Goal: Task Accomplishment & Management: Manage account settings

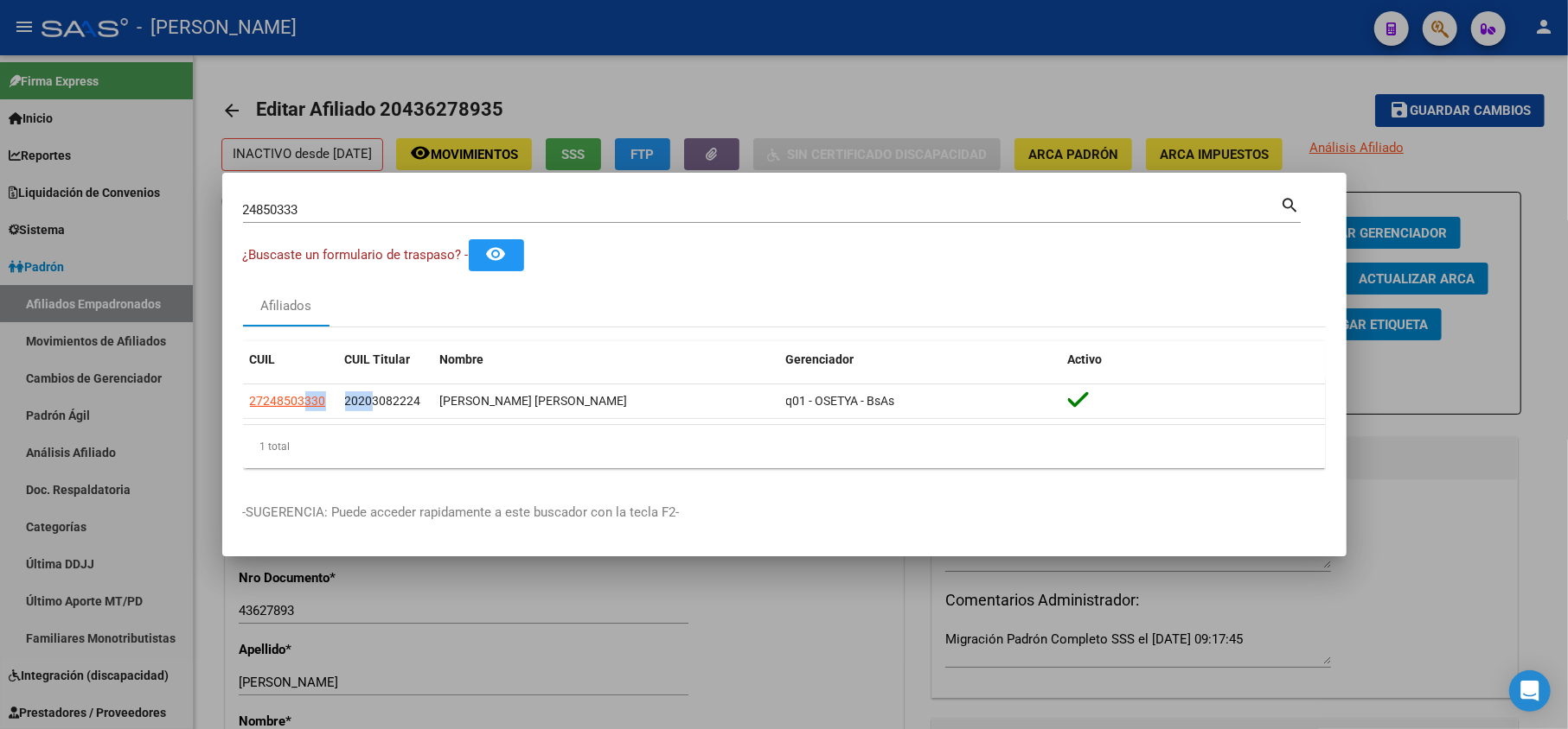
click at [337, 202] on input "24850333" at bounding box center [761, 210] width 1038 height 16
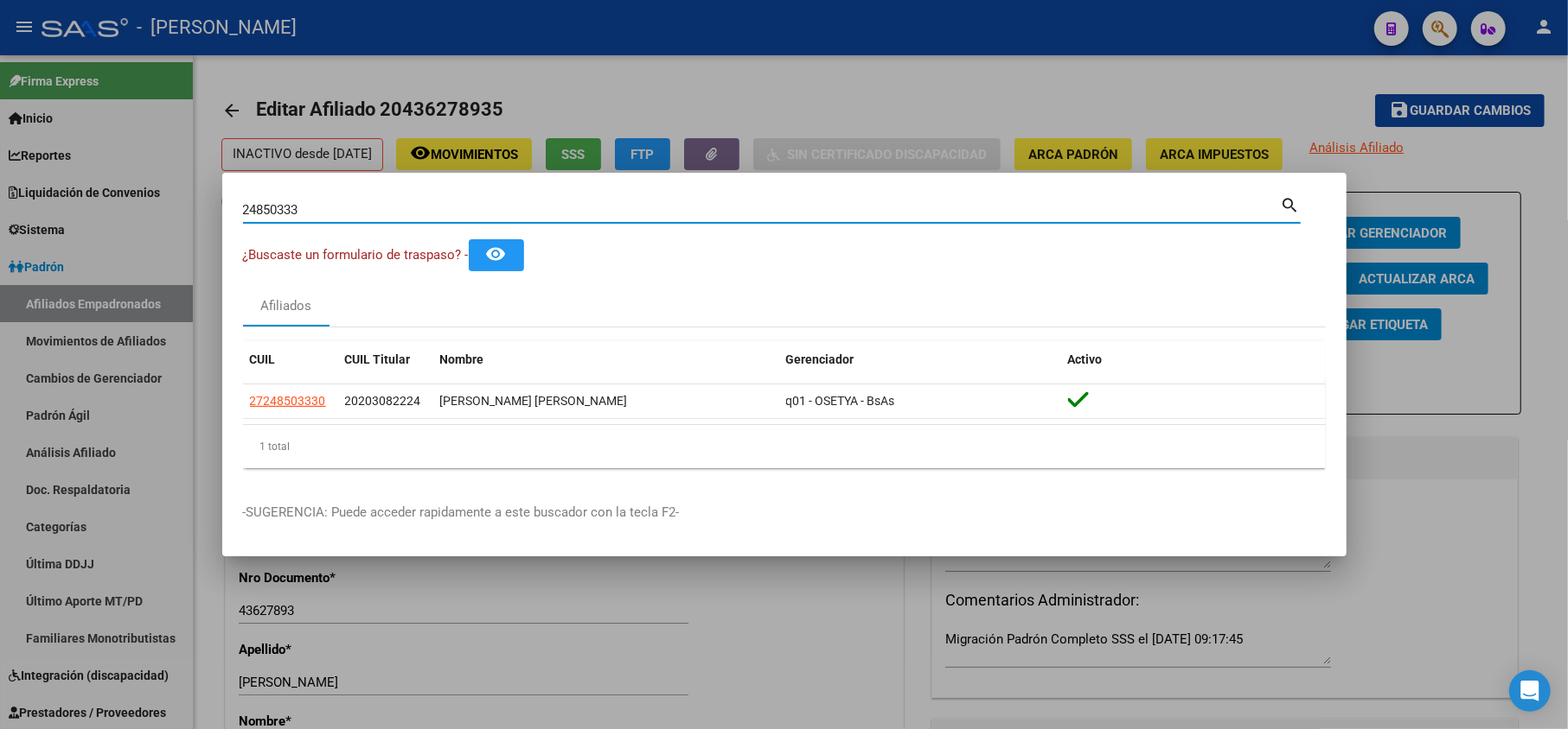
click at [337, 202] on input "24850333" at bounding box center [761, 210] width 1038 height 16
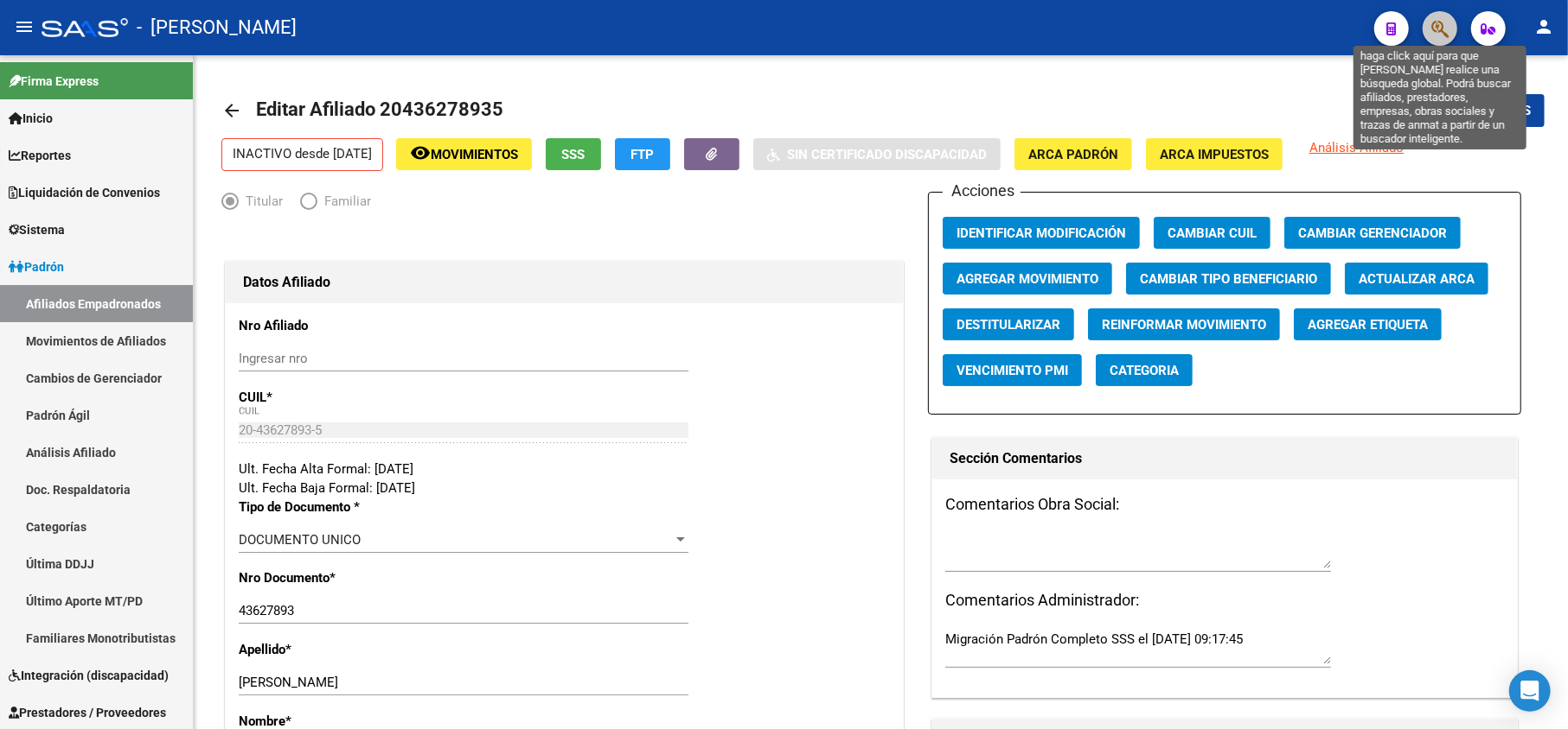
click at [1438, 27] on icon "button" at bounding box center [1440, 28] width 18 height 19
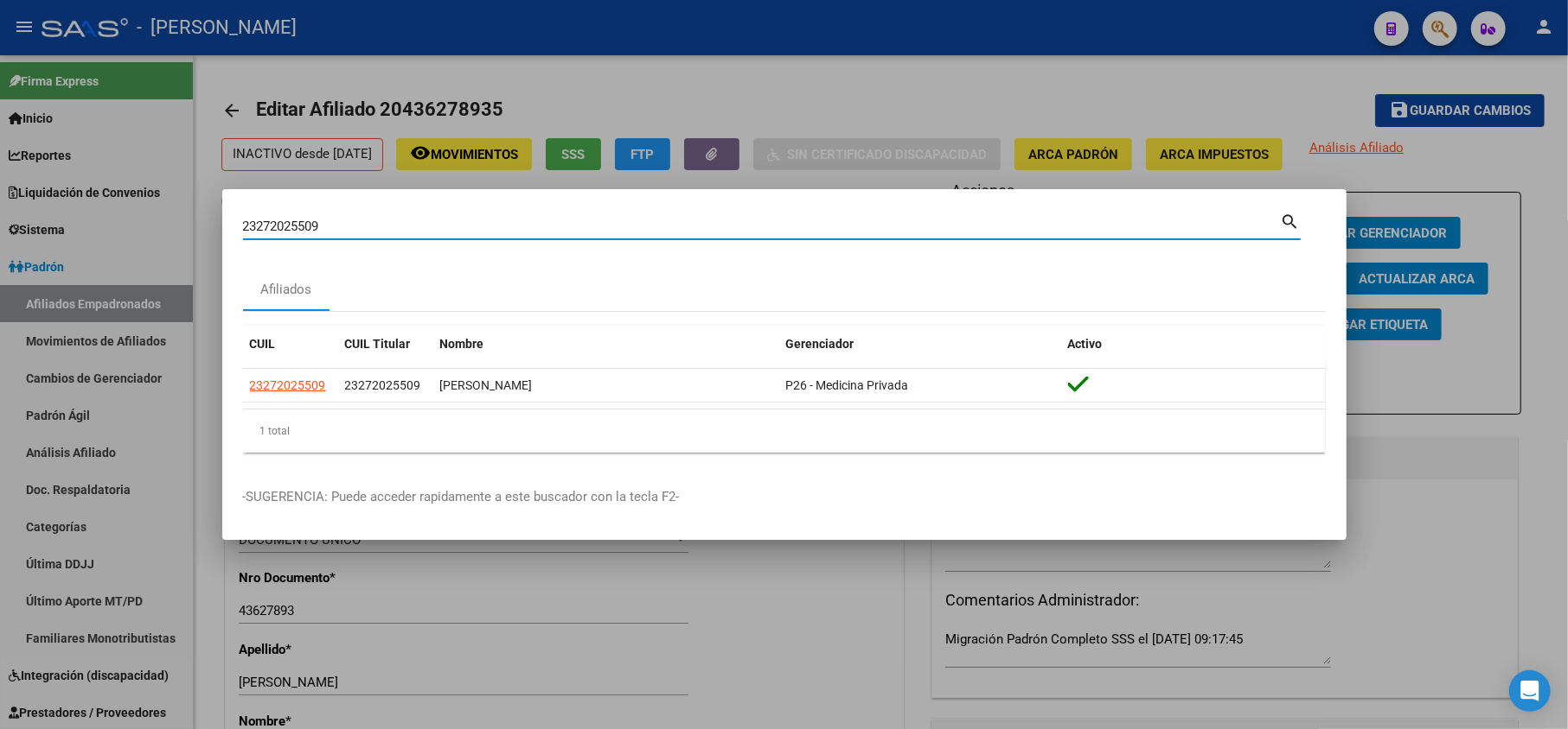
click at [323, 219] on input "23272025509" at bounding box center [761, 227] width 1038 height 16
paste input "43171456"
type input "43171456"
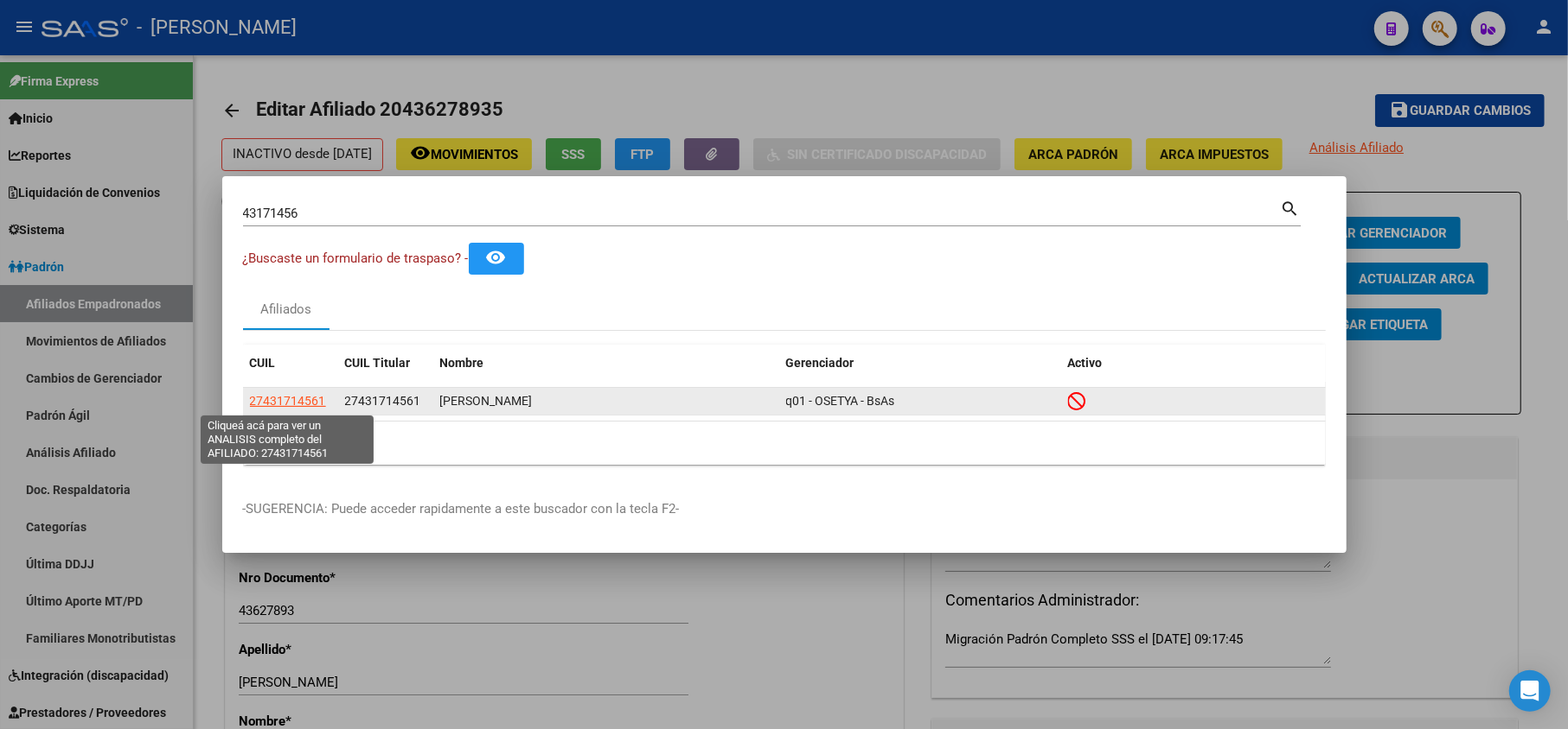
click at [308, 406] on span "27431714561" at bounding box center [288, 401] width 76 height 14
type textarea "27431714561"
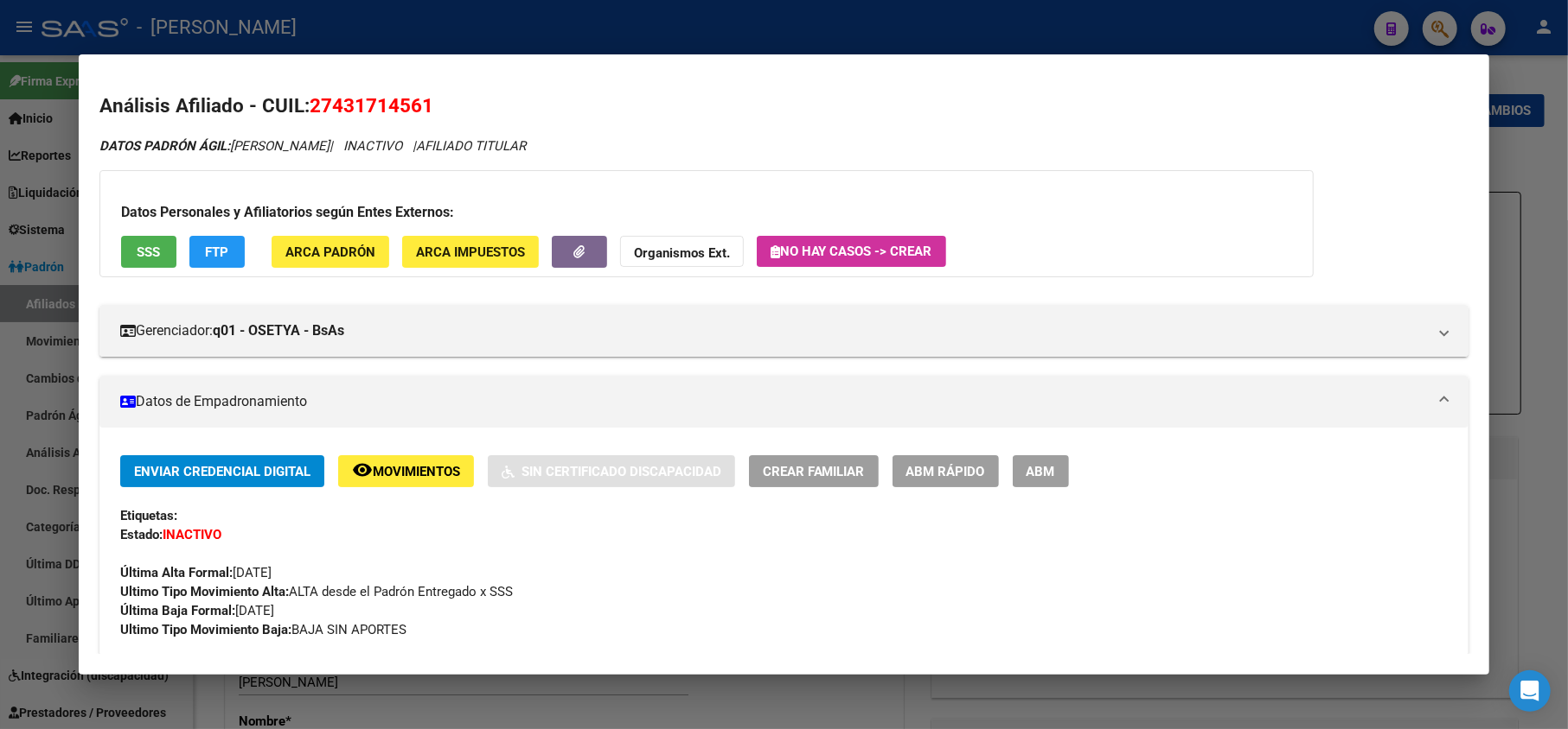
click at [354, 107] on span "27431714561" at bounding box center [371, 105] width 124 height 22
copy span "27431714561"
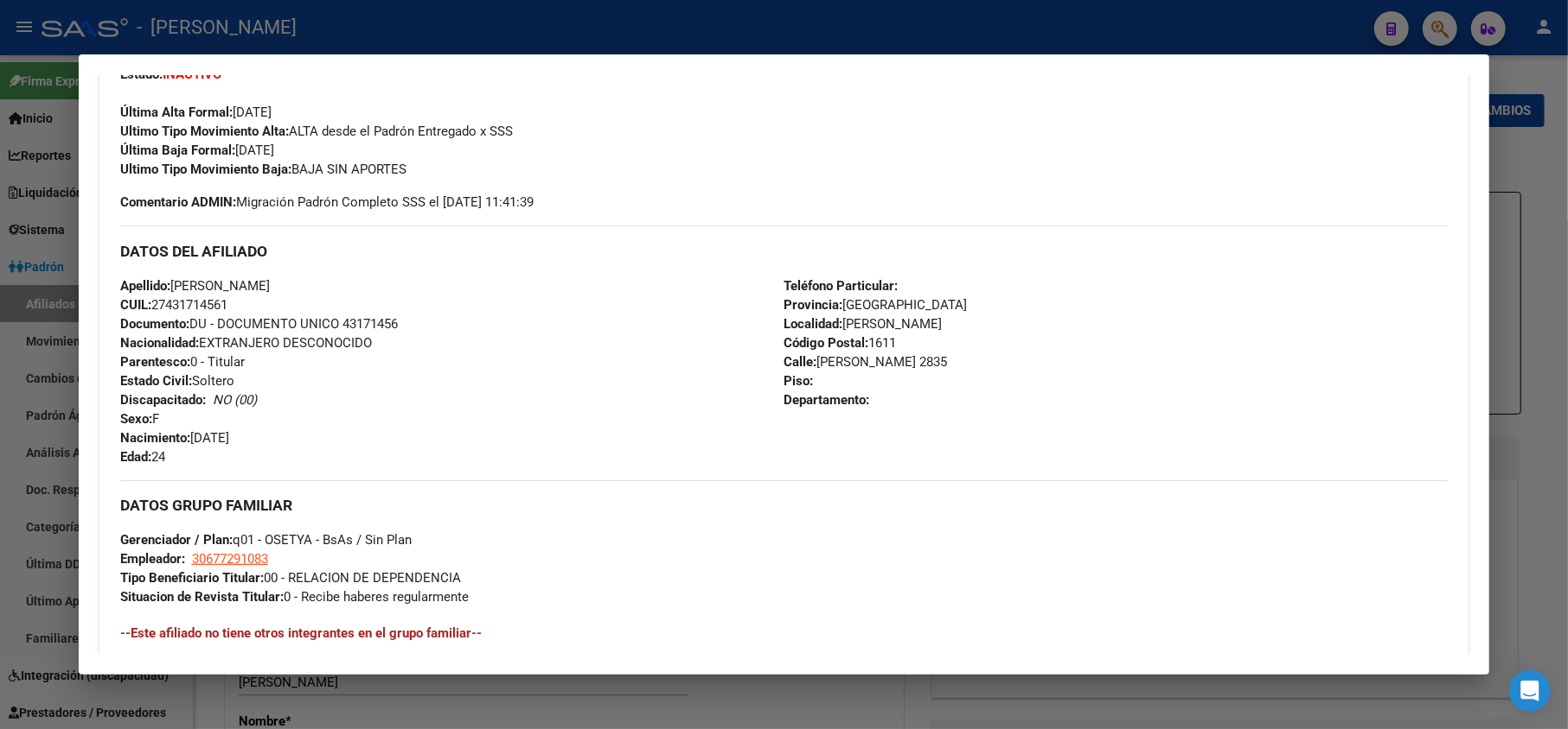
scroll to position [576, 0]
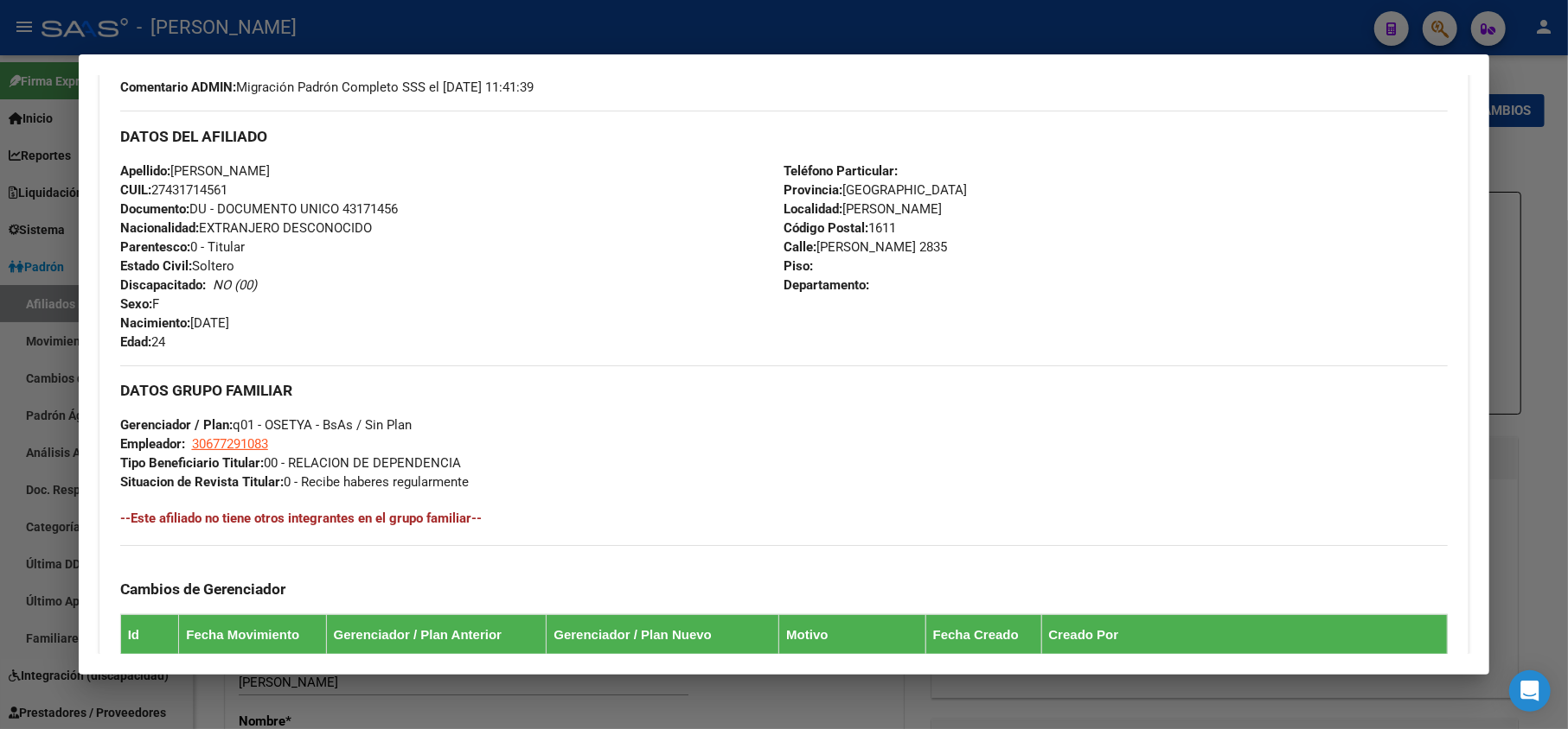
click at [0, 208] on div at bounding box center [784, 364] width 1568 height 729
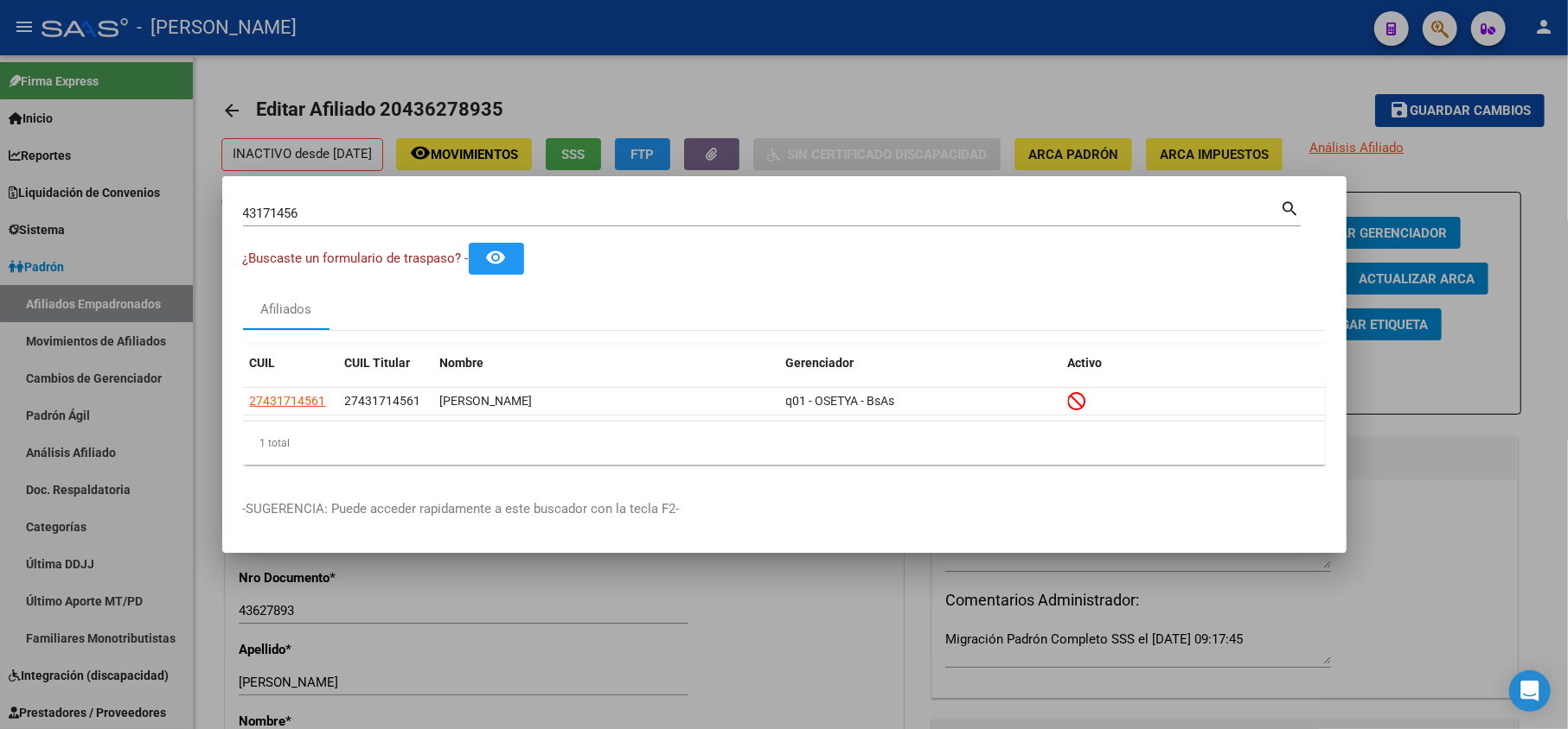
click at [482, 211] on input "43171456" at bounding box center [761, 213] width 1038 height 16
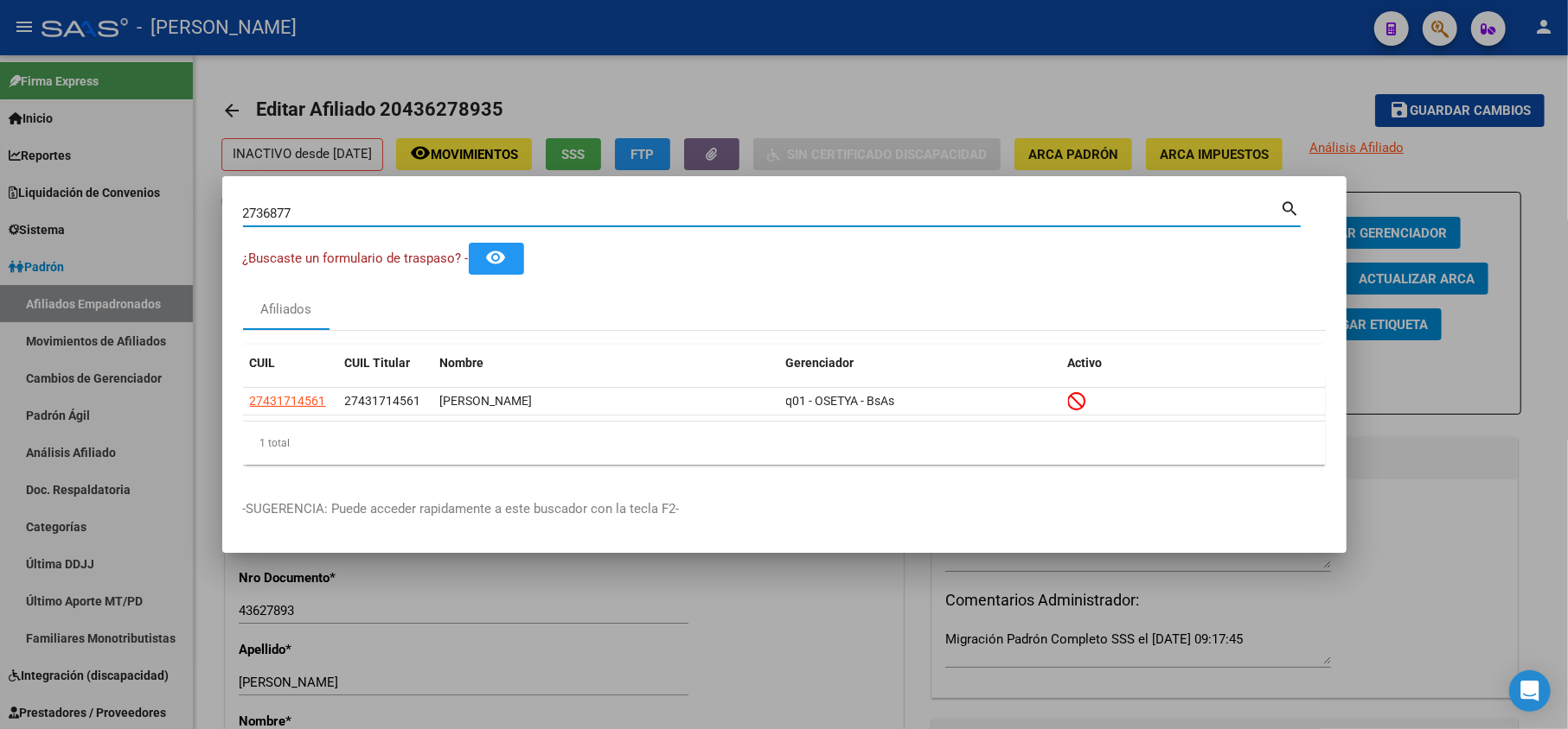
type input "2736877"
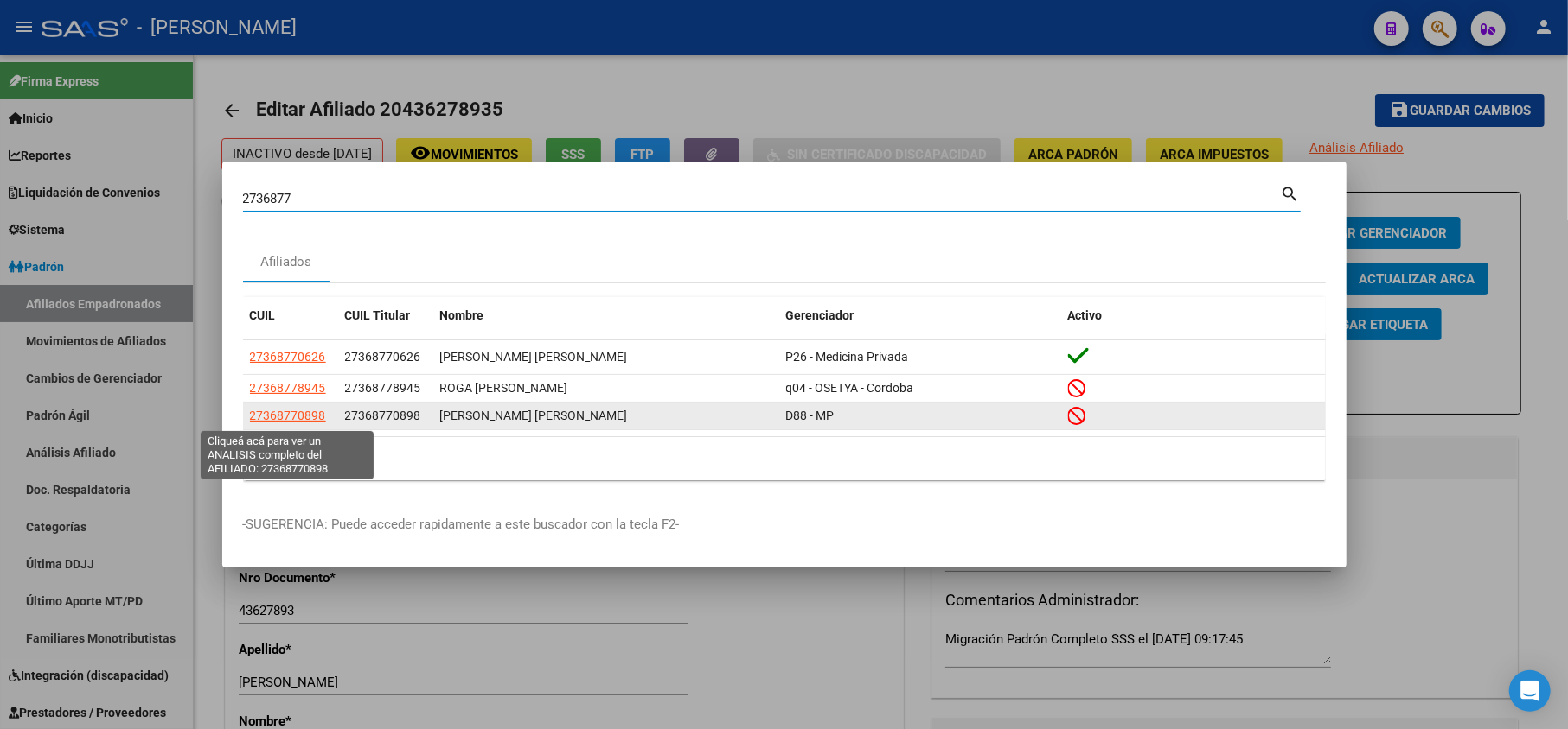
click at [308, 418] on span "27368770898" at bounding box center [288, 416] width 76 height 14
type textarea "27368770898"
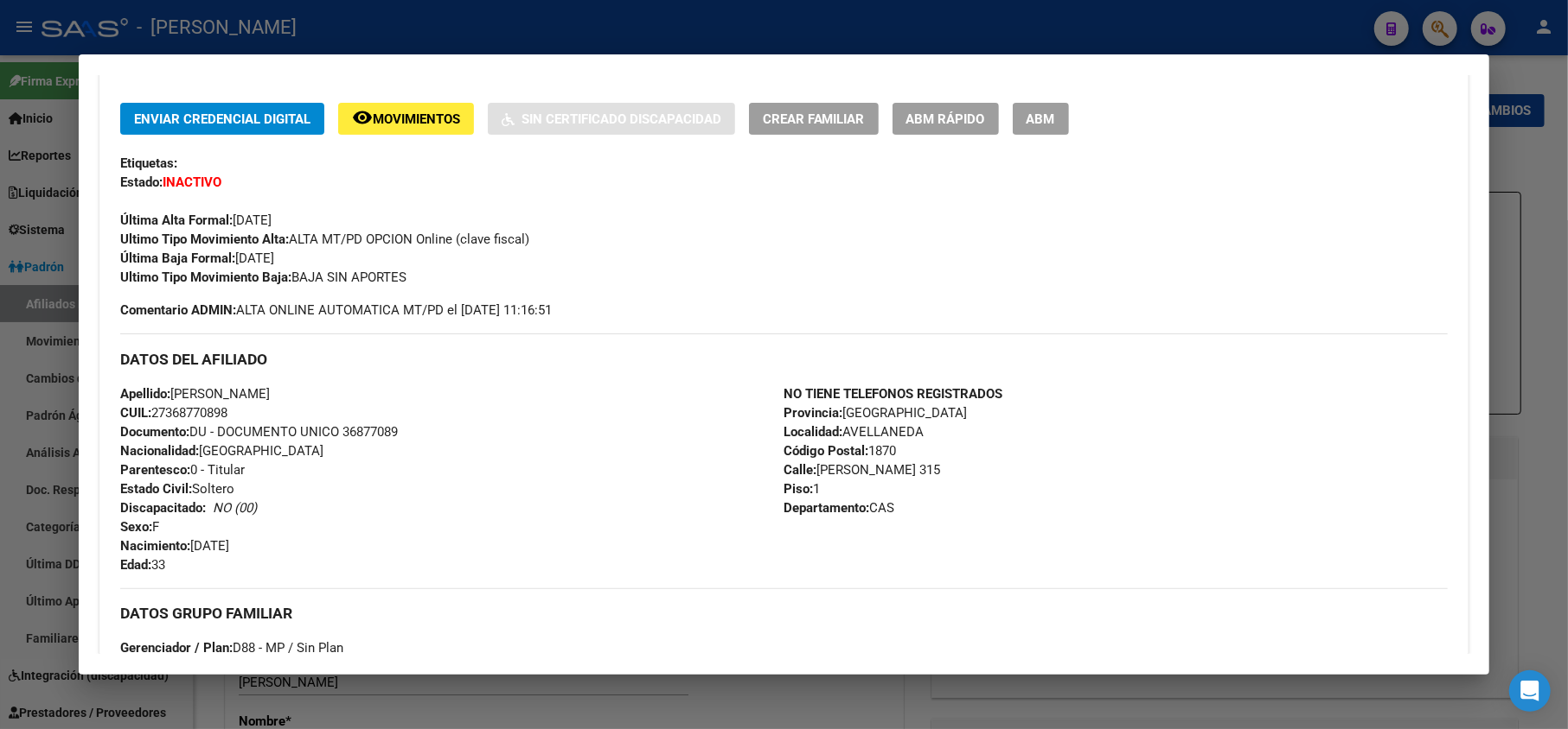
scroll to position [792, 0]
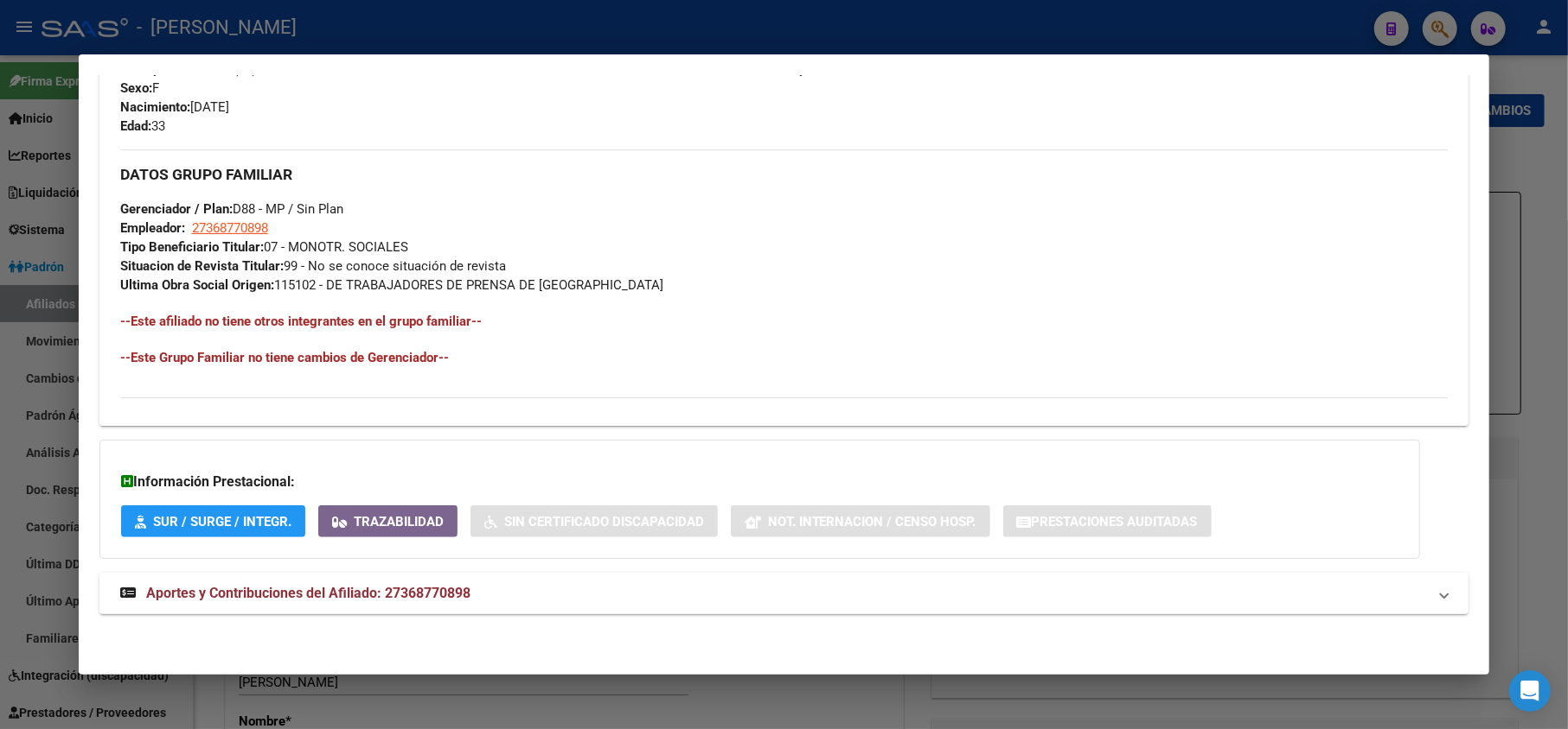
click at [361, 600] on span "Aportes y Contribuciones del Afiliado: 27368770898" at bounding box center [308, 593] width 324 height 17
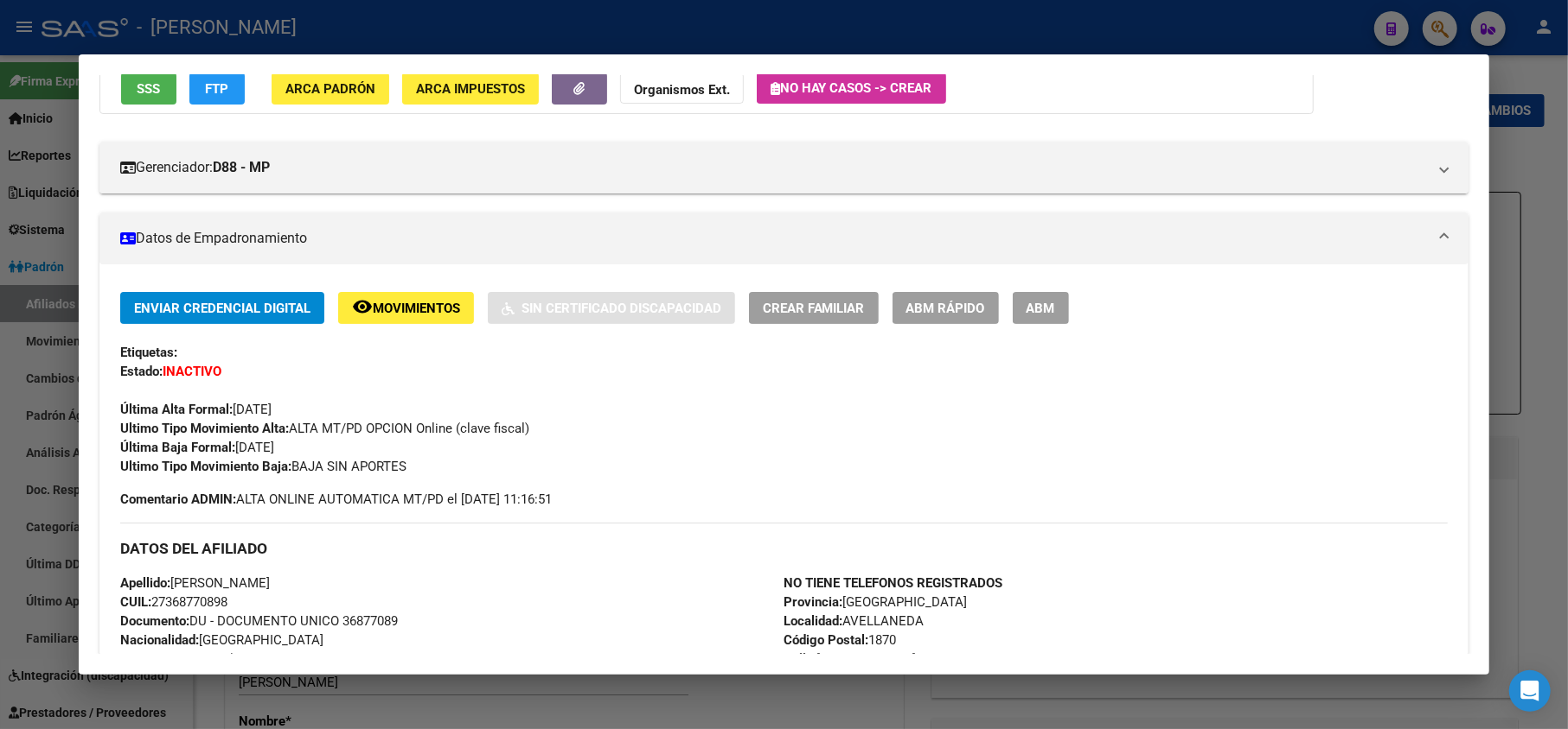
scroll to position [0, 0]
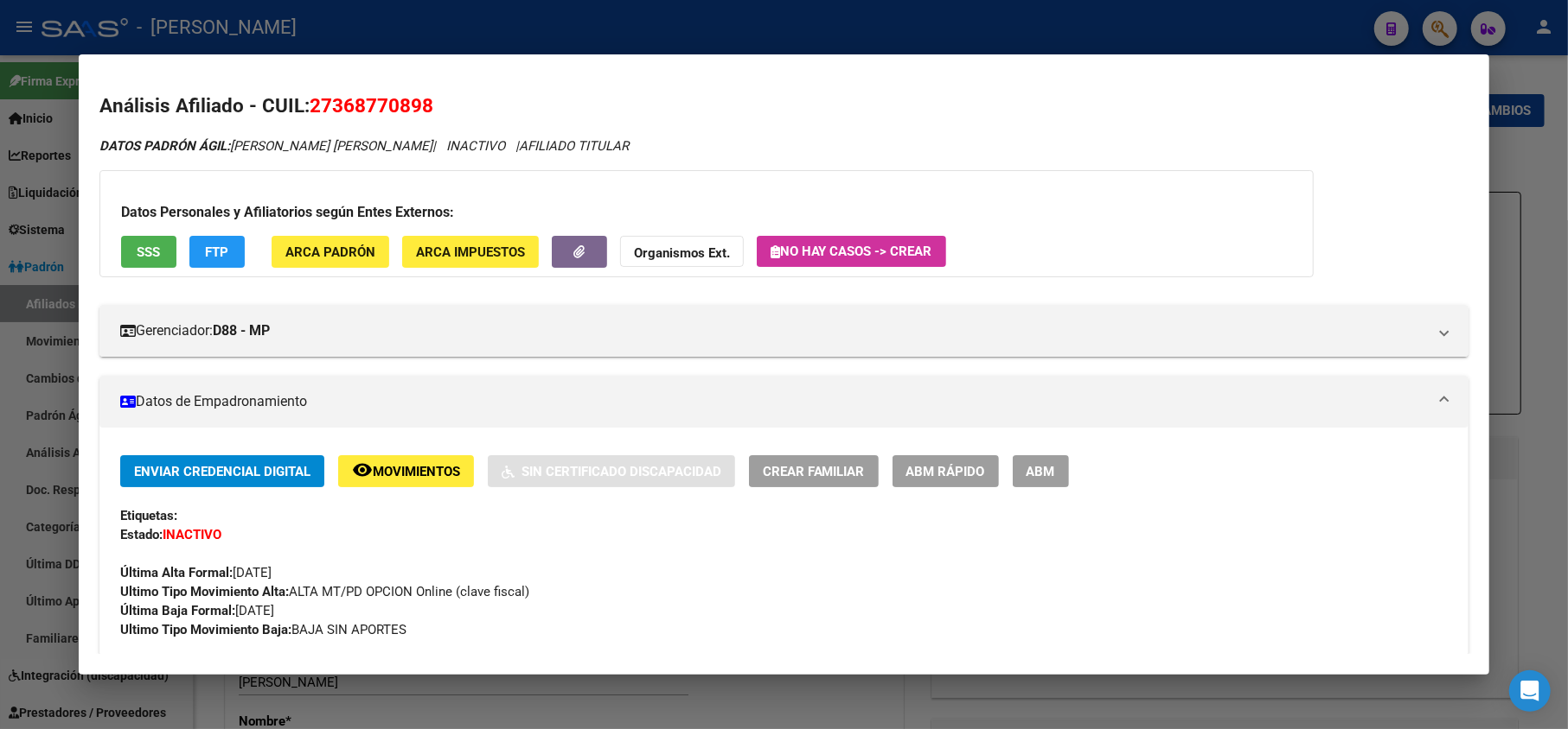
drag, startPoint x: 336, startPoint y: 105, endPoint x: 416, endPoint y: 107, distance: 80.0
click at [416, 107] on span "27368770898" at bounding box center [371, 105] width 124 height 22
drag, startPoint x: 418, startPoint y: 109, endPoint x: 327, endPoint y: 105, distance: 91.1
click at [327, 105] on span "27368770898" at bounding box center [371, 105] width 124 height 22
copy span "36877089"
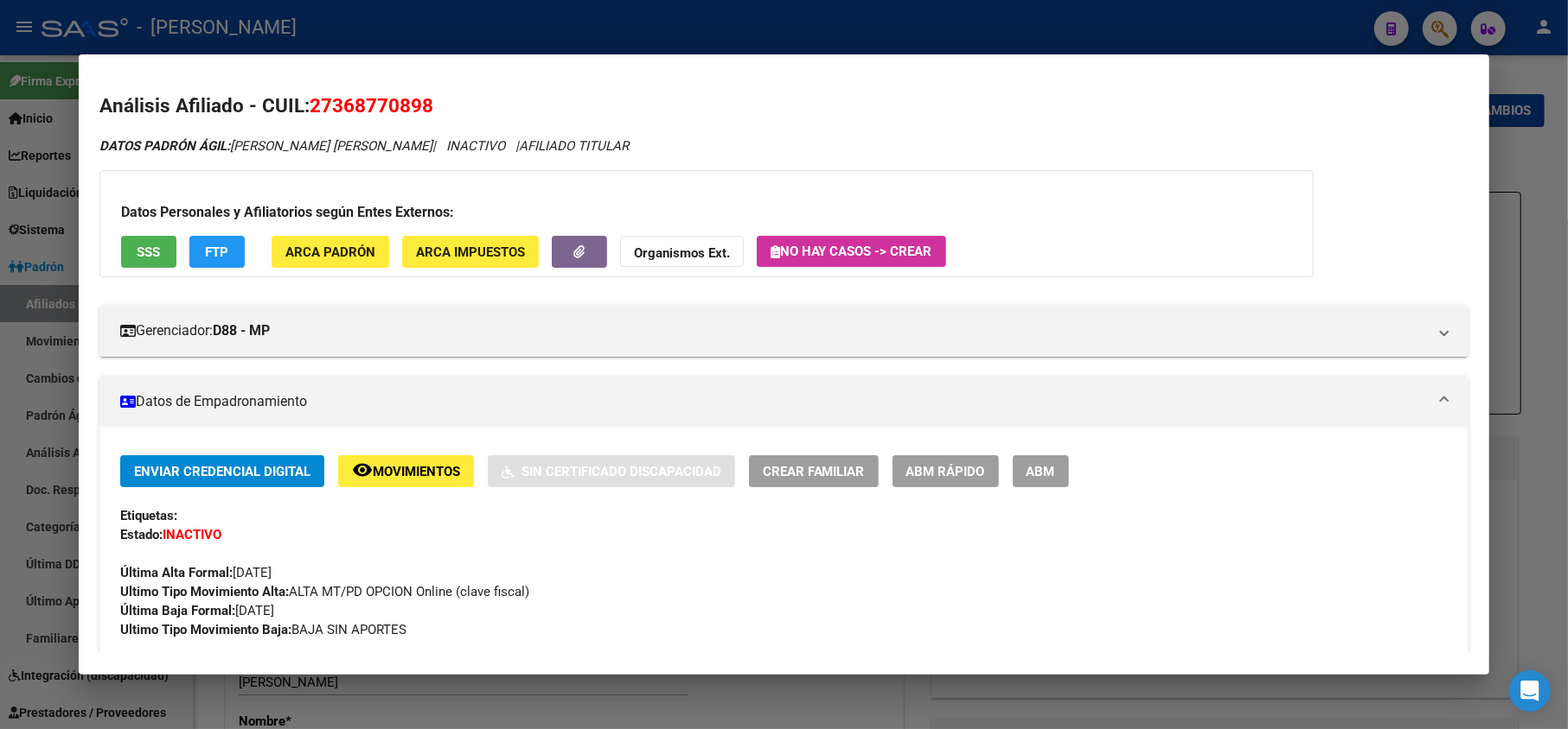
click at [26, 233] on div at bounding box center [784, 364] width 1568 height 729
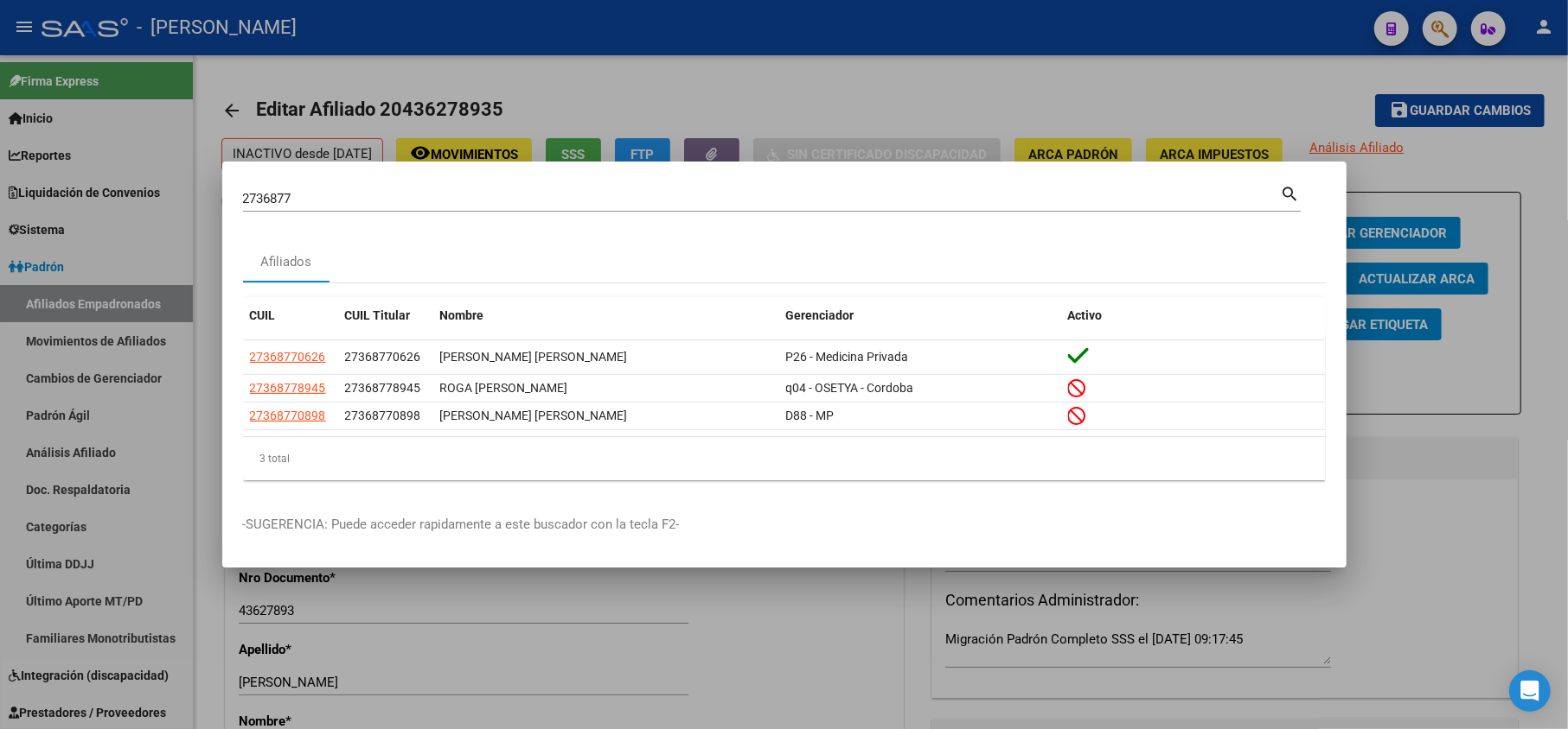
click at [0, 516] on div at bounding box center [784, 364] width 1568 height 729
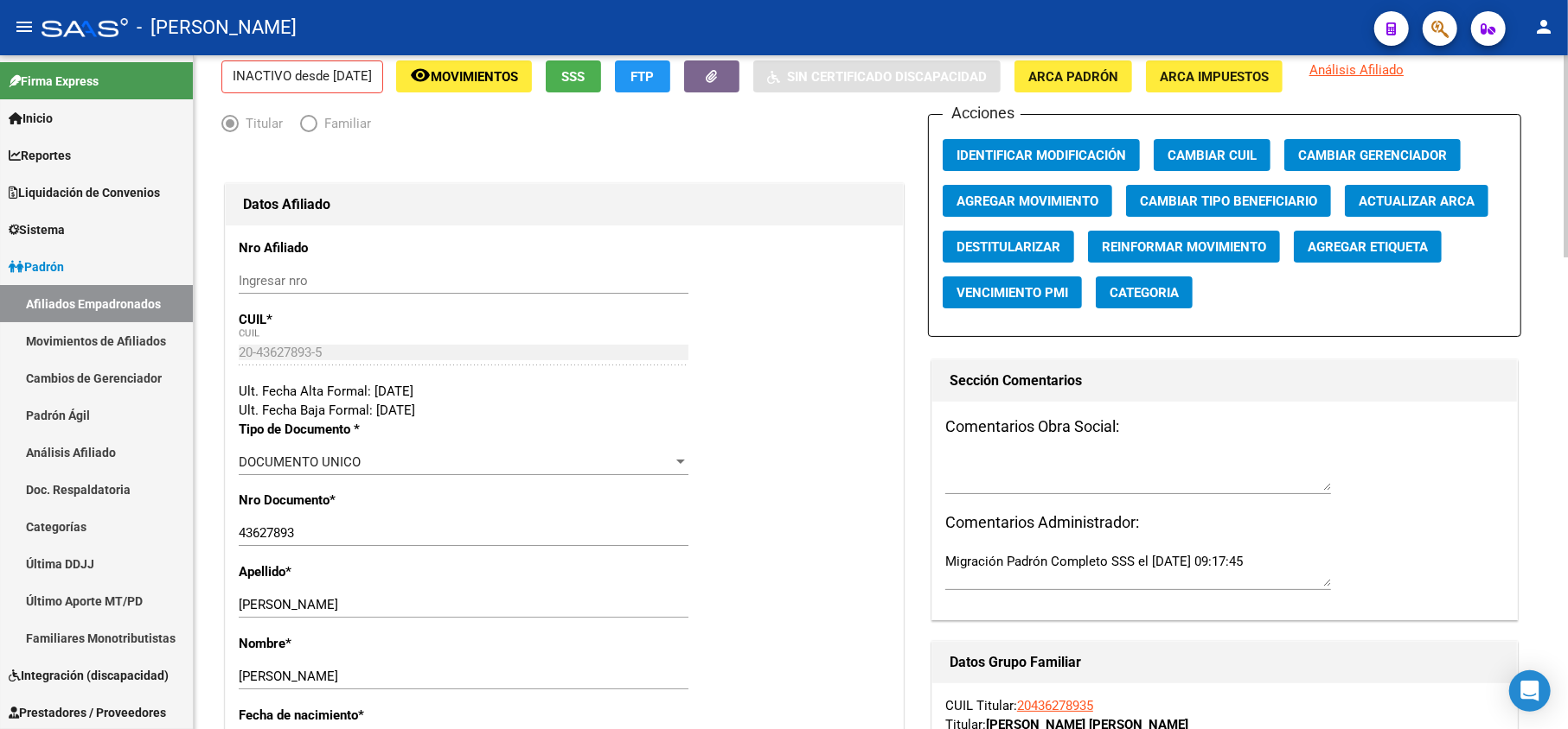
scroll to position [115, 0]
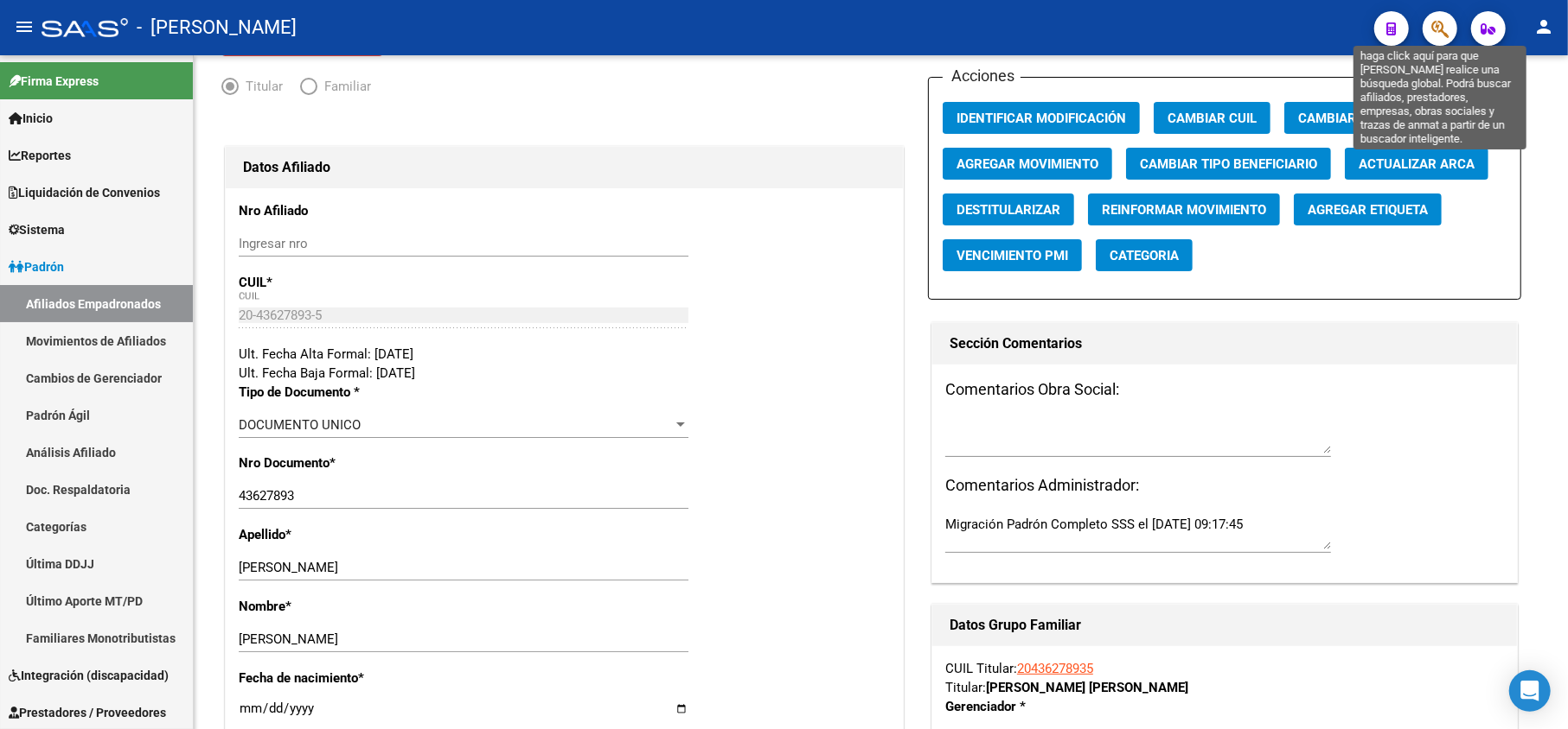
click at [1434, 27] on icon "button" at bounding box center [1440, 28] width 18 height 19
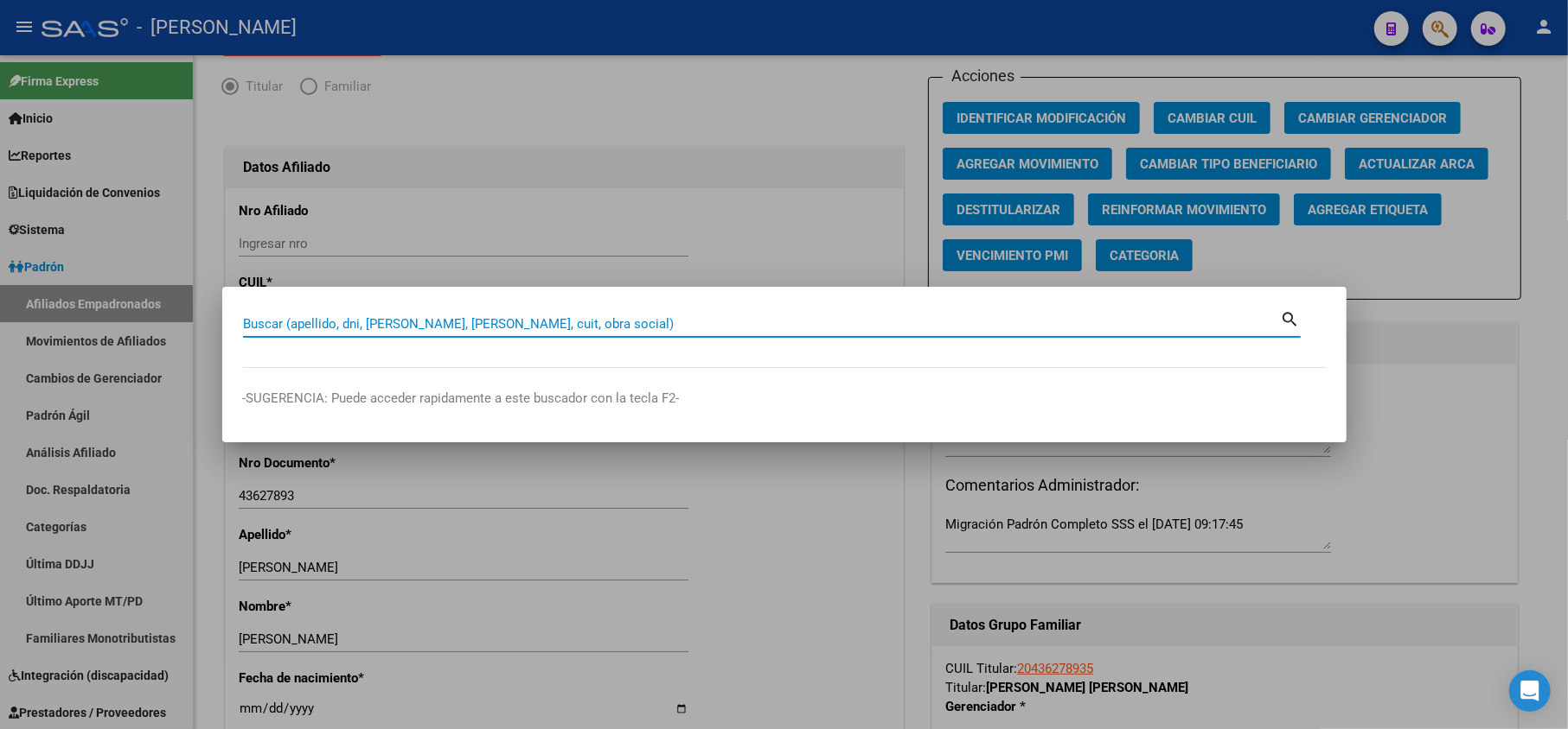
paste input "43171456"
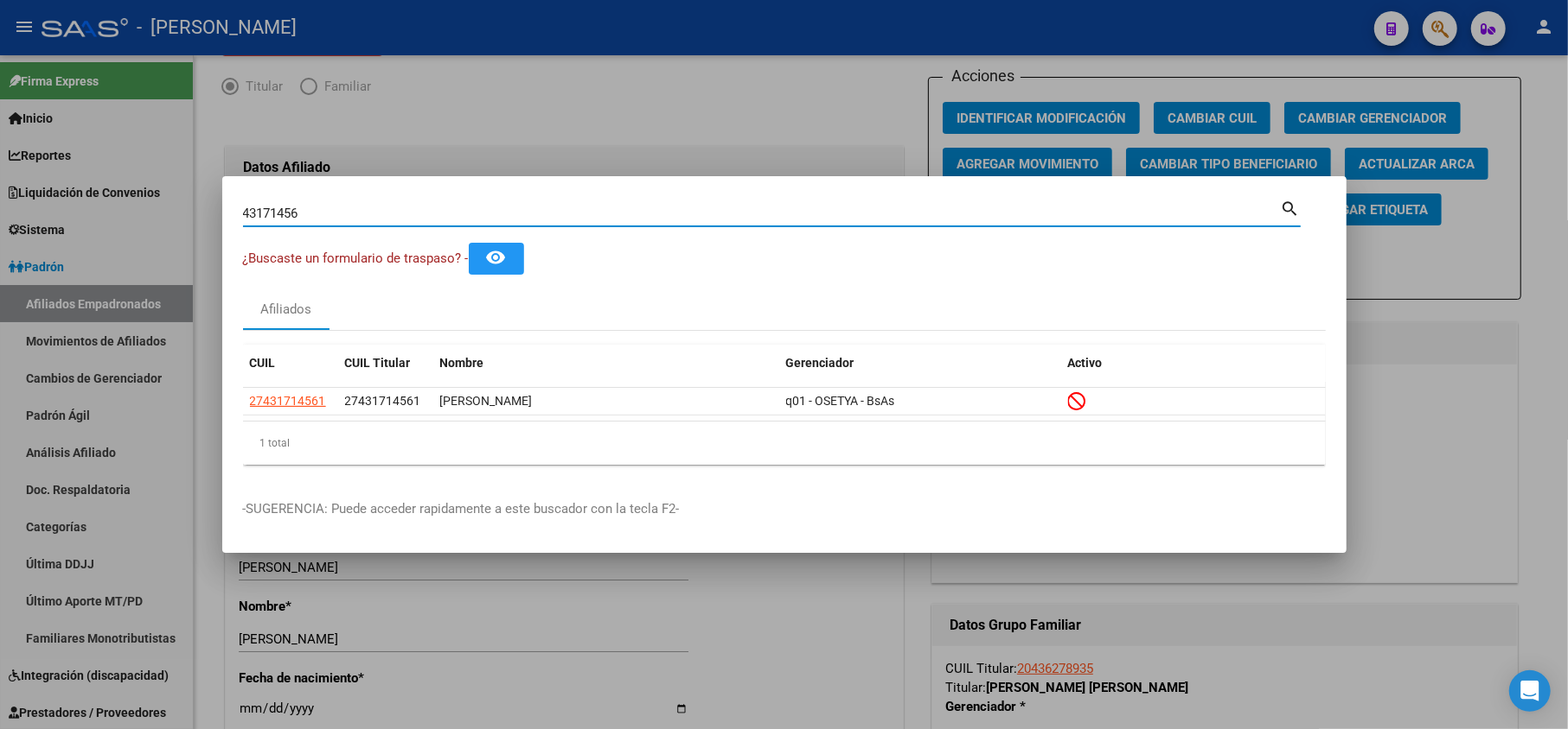
click at [334, 219] on input "43171456" at bounding box center [761, 213] width 1038 height 16
paste input "58573738"
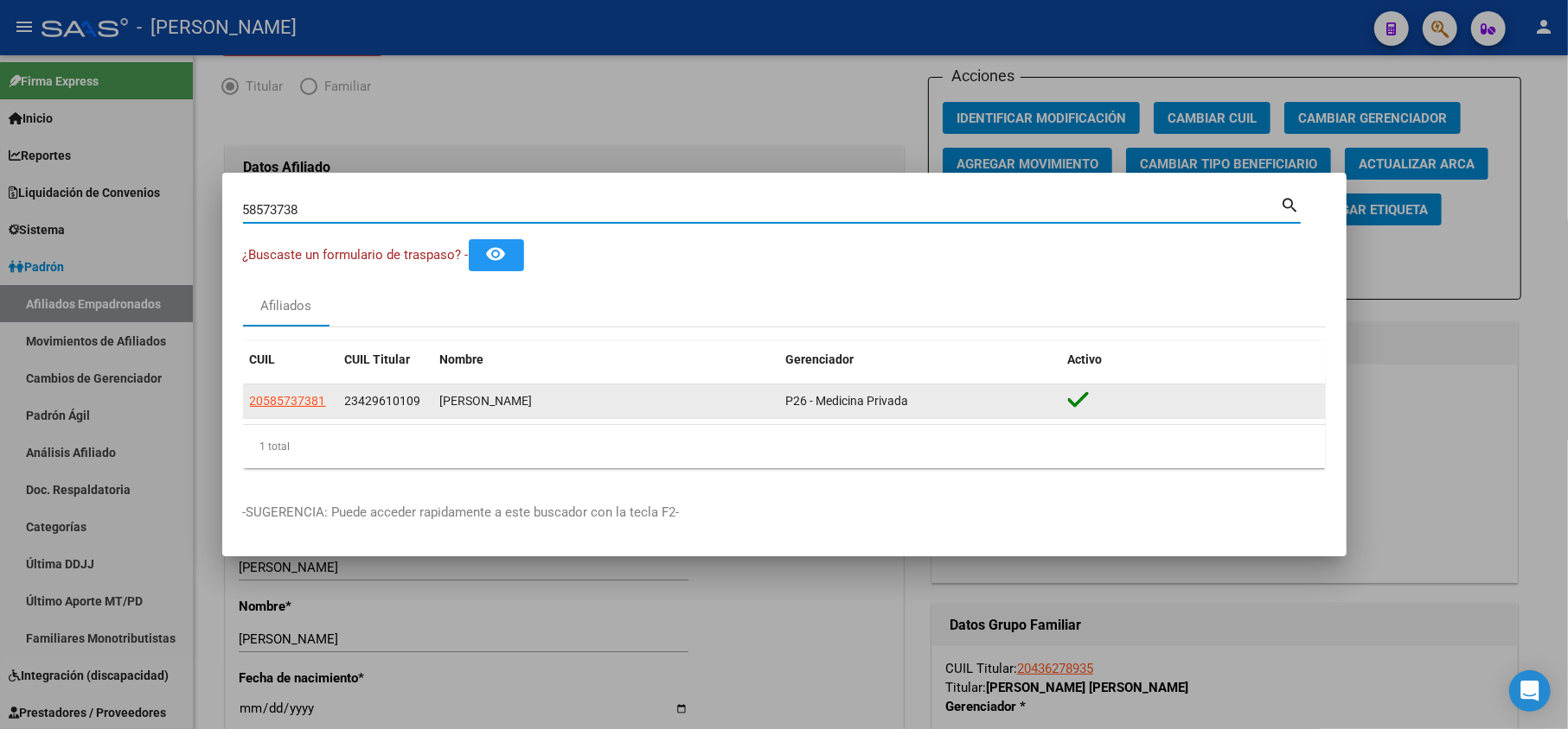
click at [393, 394] on span "23429610109" at bounding box center [383, 401] width 76 height 14
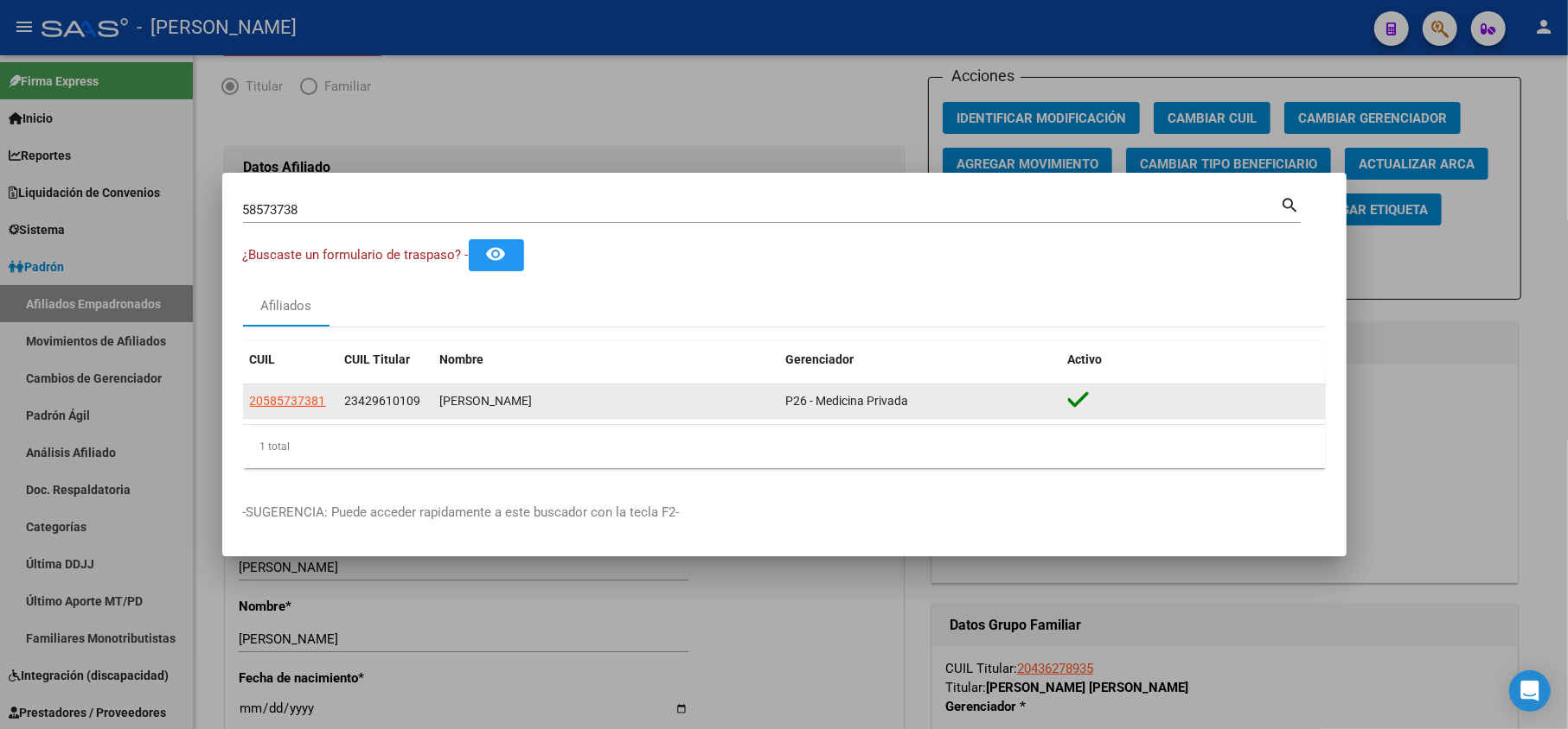
click at [393, 394] on span "23429610109" at bounding box center [383, 401] width 76 height 14
copy span "23429610109"
drag, startPoint x: 429, startPoint y: 401, endPoint x: 416, endPoint y: 395, distance: 14.3
click at [426, 399] on datatable-body-cell "23429610109" at bounding box center [385, 401] width 95 height 34
click at [415, 395] on span "23429610109" at bounding box center [383, 401] width 76 height 14
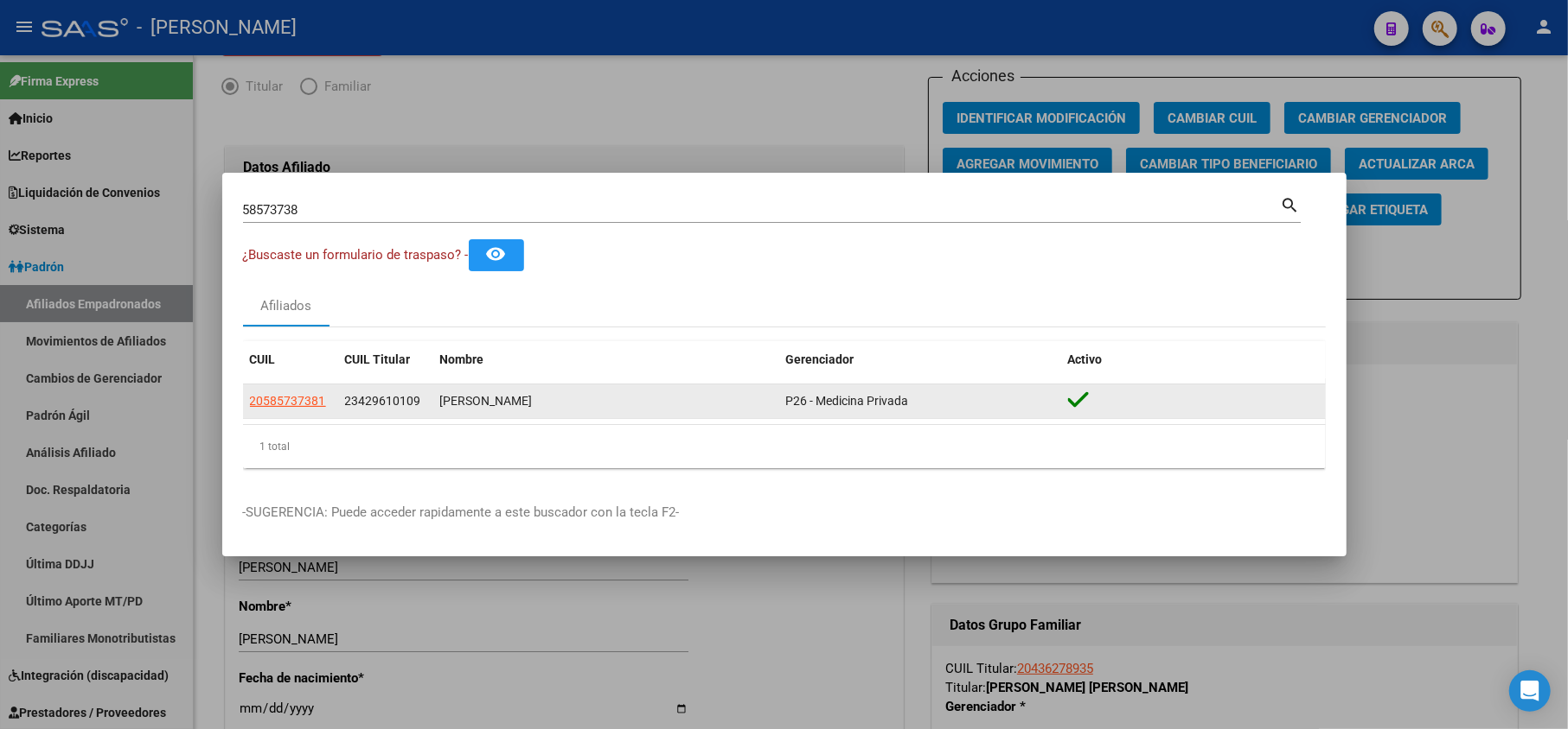
click at [415, 395] on span "23429610109" at bounding box center [383, 401] width 76 height 14
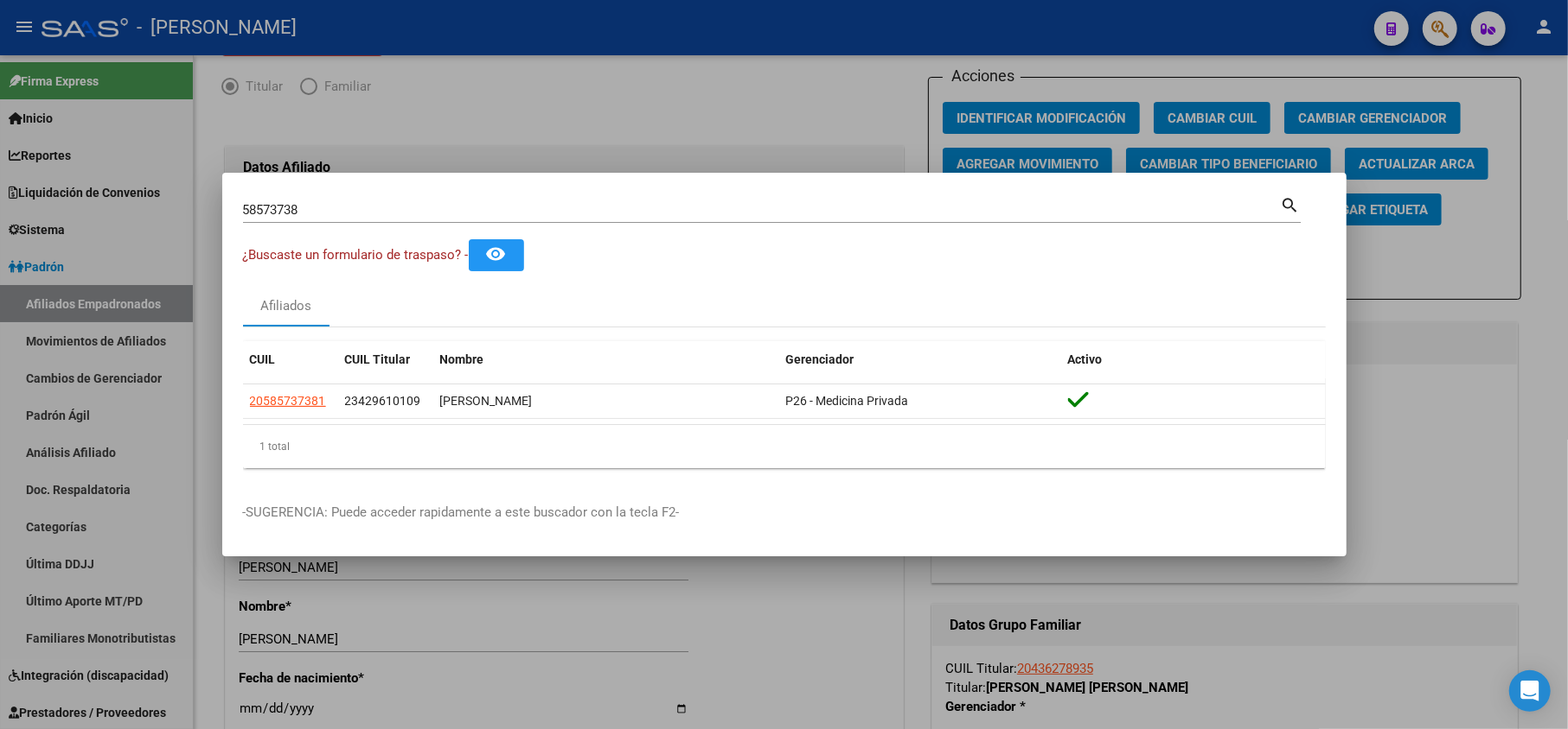
click at [378, 204] on input "58573738" at bounding box center [761, 210] width 1038 height 16
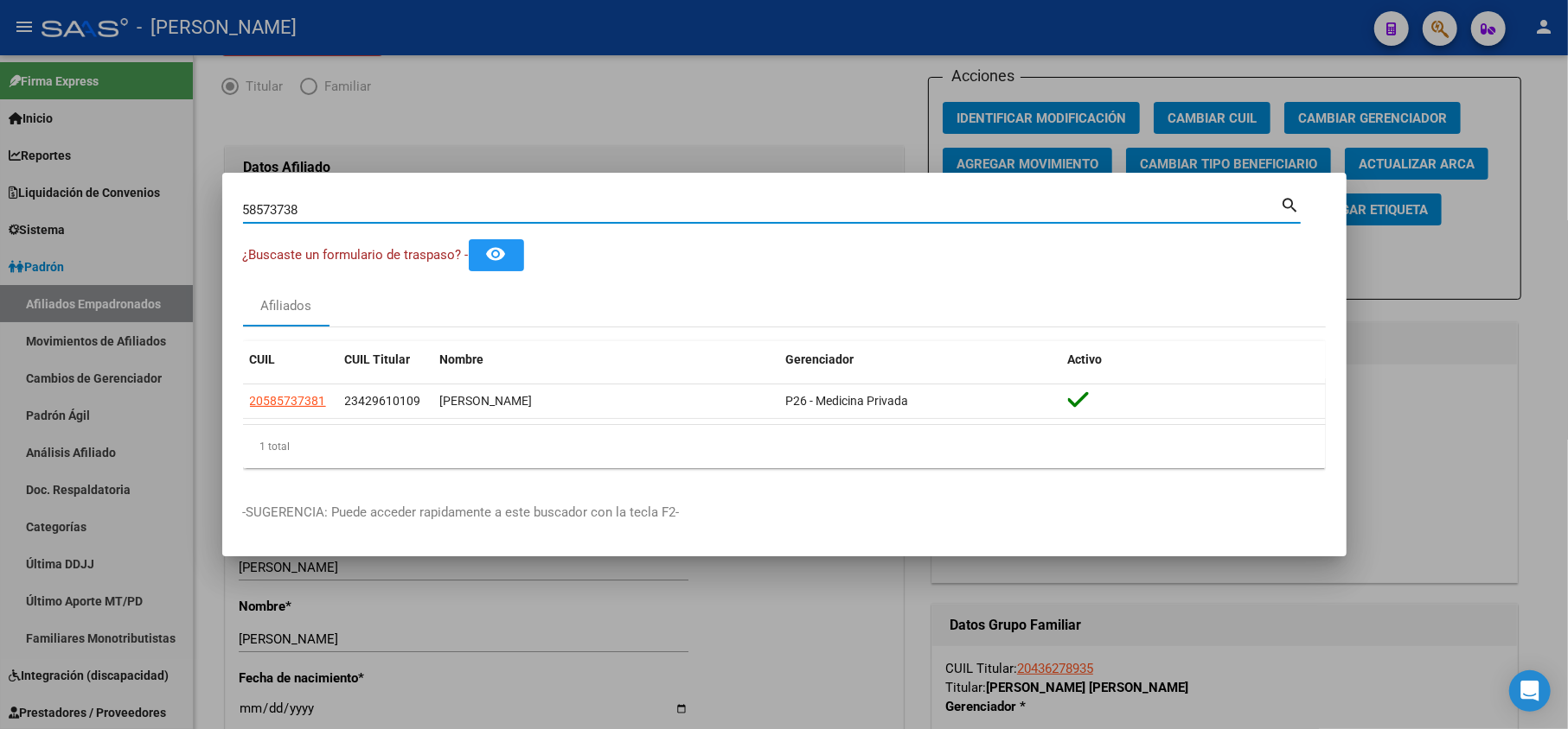
click at [378, 204] on input "58573738" at bounding box center [761, 210] width 1038 height 16
paste input "23429610109"
type input "23429610109"
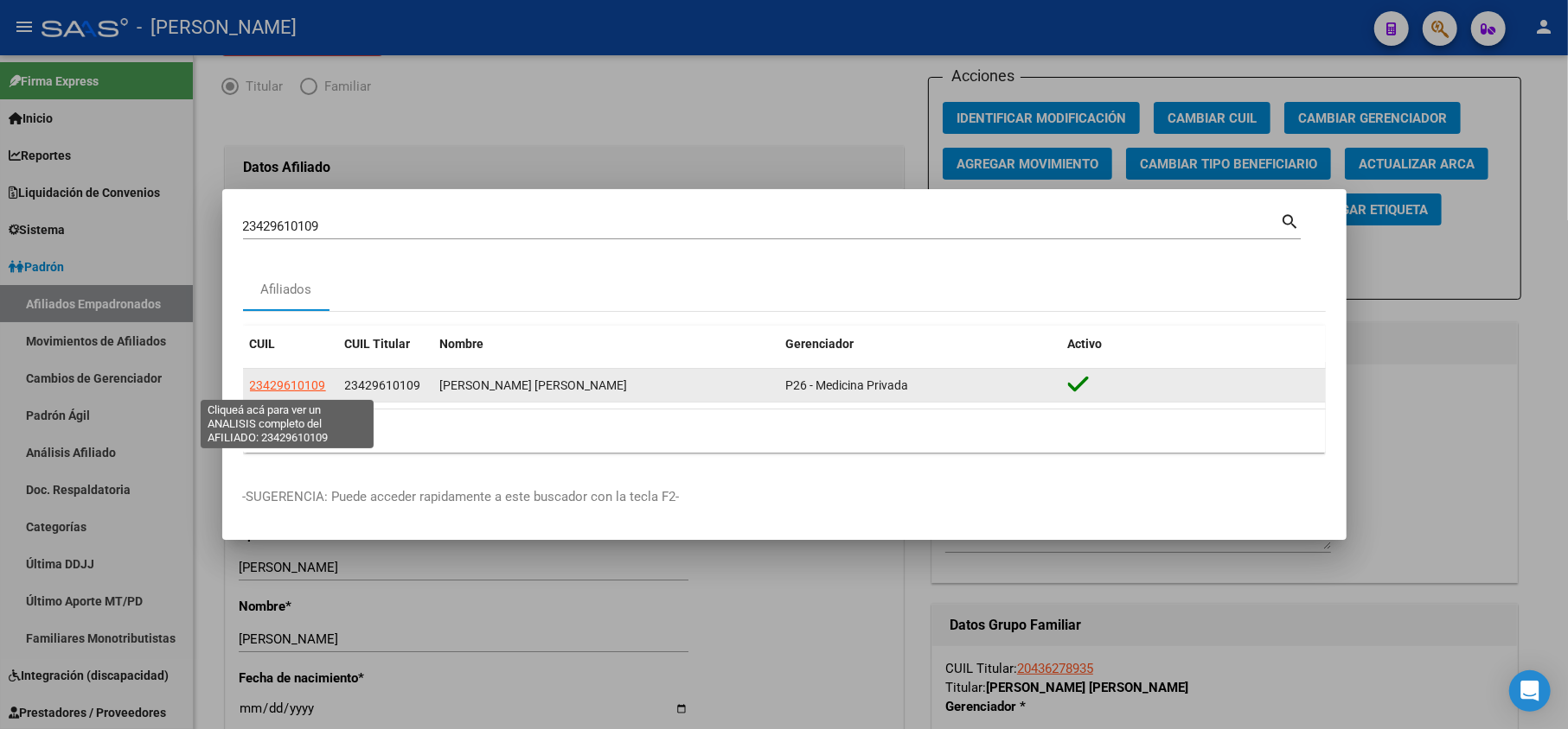
click at [306, 392] on span "23429610109" at bounding box center [288, 385] width 76 height 14
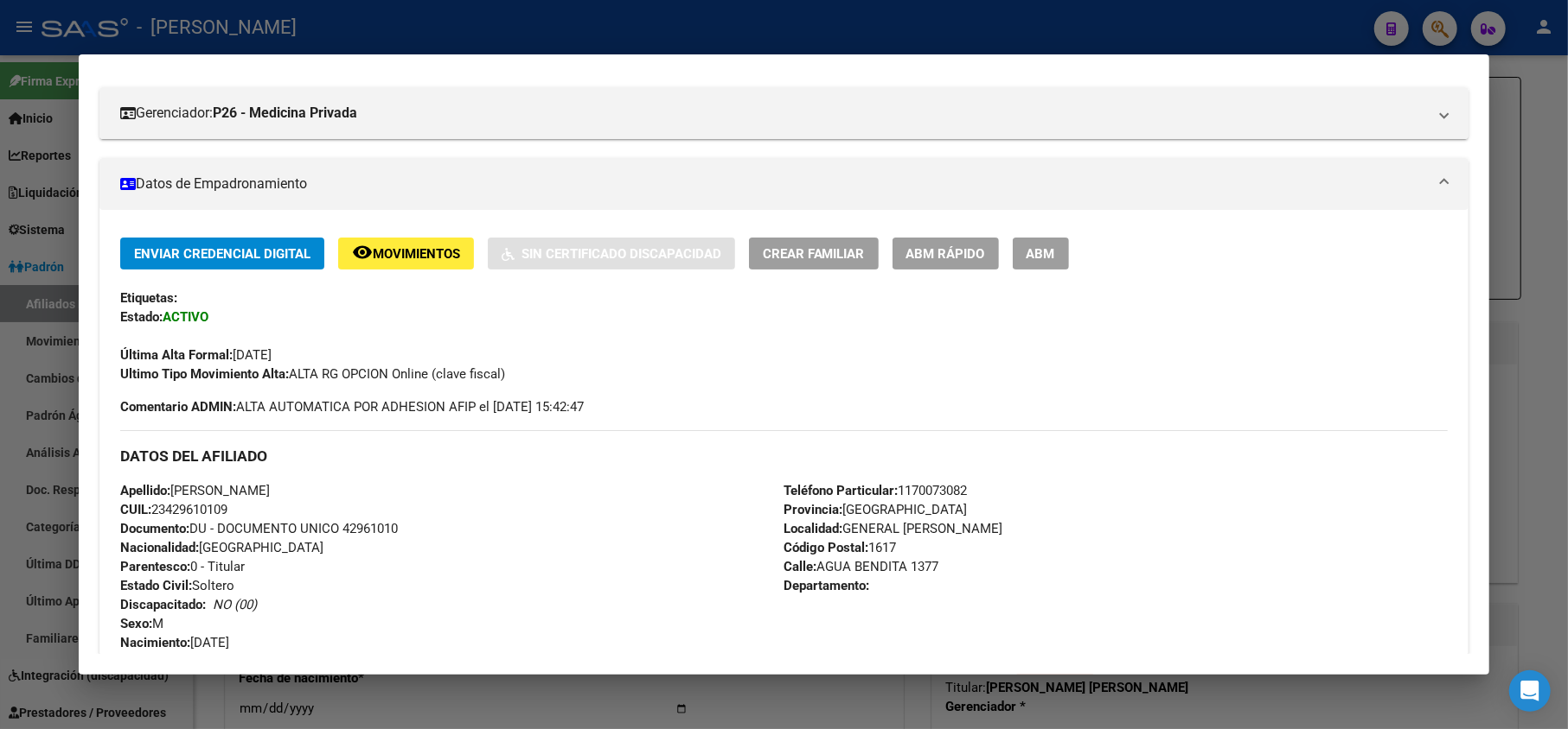
scroll to position [806, 0]
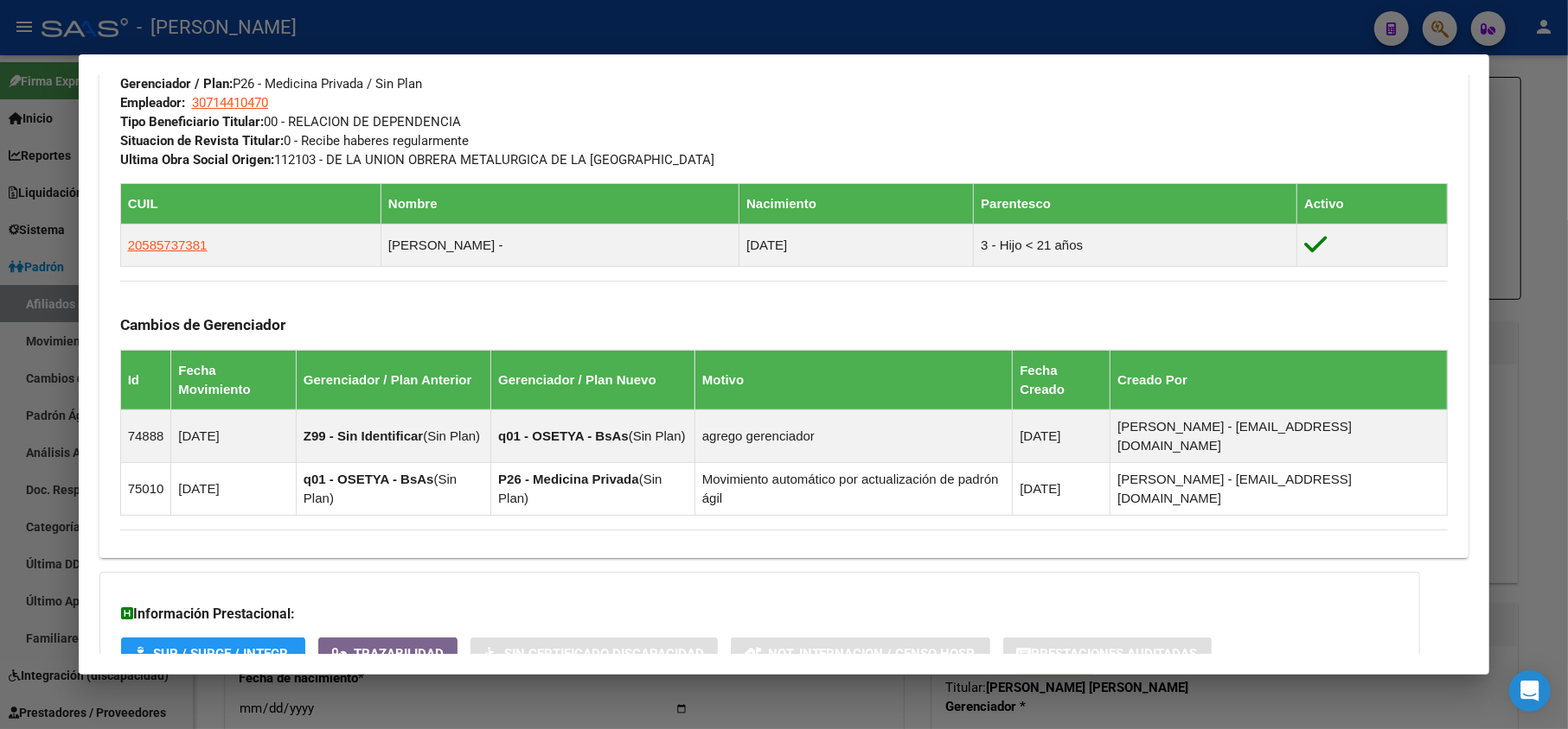
click at [441, 612] on div "DATOS PADRÓN ÁGIL: [PERSON_NAME] [PERSON_NAME] | ACTIVO | AFILIADO TITULAR Dato…" at bounding box center [784, 12] width 1369 height 1508
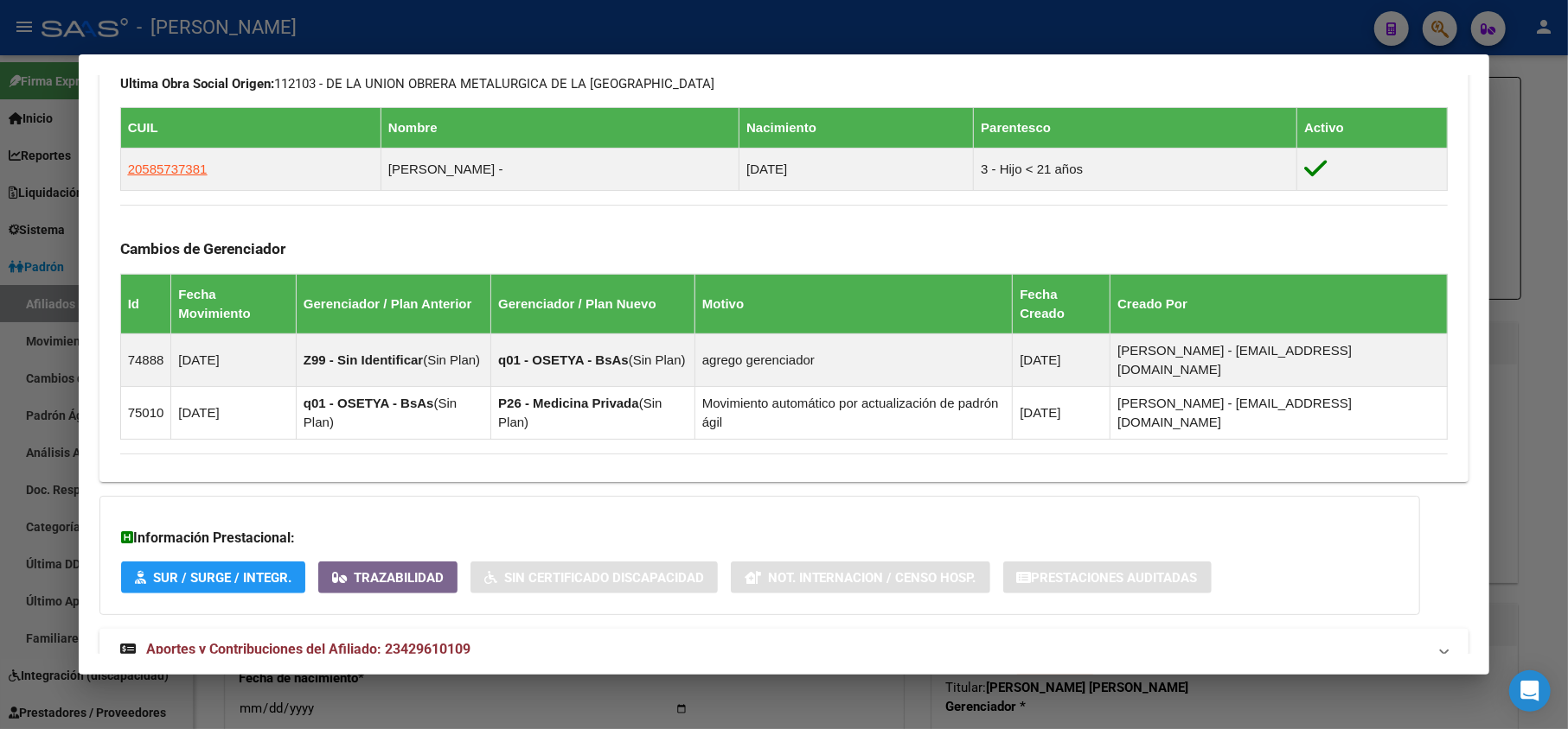
click at [450, 641] on span "Aportes y Contribuciones del Afiliado: 23429610109" at bounding box center [308, 649] width 324 height 17
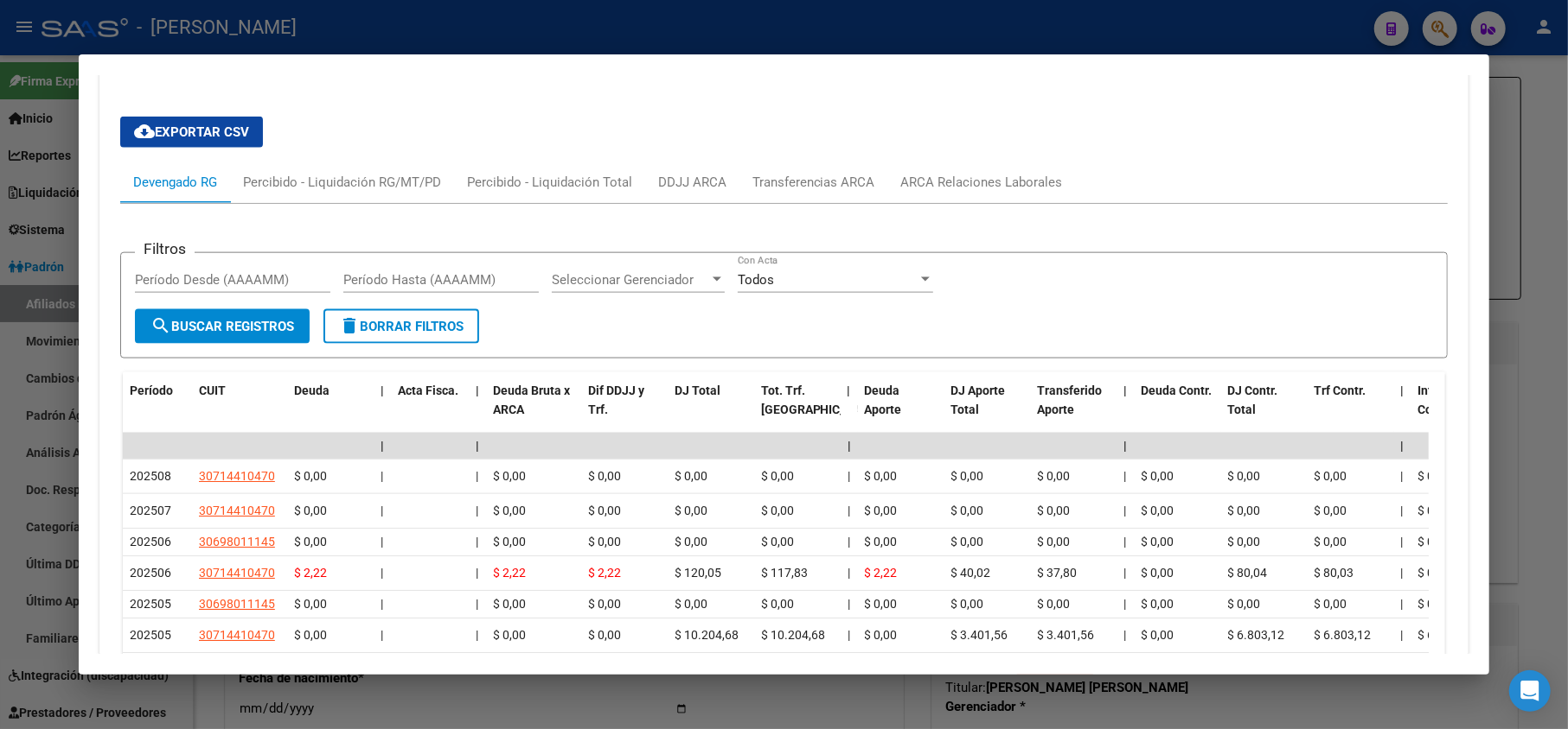
scroll to position [1632, 0]
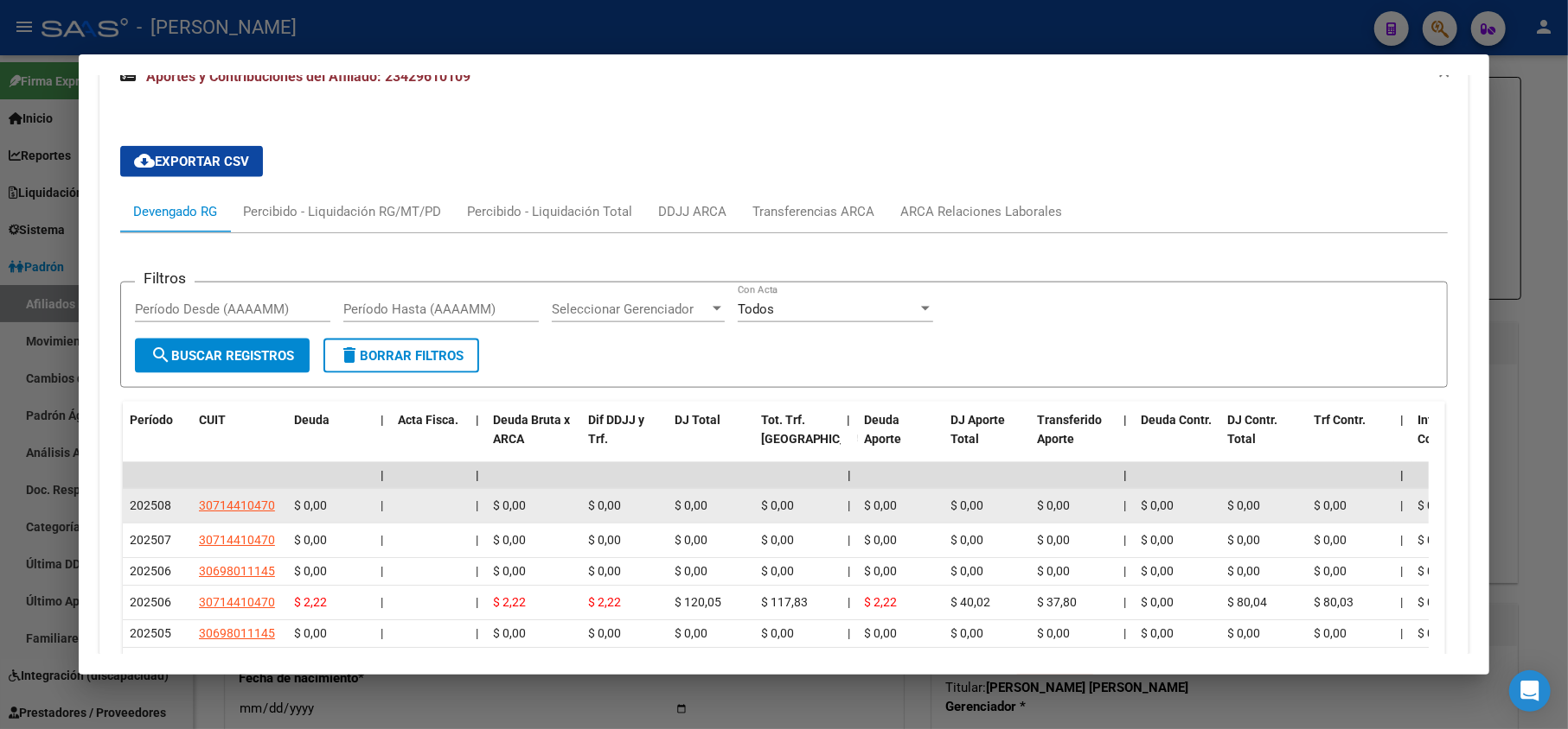
drag, startPoint x: 637, startPoint y: 463, endPoint x: 637, endPoint y: 480, distance: 17.0
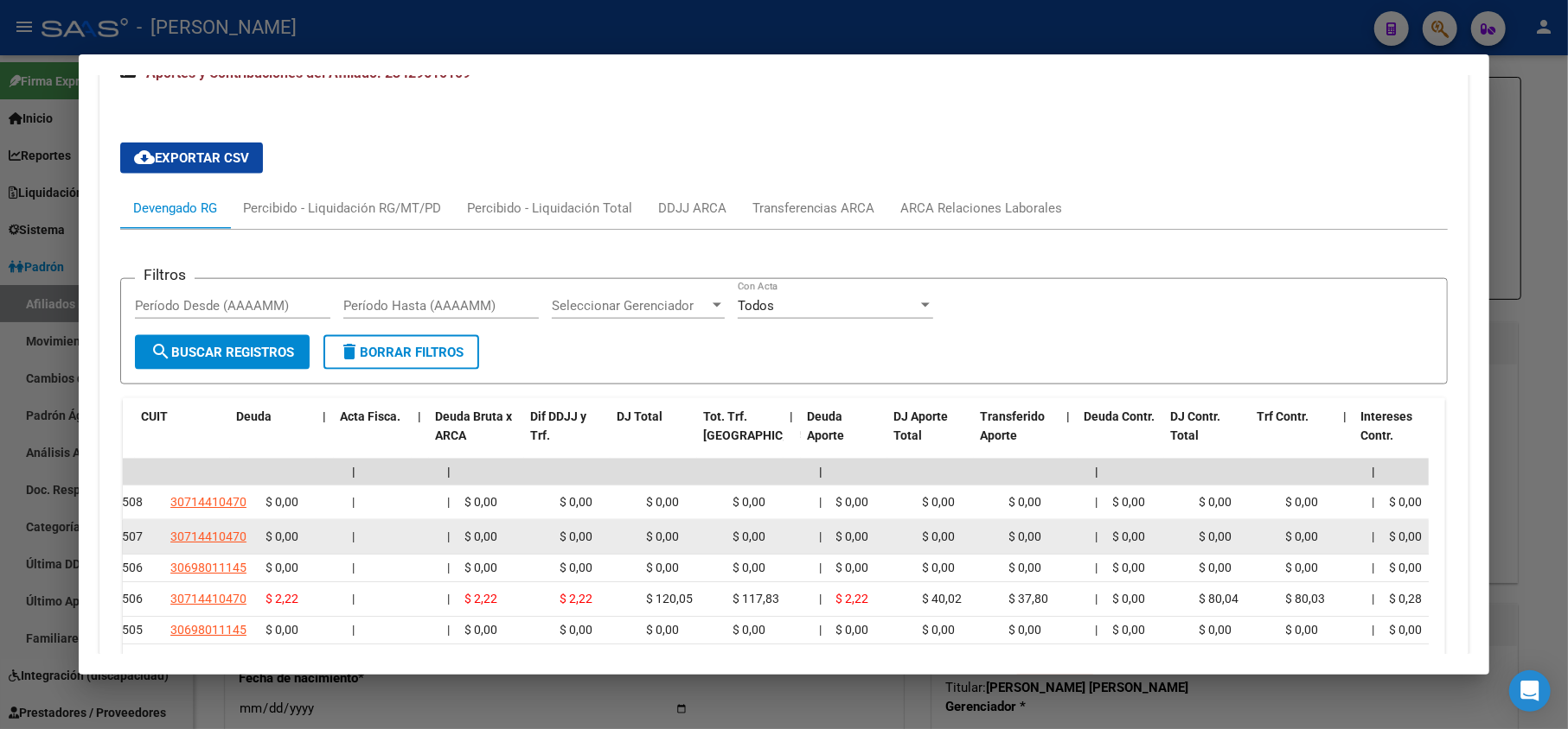
scroll to position [0, 0]
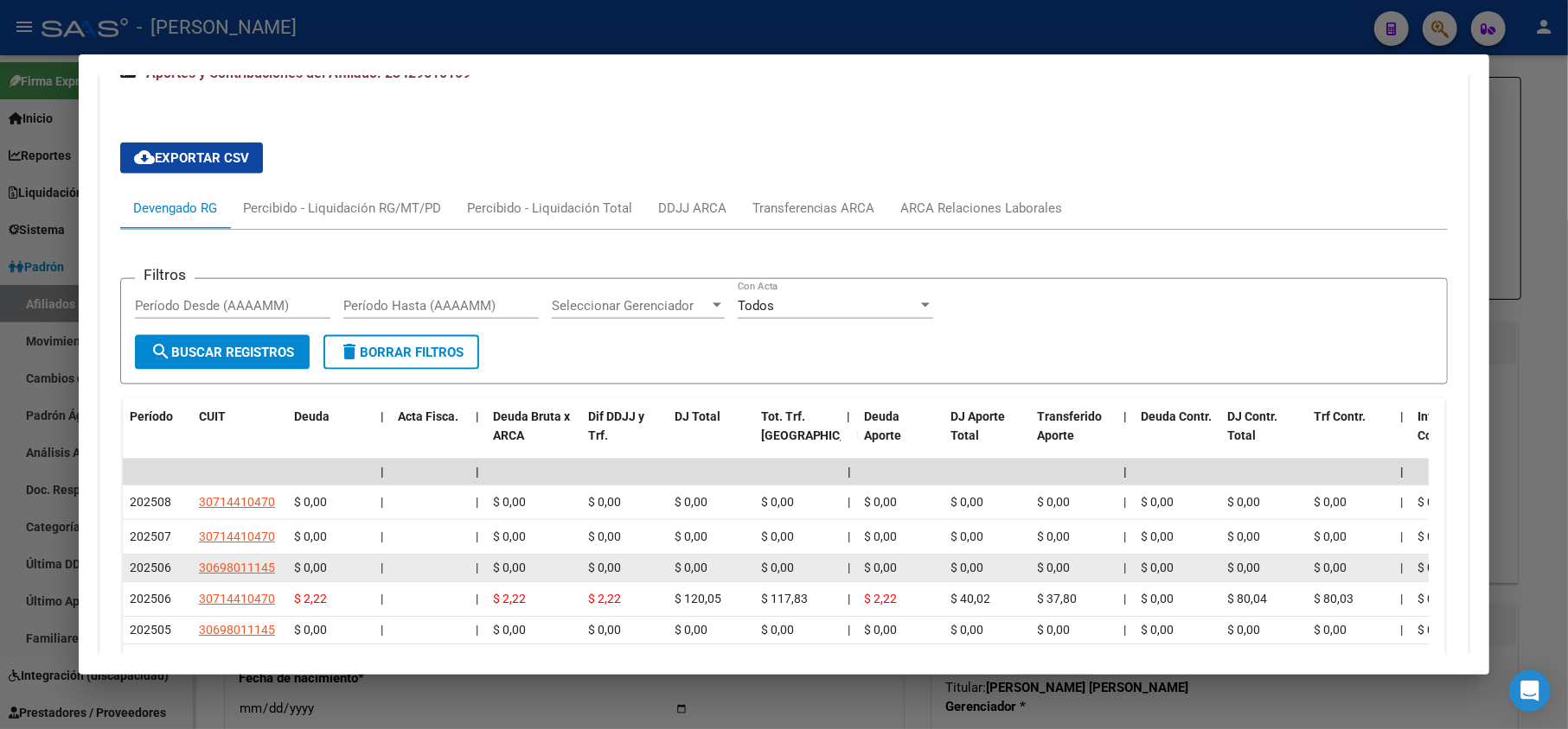
drag, startPoint x: 637, startPoint y: 480, endPoint x: 574, endPoint y: 507, distance: 68.5
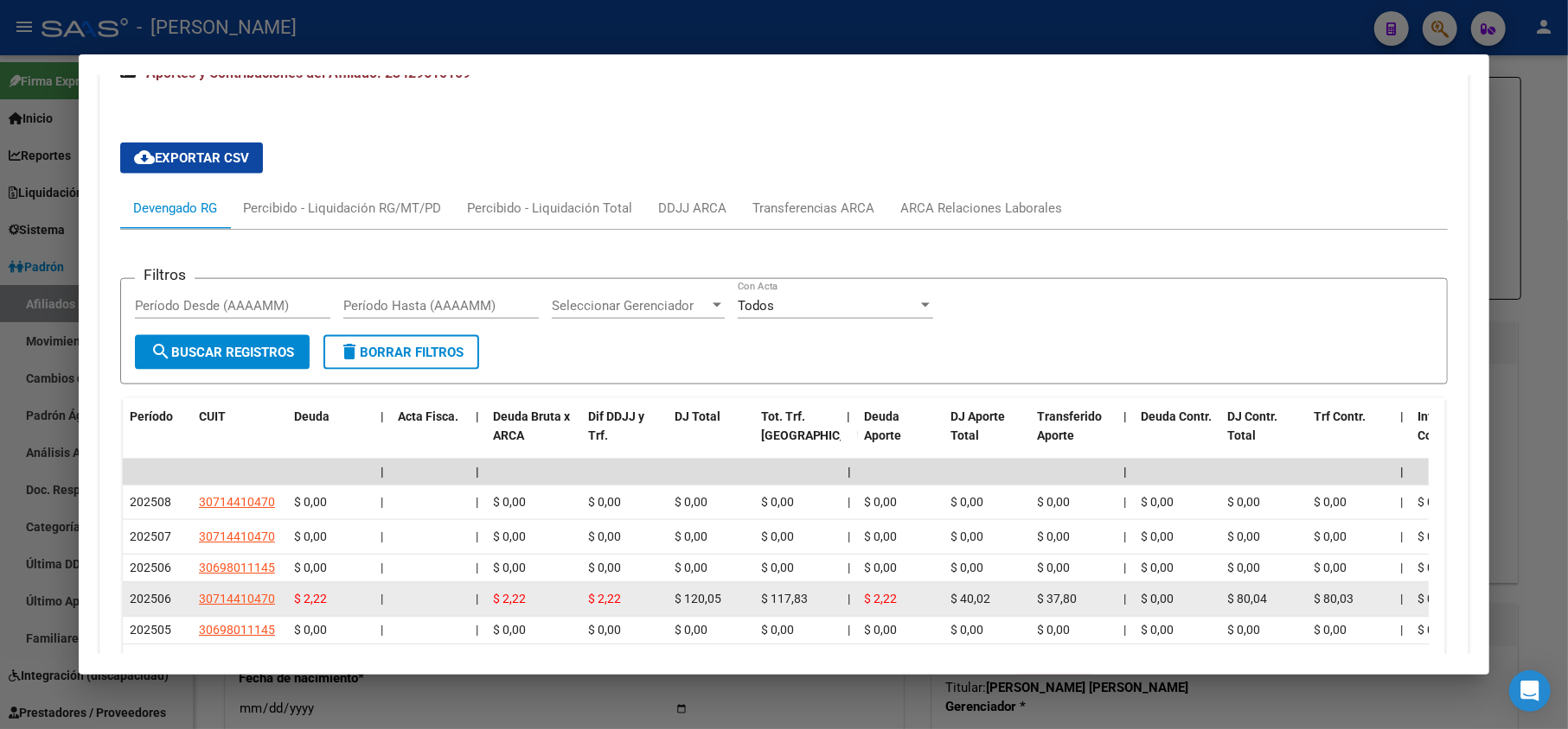
drag, startPoint x: 574, startPoint y: 509, endPoint x: 567, endPoint y: 551, distance: 42.6
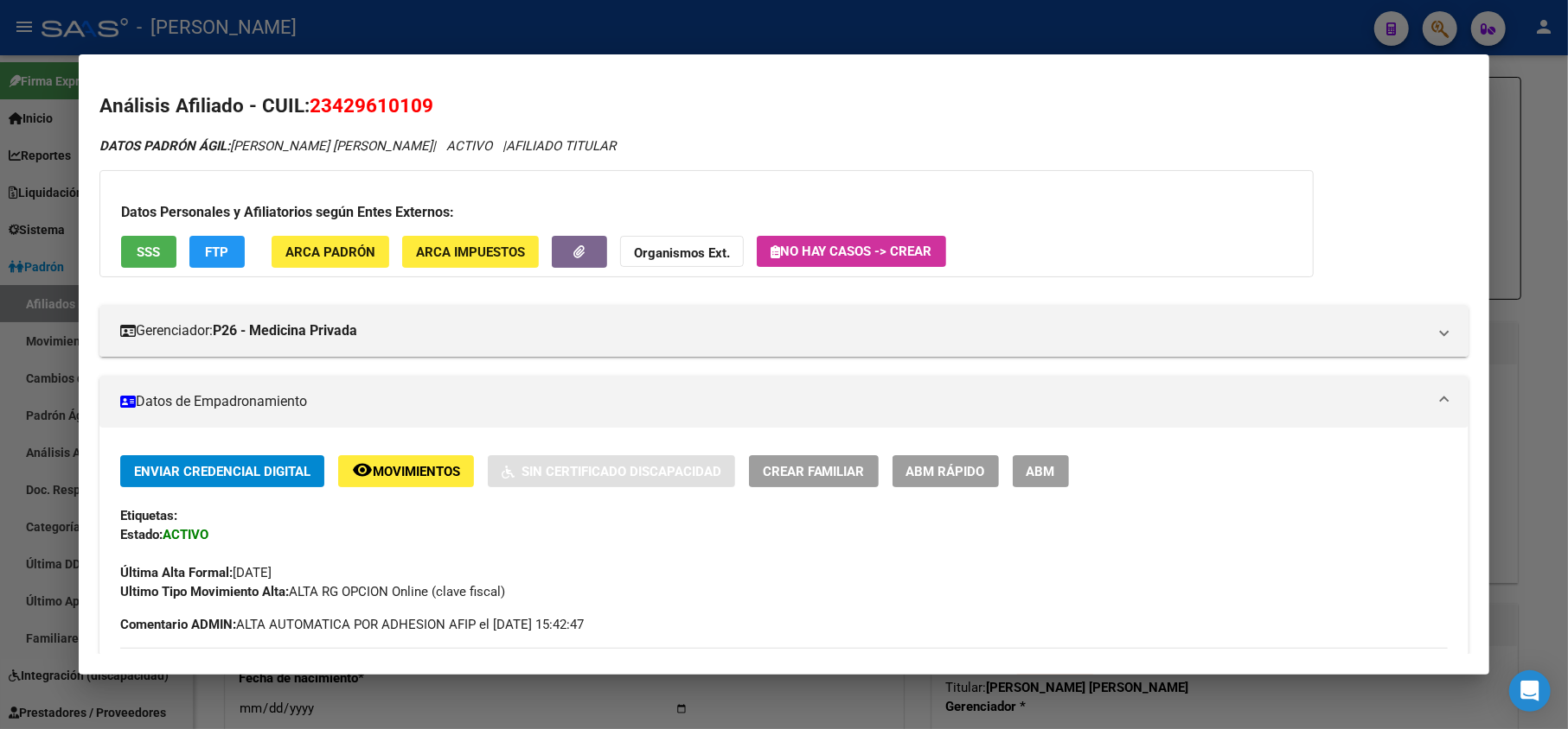
click at [339, 102] on span "23429610109" at bounding box center [371, 105] width 124 height 22
copy span "23429610109"
click at [332, 109] on span "23429610109" at bounding box center [371, 105] width 124 height 22
drag, startPoint x: 333, startPoint y: 105, endPoint x: 419, endPoint y: 105, distance: 86.0
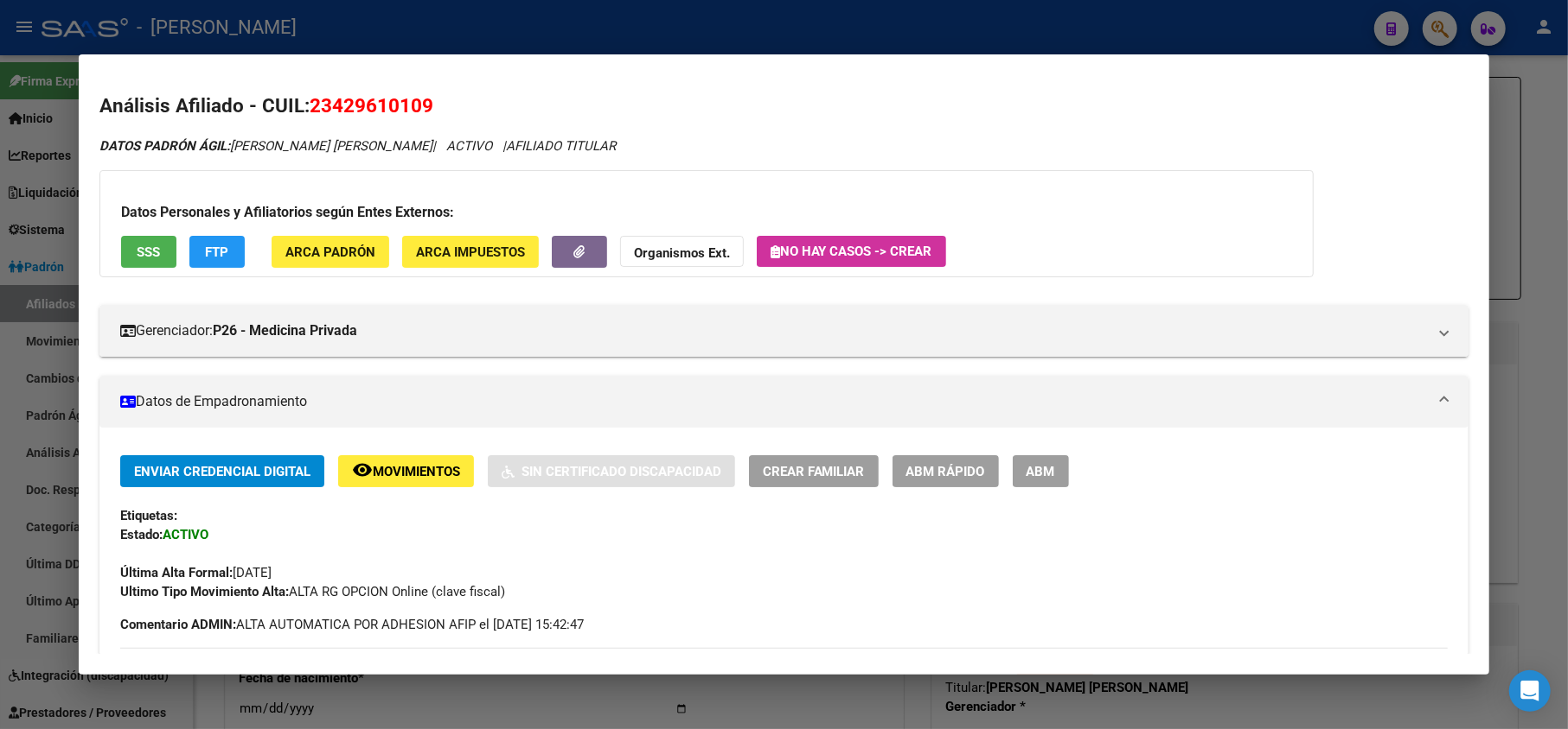
click at [419, 105] on span "23429610109" at bounding box center [371, 105] width 124 height 22
copy span "42961010"
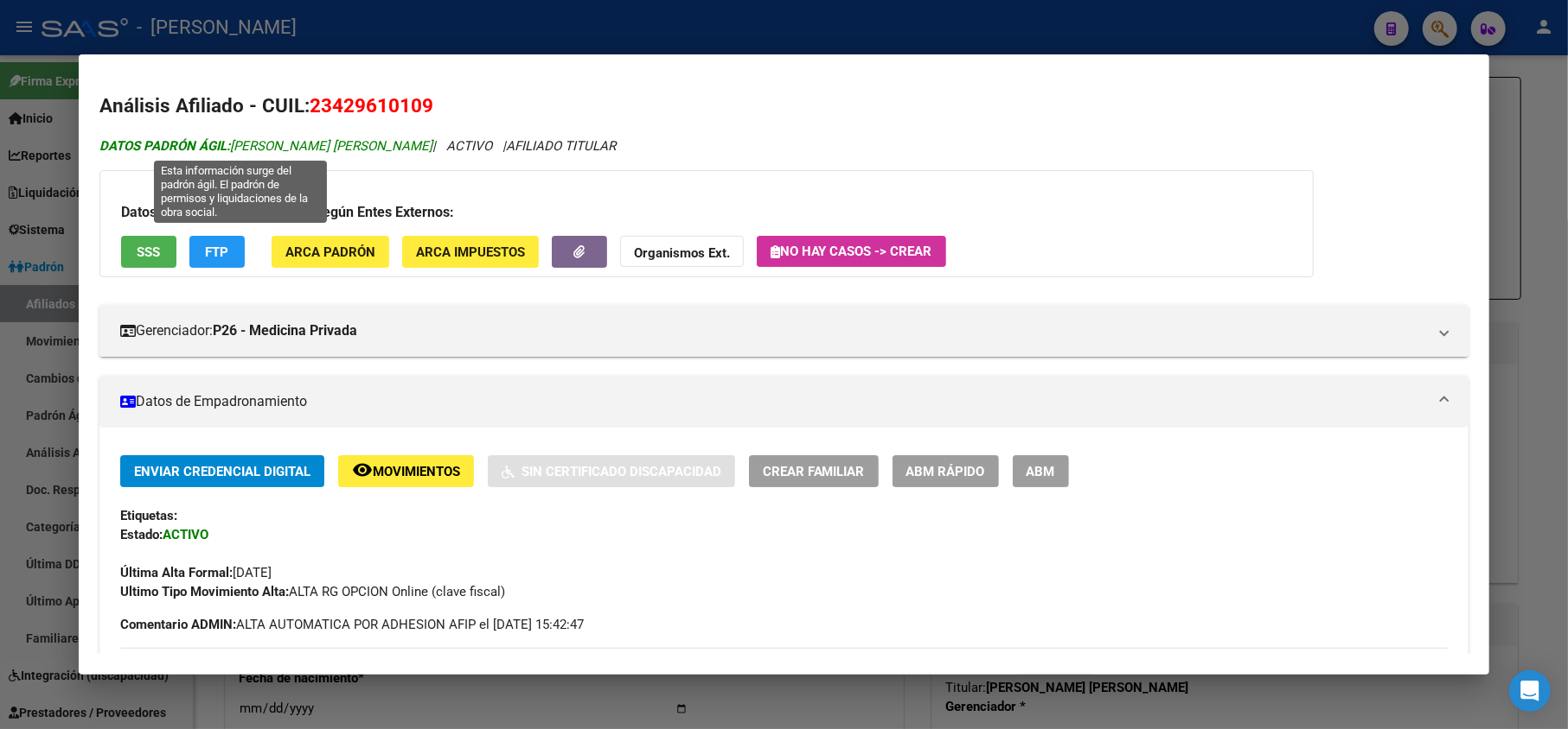
click at [267, 140] on span "DATOS PADRÓN ÁGIL: [PERSON_NAME] [PERSON_NAME]" at bounding box center [266, 146] width 333 height 16
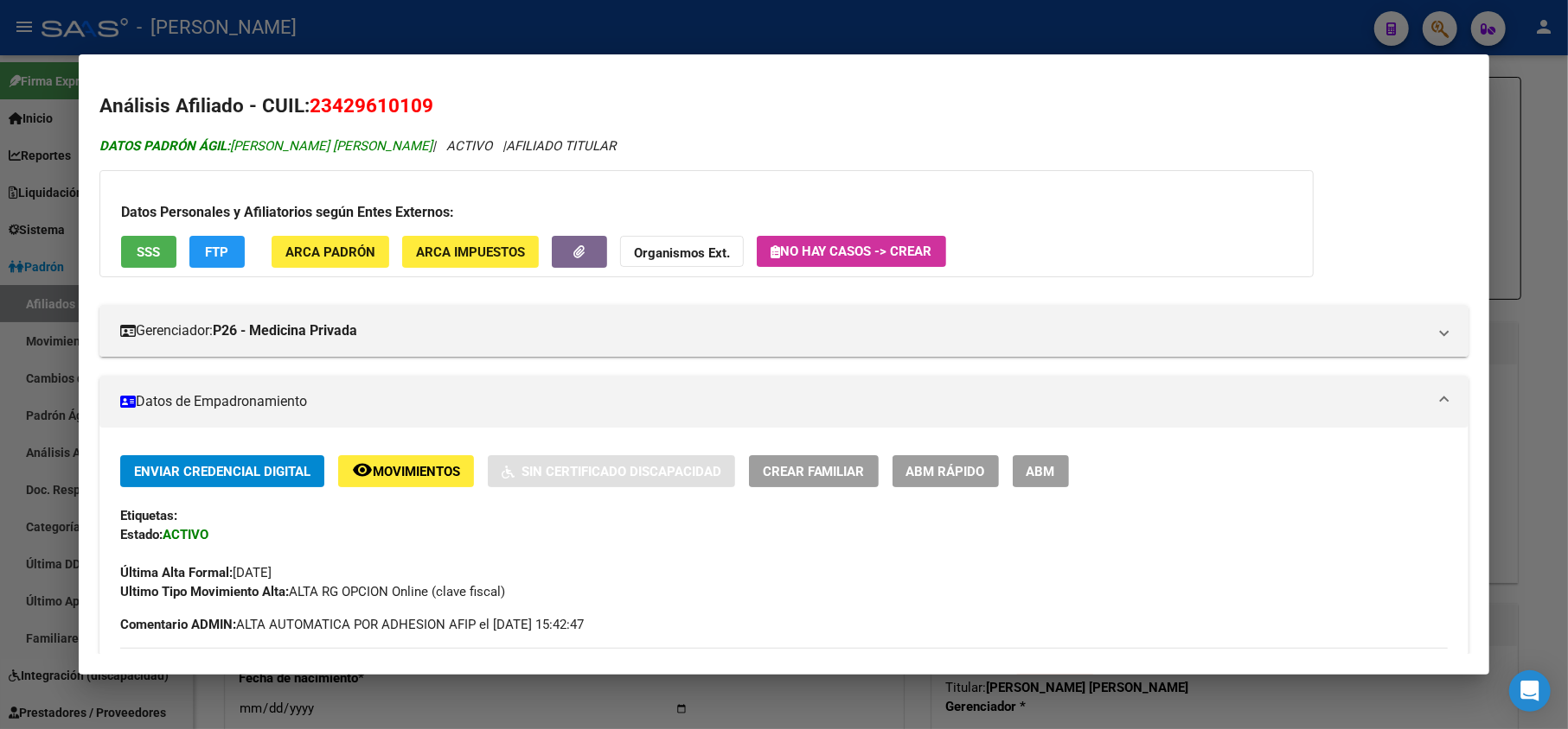
drag, startPoint x: 267, startPoint y: 140, endPoint x: 351, endPoint y: 143, distance: 84.1
click at [351, 143] on span "DATOS PADRÓN ÁGIL: [PERSON_NAME] [PERSON_NAME]" at bounding box center [266, 146] width 333 height 16
copy span "[PERSON_NAME] [PERSON_NAME]"
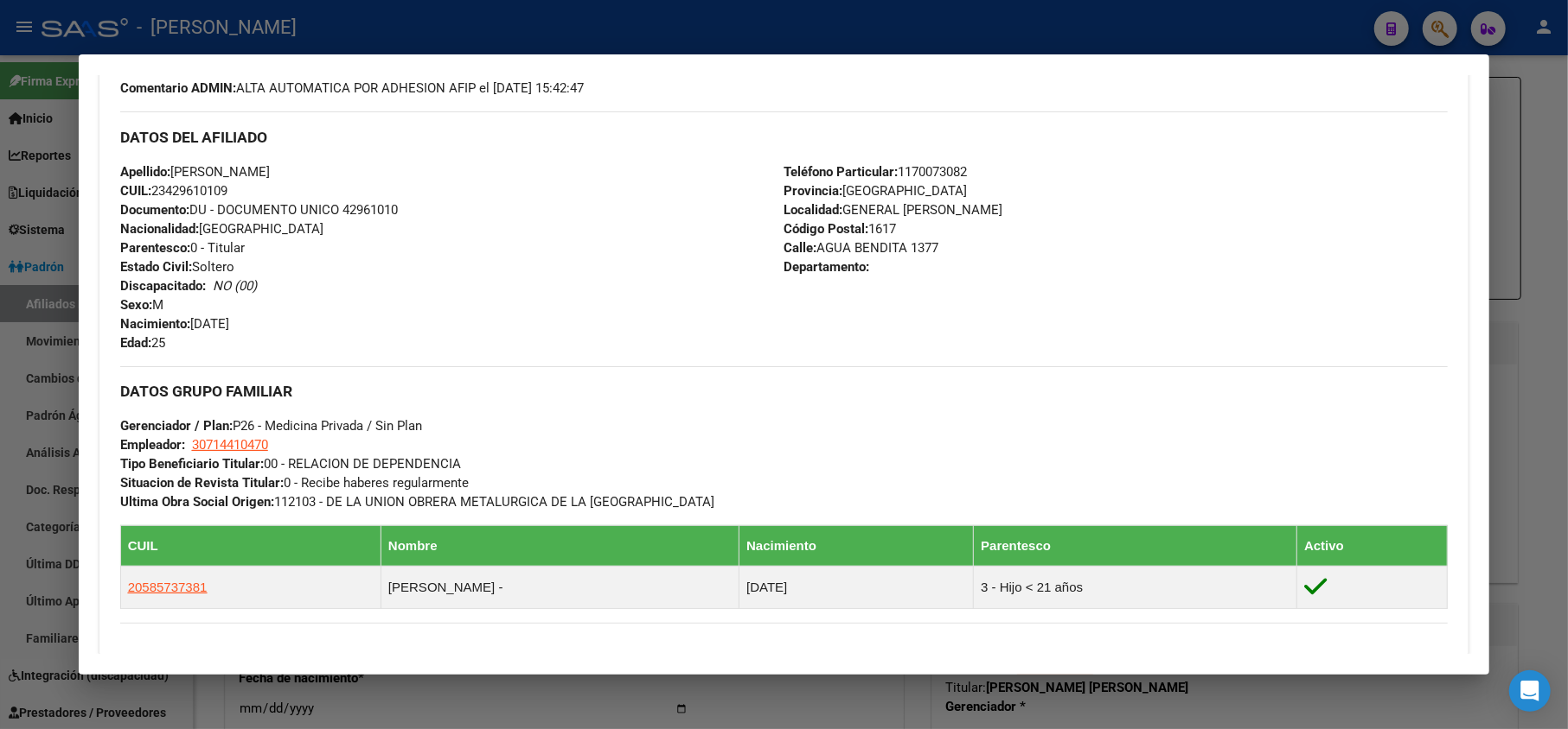
scroll to position [576, 0]
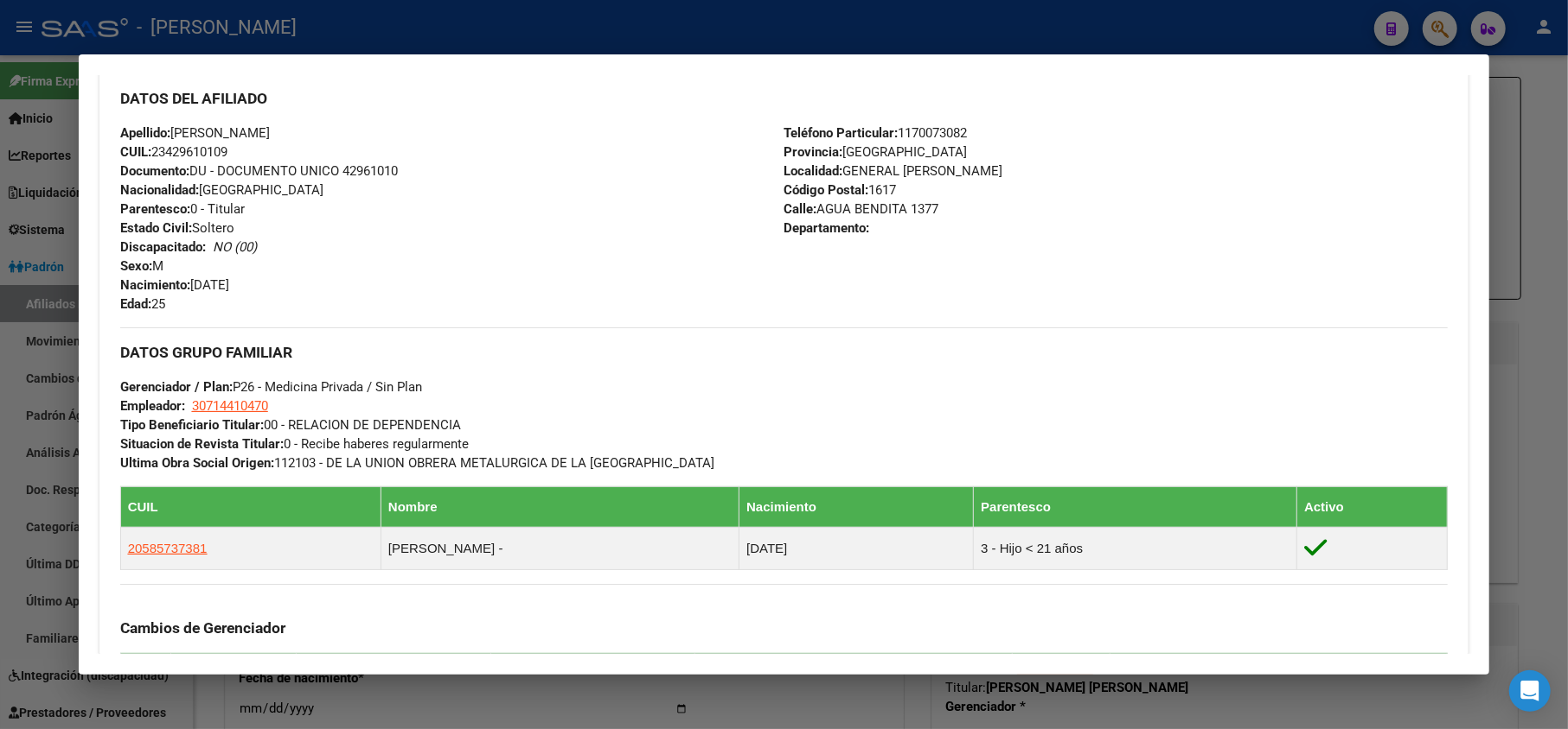
drag, startPoint x: 281, startPoint y: 396, endPoint x: 196, endPoint y: 291, distance: 135.1
click at [196, 291] on div "Apellido: [PERSON_NAME]: 23429610109 Documento: DU - DOCUMENTO UNICO 42961010 N…" at bounding box center [452, 219] width 664 height 190
copy span "[DATE]"
click at [836, 208] on span "Calle: AGUA BENDITA 1377" at bounding box center [862, 209] width 155 height 16
drag, startPoint x: 836, startPoint y: 208, endPoint x: 939, endPoint y: 205, distance: 103.0
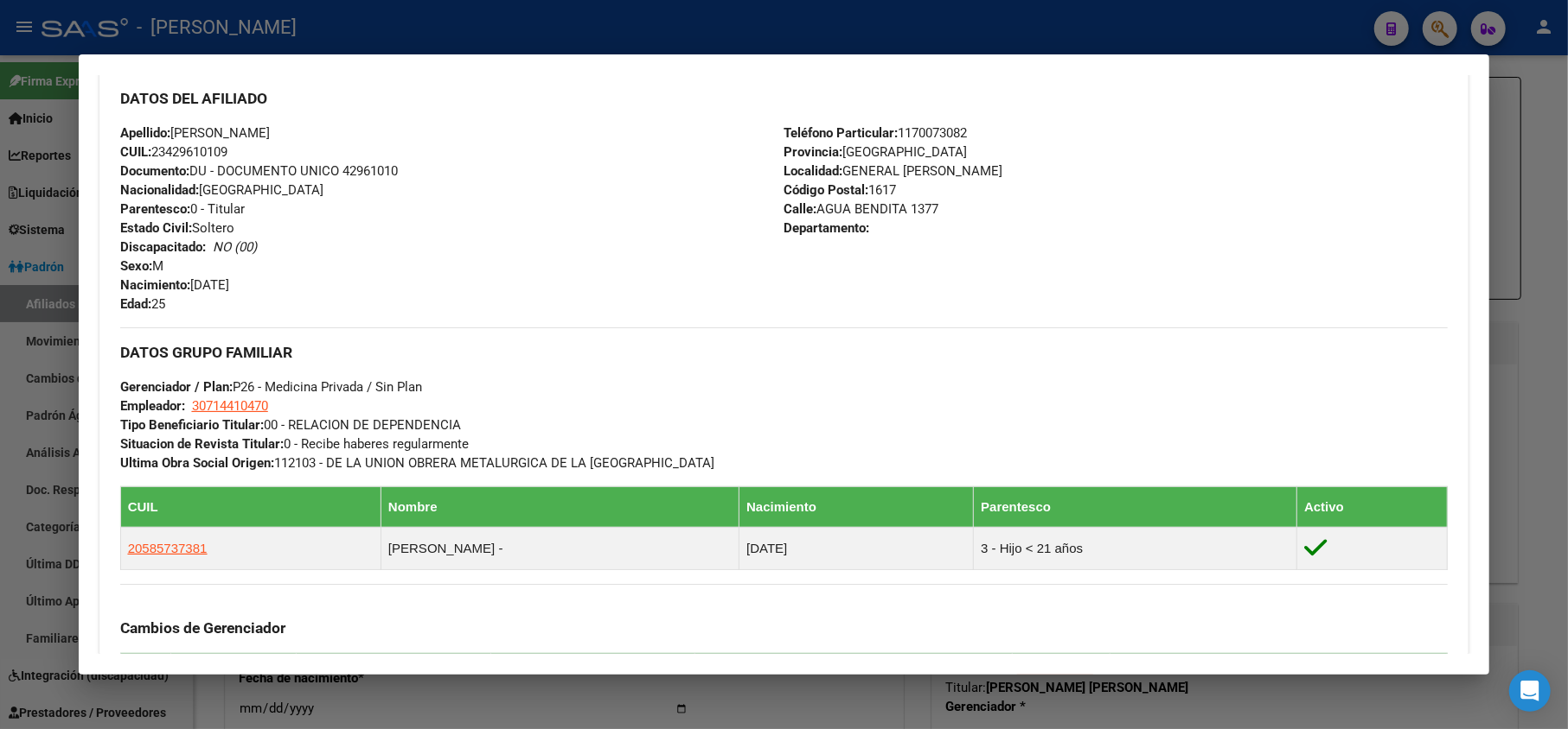
click at [939, 205] on div "Teléfono Particular: [PHONE_NUMBER] Provincia: [GEOGRAPHIC_DATA] Localidad: GEN…" at bounding box center [1116, 219] width 664 height 190
copy span "AGUA BENDITA 1377"
drag, startPoint x: 284, startPoint y: 394, endPoint x: 267, endPoint y: 395, distance: 17.0
click at [267, 395] on div "DATOS GRUPO FAMILIAR Gerenciador / Plan: P26 - Medicina Privada / Sin Plan Empl…" at bounding box center [784, 400] width 1329 height 145
drag, startPoint x: 285, startPoint y: 407, endPoint x: 195, endPoint y: 407, distance: 90.0
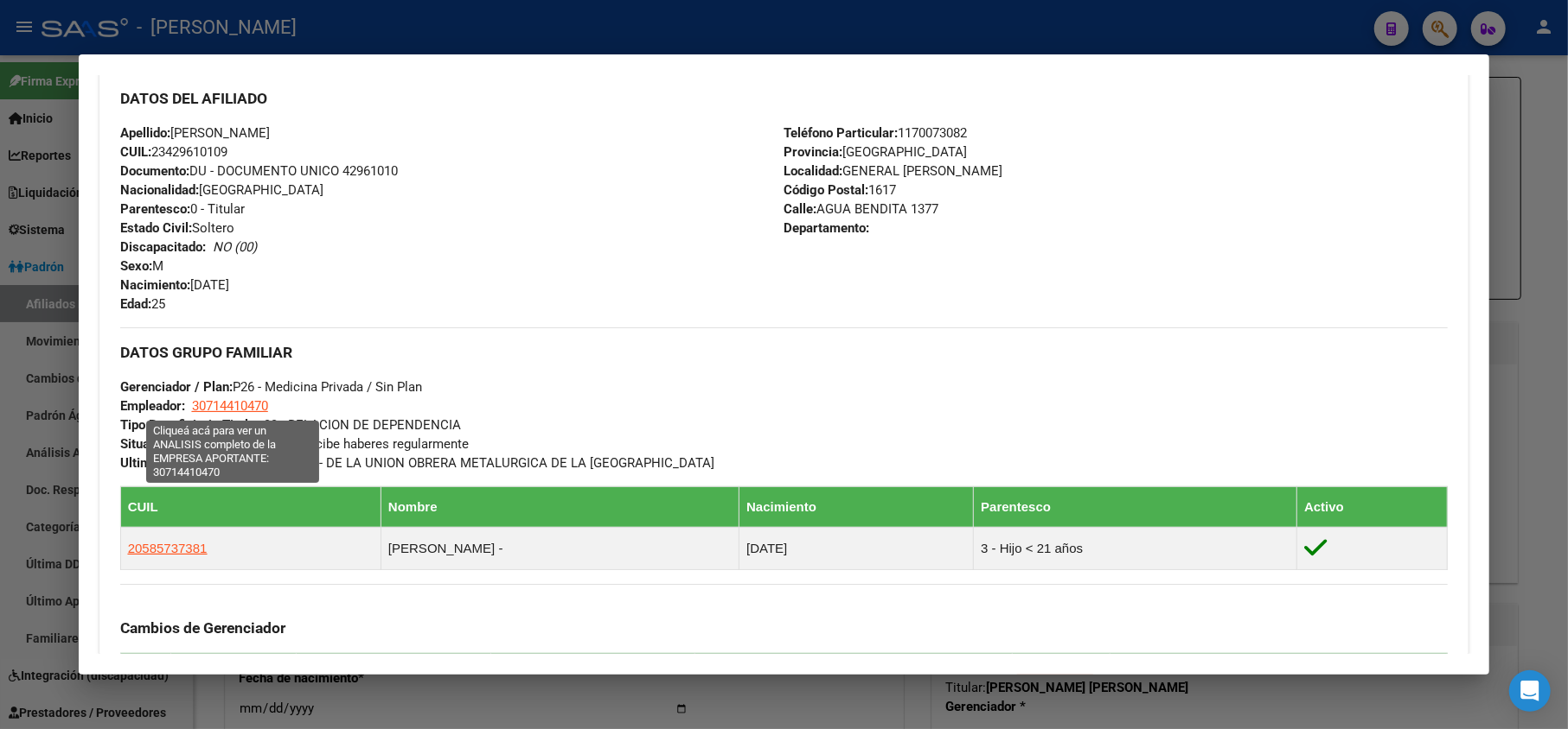
click at [195, 407] on div "DATOS GRUPO FAMILIAR Gerenciador / Plan: P26 - Medicina Privada / Sin Plan Empl…" at bounding box center [784, 400] width 1329 height 145
copy span "30714410470"
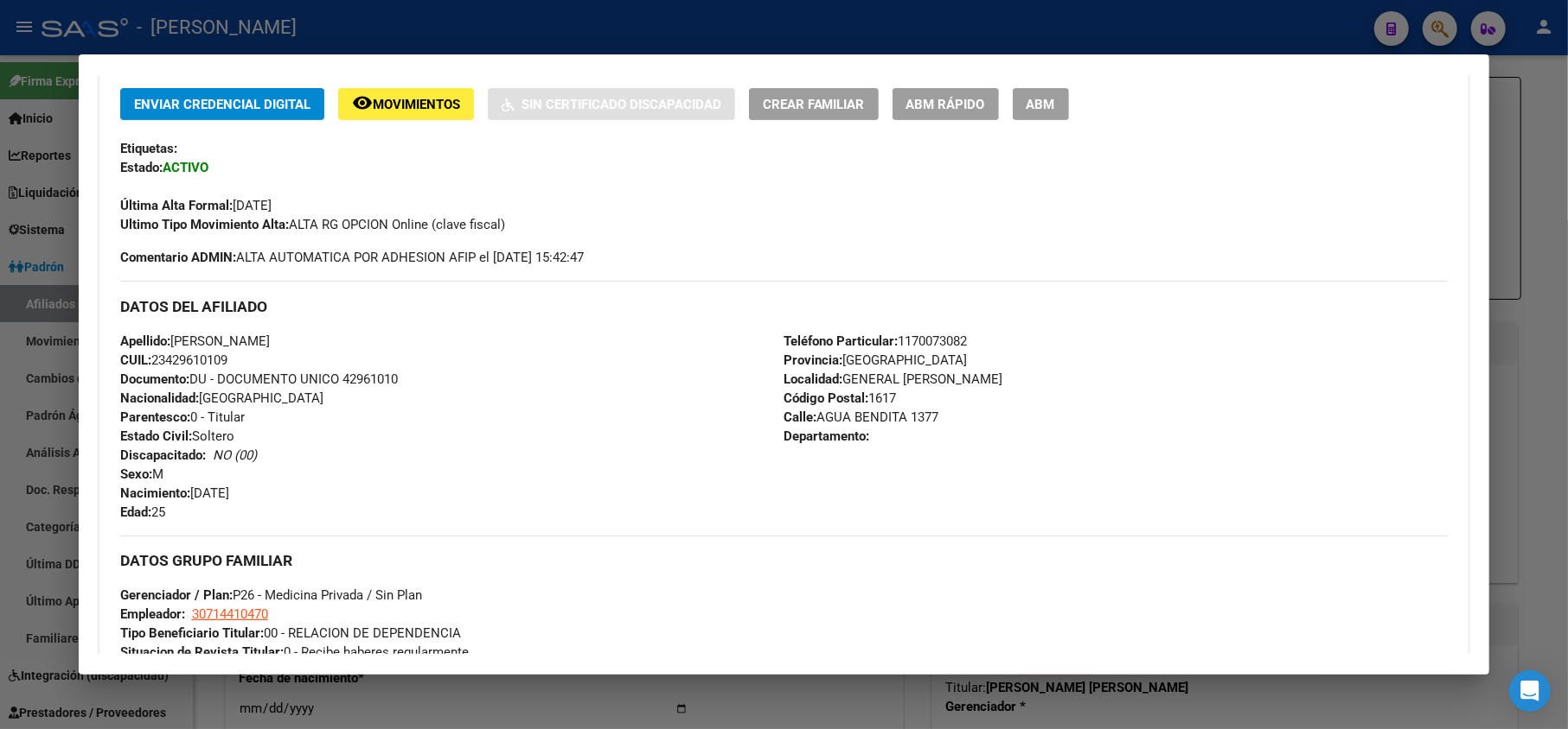
scroll to position [345, 0]
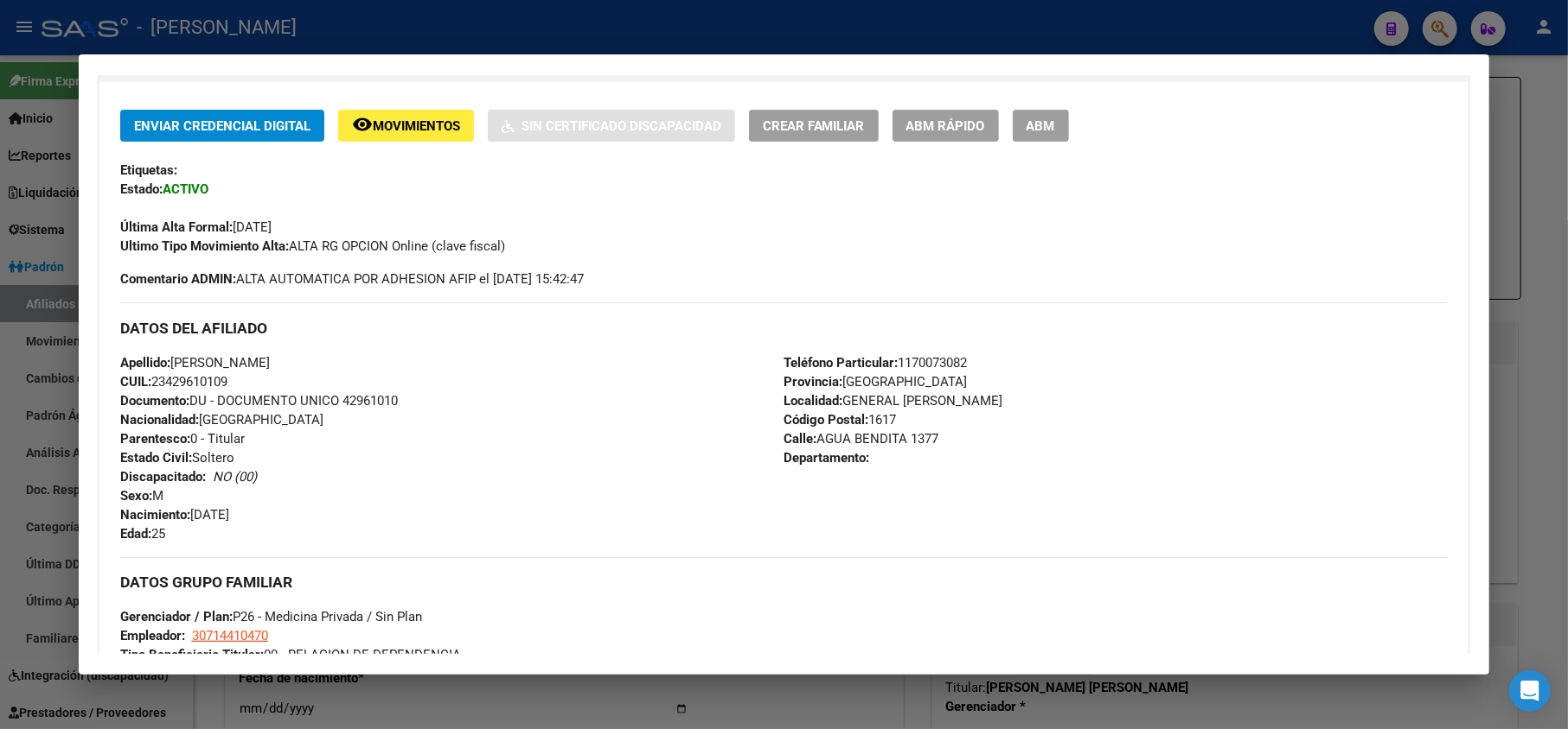
drag, startPoint x: 302, startPoint y: 232, endPoint x: 238, endPoint y: 219, distance: 65.3
click at [238, 219] on div "Última Alta Formal: [DATE]" at bounding box center [784, 217] width 1329 height 38
copy span "[DATE]"
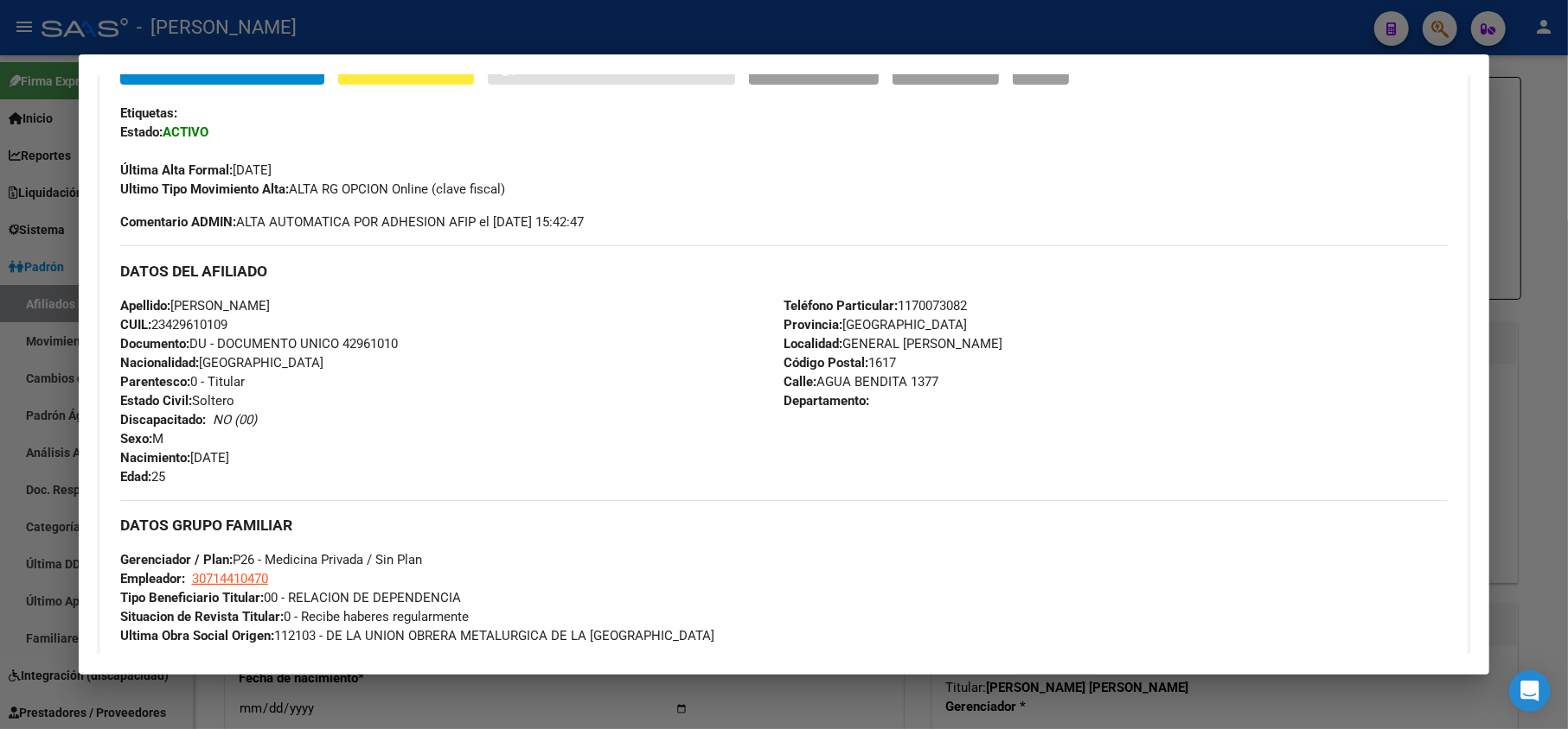
scroll to position [806, 0]
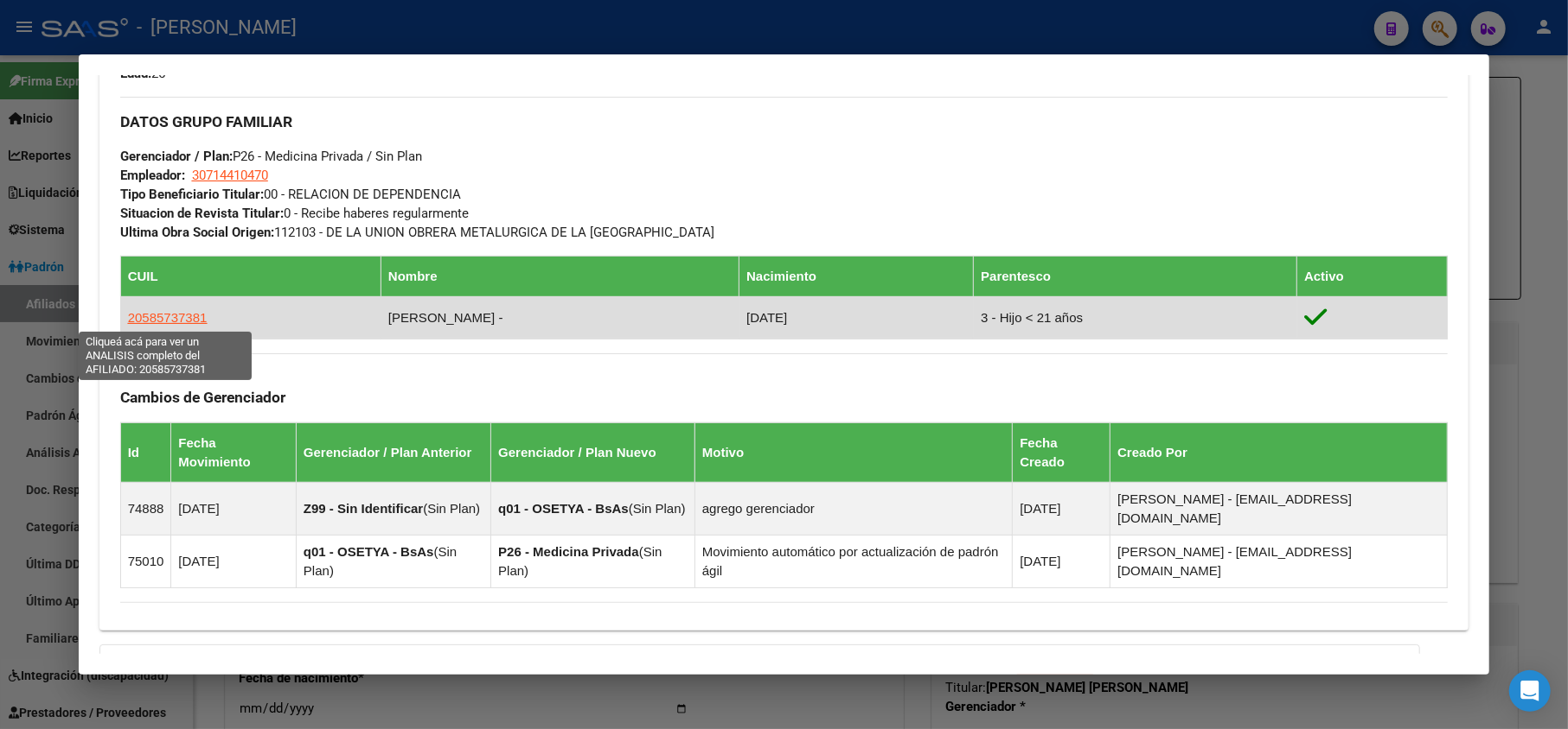
click at [182, 320] on span "20585737381" at bounding box center [168, 317] width 80 height 15
type textarea "20585737381"
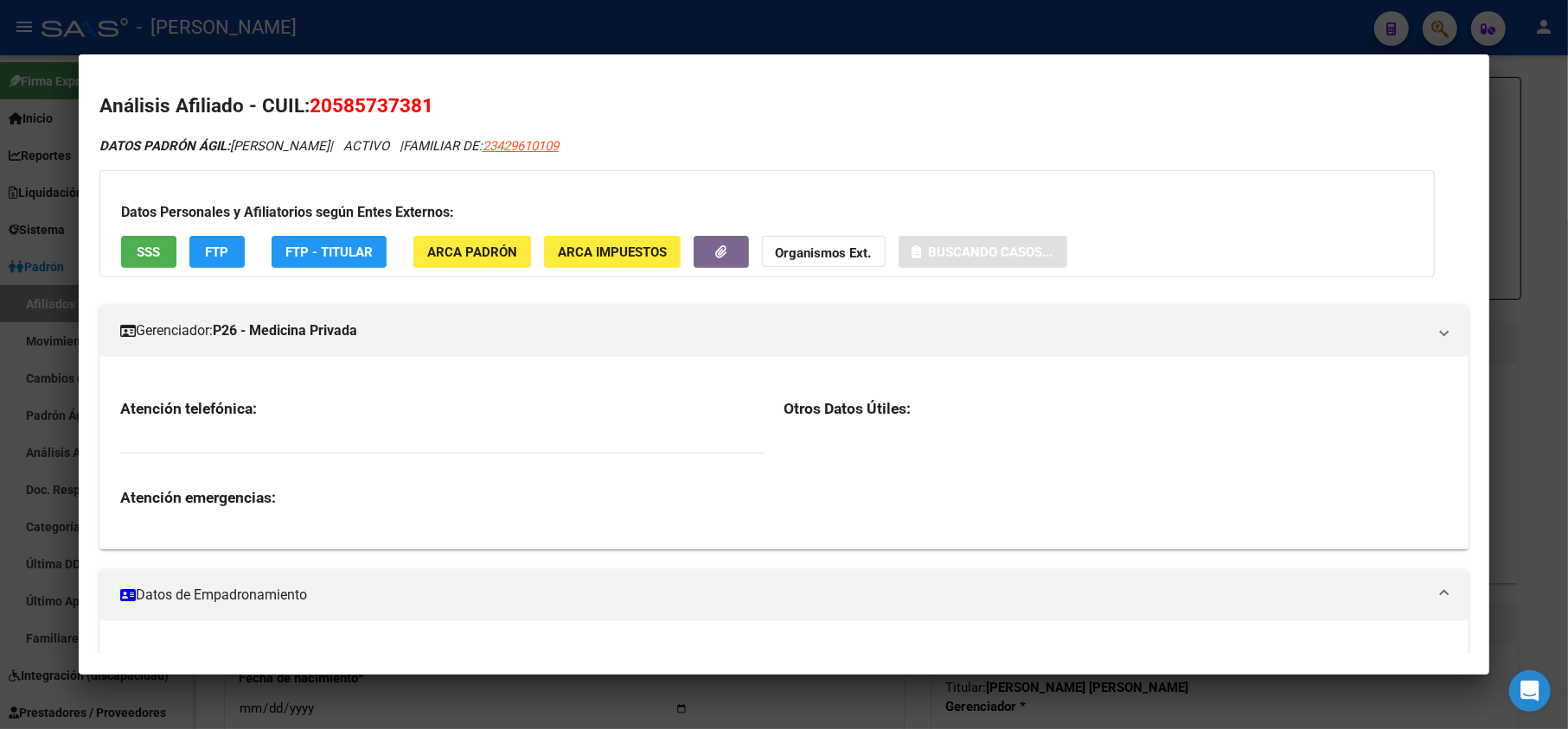
click at [326, 97] on span "20585737381" at bounding box center [371, 105] width 124 height 22
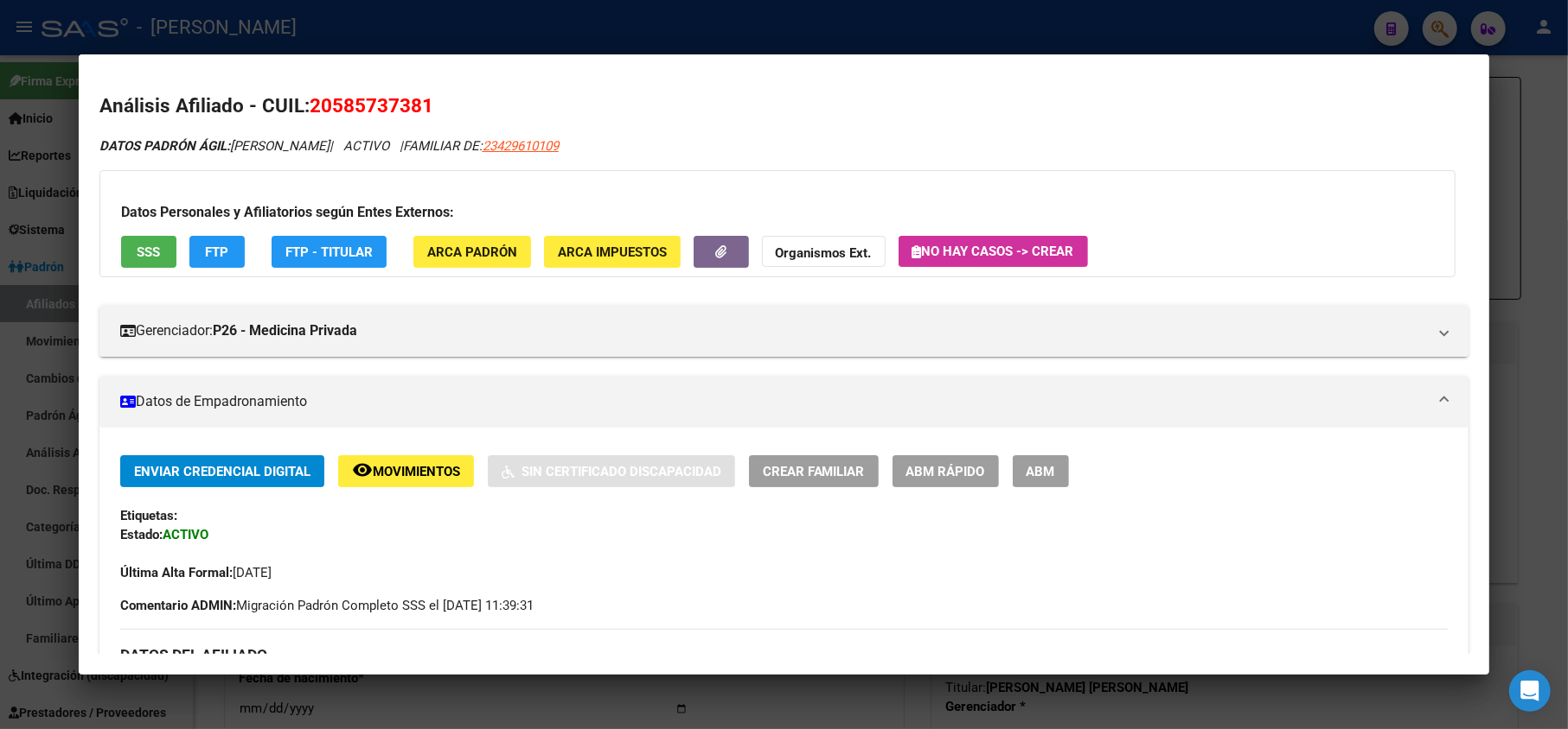
drag, startPoint x: 336, startPoint y: 100, endPoint x: 420, endPoint y: 108, distance: 84.4
click at [420, 108] on span "20585737381" at bounding box center [371, 105] width 124 height 22
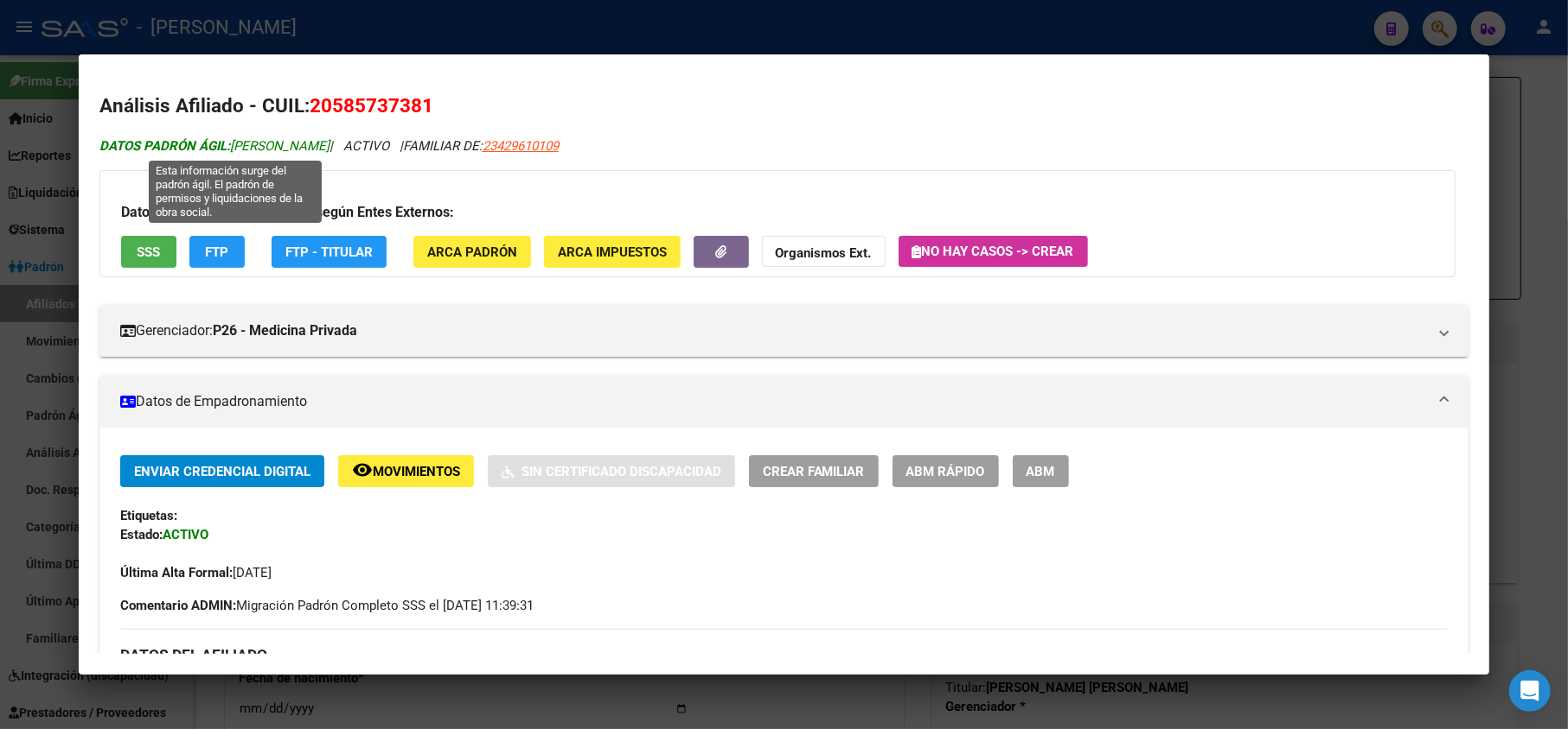
click at [244, 139] on span "DATOS PADRÓN ÁGIL: [PERSON_NAME]" at bounding box center [215, 146] width 230 height 16
drag, startPoint x: 244, startPoint y: 139, endPoint x: 326, endPoint y: 143, distance: 82.1
click at [326, 143] on span "DATOS PADRÓN ÁGIL: [PERSON_NAME]" at bounding box center [215, 146] width 230 height 16
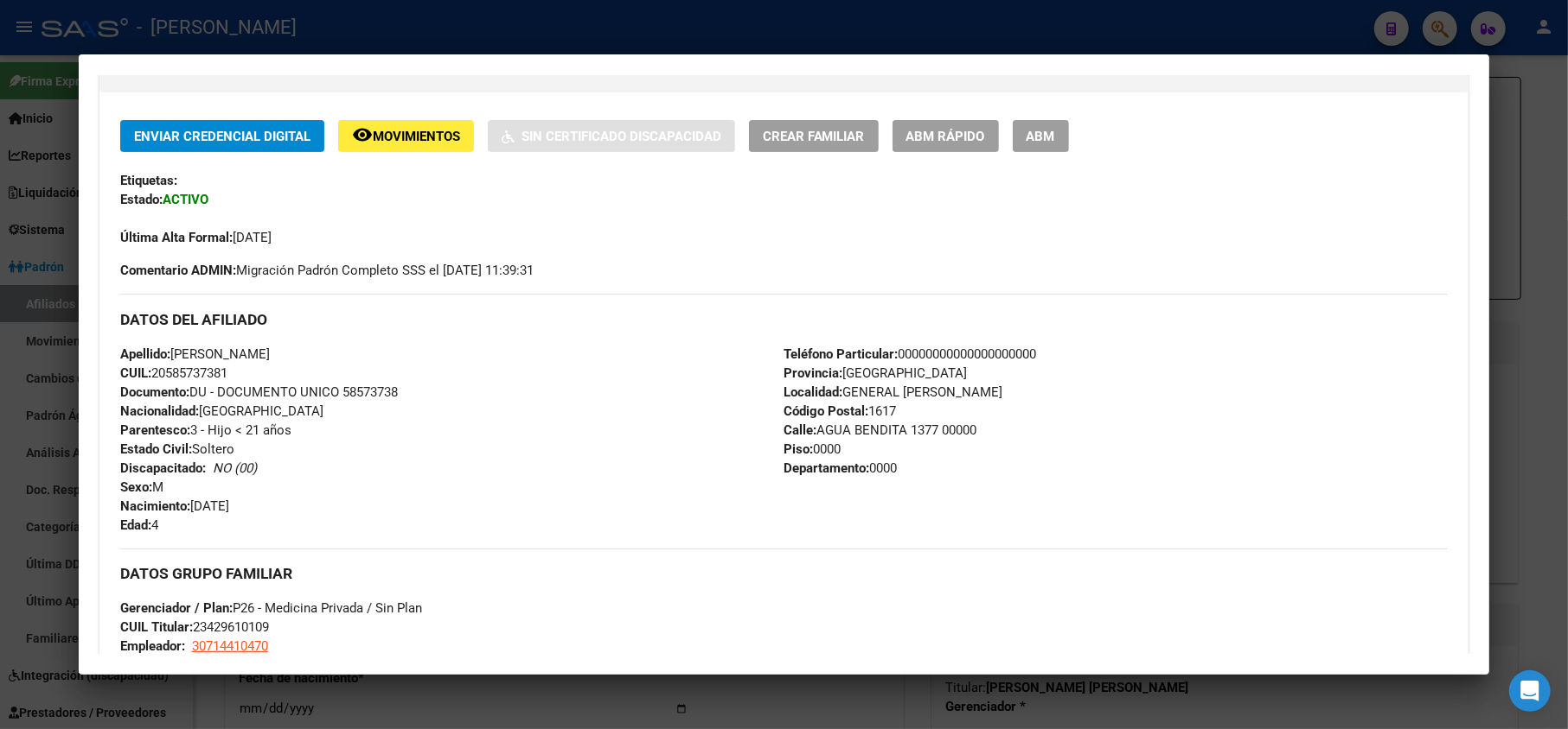
scroll to position [345, 0]
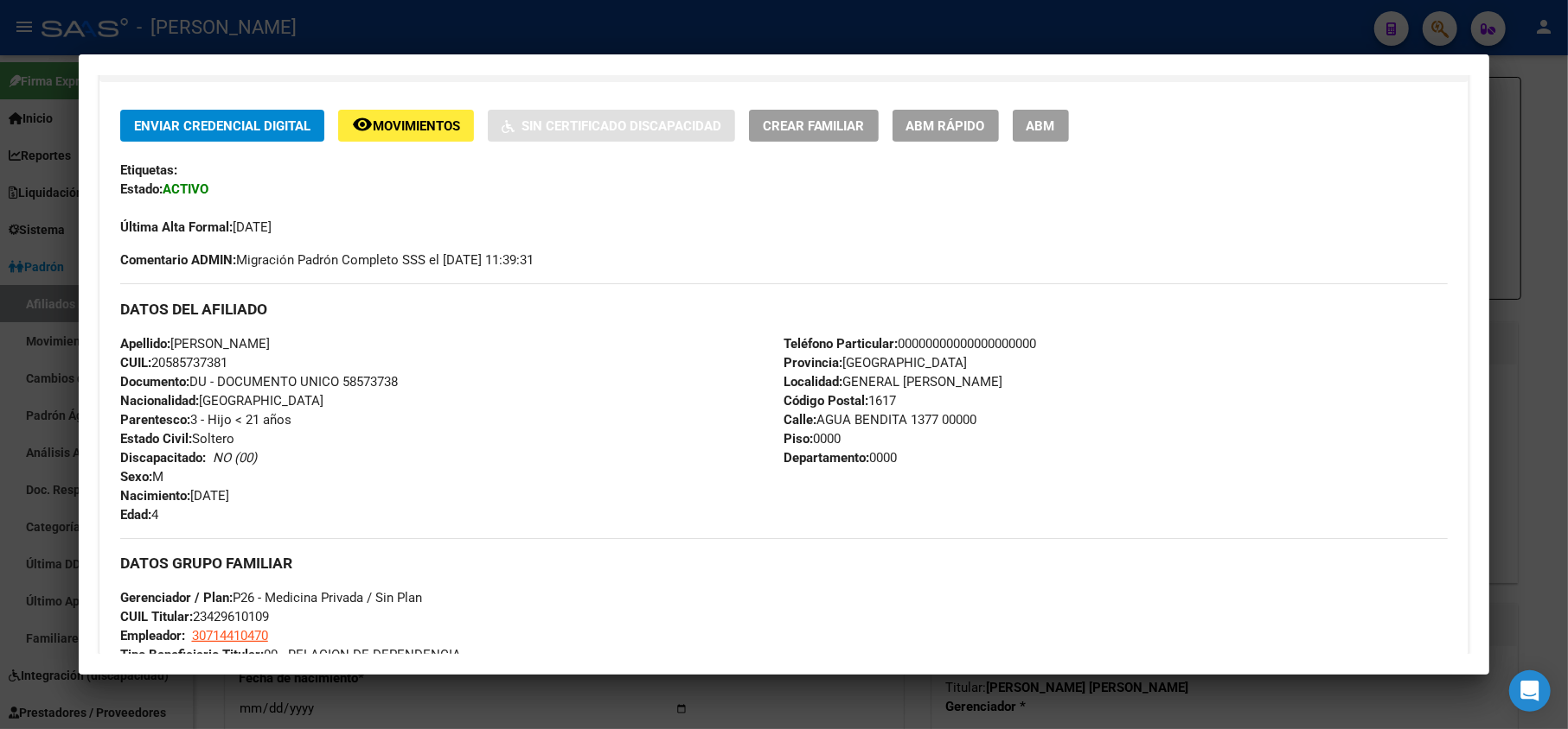
drag, startPoint x: 332, startPoint y: 488, endPoint x: 196, endPoint y: 492, distance: 136.1
click at [196, 492] on div "Apellido: [PERSON_NAME]: 20585737381 Documento: DU - DOCUMENTO UNICO 58573738 N…" at bounding box center [452, 430] width 664 height 190
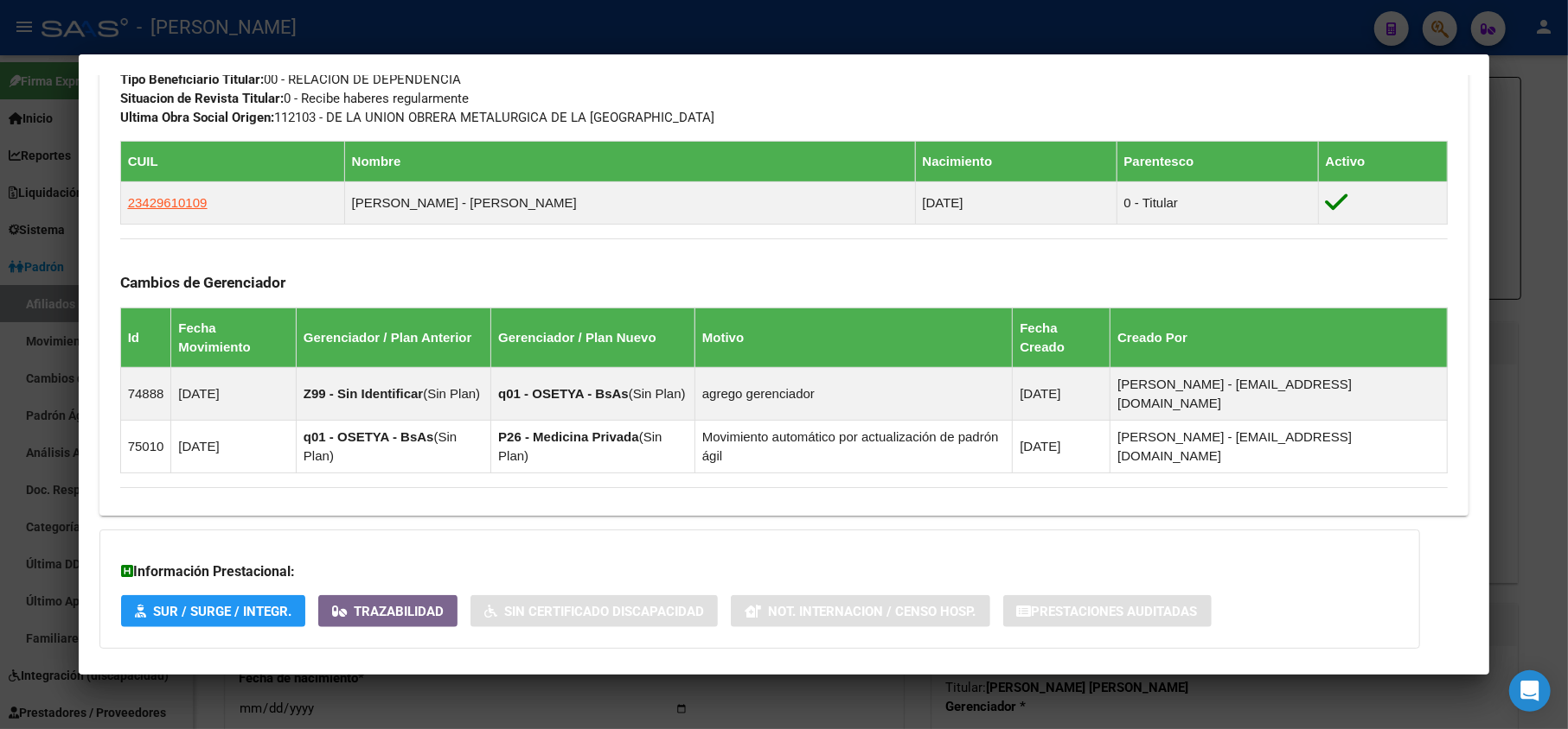
scroll to position [997, 0]
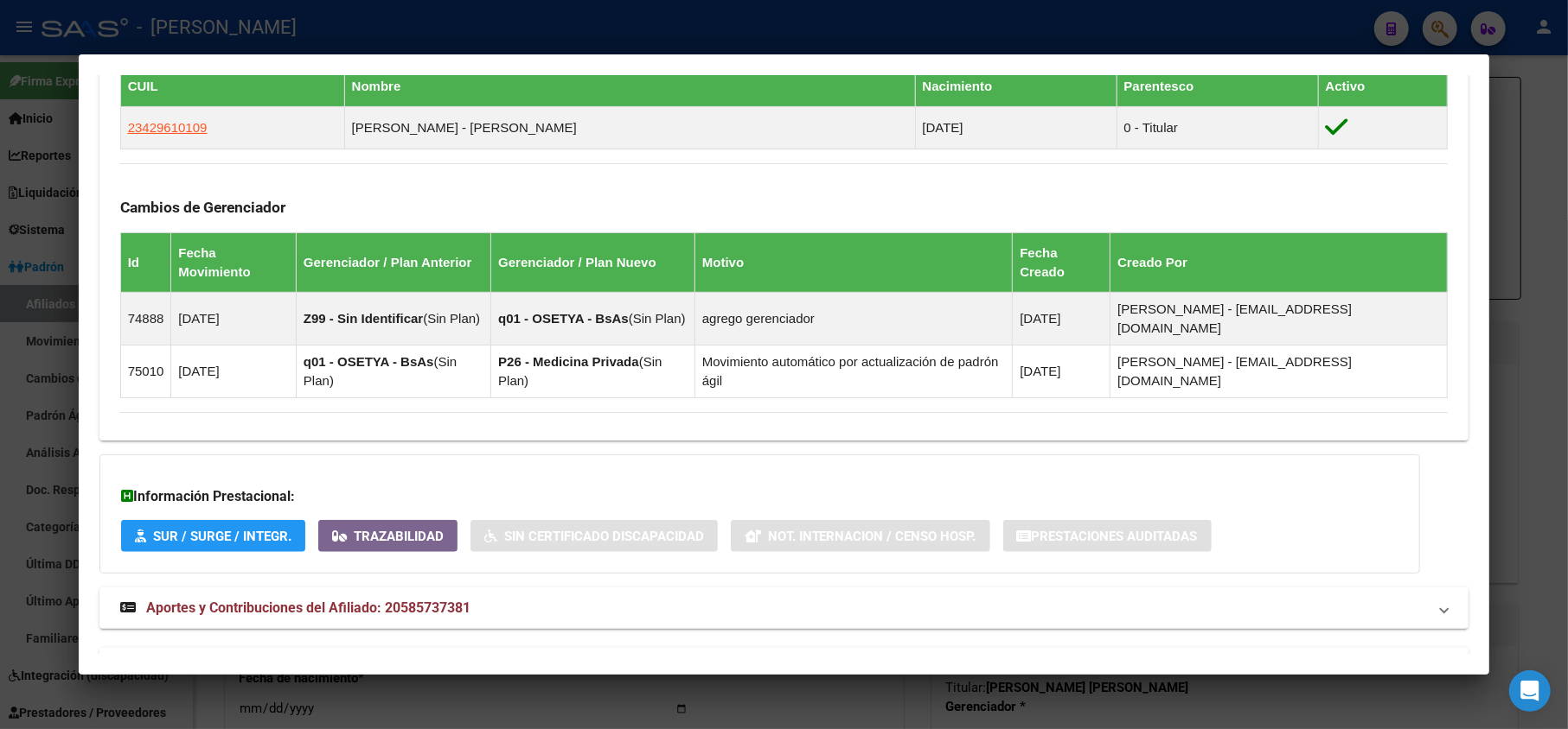
click at [502, 658] on mat-panel-title "Aportes y Contribuciones del Titular: 23429610109" at bounding box center [774, 668] width 1307 height 20
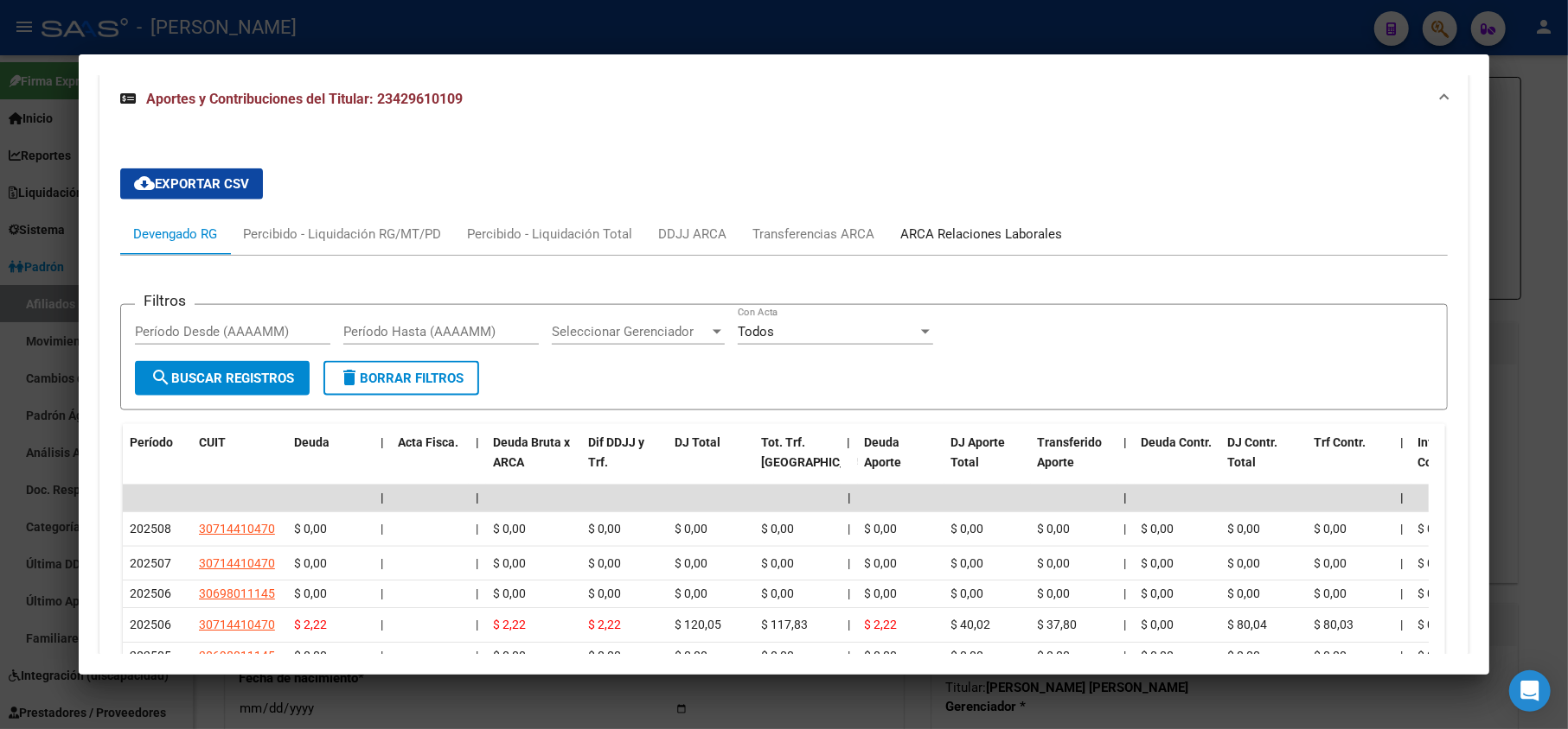
click at [987, 225] on div "ARCA Relaciones Laborales" at bounding box center [982, 234] width 161 height 19
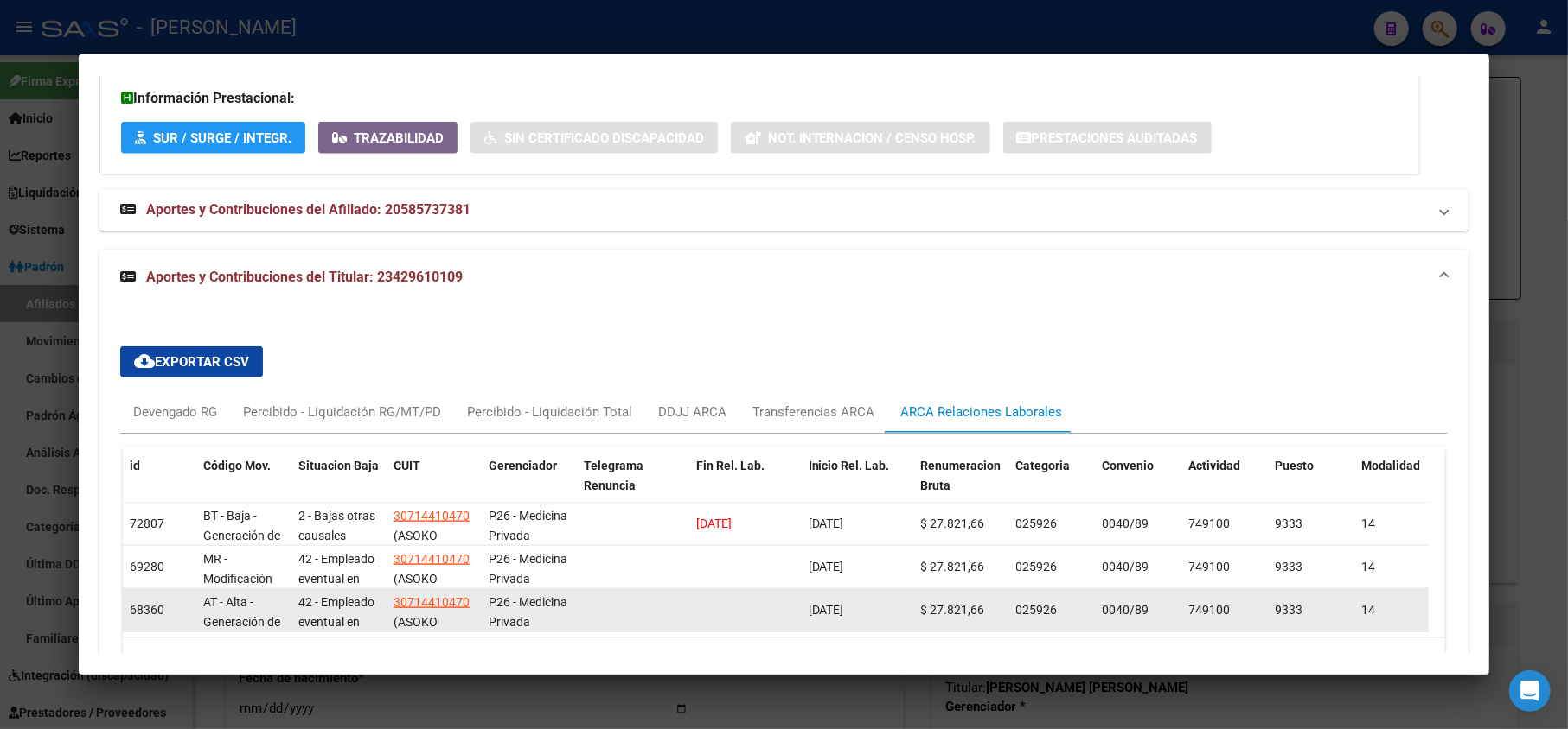
scroll to position [1446, 0]
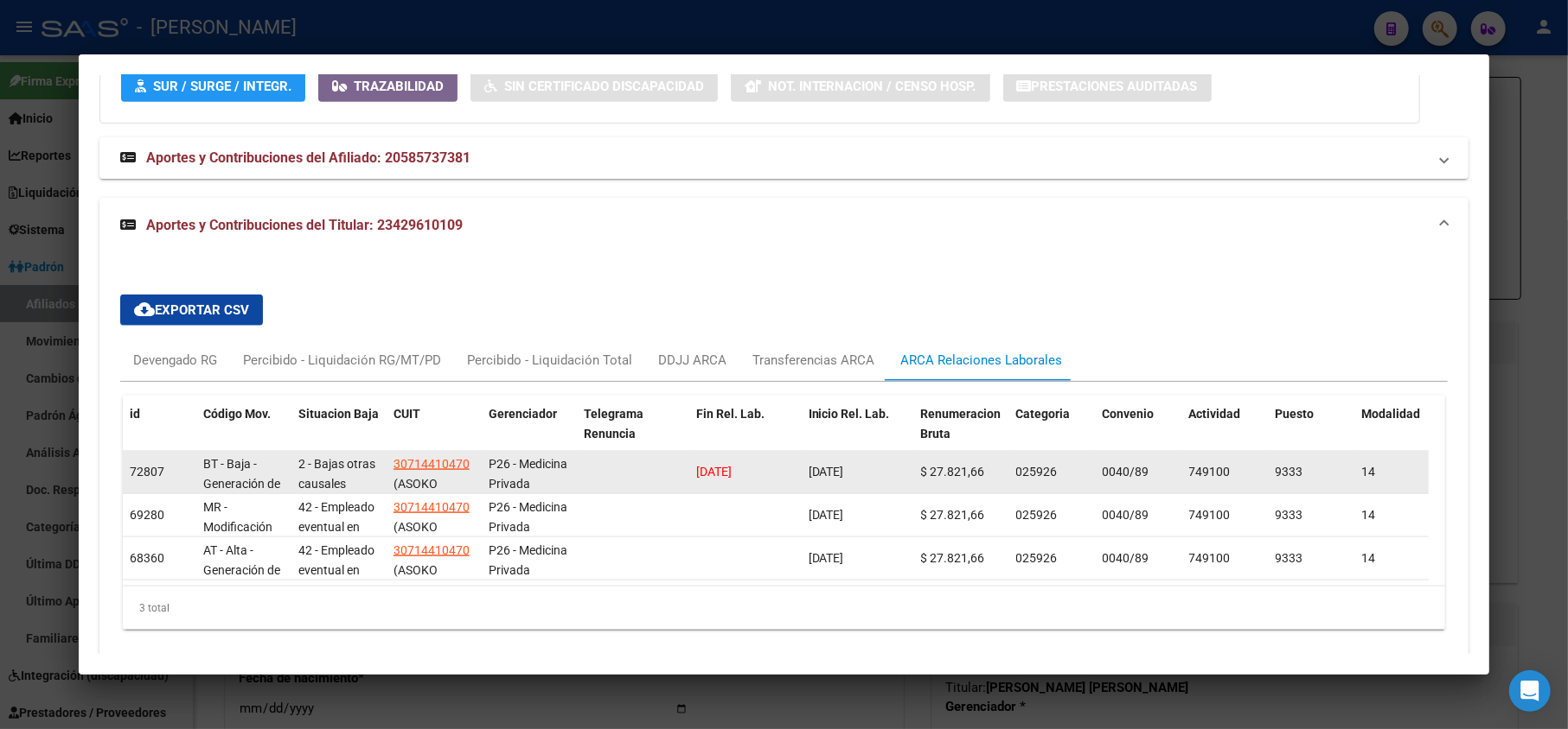
drag, startPoint x: 733, startPoint y: 425, endPoint x: 693, endPoint y: 418, distance: 40.6
click at [693, 451] on datatable-body-cell "[DATE]" at bounding box center [745, 472] width 113 height 43
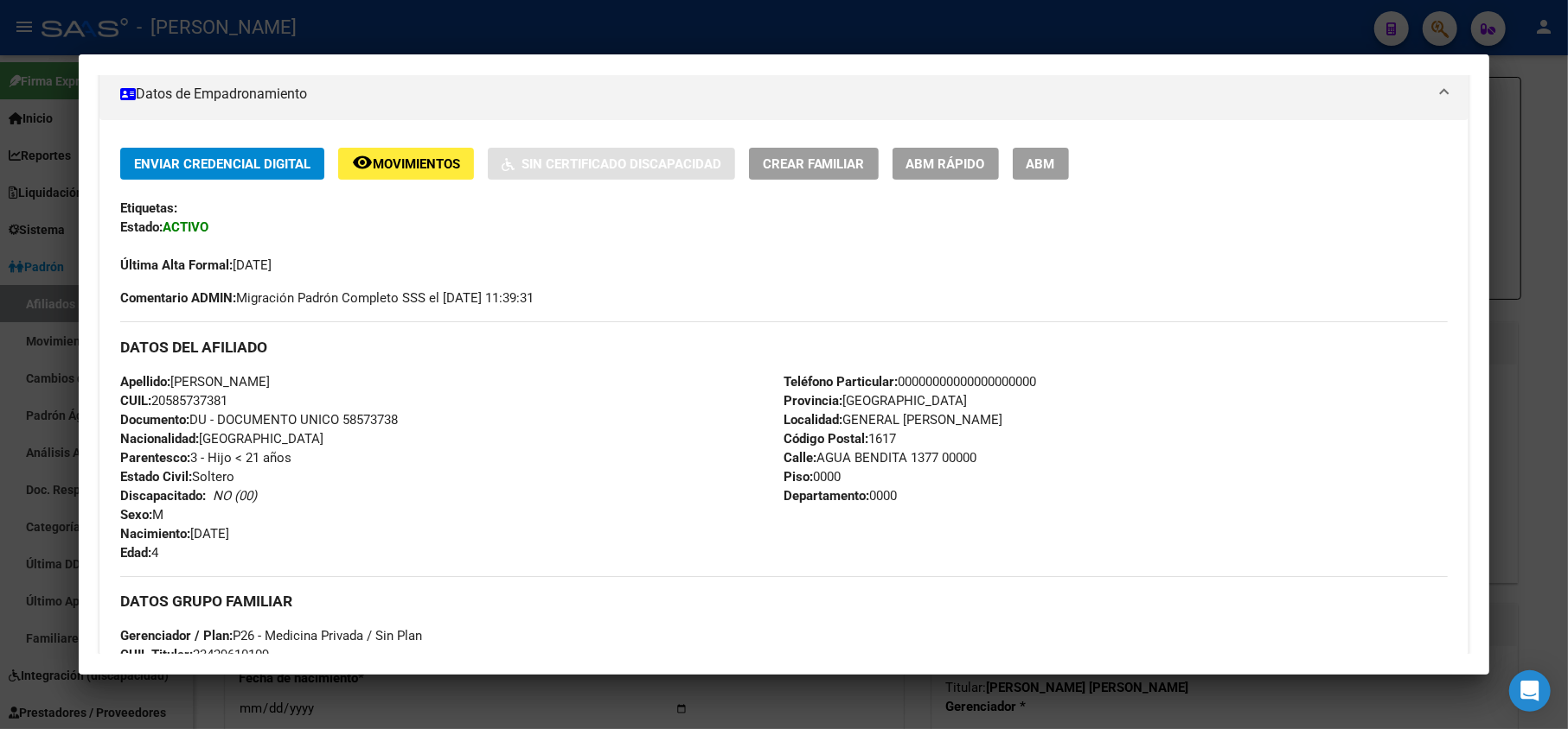
scroll to position [295, 0]
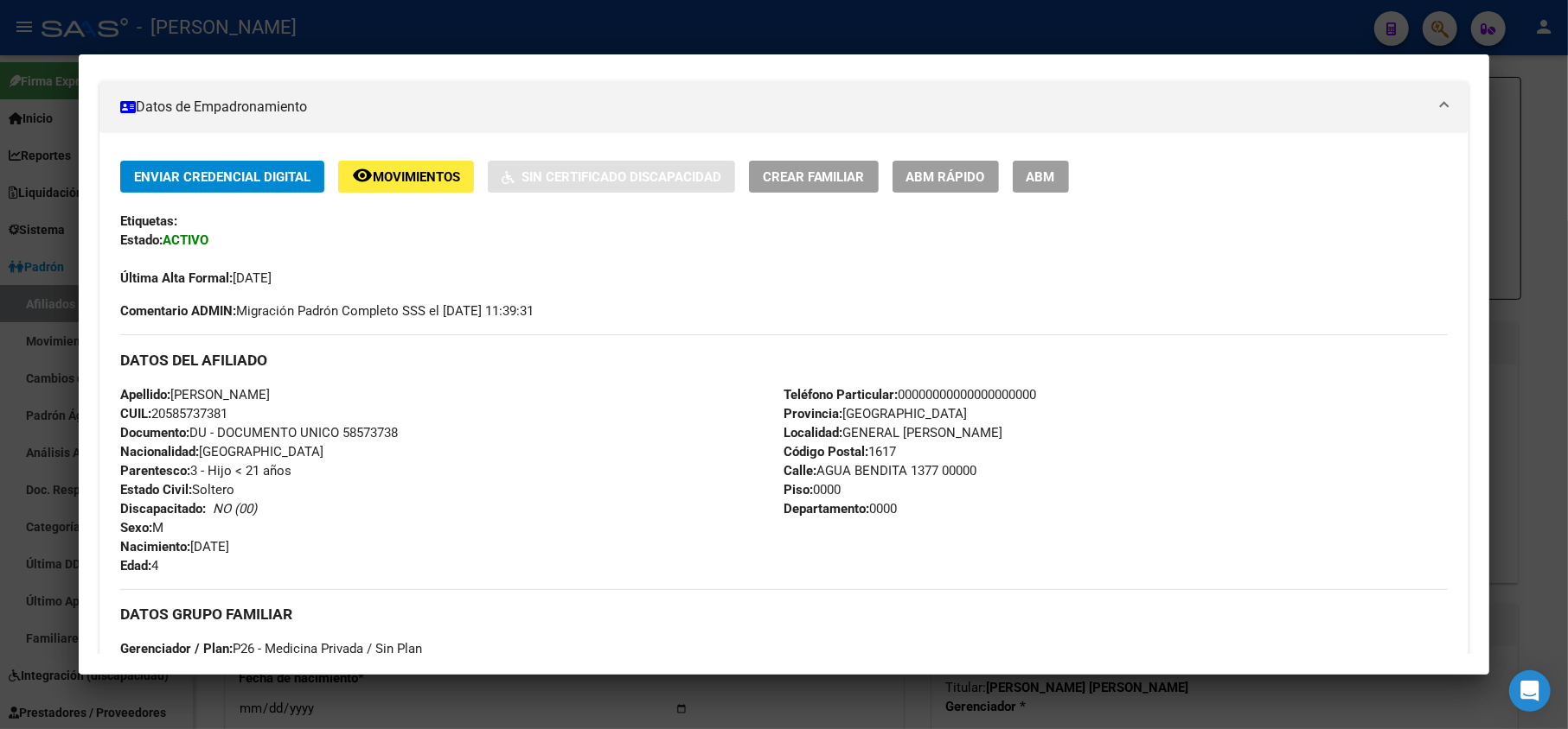
click at [1046, 173] on span "ABM" at bounding box center [1041, 177] width 28 height 16
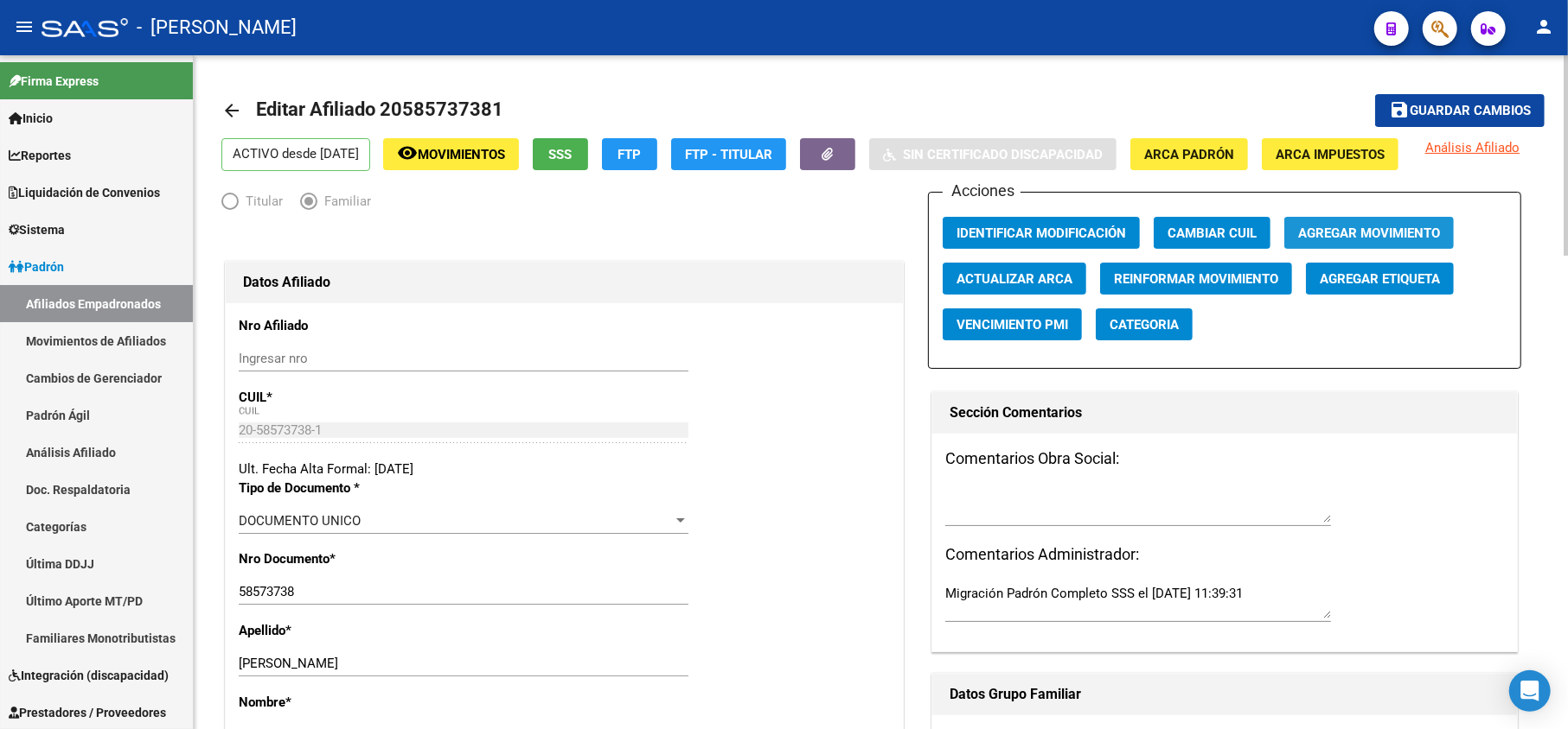
click at [1322, 241] on span "Agregar Movimiento" at bounding box center [1369, 234] width 142 height 16
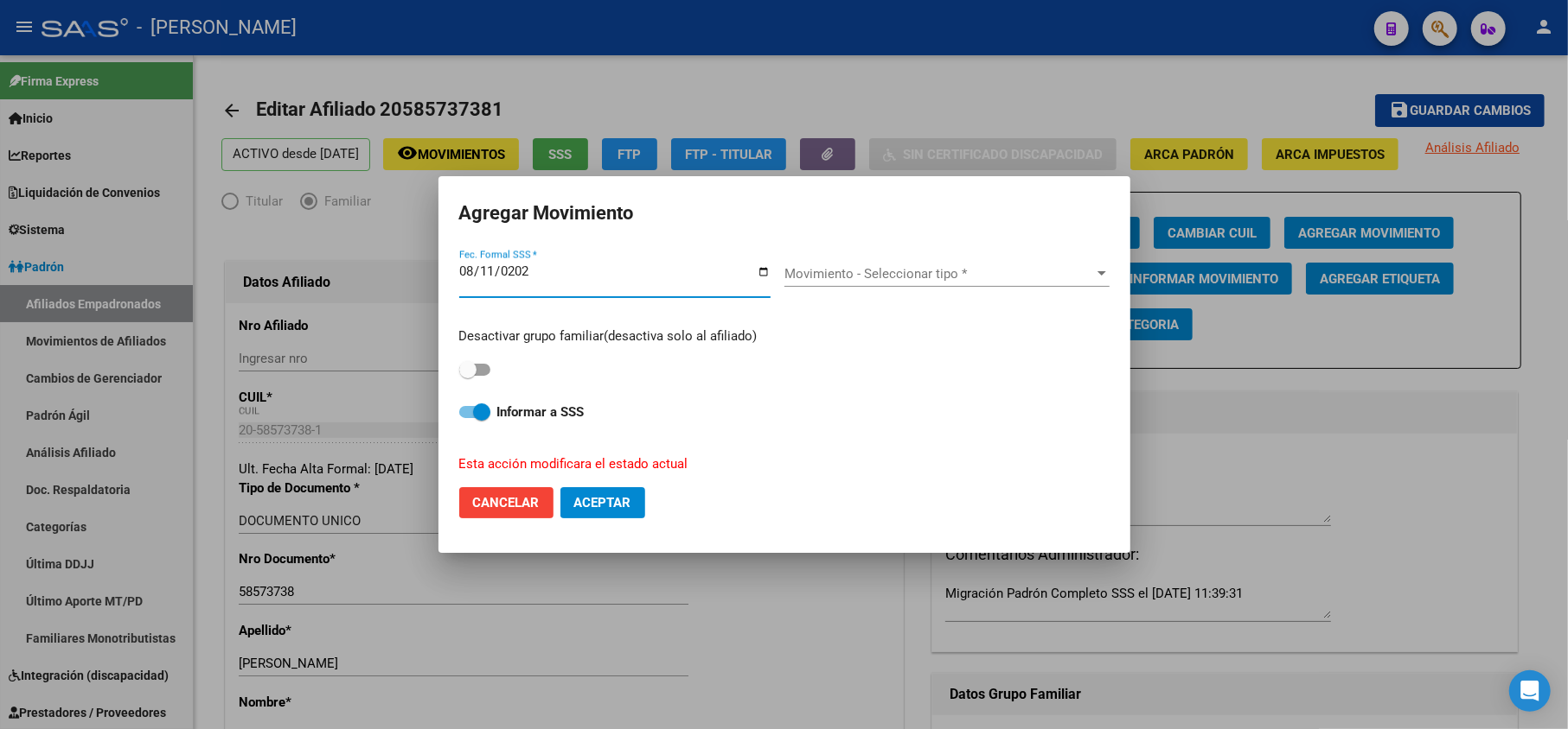
type input "[DATE]"
click at [914, 267] on span "Movimiento - Seleccionar tipo *" at bounding box center [939, 275] width 309 height 16
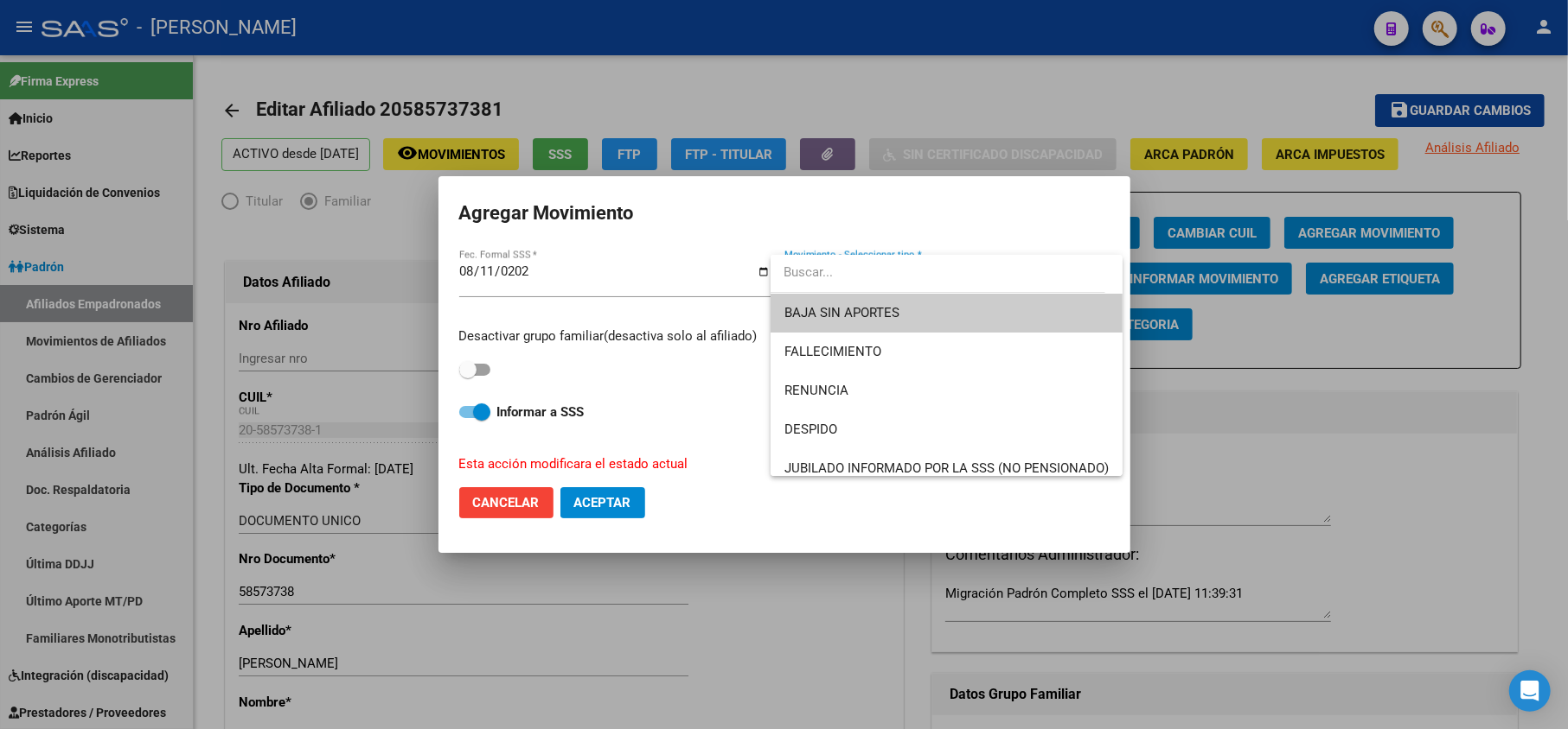
click at [908, 302] on span "BAJA SIN APORTES" at bounding box center [947, 314] width 324 height 39
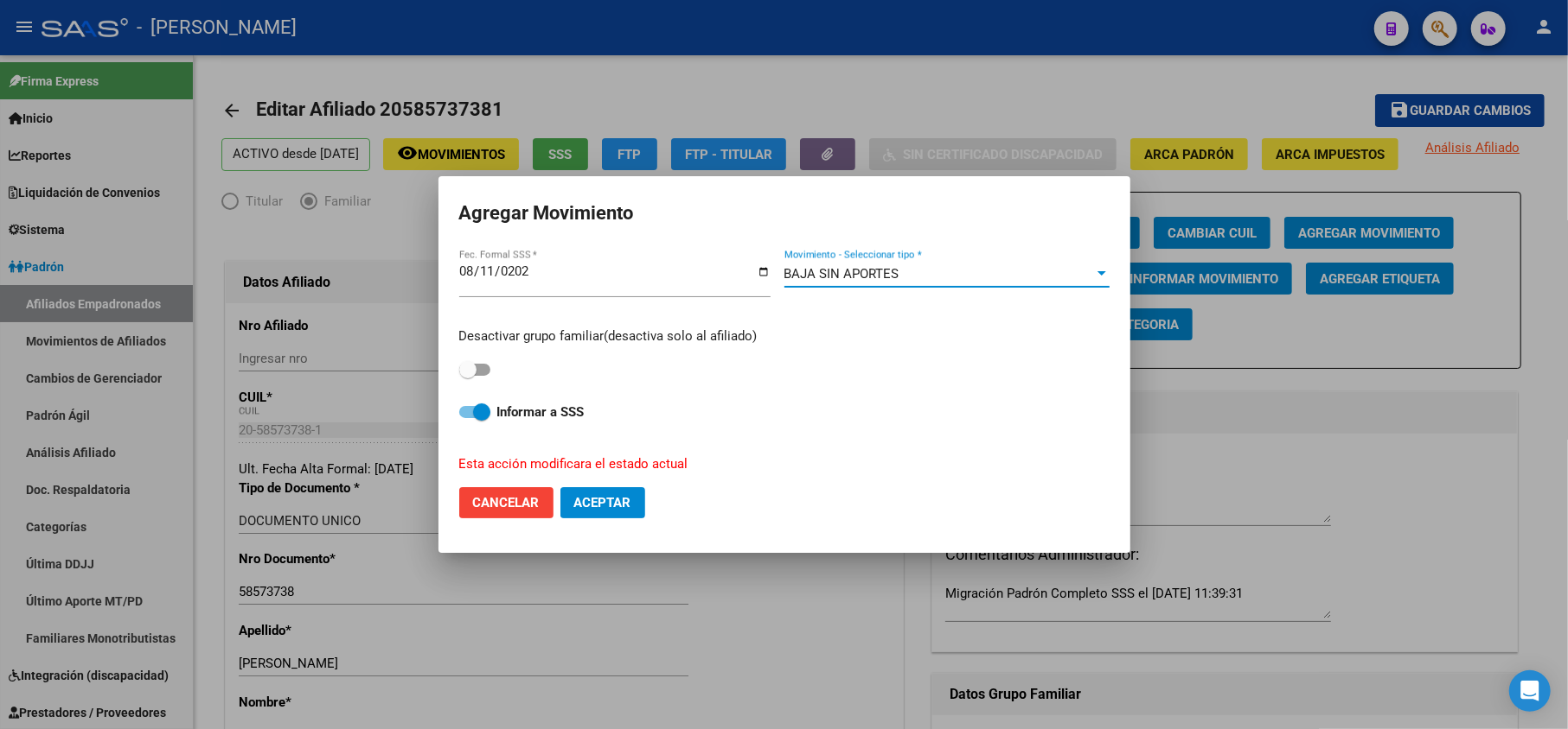
click at [900, 283] on div "BAJA SIN APORTES Movimiento - Seleccionar tipo *" at bounding box center [947, 274] width 325 height 26
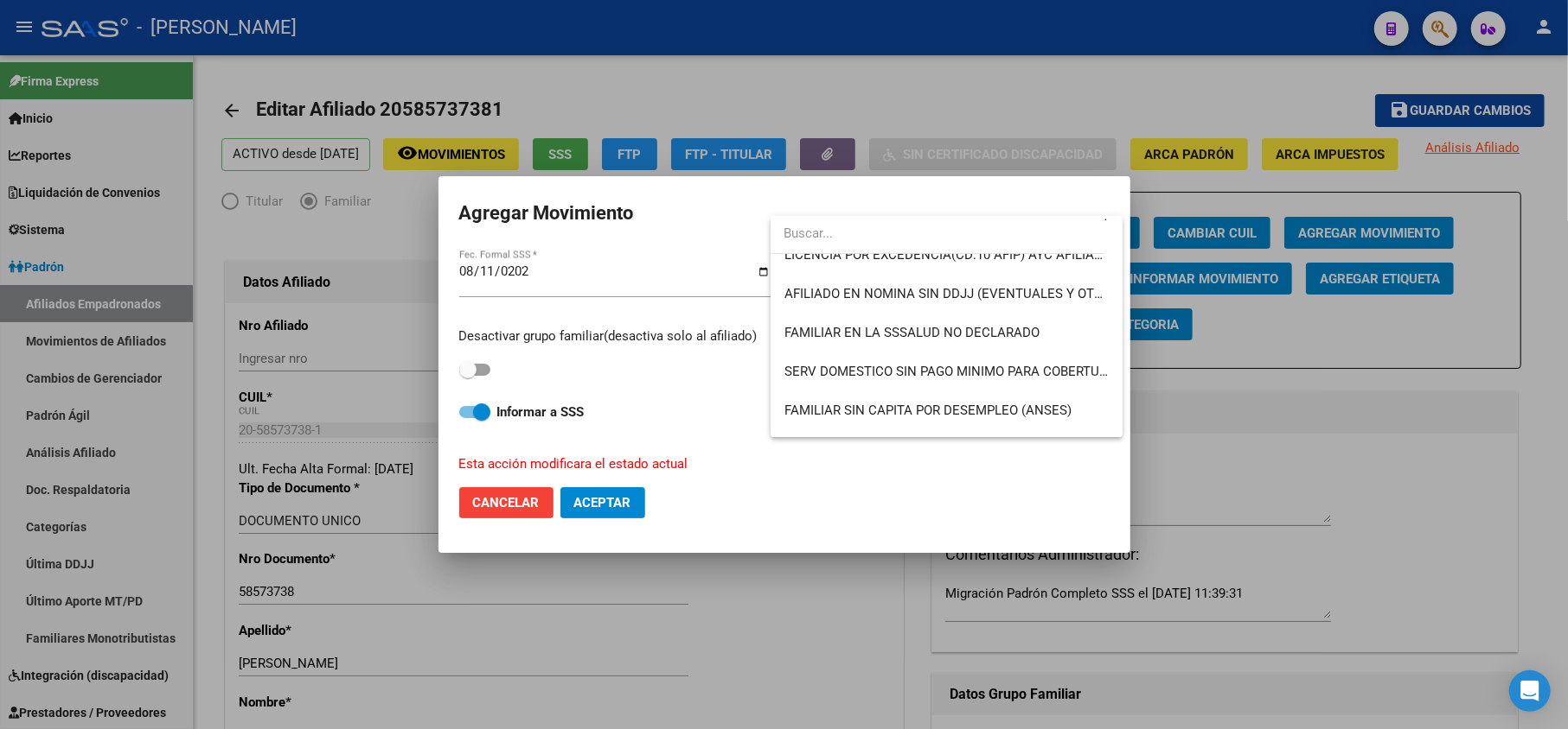
scroll to position [1256, 0]
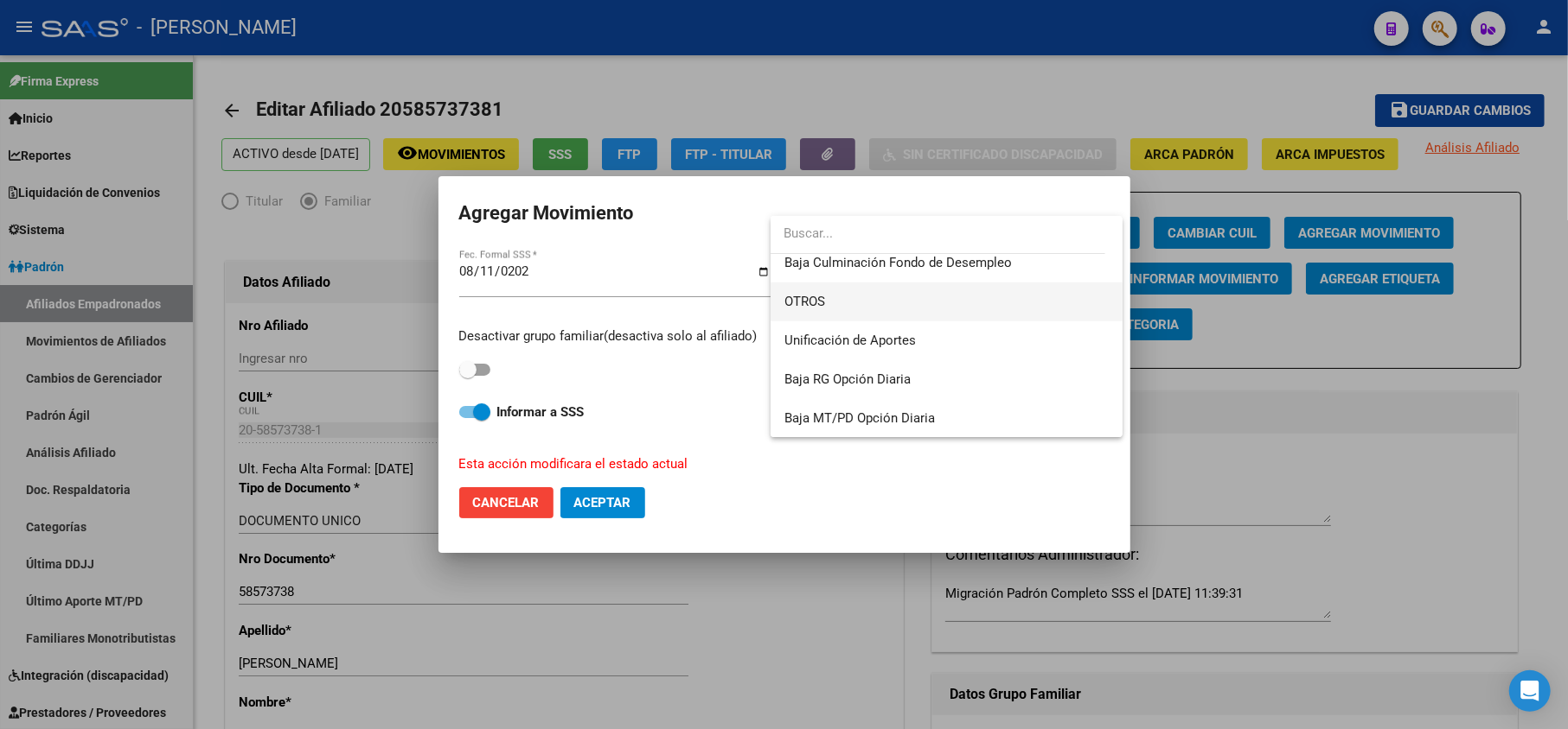
click at [904, 299] on span "OTROS" at bounding box center [947, 302] width 324 height 39
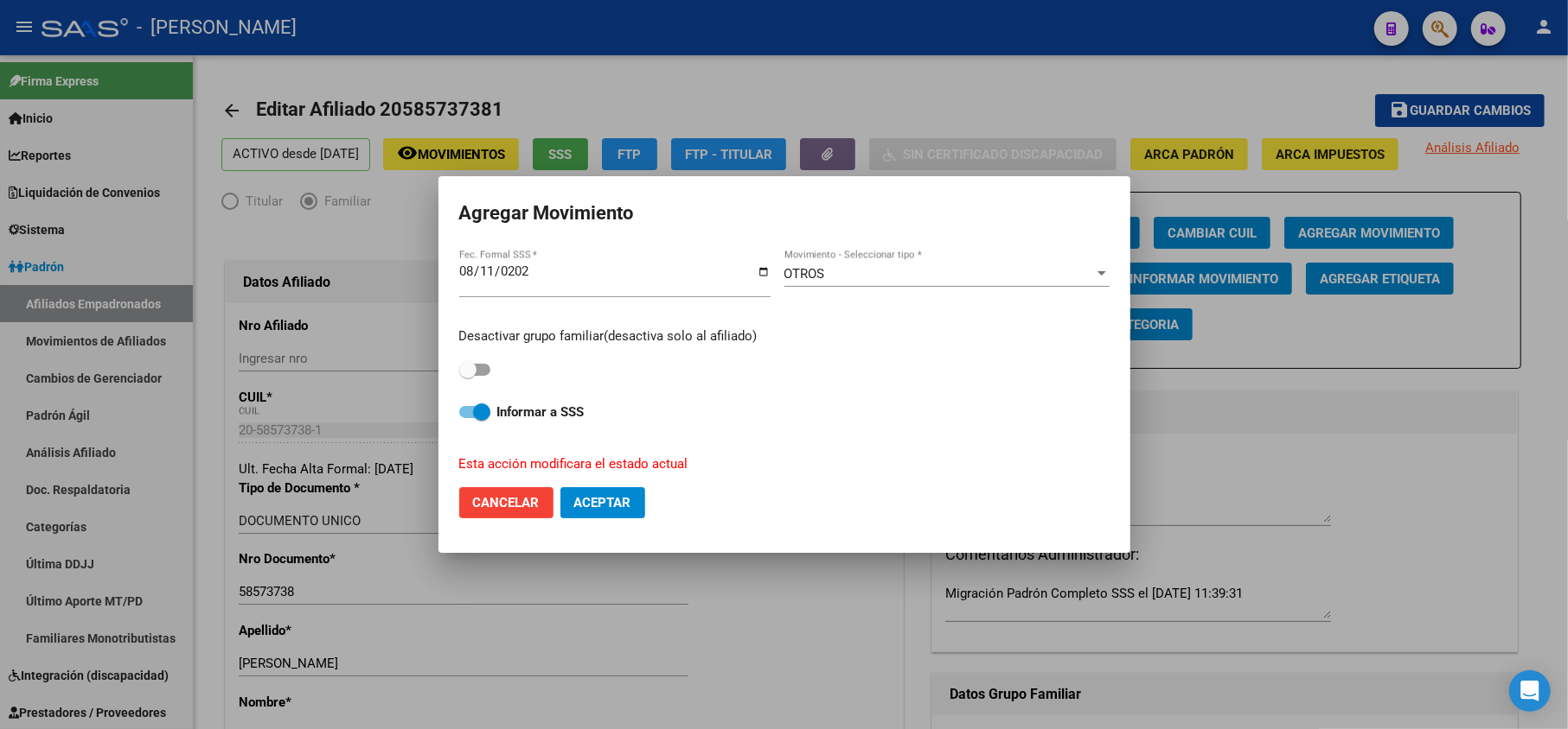
click at [493, 370] on div "Desactivar grupo familiar(desactiva solo al afiliado)" at bounding box center [784, 353] width 651 height 54
click at [488, 367] on span at bounding box center [474, 370] width 31 height 12
click at [468, 376] on input "checkbox" at bounding box center [467, 376] width 1 height 1
checkbox input "true"
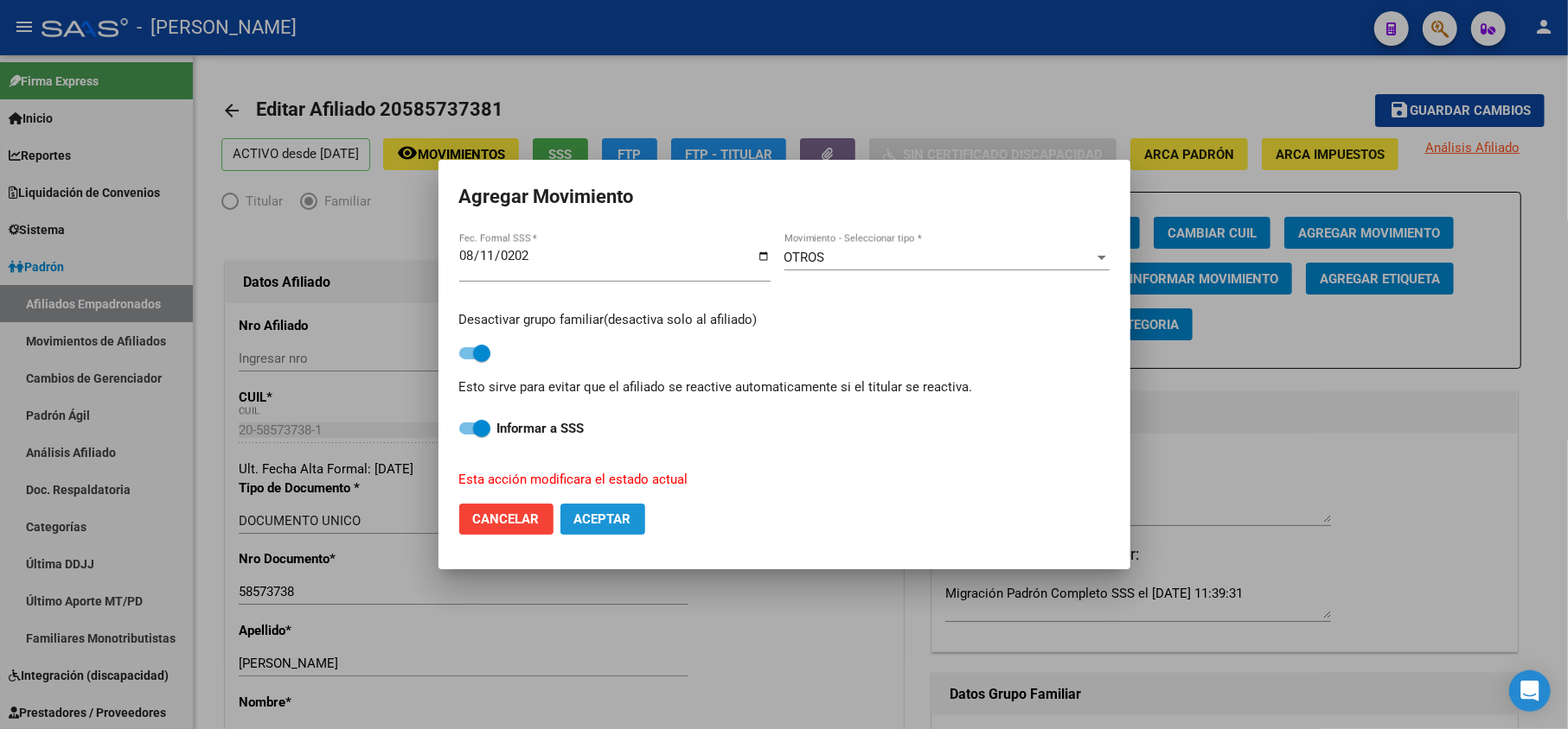
click at [616, 519] on span "Aceptar" at bounding box center [603, 520] width 57 height 16
checkbox input "false"
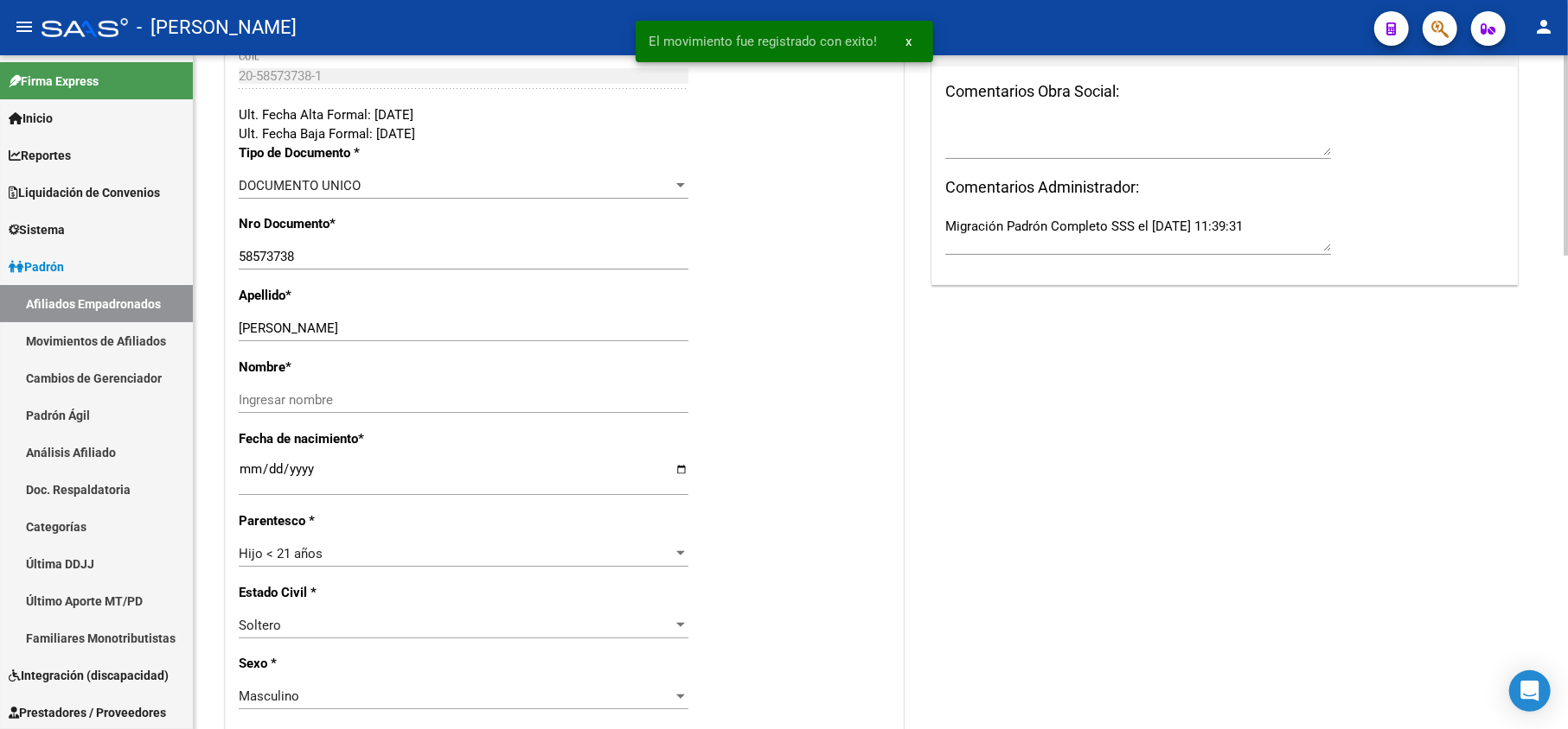
scroll to position [0, 0]
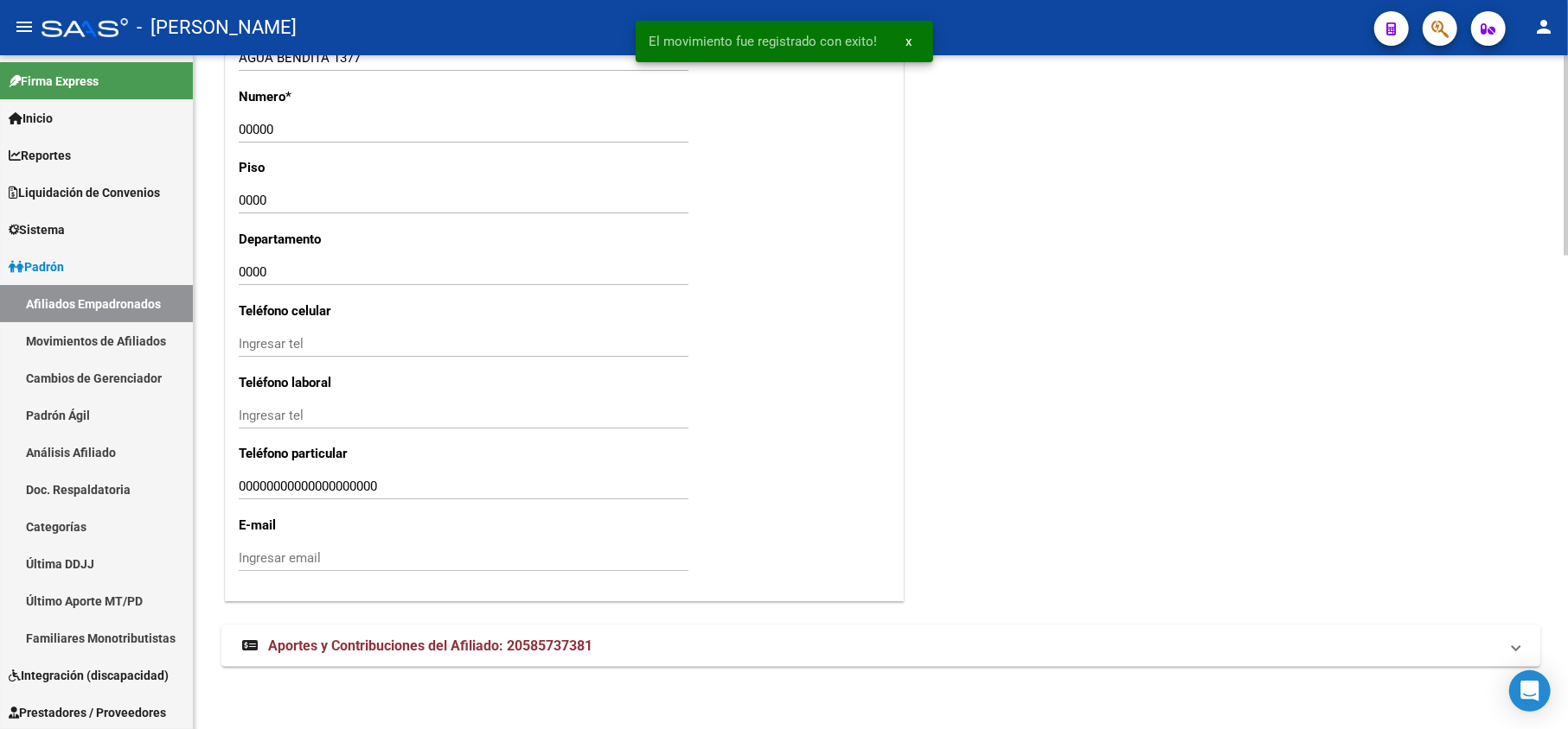
click at [702, 651] on mat-panel-title "Aportes y Contribuciones del Afiliado: 20585737381" at bounding box center [870, 646] width 1257 height 19
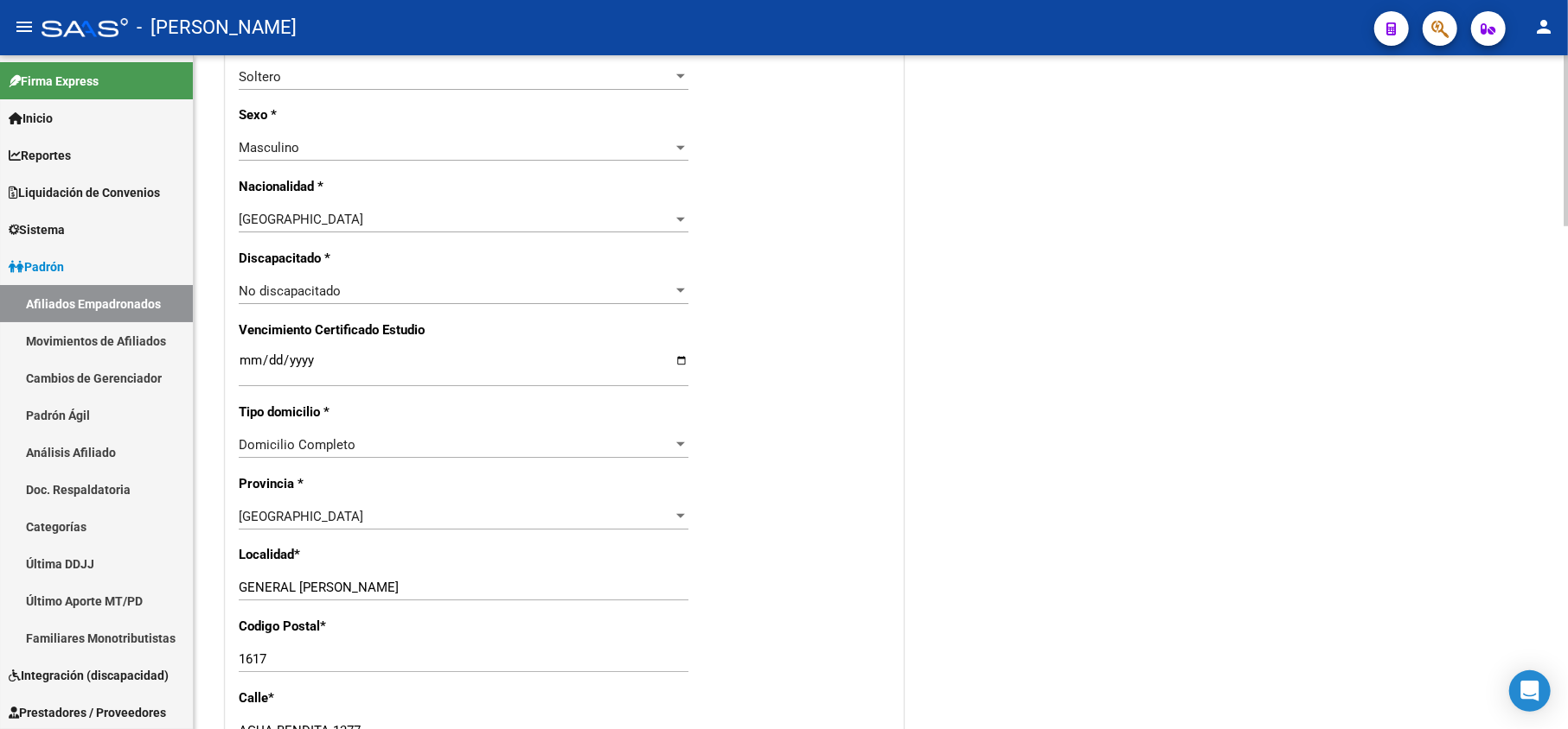
scroll to position [712, 0]
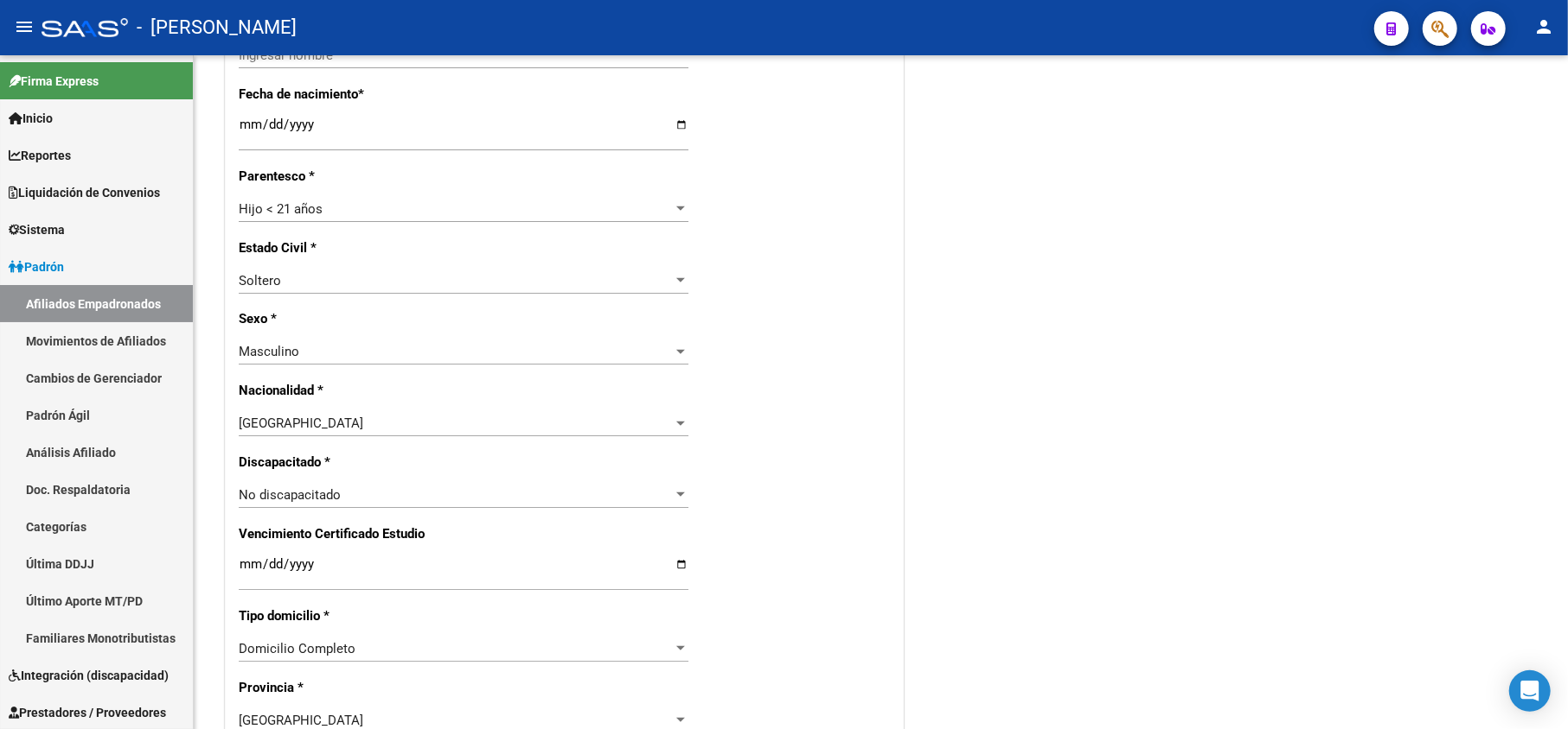
click at [1432, 27] on icon "button" at bounding box center [1440, 28] width 18 height 19
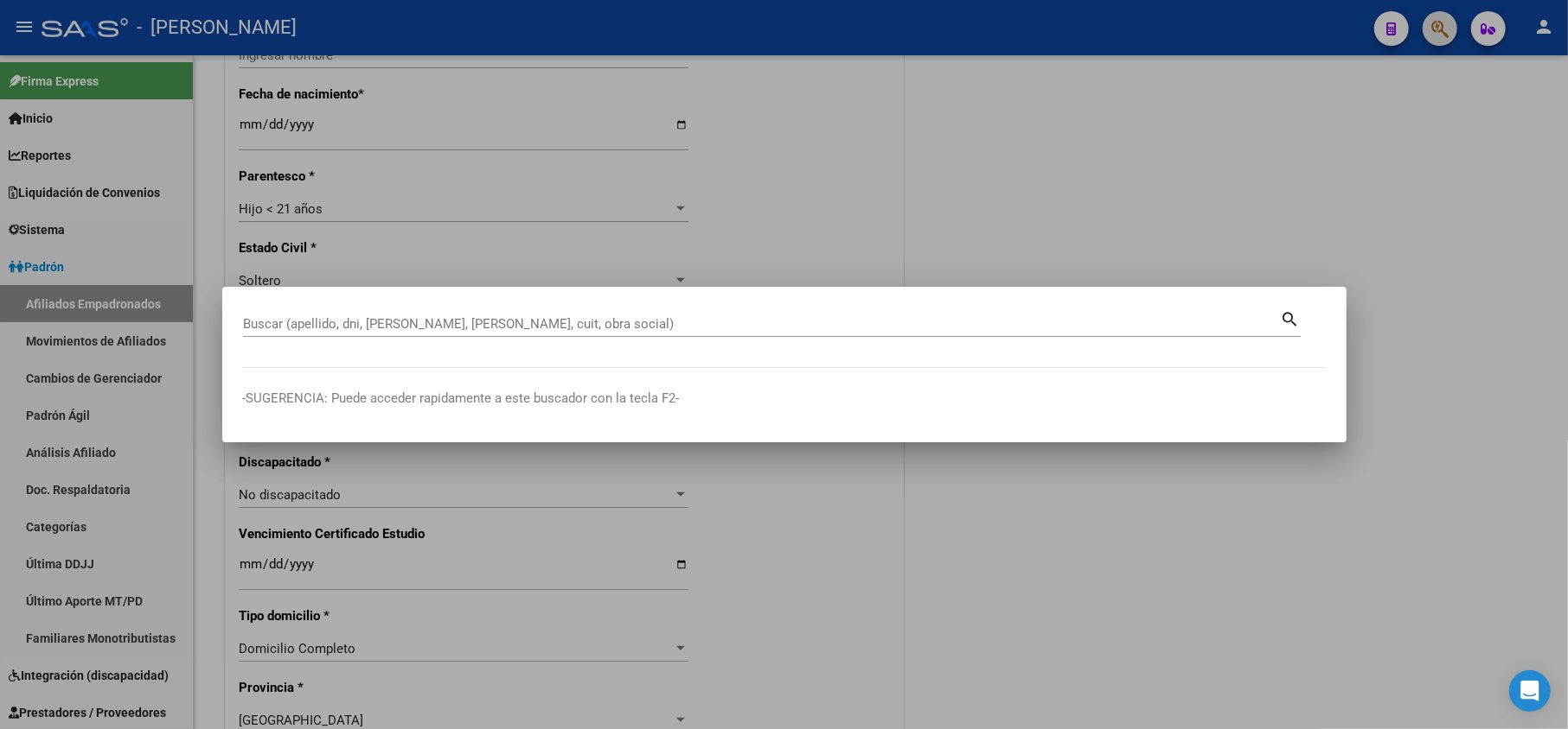
paste input "23429610109"
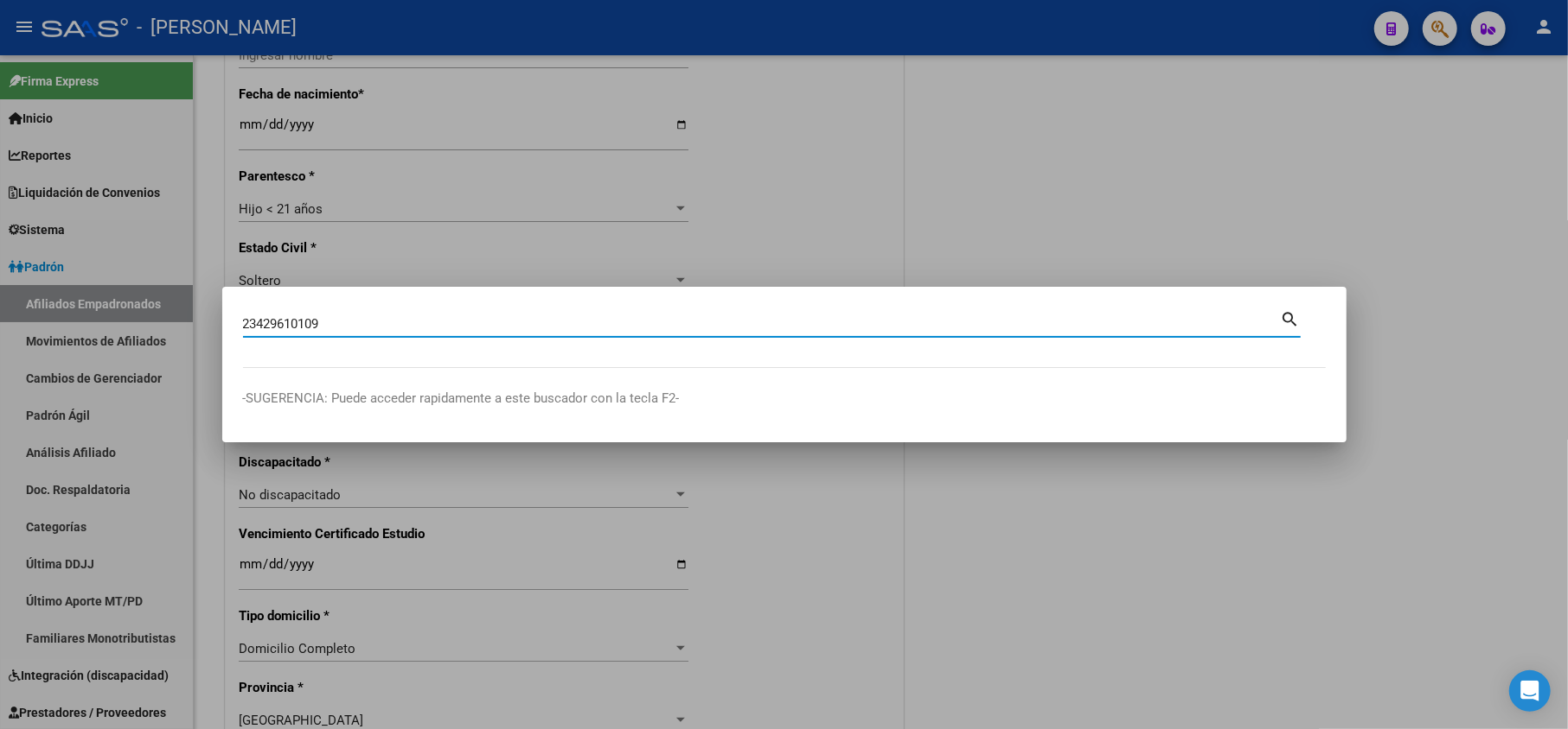
type input "23429610109"
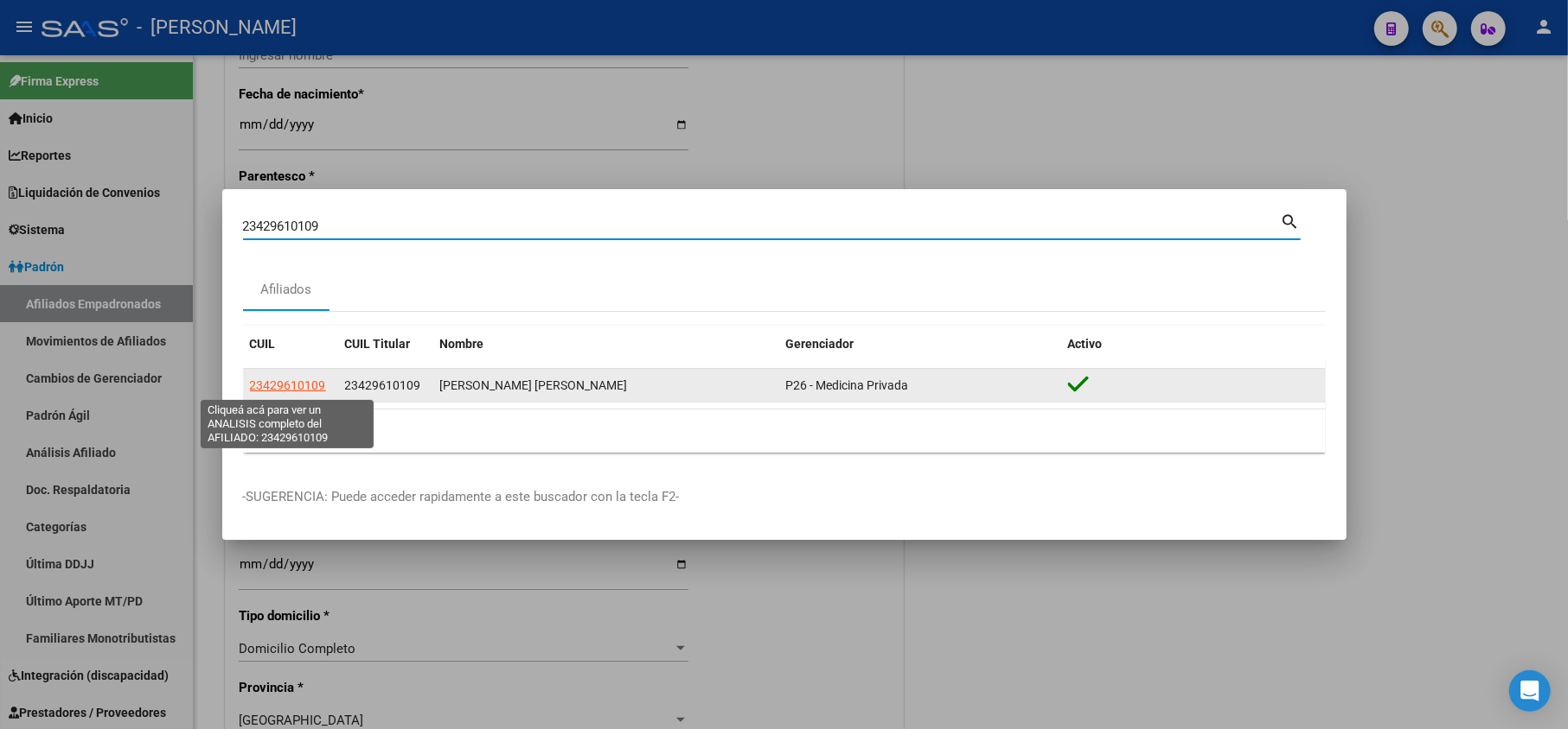
click at [312, 384] on span "23429610109" at bounding box center [288, 385] width 76 height 14
type textarea "23429610109"
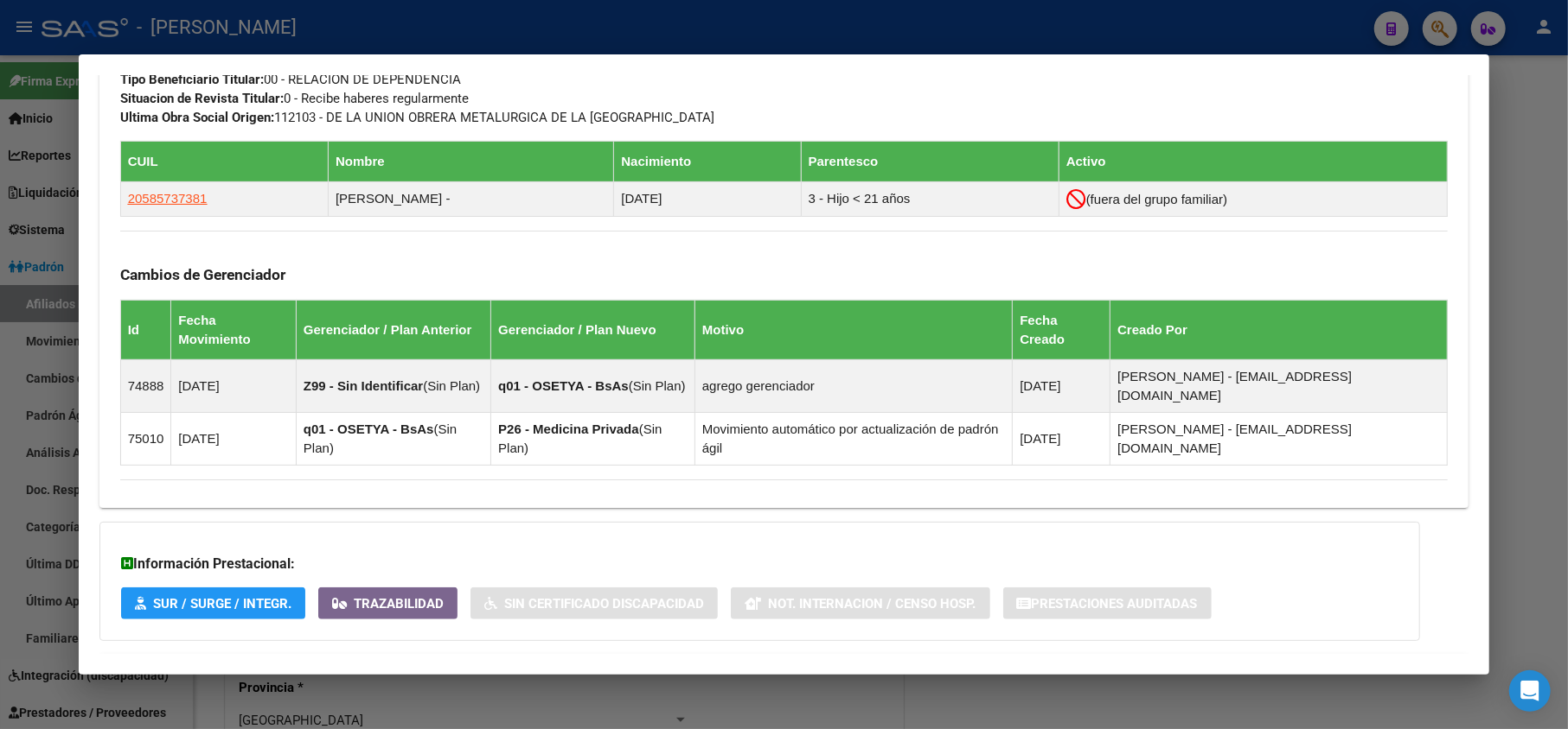
scroll to position [948, 0]
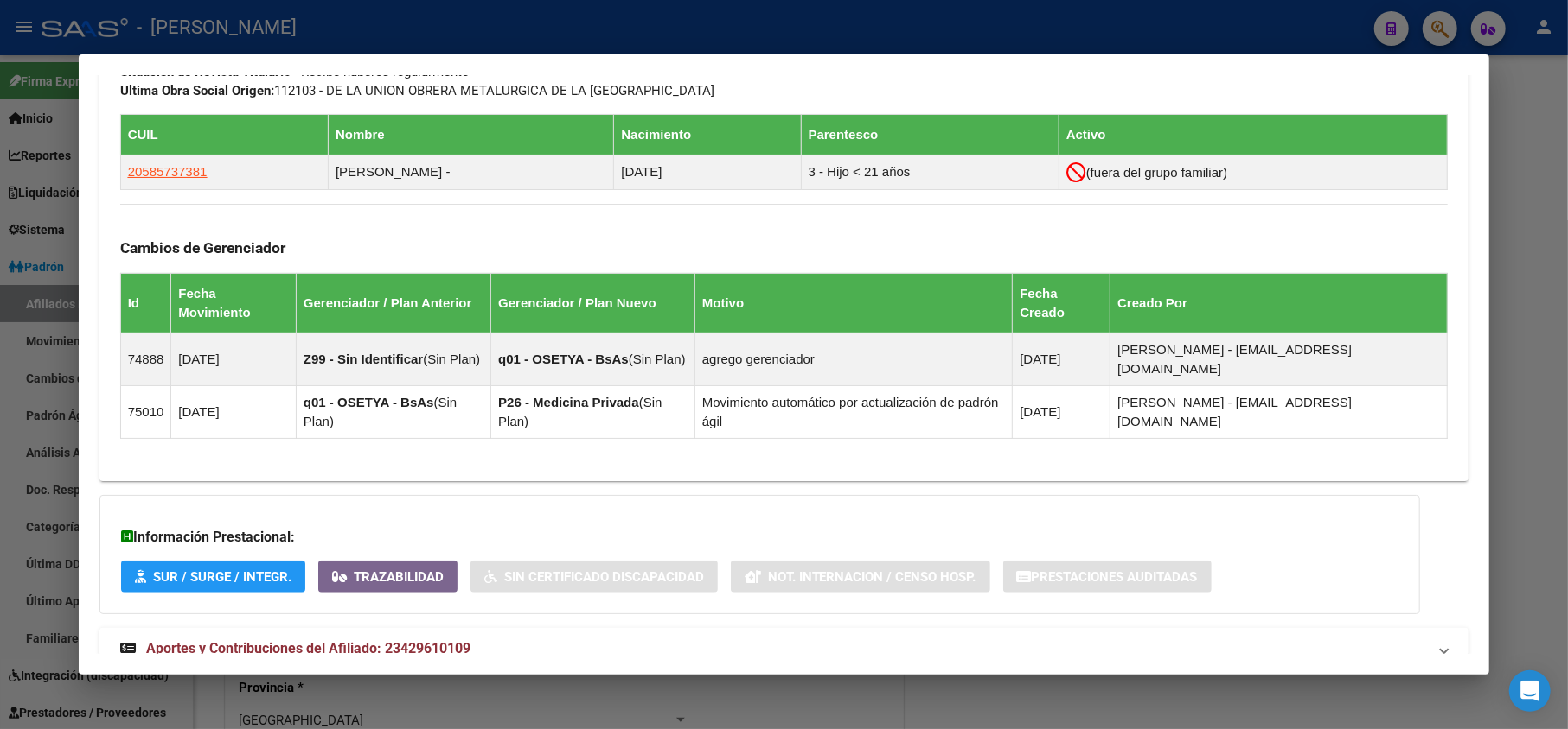
click at [659, 628] on mat-expansion-panel-header "Aportes y Contribuciones del Afiliado: 23429610109" at bounding box center [784, 648] width 1369 height 42
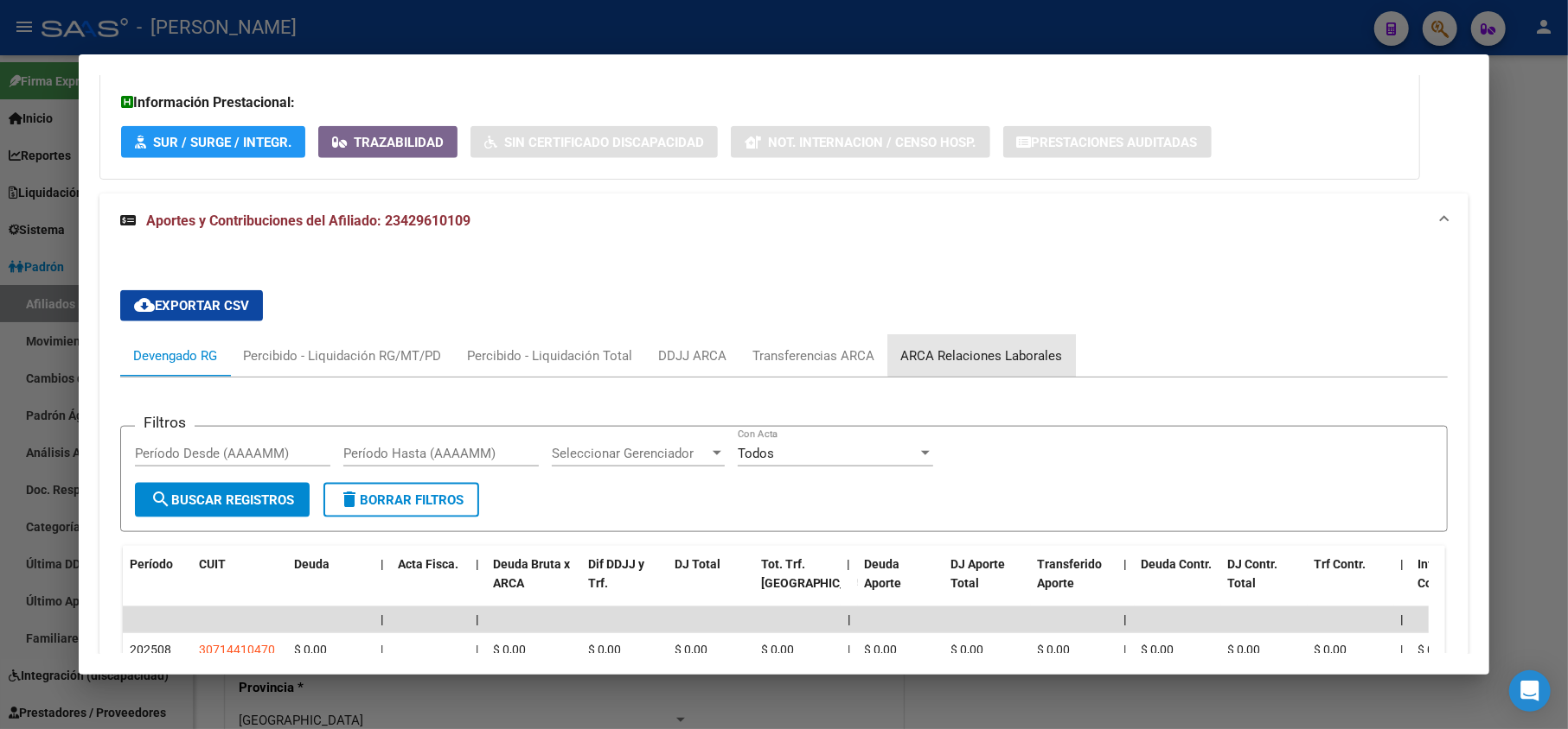
click at [1007, 336] on div "ARCA Relaciones Laborales" at bounding box center [982, 356] width 188 height 42
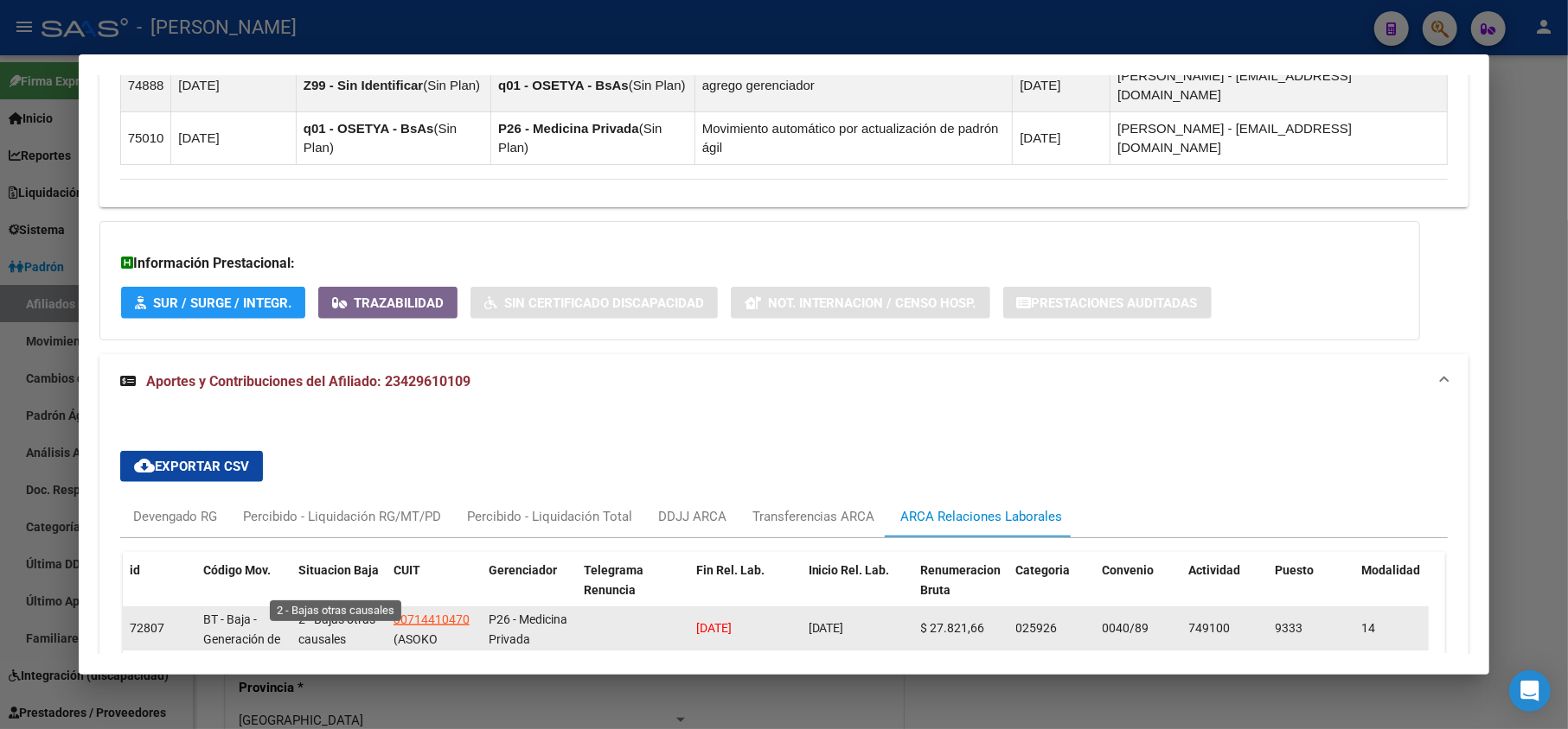
scroll to position [2, 0]
drag, startPoint x: 316, startPoint y: 568, endPoint x: 347, endPoint y: 579, distance: 32.9
click at [347, 610] on div "2 - Bajas otras causales" at bounding box center [339, 628] width 82 height 36
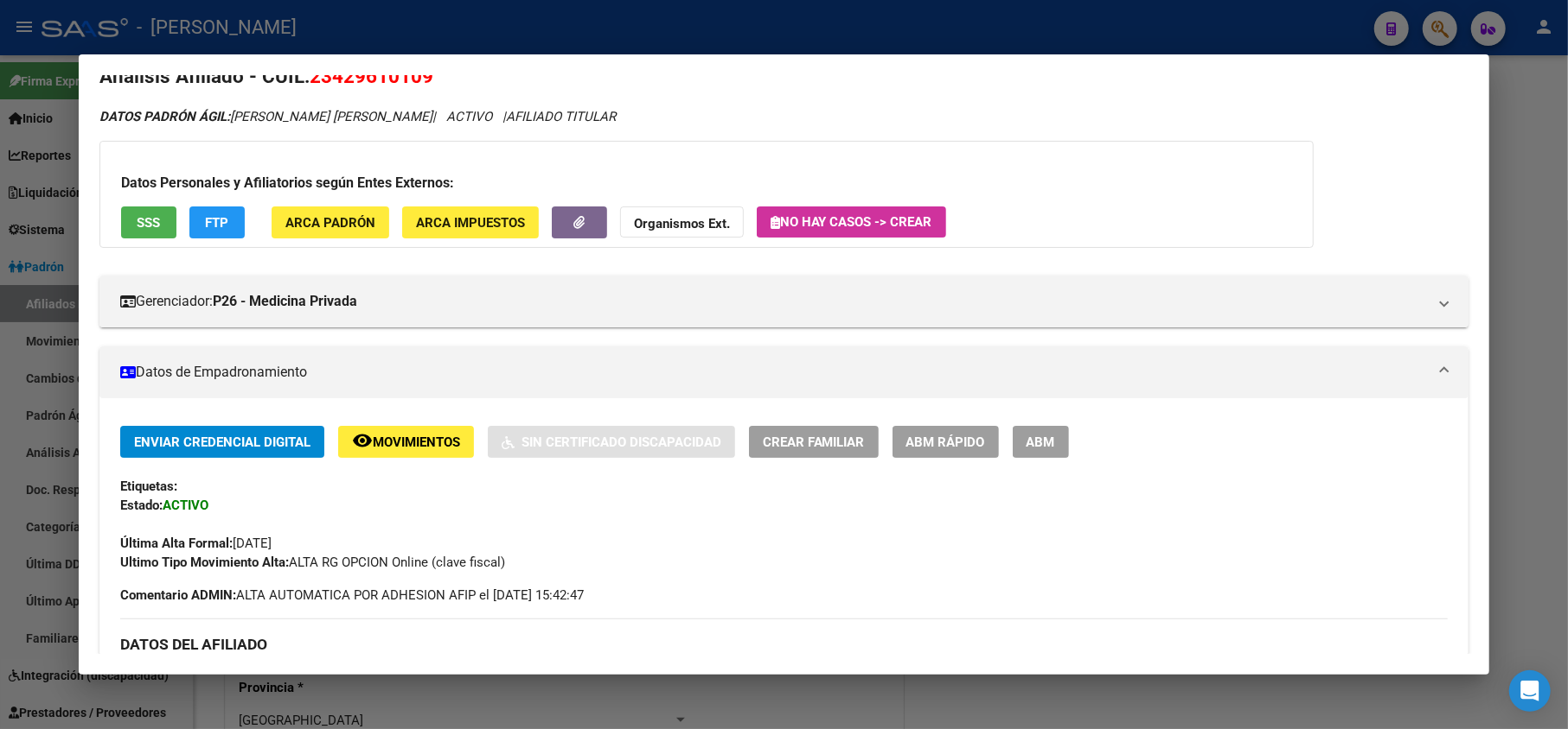
scroll to position [0, 0]
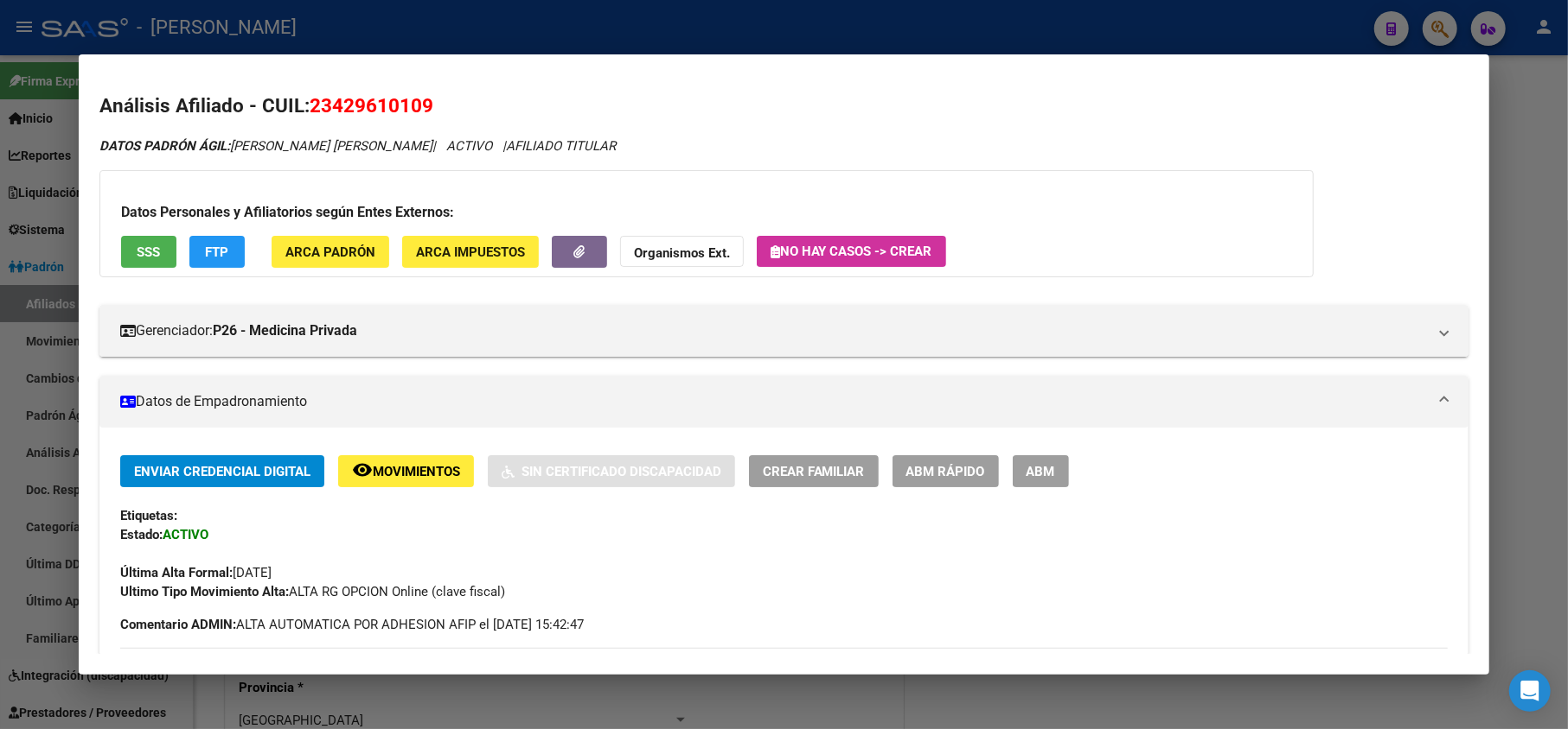
click at [1059, 477] on button "ABM" at bounding box center [1041, 471] width 56 height 32
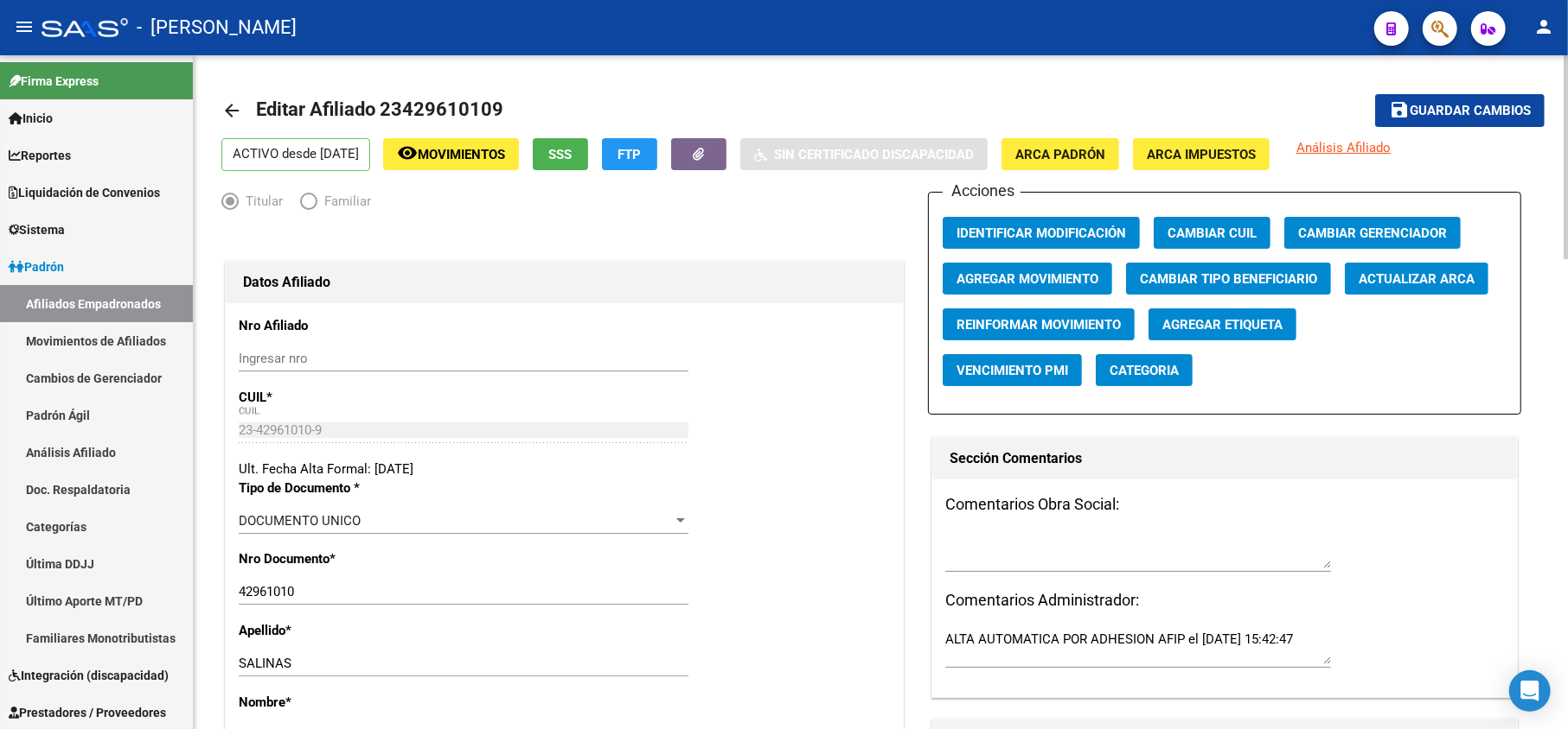
click at [1091, 560] on textarea at bounding box center [1137, 551] width 386 height 35
paste textarea "- Bajas otras causales"
type textarea "- Bajas otras causales [DATE]"
click at [1469, 104] on span "Guardar cambios" at bounding box center [1470, 112] width 121 height 16
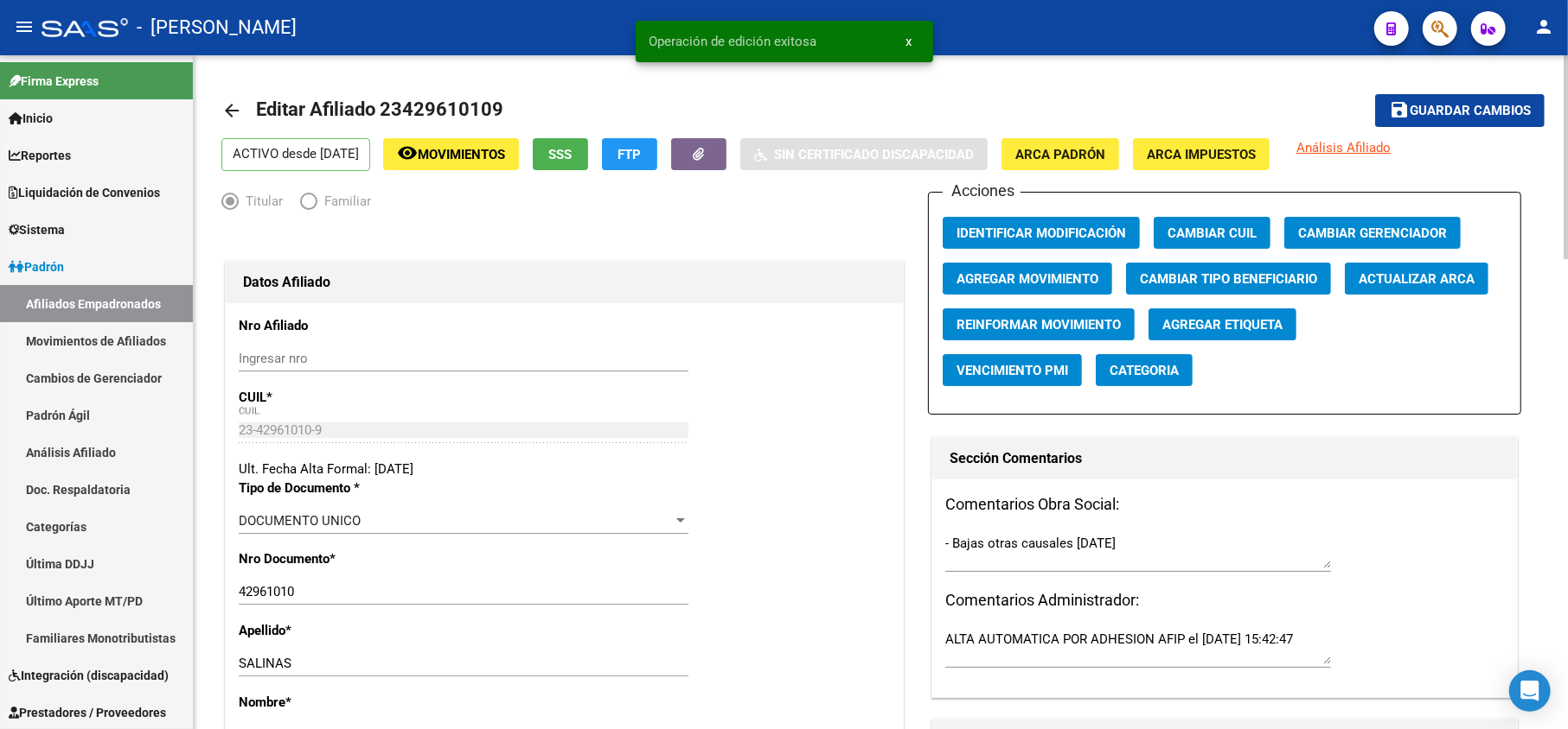
click at [1020, 278] on span "Agregar Movimiento" at bounding box center [1027, 279] width 142 height 16
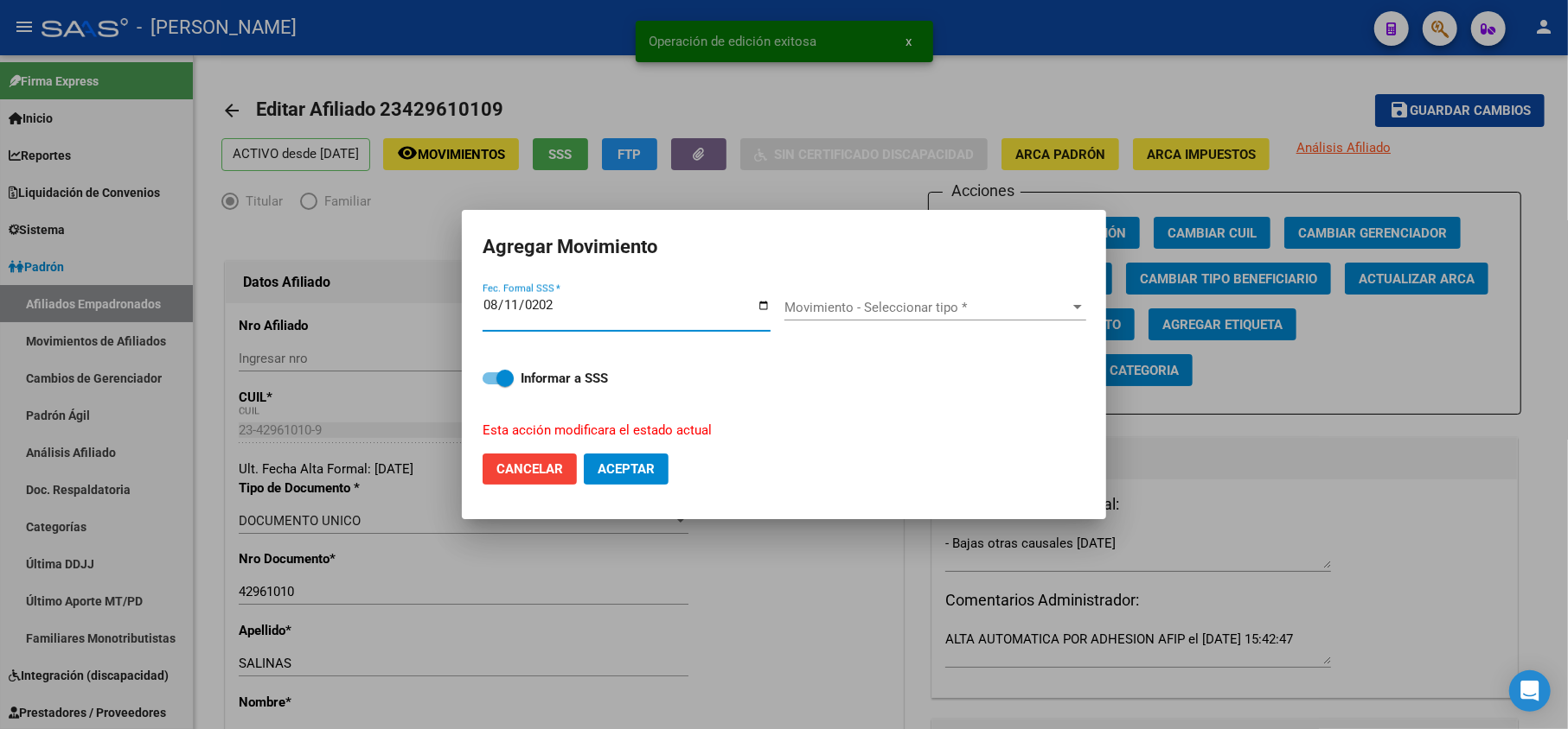
type input "[DATE]"
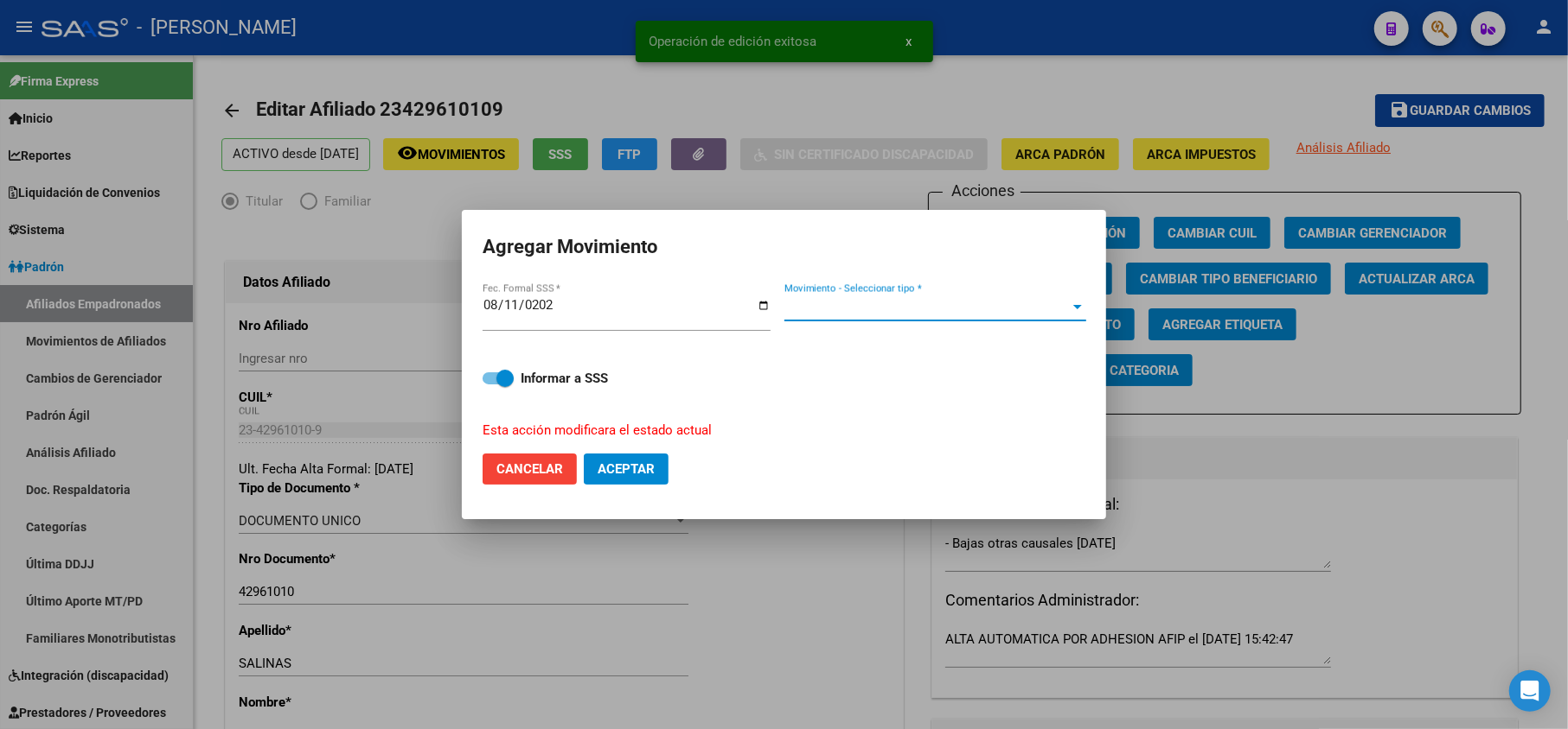
click at [1018, 304] on span "Movimiento - Seleccionar tipo *" at bounding box center [927, 308] width 286 height 16
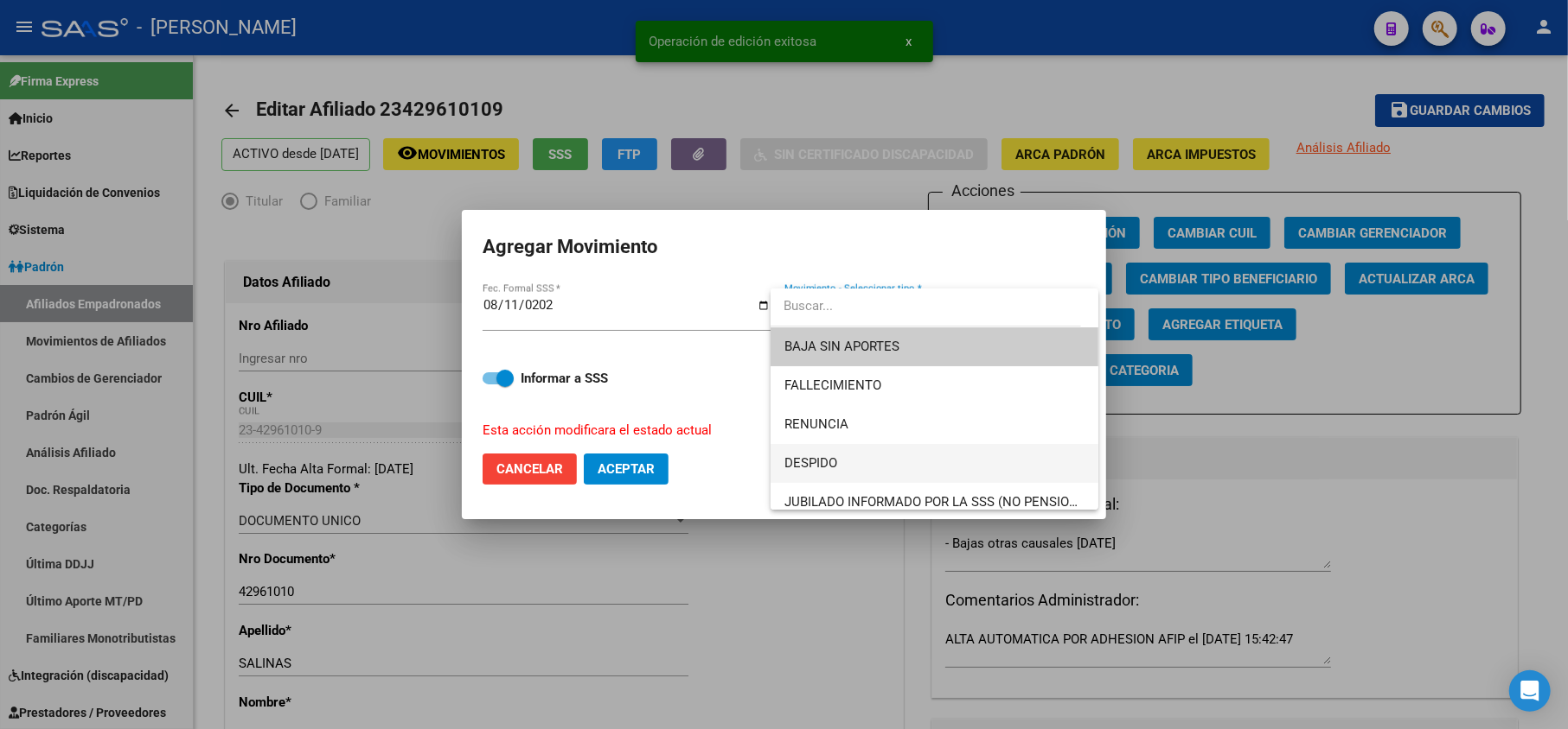
drag, startPoint x: 1004, startPoint y: 332, endPoint x: 948, endPoint y: 453, distance: 133.3
click at [948, 453] on div "BAJA SIN APORTES FALLECIMIENTO RENUNCIA DESPIDO JUBILADO INFORMADO POR LA SSS (…" at bounding box center [934, 399] width 328 height 221
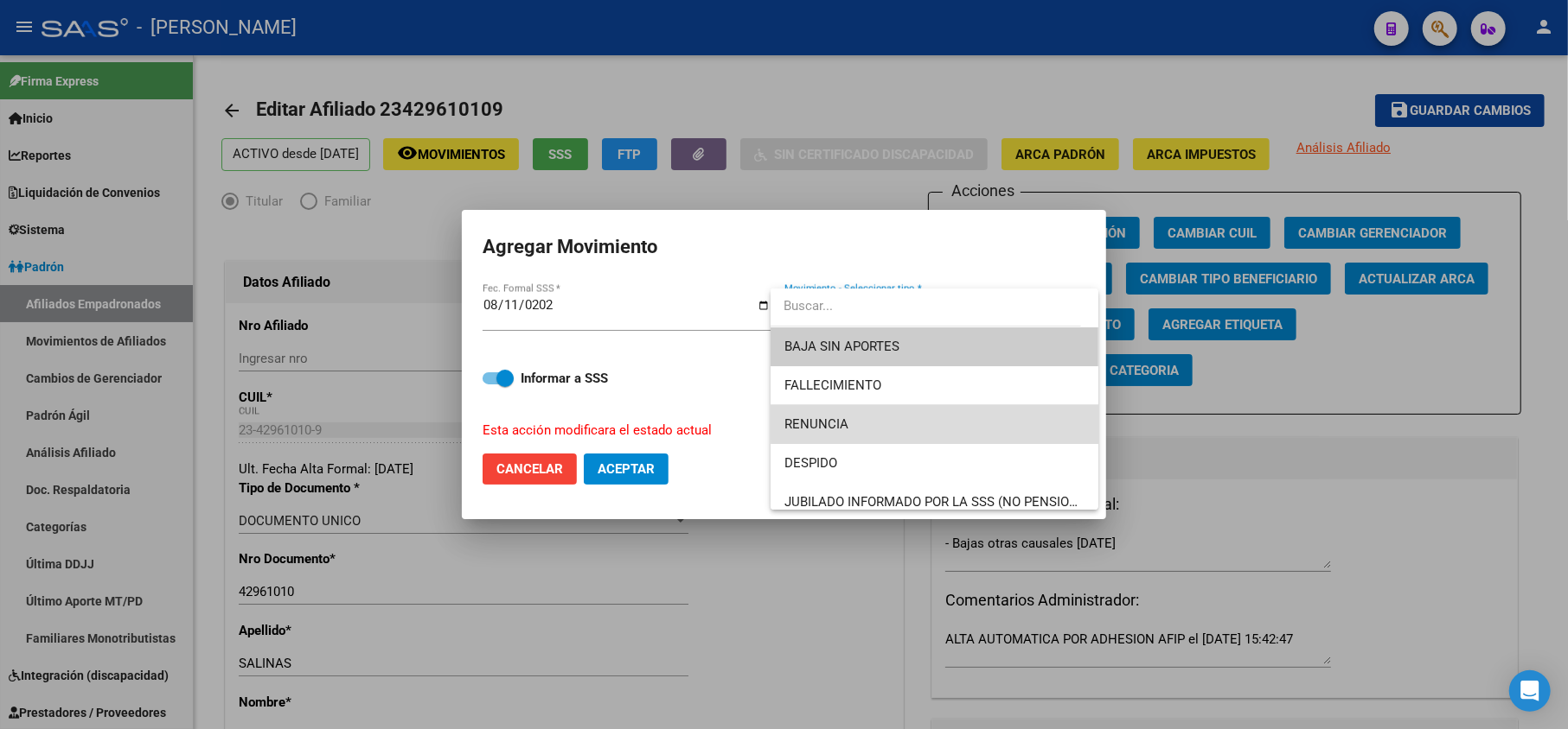
click at [939, 419] on span "RENUNCIA" at bounding box center [934, 425] width 300 height 39
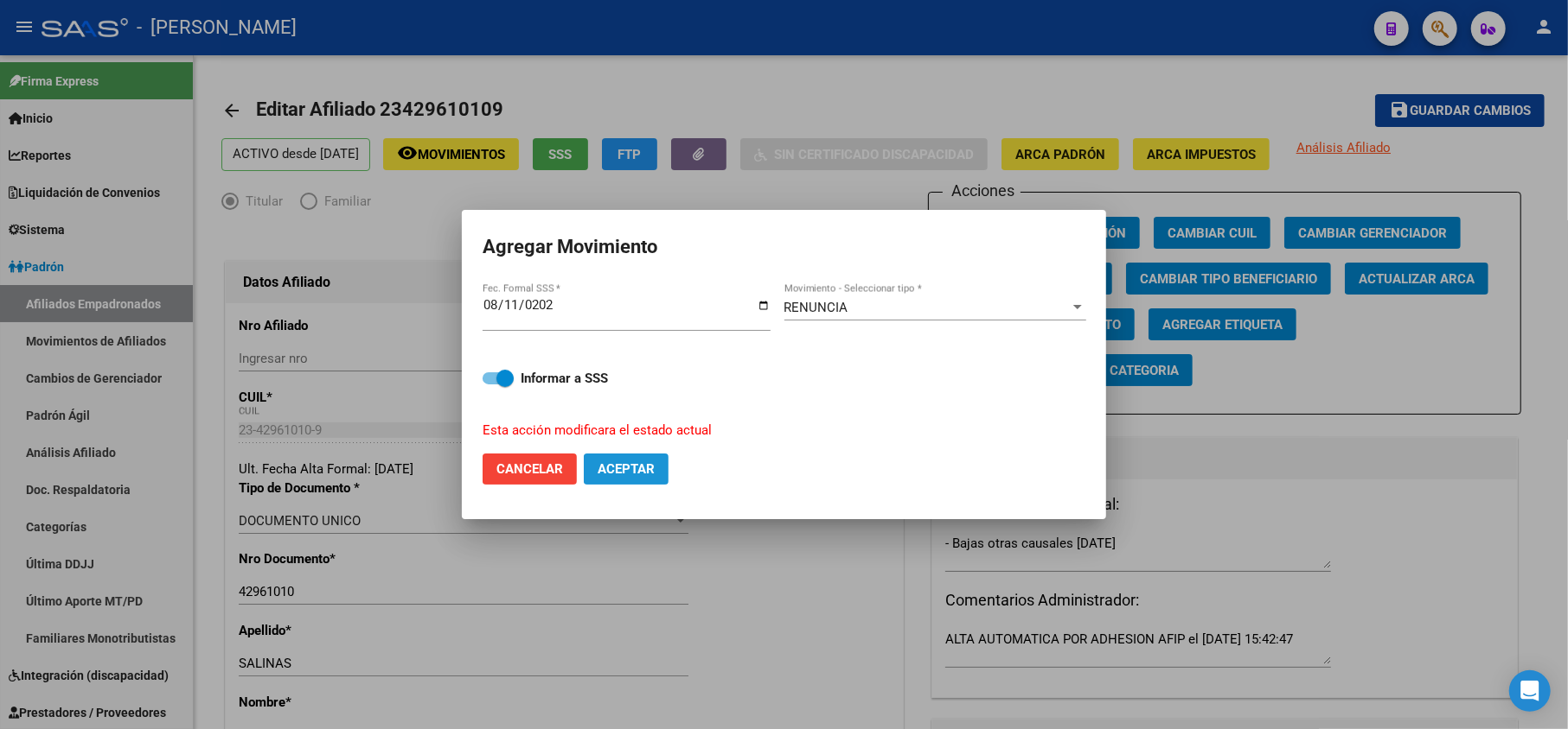
click at [644, 464] on span "Aceptar" at bounding box center [626, 469] width 57 height 16
checkbox input "false"
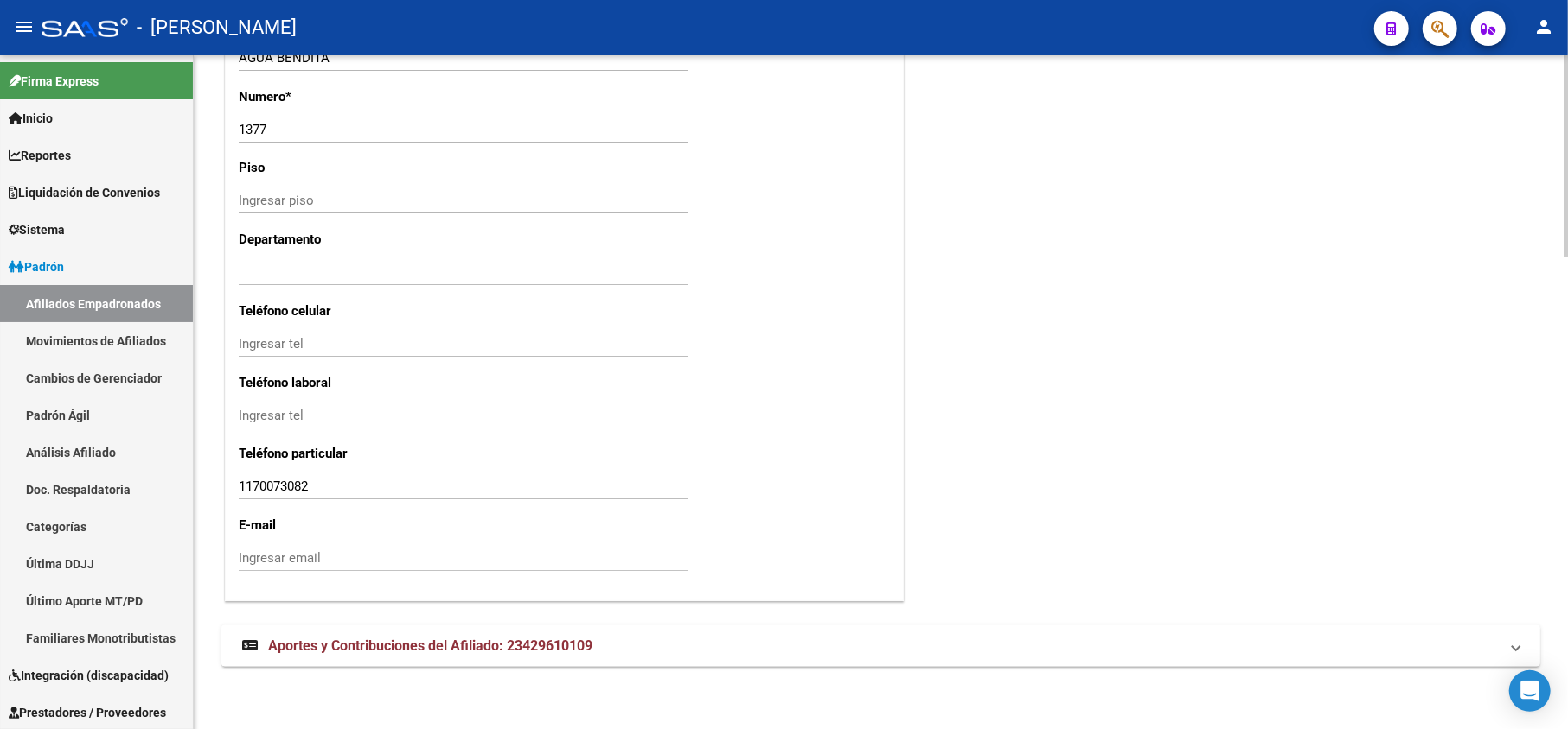
drag, startPoint x: 557, startPoint y: 650, endPoint x: 689, endPoint y: 576, distance: 151.3
click at [558, 650] on span "Aportes y Contribuciones del Afiliado: 23429610109" at bounding box center [430, 646] width 324 height 17
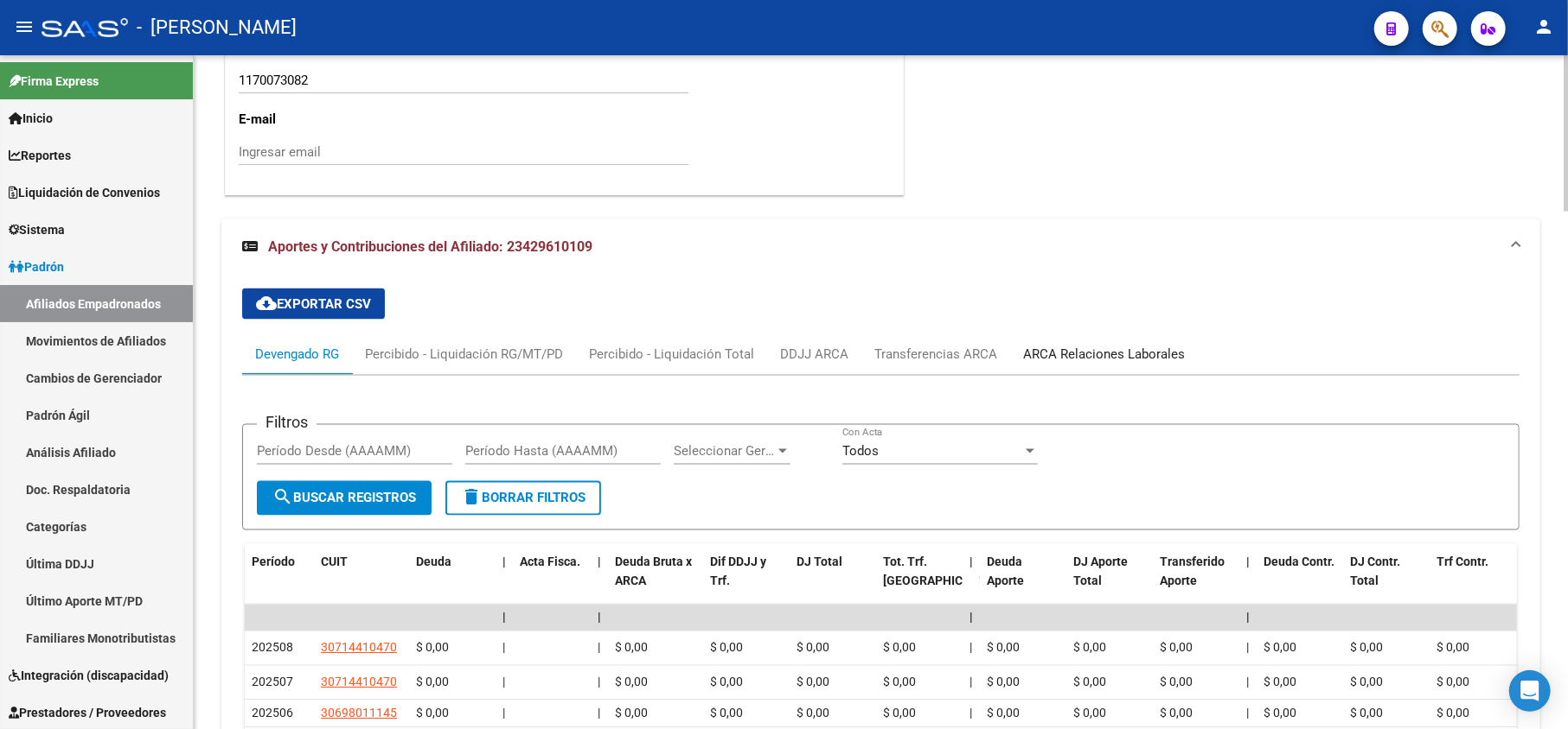
click at [1164, 338] on div "ARCA Relaciones Laborales" at bounding box center [1104, 354] width 188 height 42
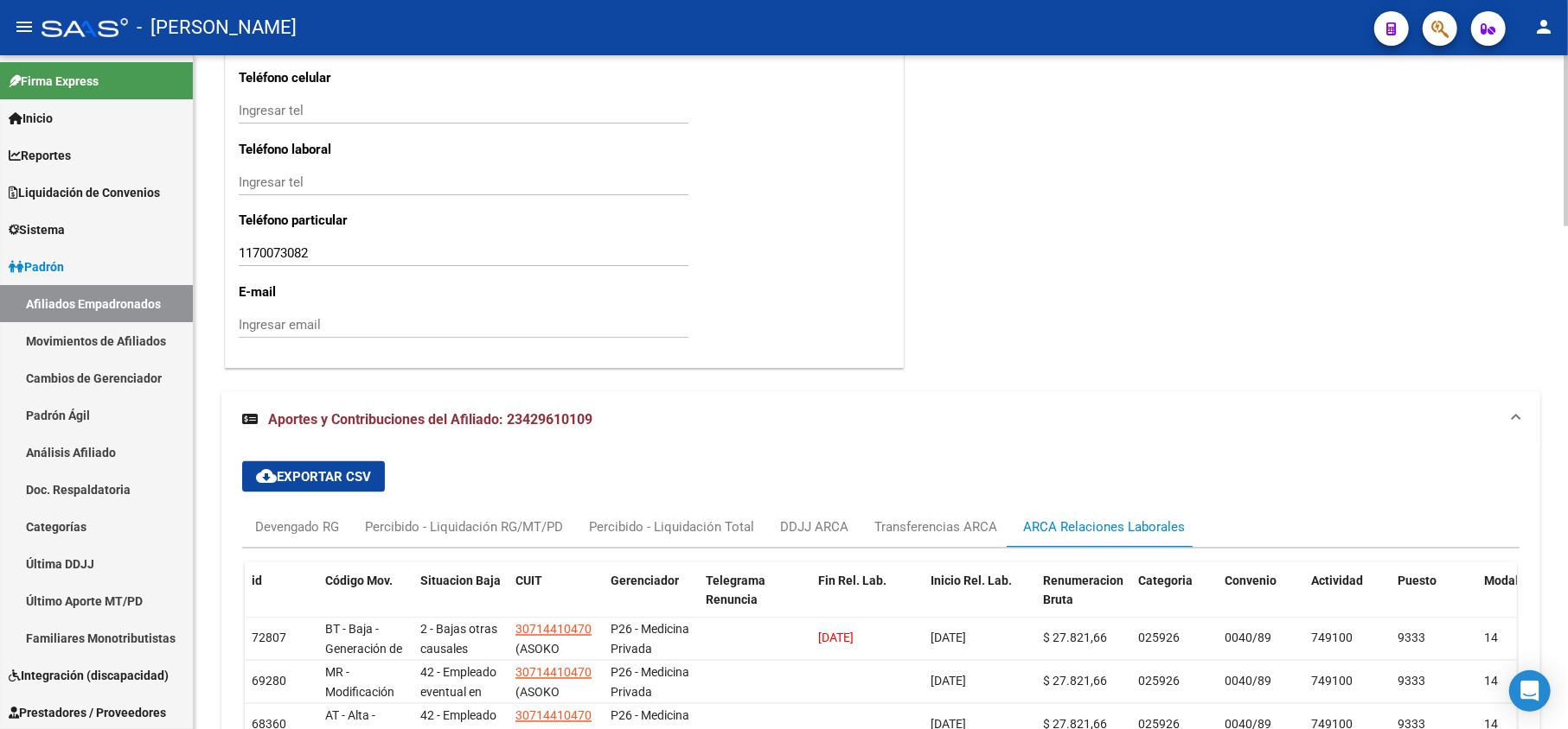
scroll to position [1985, 0]
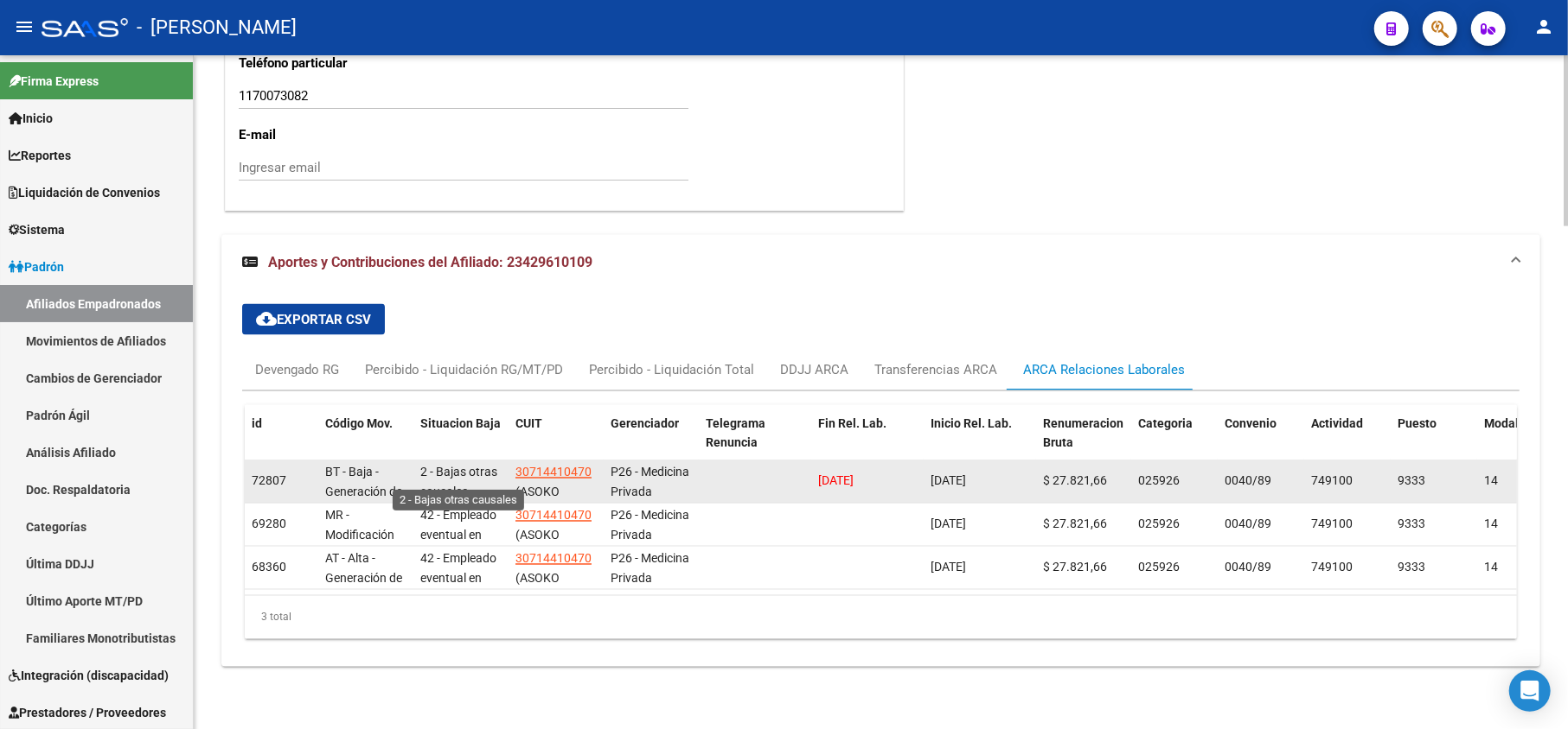
click at [440, 466] on span "2 - Bajas otras causales" at bounding box center [458, 483] width 77 height 34
drag, startPoint x: 440, startPoint y: 454, endPoint x: 472, endPoint y: 476, distance: 38.8
click at [472, 476] on div "2 - Bajas otras causales" at bounding box center [461, 481] width 82 height 36
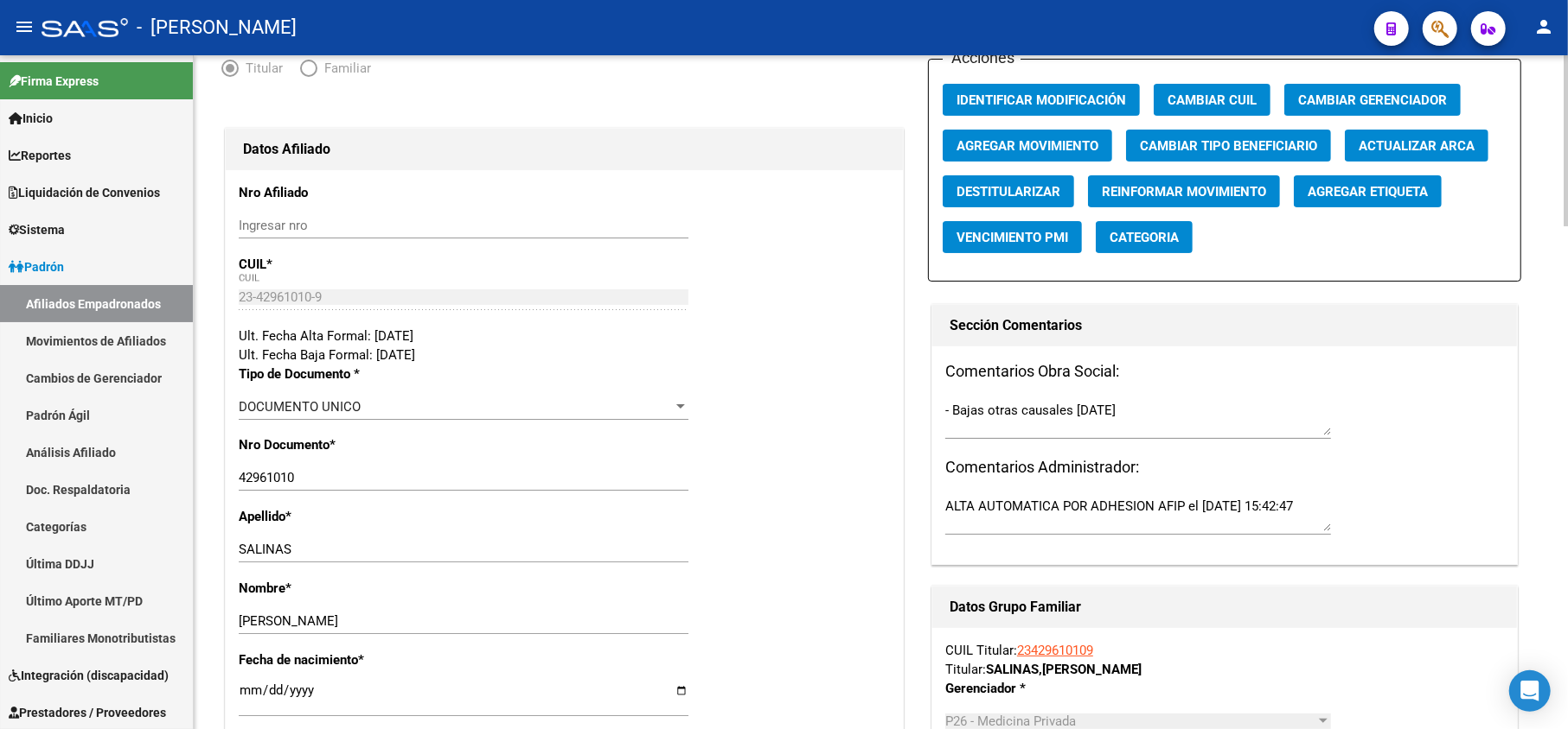
scroll to position [0, 0]
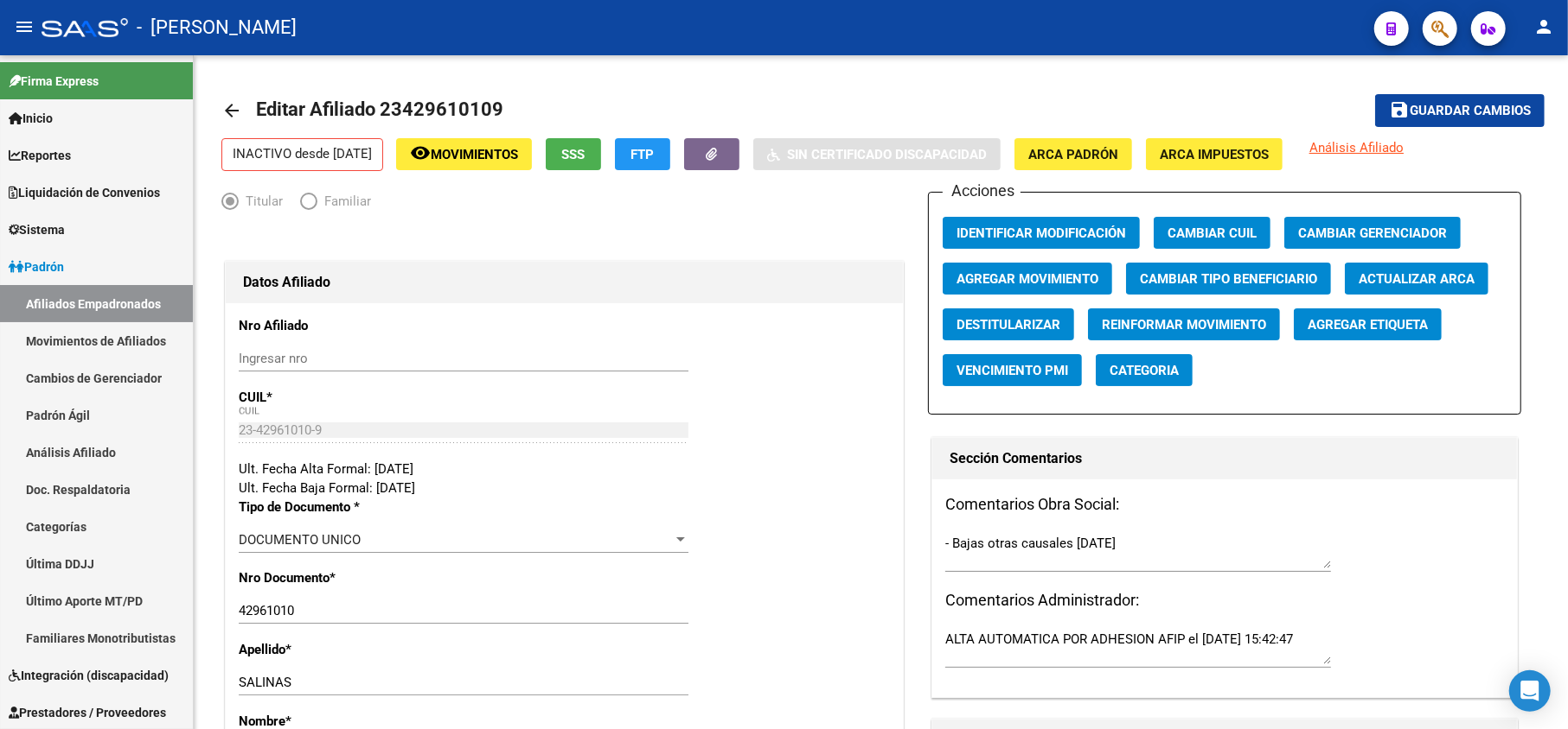
click at [1443, 24] on icon "button" at bounding box center [1440, 28] width 18 height 19
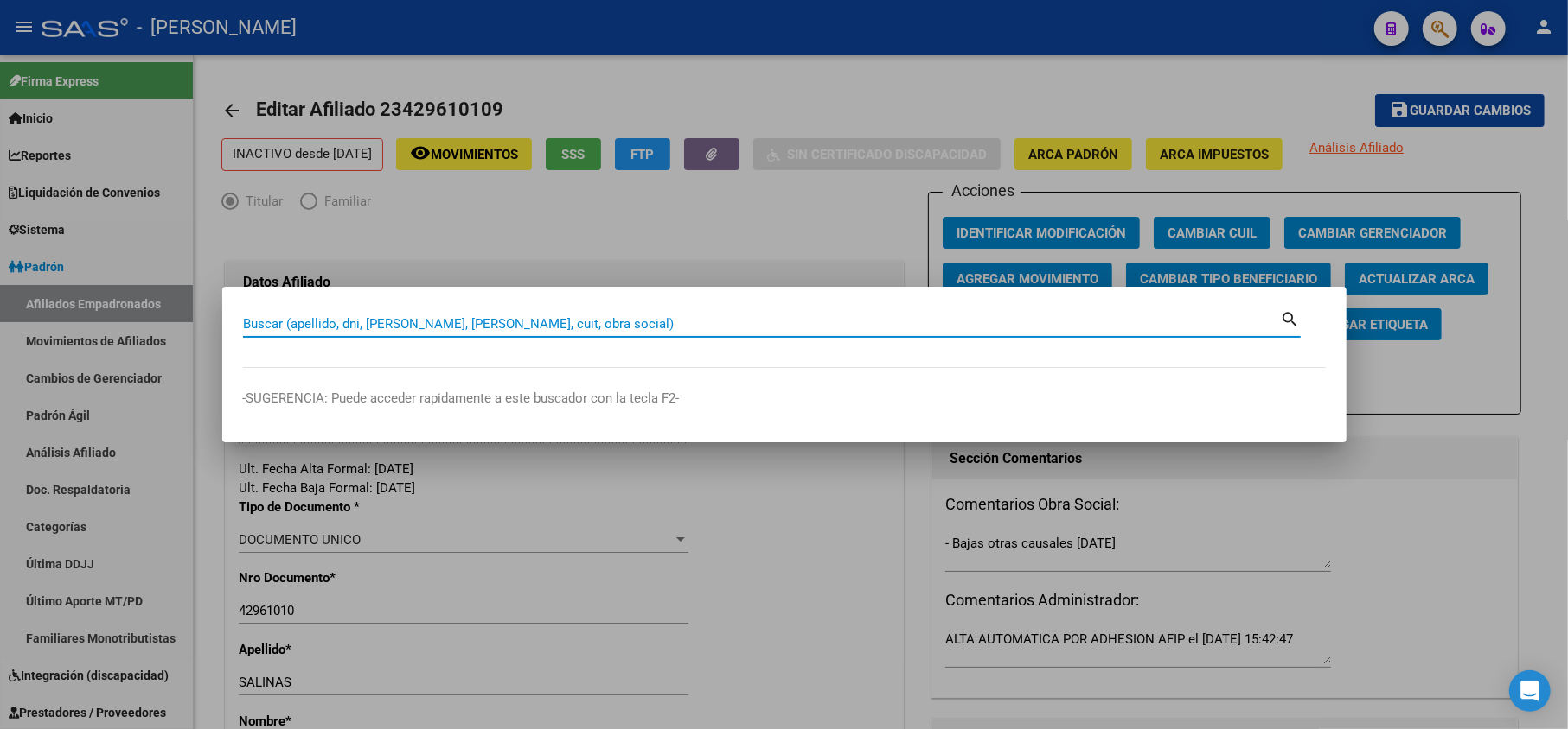
paste input "Bajas otras causales"
type input "Bajas otras causales"
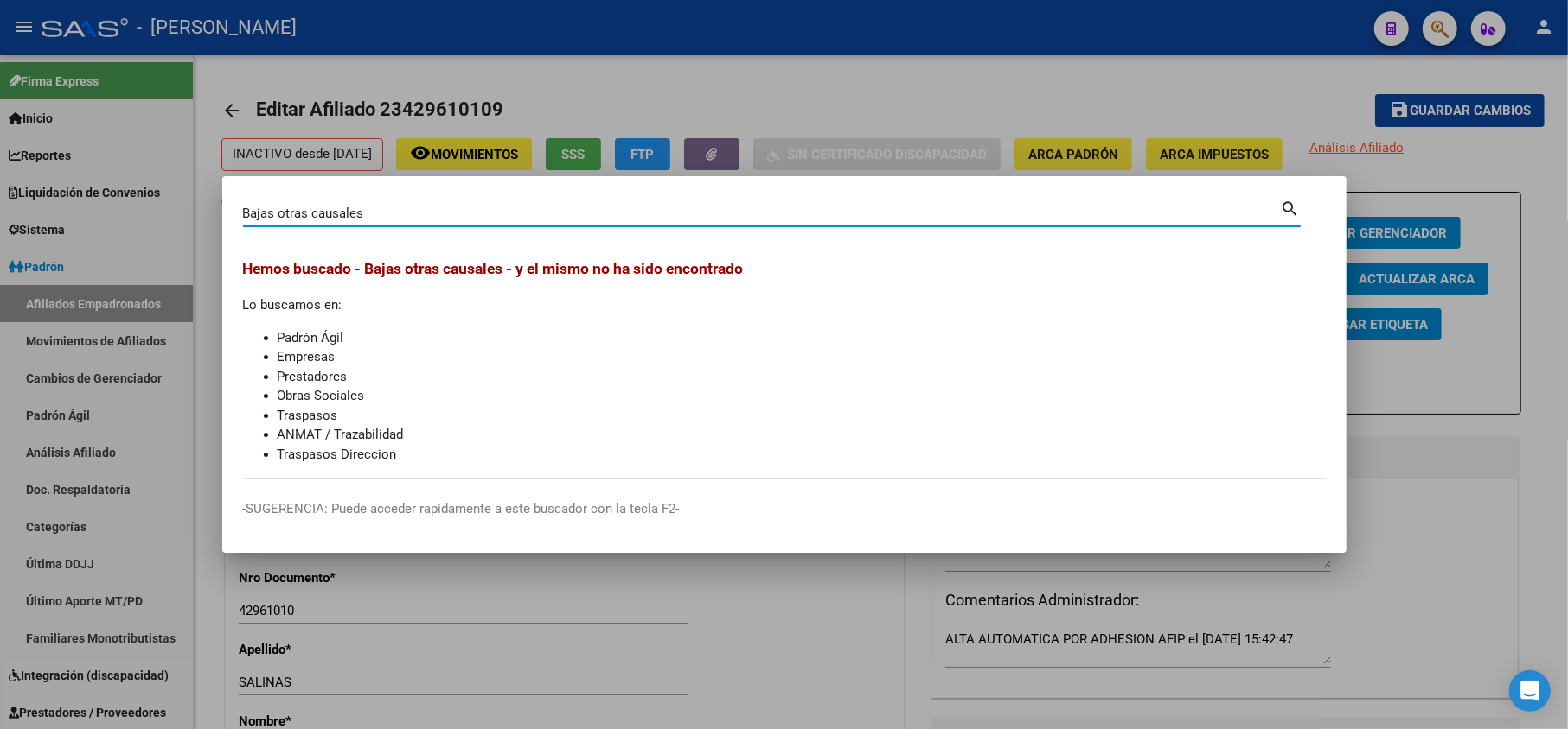
click at [967, 33] on div at bounding box center [784, 364] width 1568 height 729
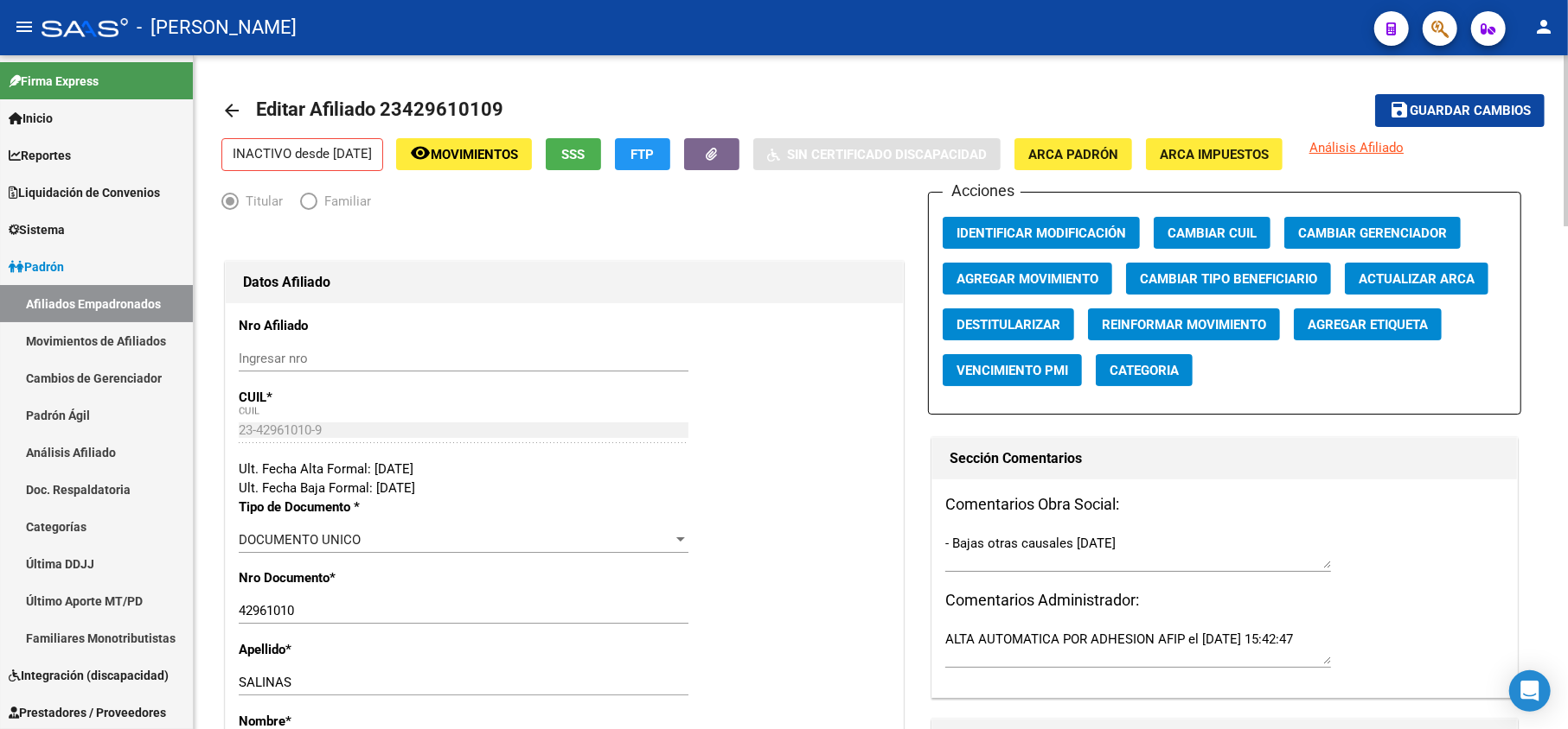
click at [456, 108] on span "Editar Afiliado 23429610109" at bounding box center [379, 109] width 247 height 21
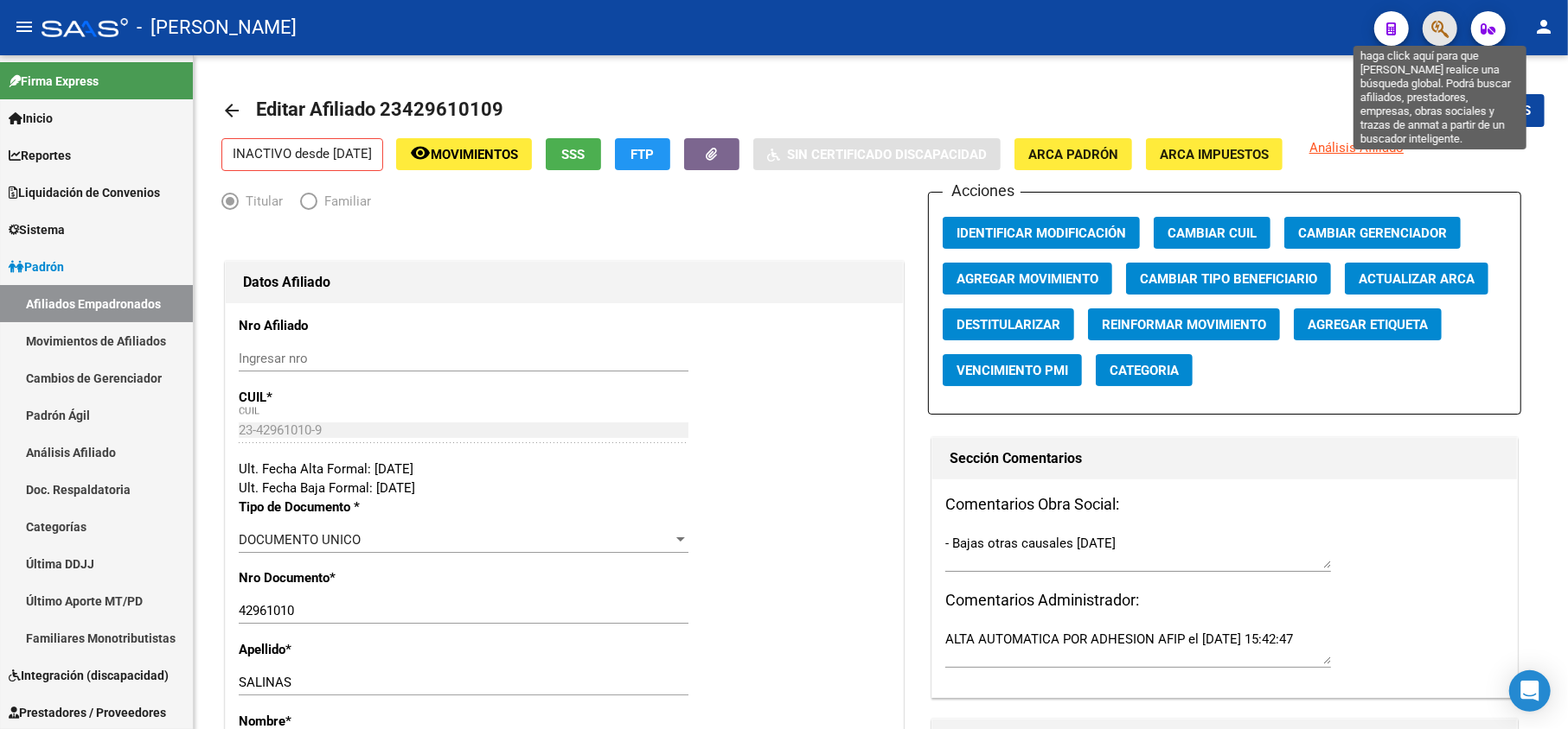
click at [1444, 27] on icon "button" at bounding box center [1440, 28] width 18 height 19
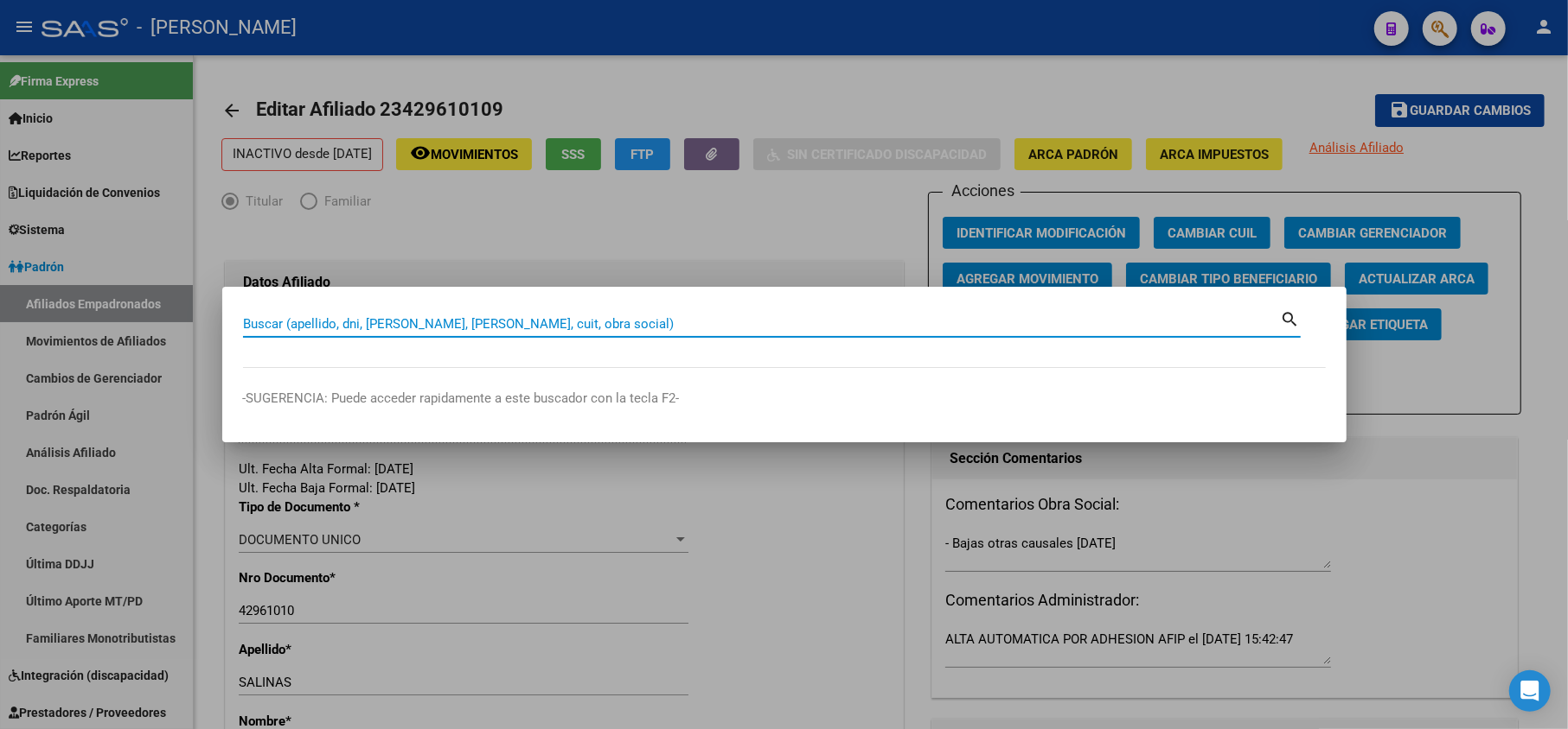
paste input "23429610109"
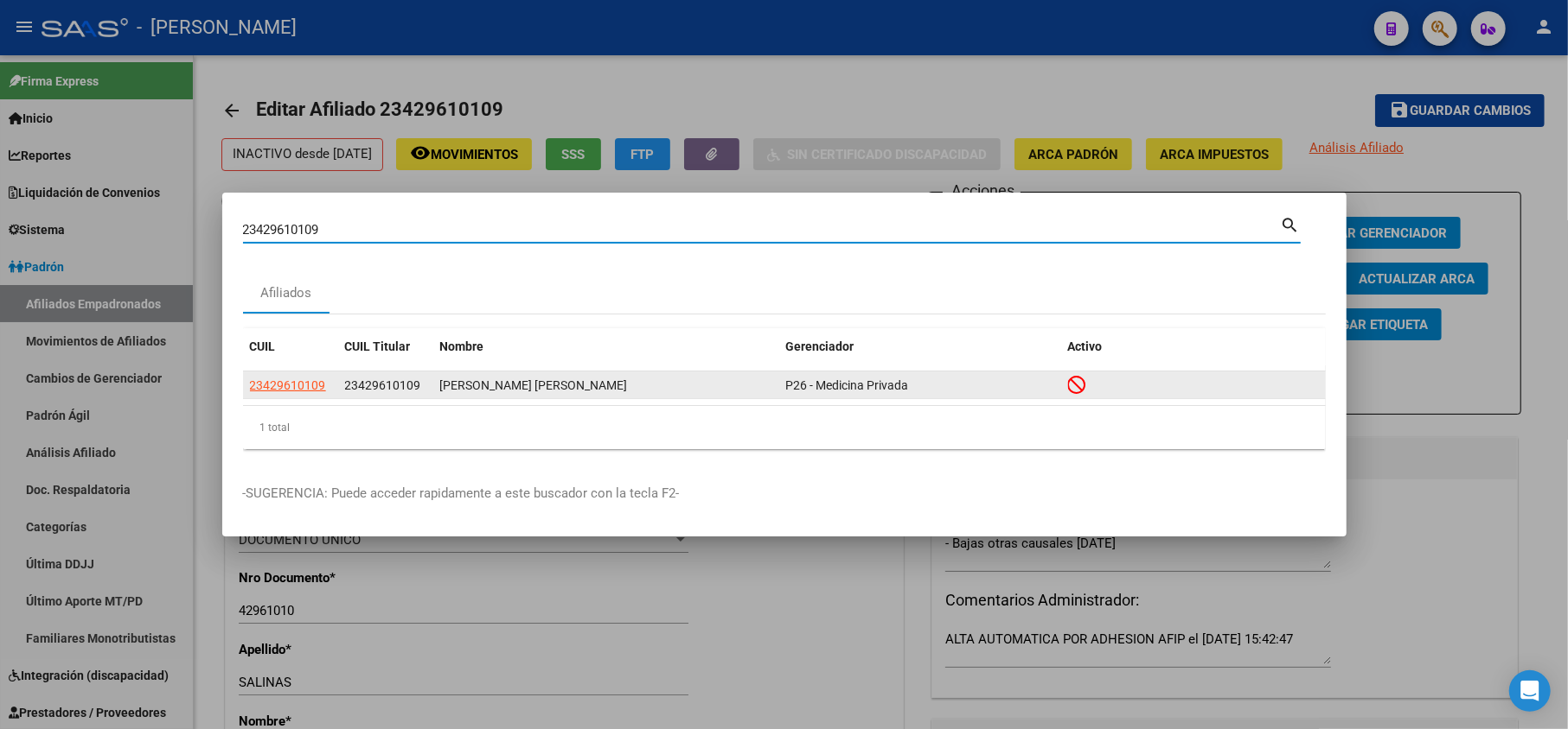
click at [320, 389] on span "23429610109" at bounding box center [288, 385] width 76 height 14
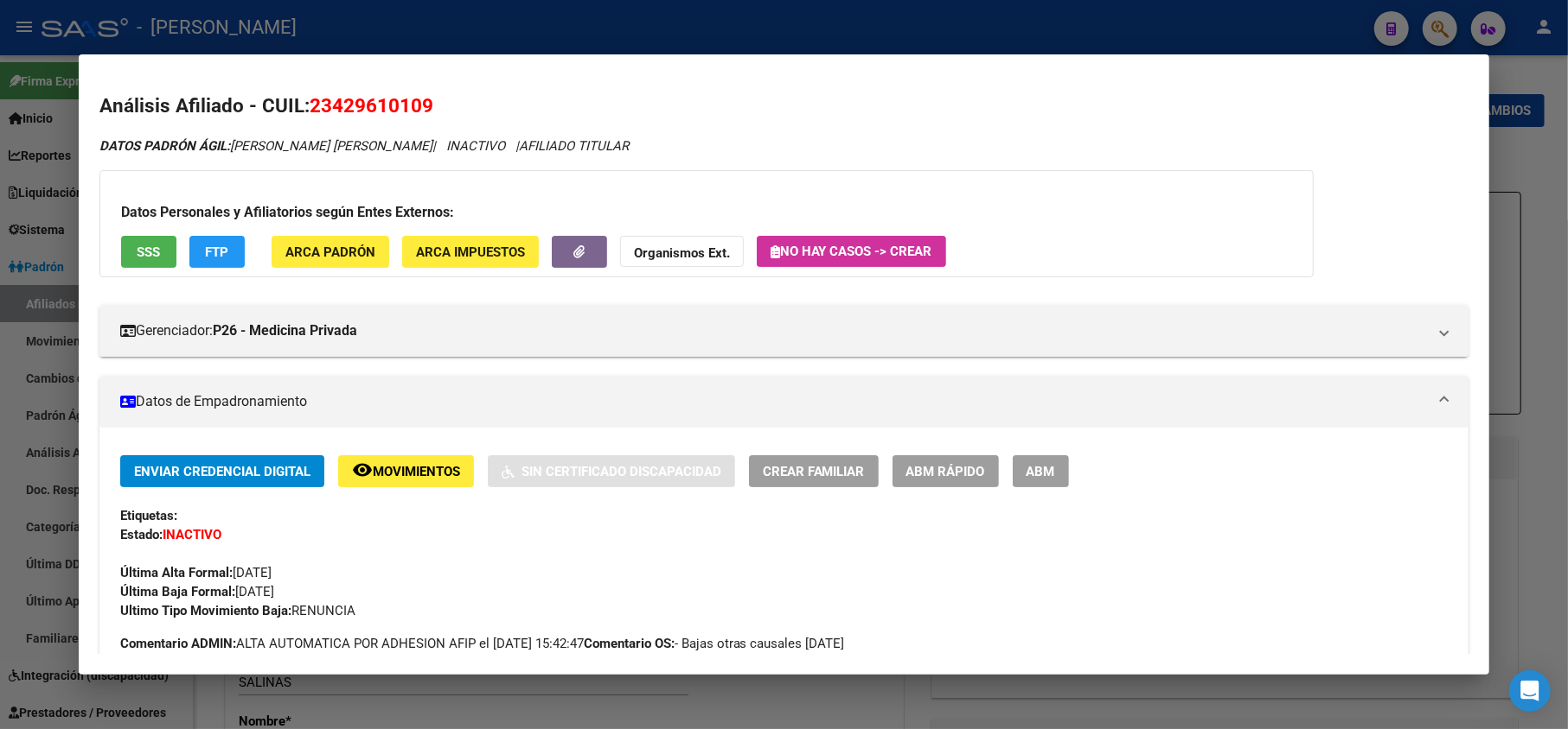
click at [347, 108] on span "23429610109" at bounding box center [371, 105] width 124 height 22
click at [2, 267] on div at bounding box center [784, 364] width 1568 height 729
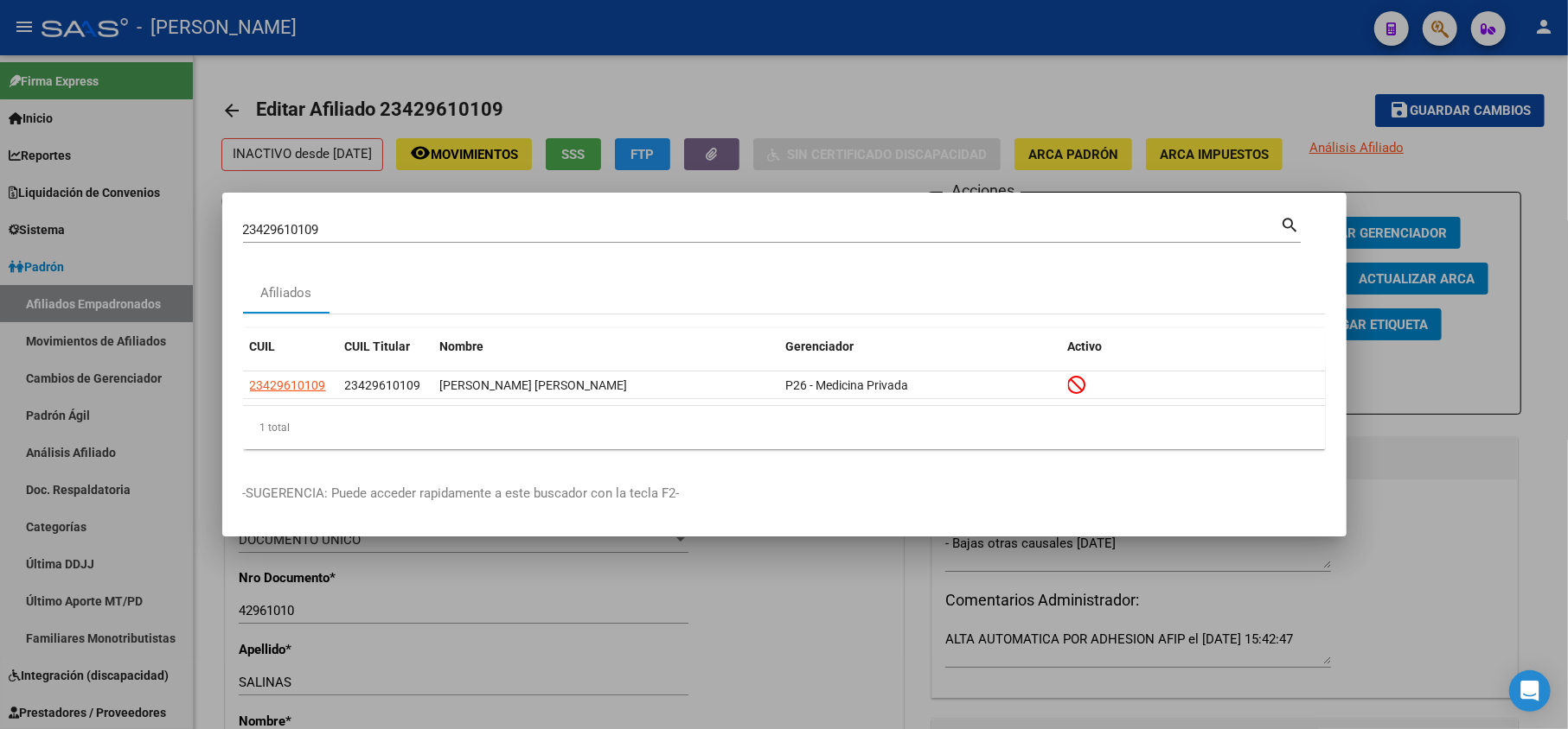
click at [424, 219] on div "23429610109 Buscar (apellido, dni, [PERSON_NAME], [PERSON_NAME], cuit, obra soc…" at bounding box center [761, 229] width 1038 height 26
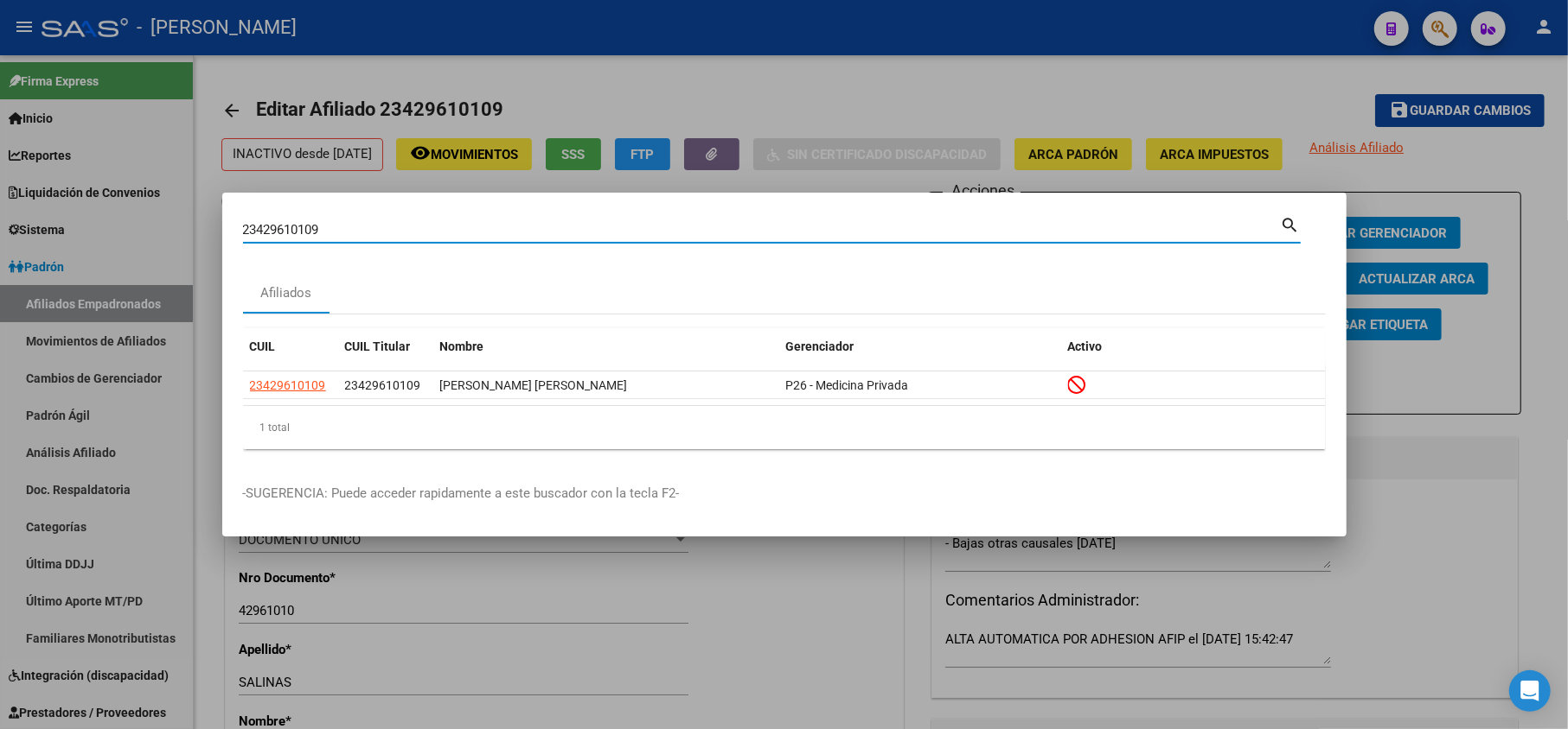
click at [424, 229] on input "23429610109" at bounding box center [761, 230] width 1038 height 16
paste input "48438404"
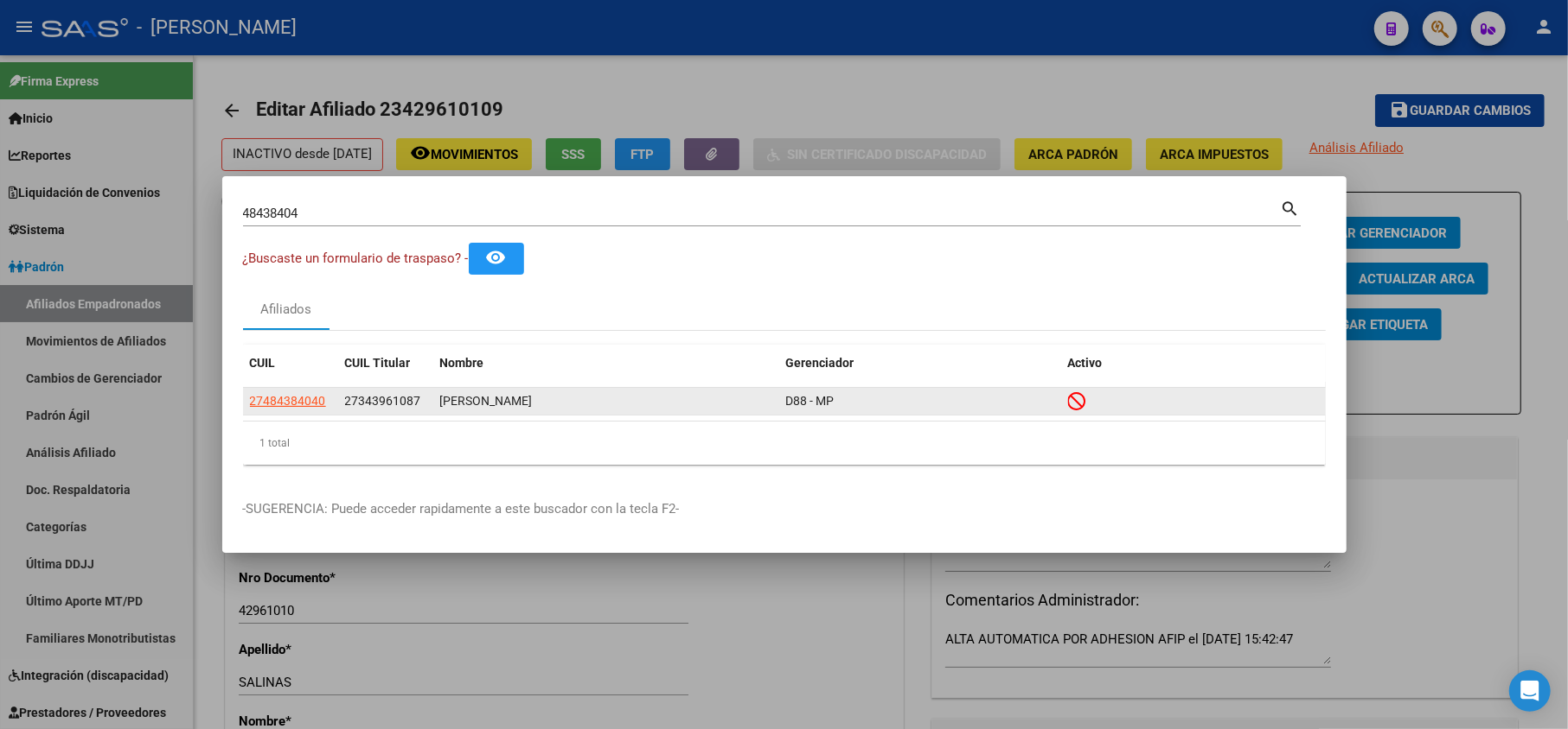
click at [358, 401] on span "27343961087" at bounding box center [383, 401] width 76 height 14
click at [393, 402] on span "27343961087" at bounding box center [383, 401] width 76 height 14
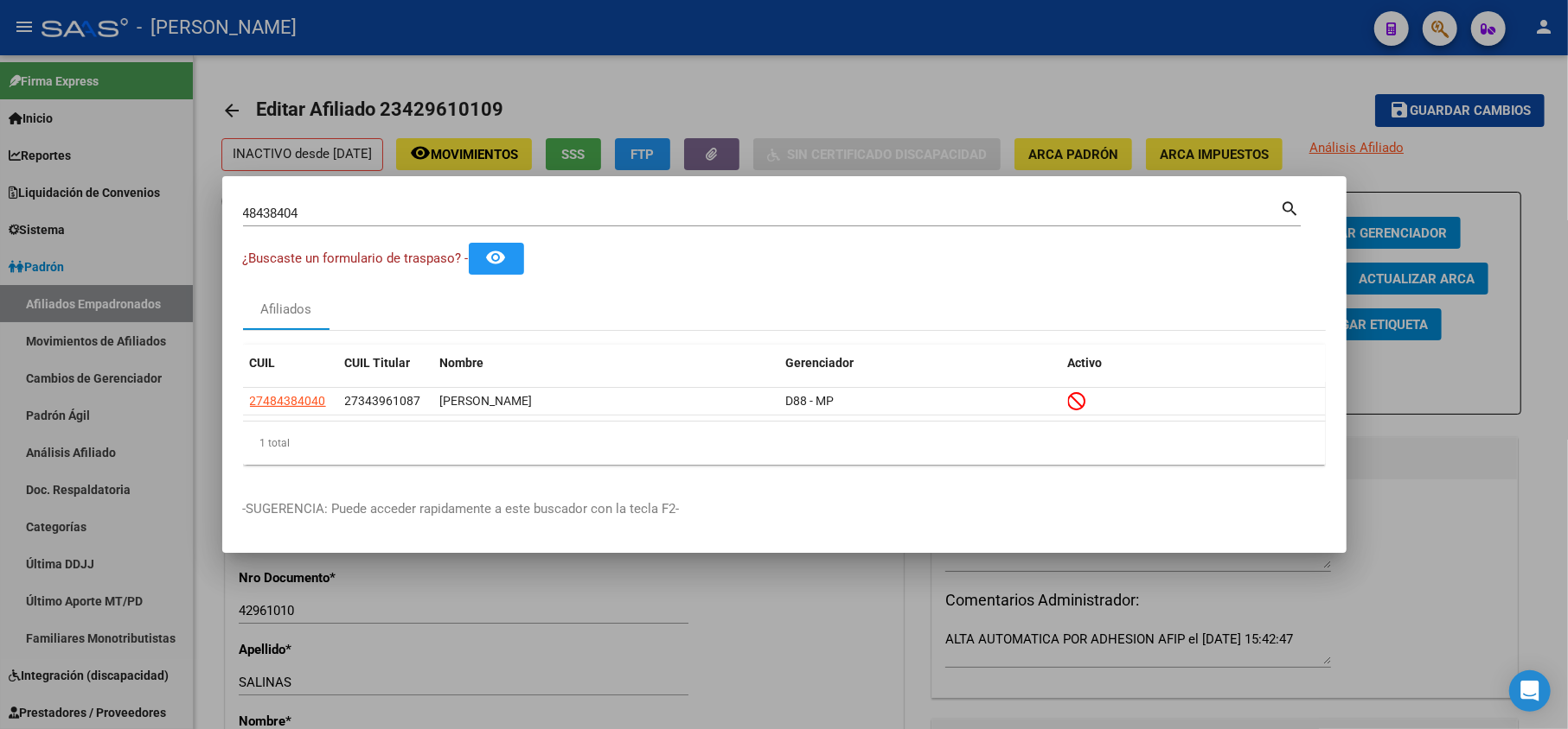
click at [367, 206] on input "48438404" at bounding box center [761, 213] width 1038 height 16
paste input "27343961087"
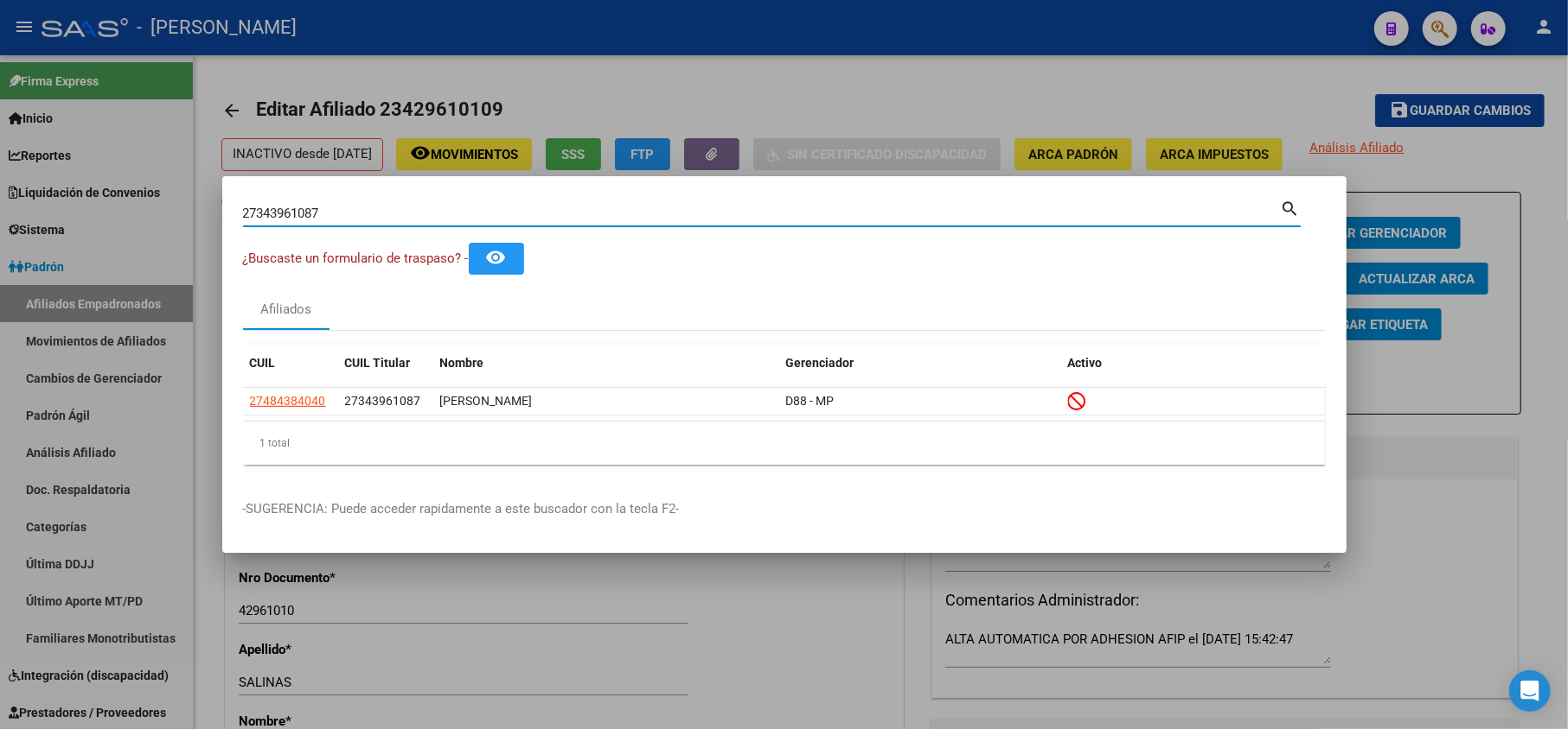
type input "27343961087"
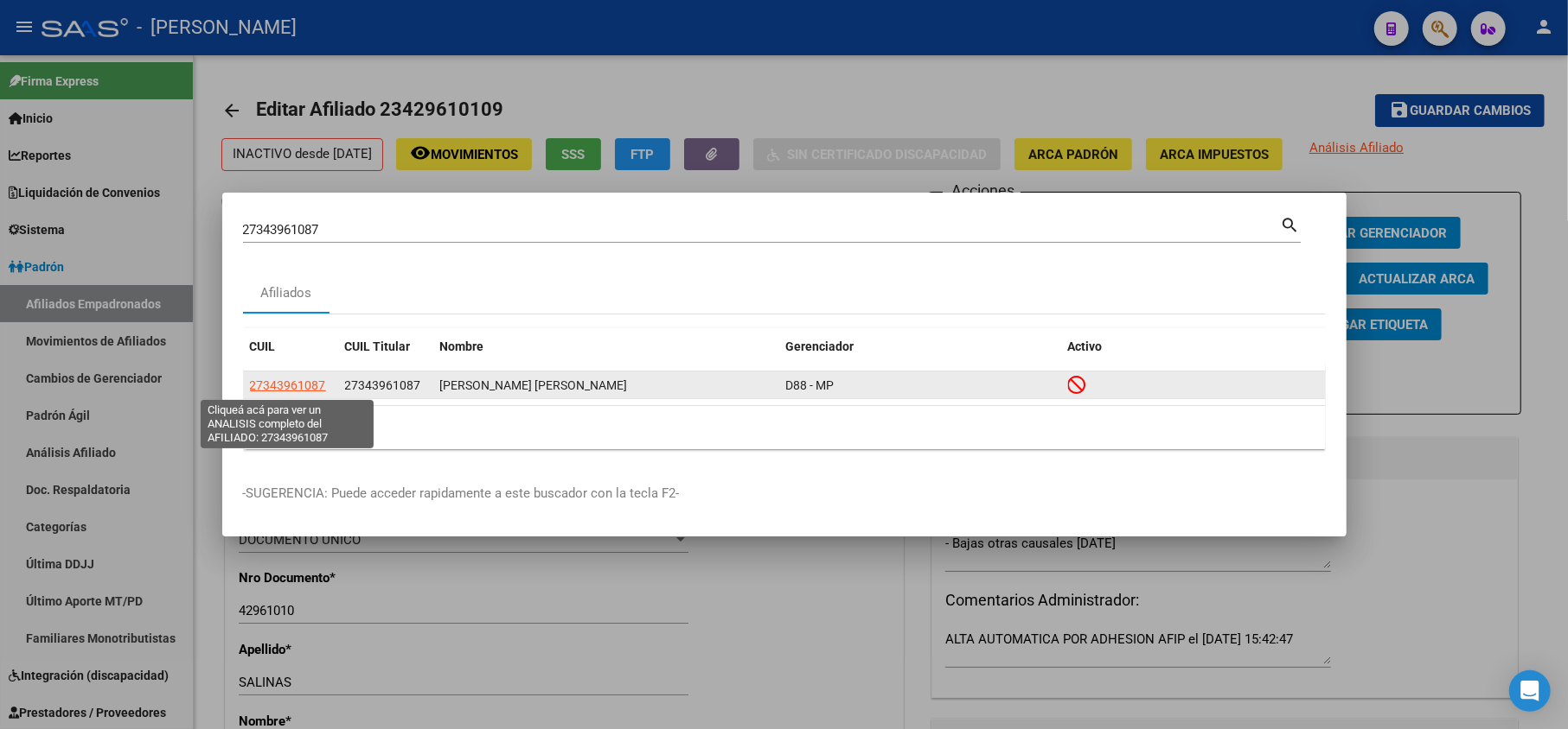
click at [313, 384] on span "27343961087" at bounding box center [288, 385] width 76 height 14
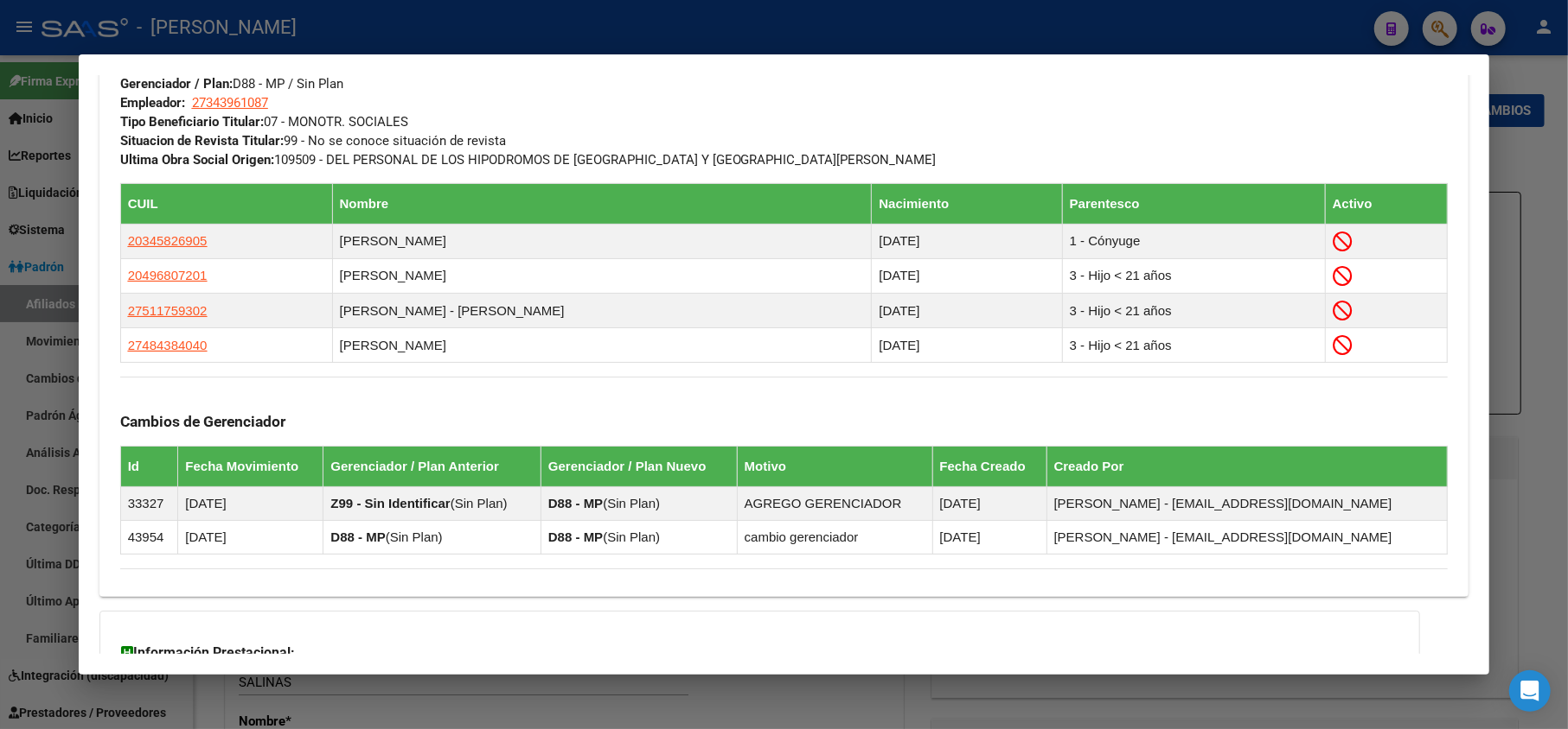
scroll to position [1090, 0]
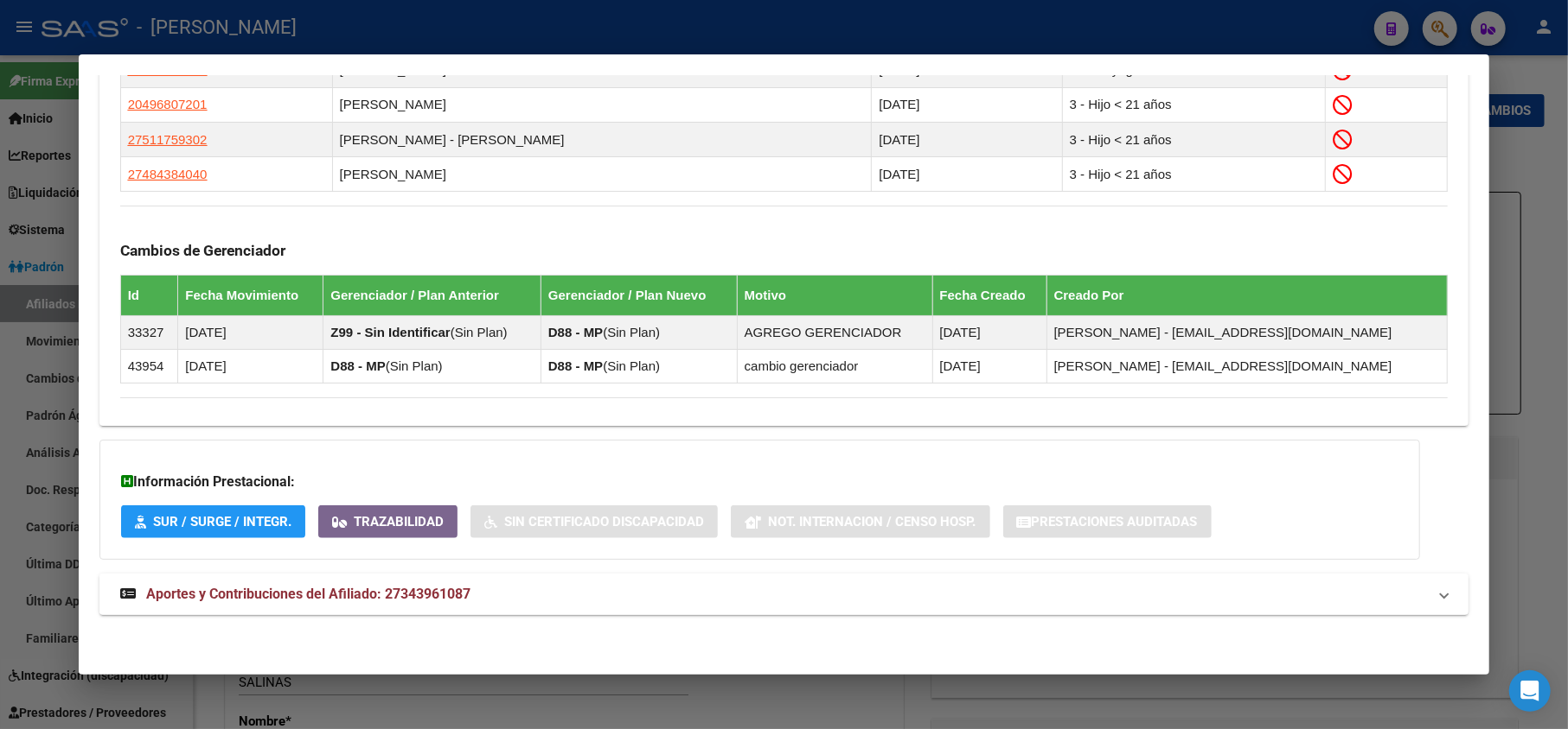
click at [391, 592] on span "Aportes y Contribuciones del Afiliado: 27343961087" at bounding box center [308, 594] width 324 height 17
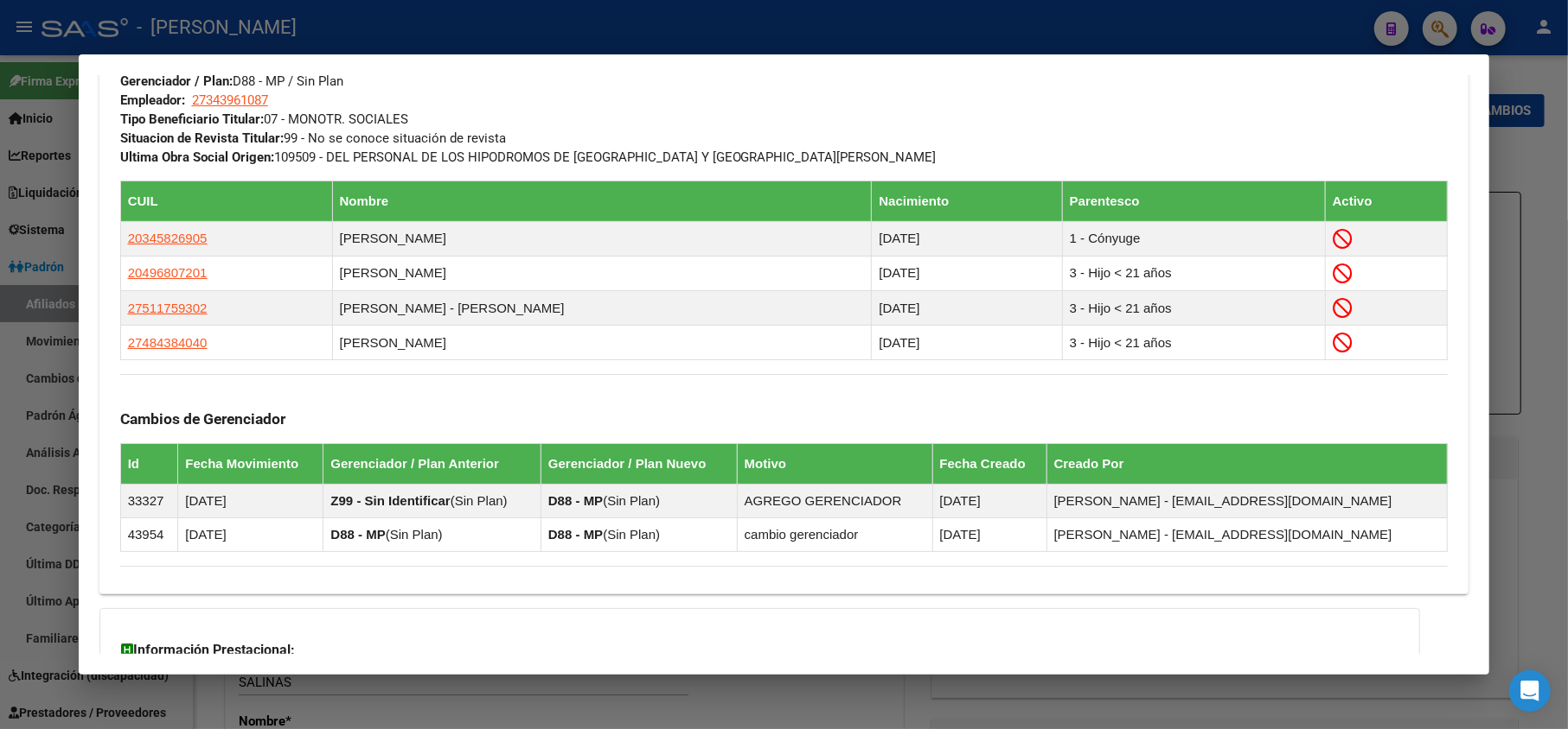
scroll to position [921, 0]
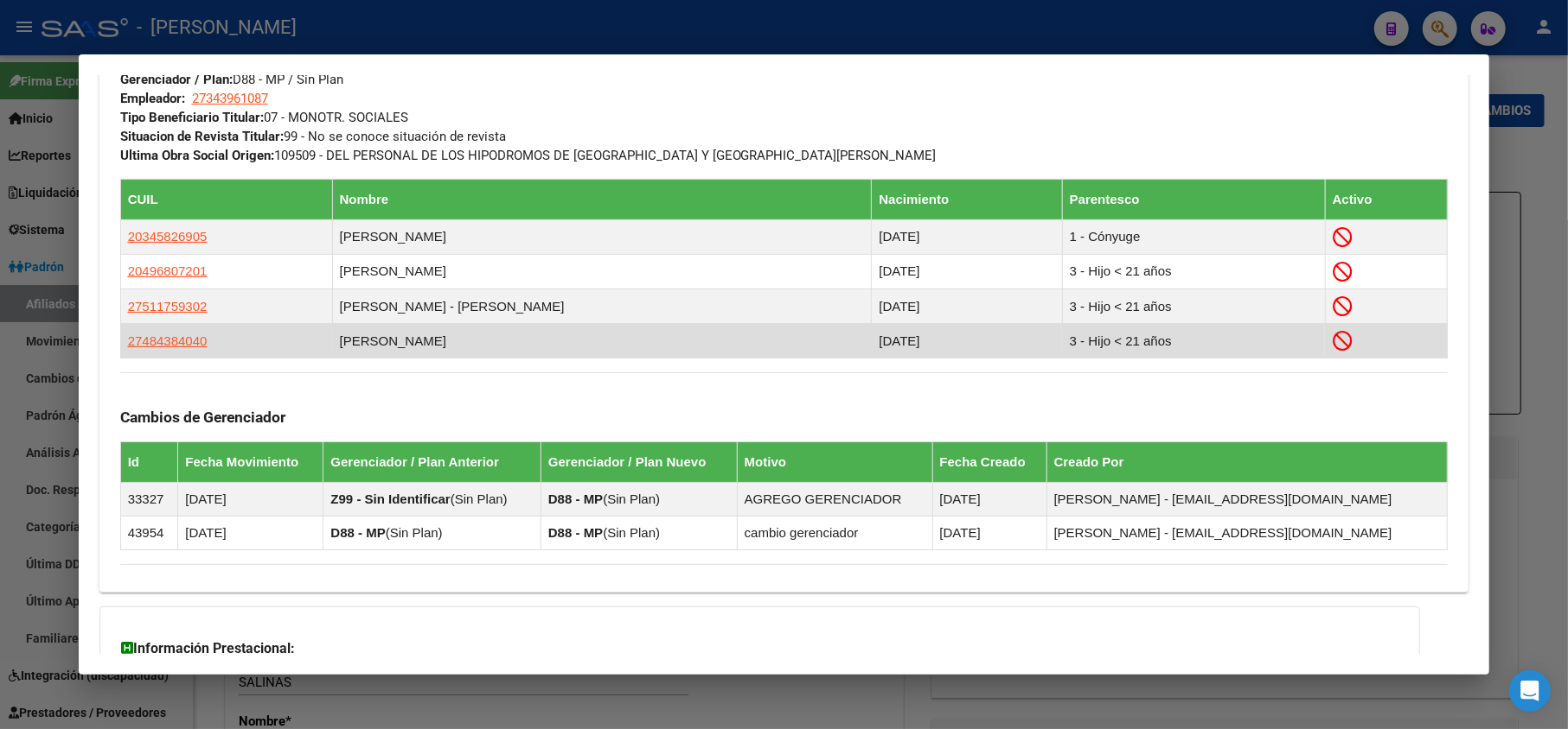
click at [188, 332] on td "27484384040" at bounding box center [226, 341] width 212 height 35
click at [188, 343] on span "27484384040" at bounding box center [168, 341] width 80 height 15
type textarea "27484384040"
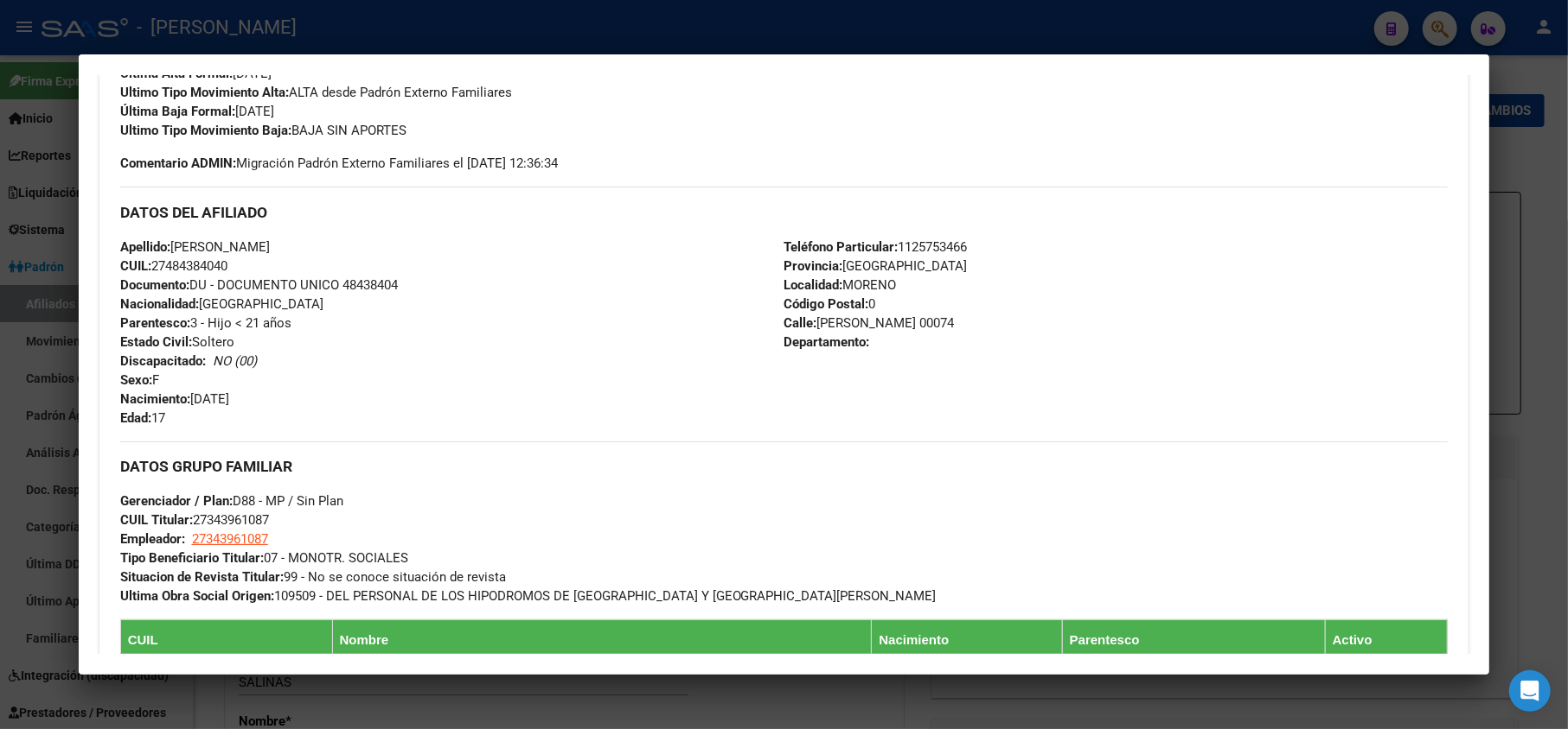
scroll to position [692, 0]
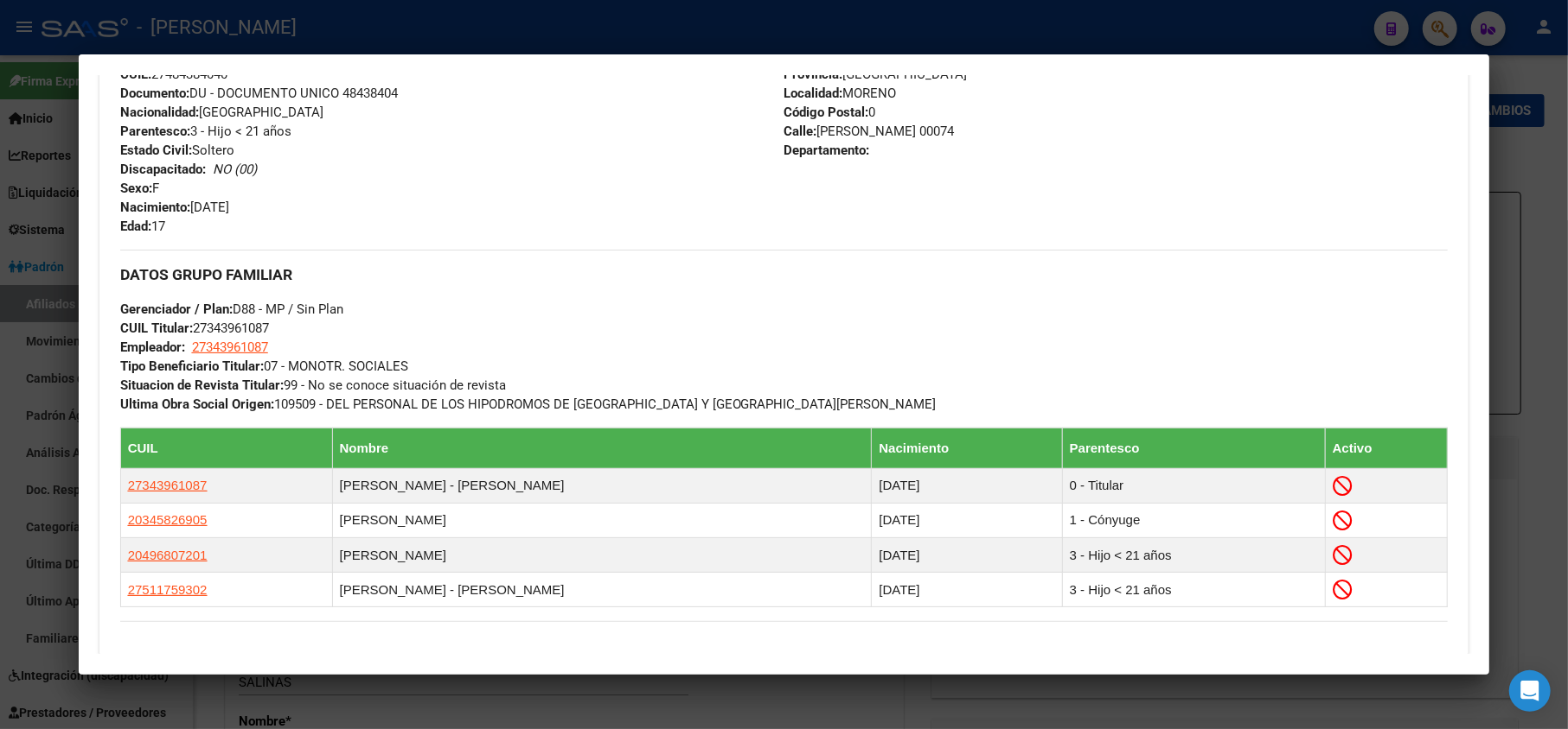
click at [0, 320] on div at bounding box center [784, 364] width 1568 height 729
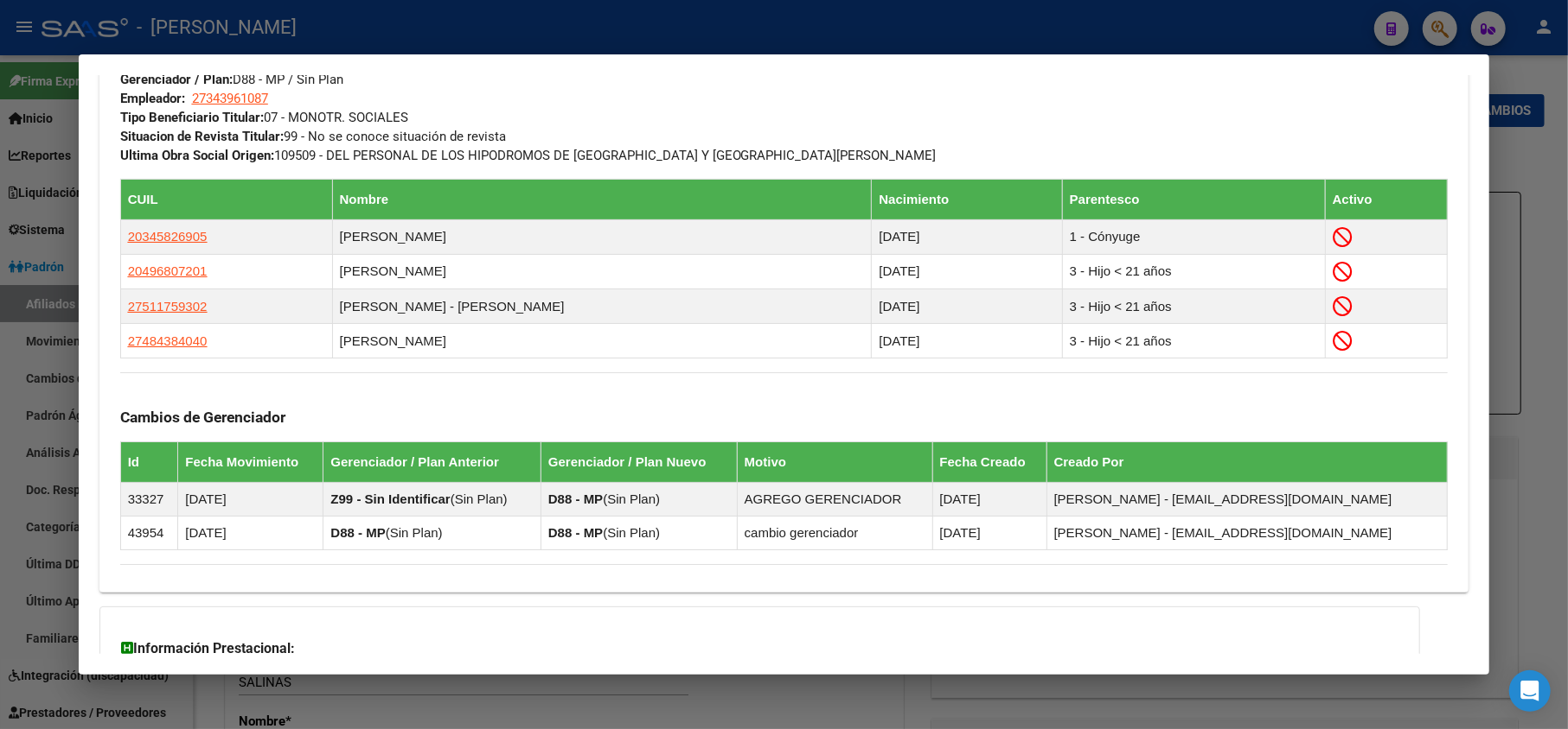
click at [0, 125] on div at bounding box center [784, 364] width 1568 height 729
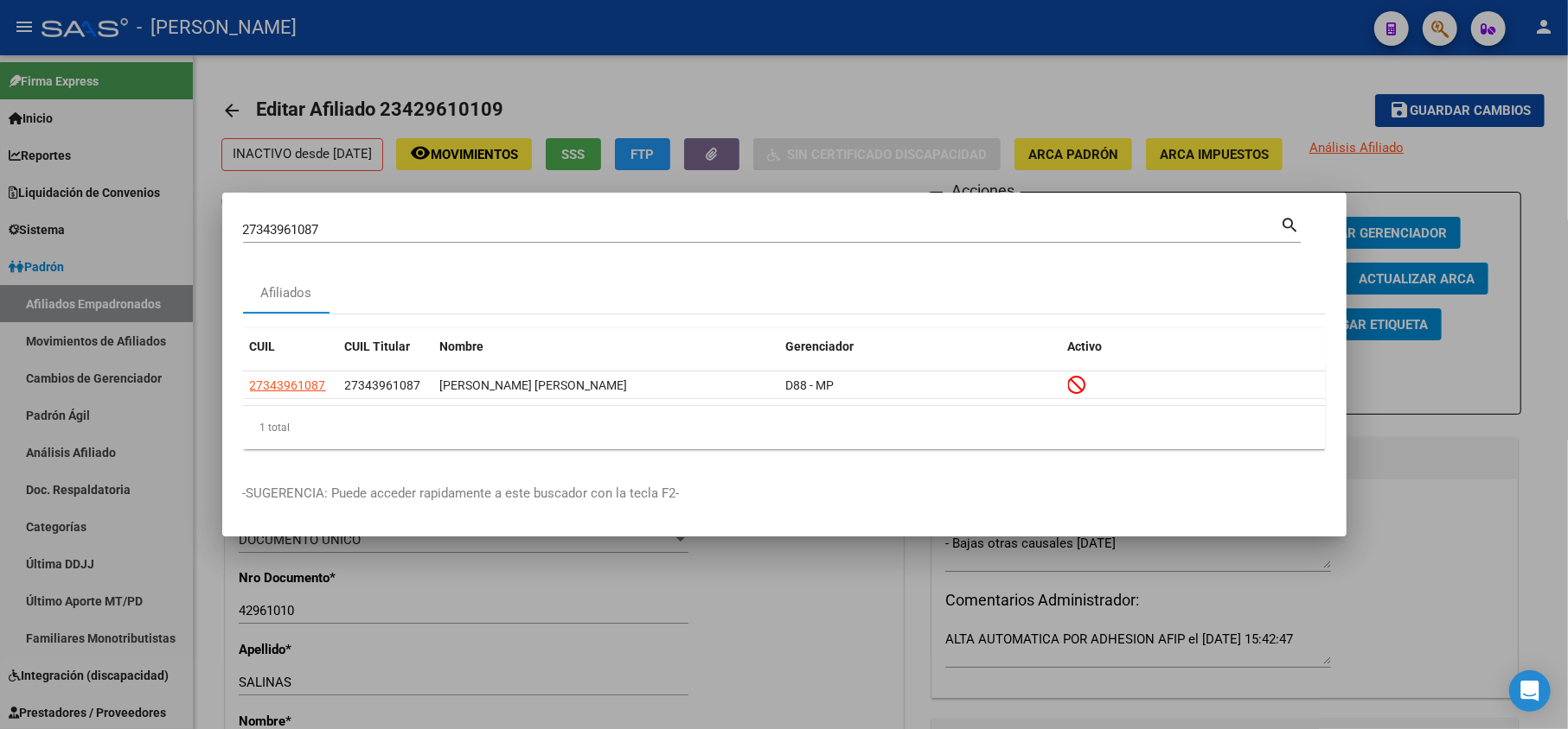
click at [444, 230] on input "27343961087" at bounding box center [761, 230] width 1038 height 16
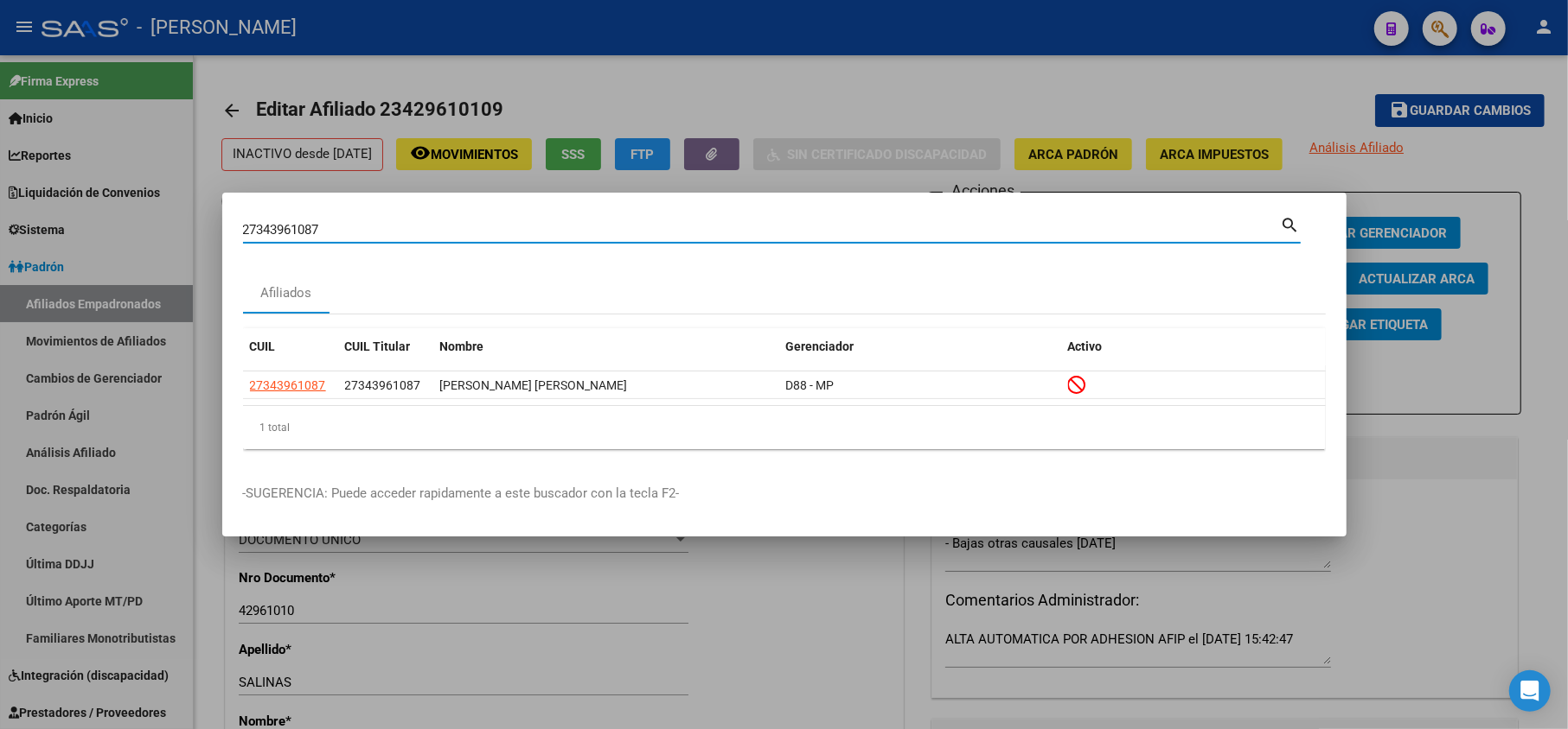
click at [444, 230] on input "27343961087" at bounding box center [761, 230] width 1038 height 16
paste input "39381050"
type input "39381050"
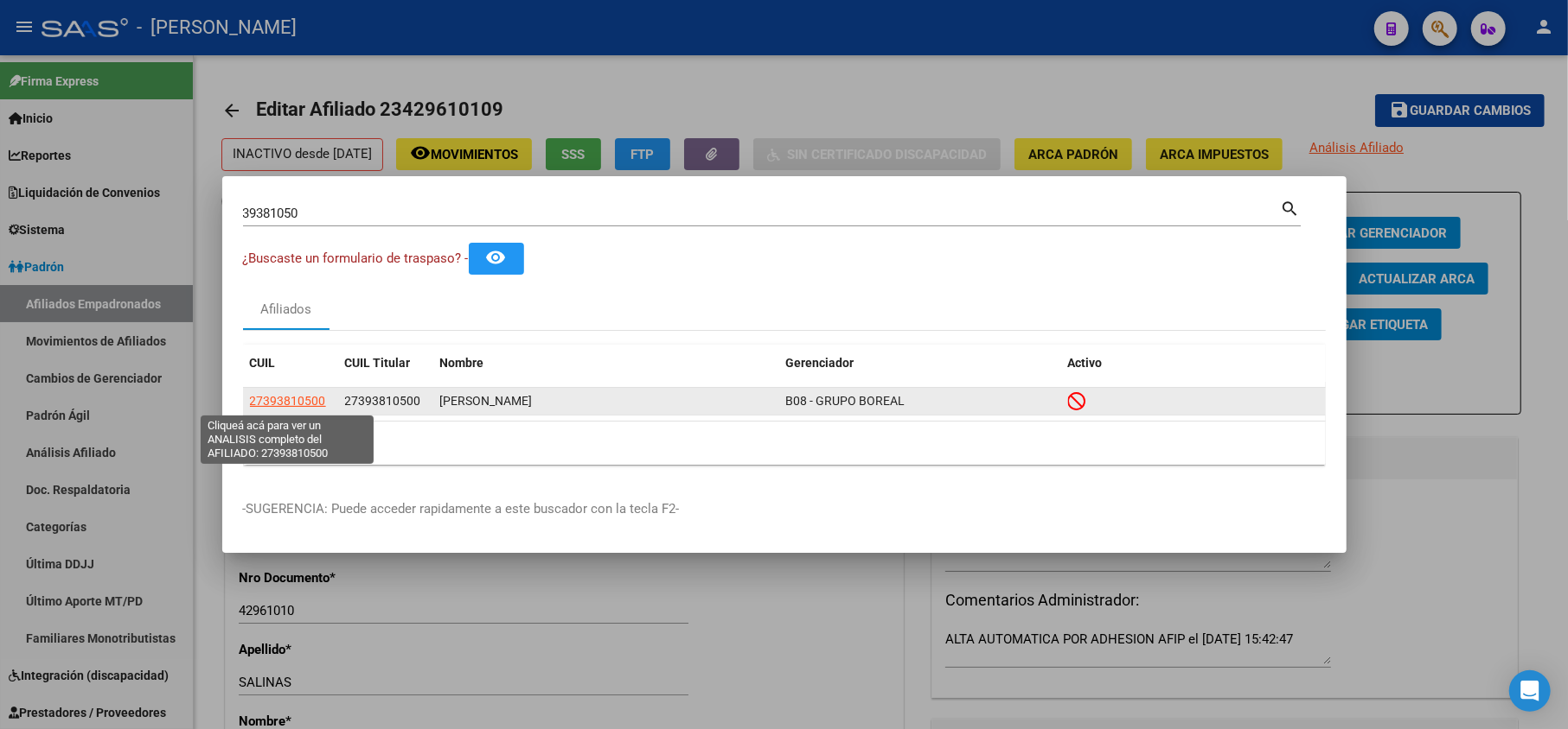
click at [285, 406] on span "27393810500" at bounding box center [288, 401] width 76 height 14
type textarea "27393810500"
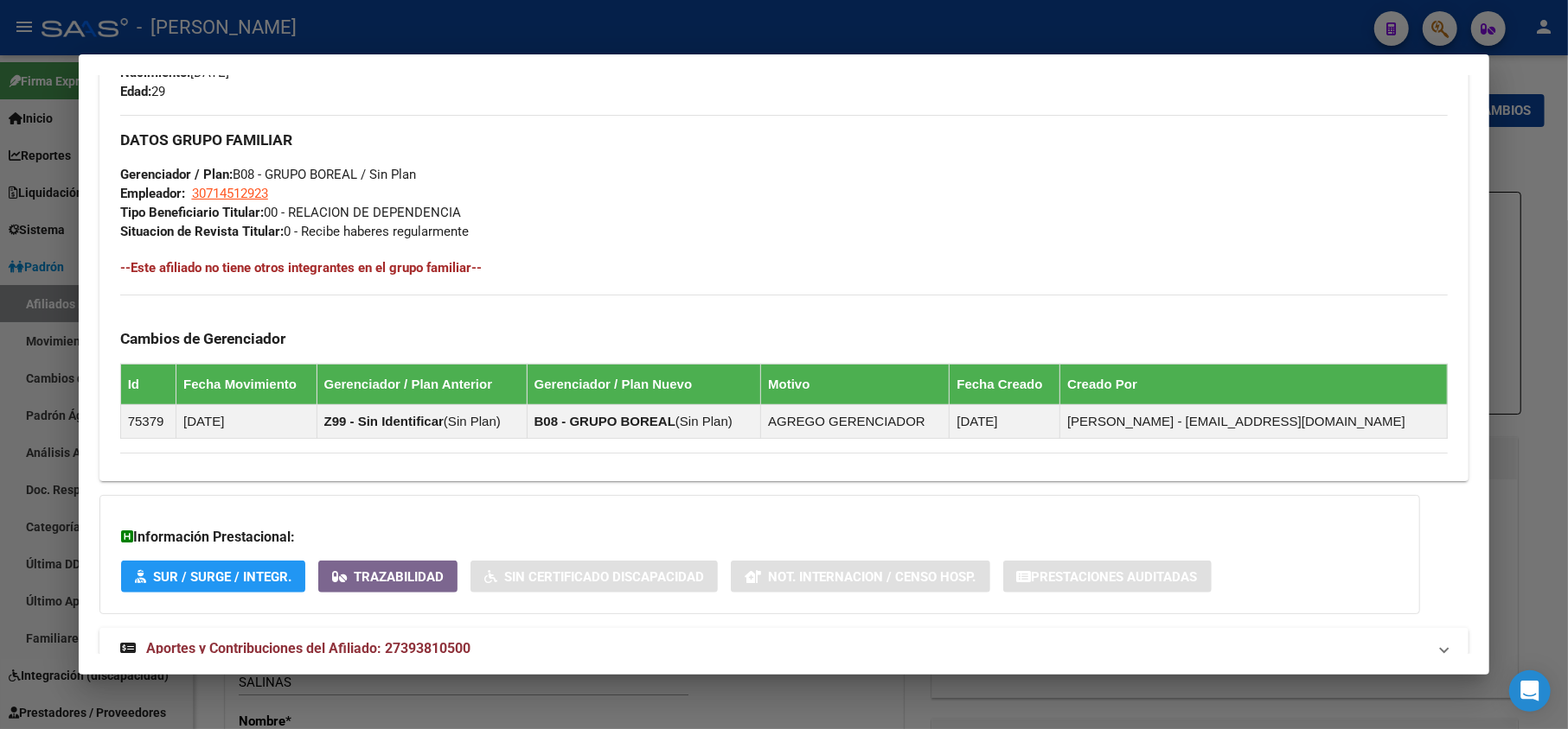
scroll to position [882, 0]
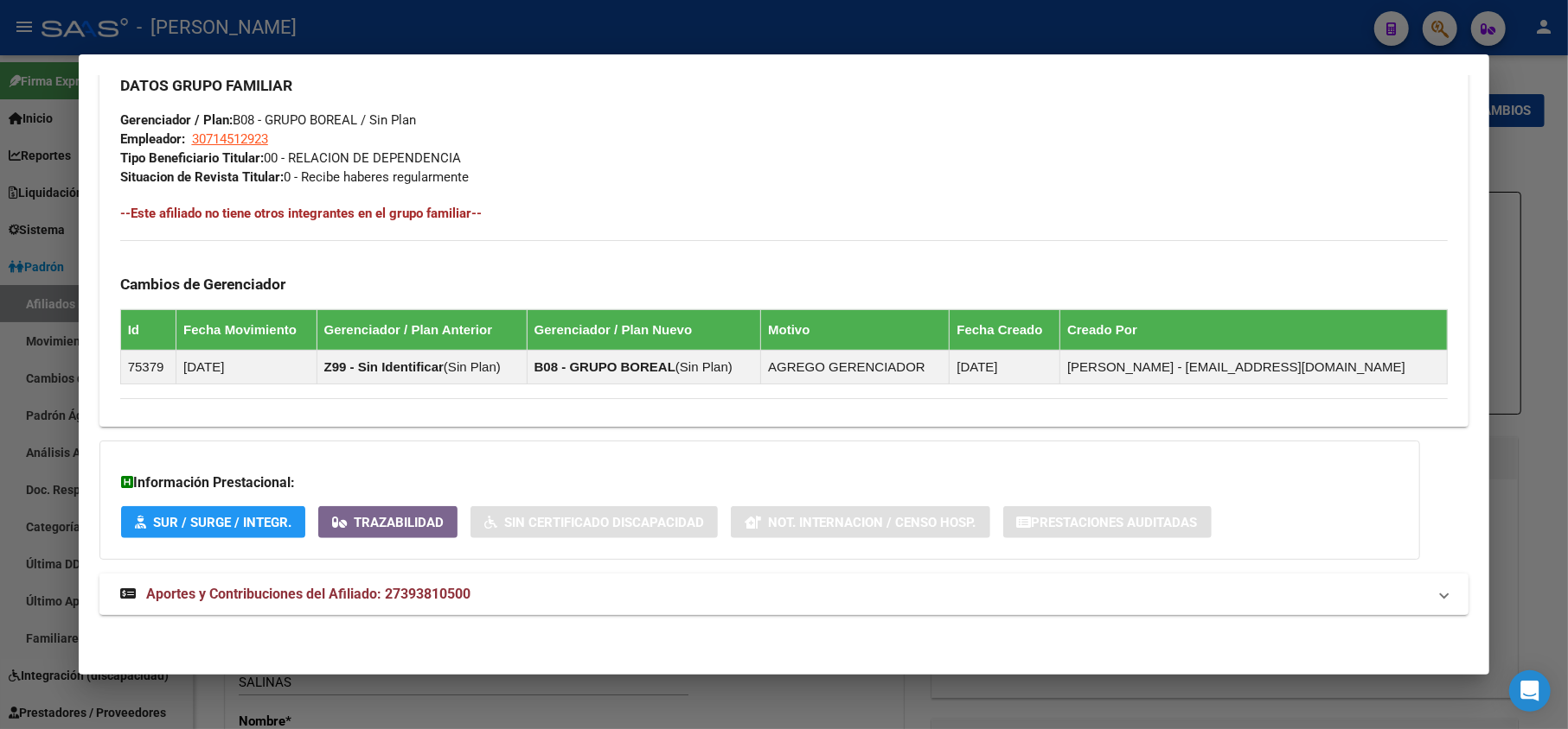
click at [411, 602] on strong "Aportes y Contribuciones del Afiliado: 27393810500" at bounding box center [295, 594] width 350 height 20
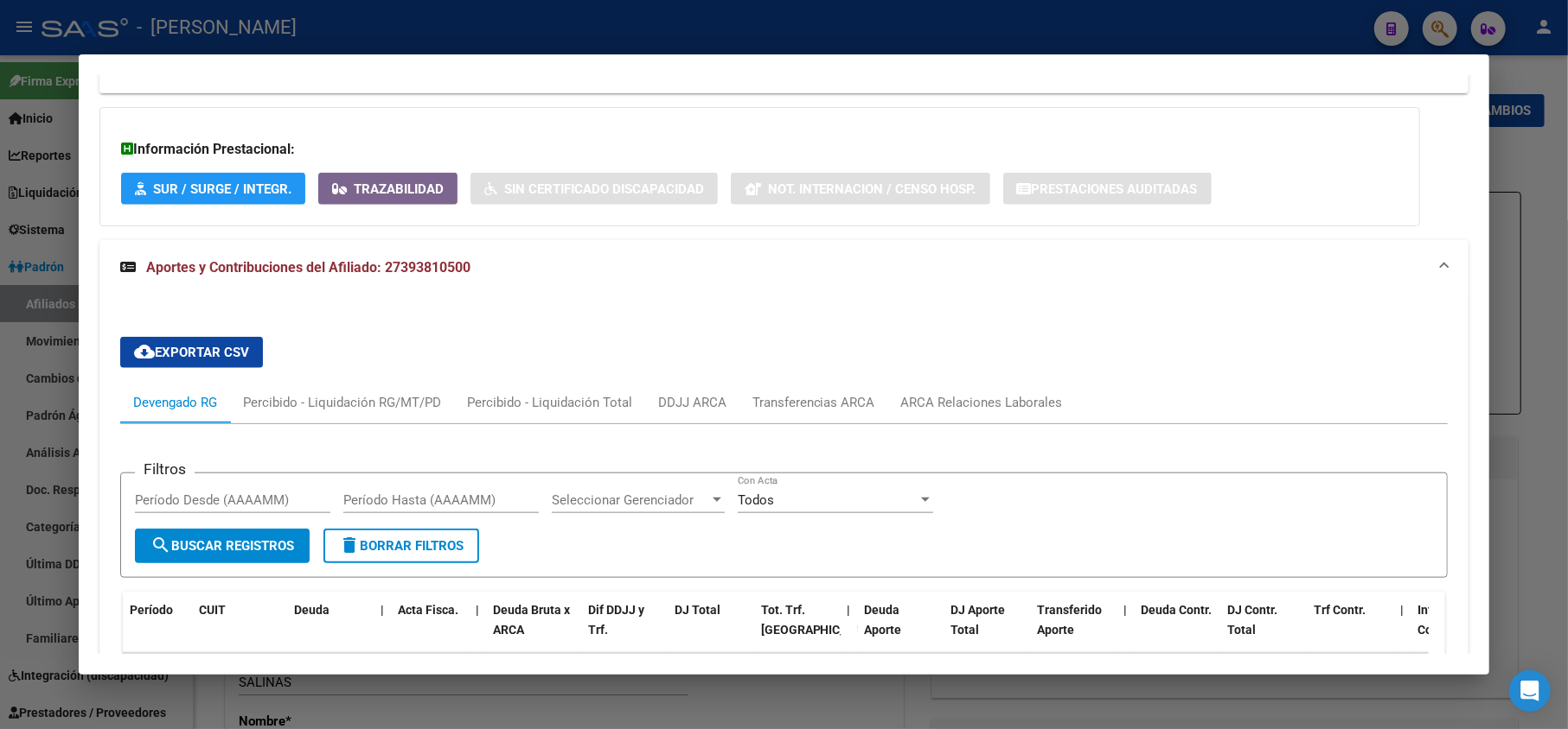
scroll to position [1445, 0]
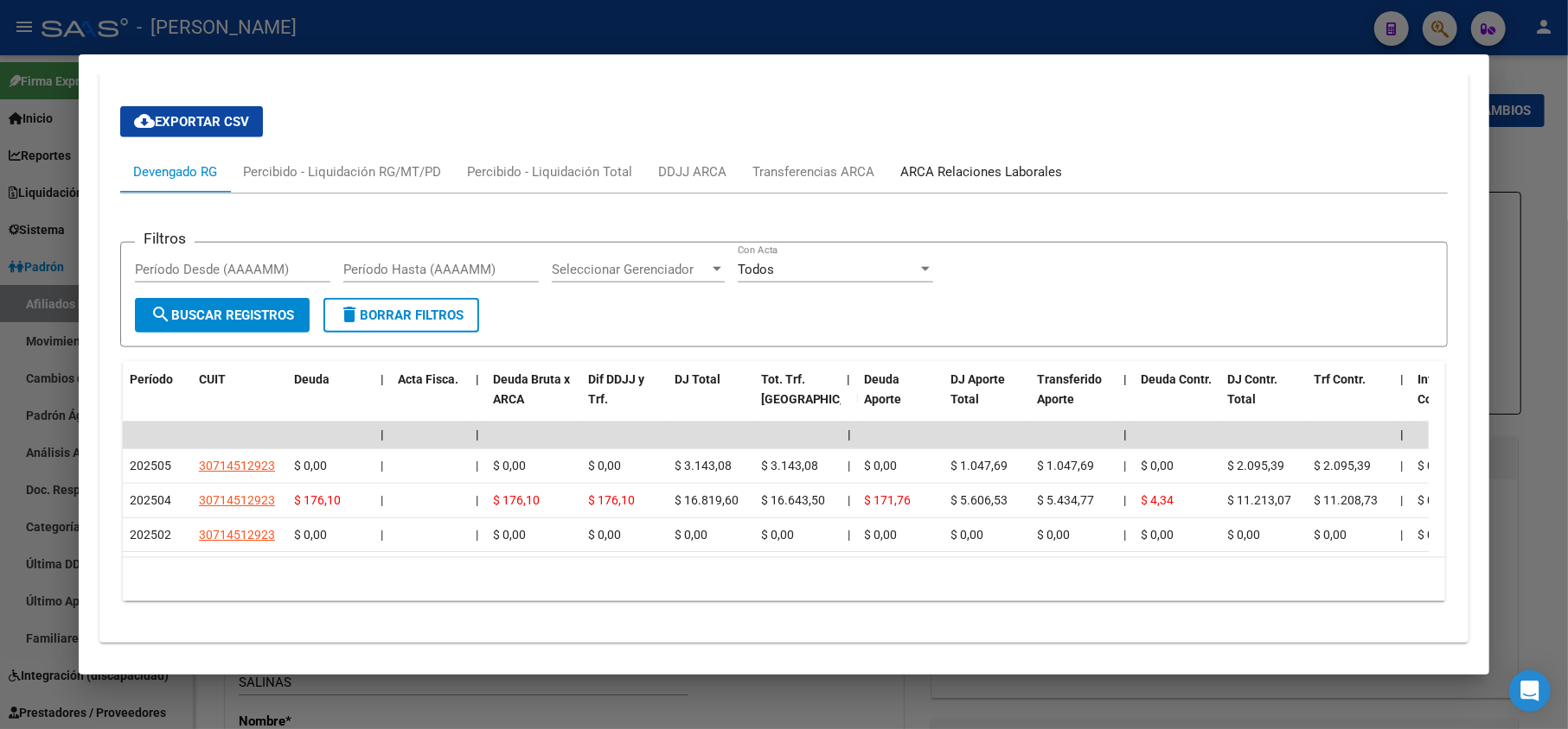
click at [949, 173] on div "ARCA Relaciones Laborales" at bounding box center [982, 171] width 161 height 19
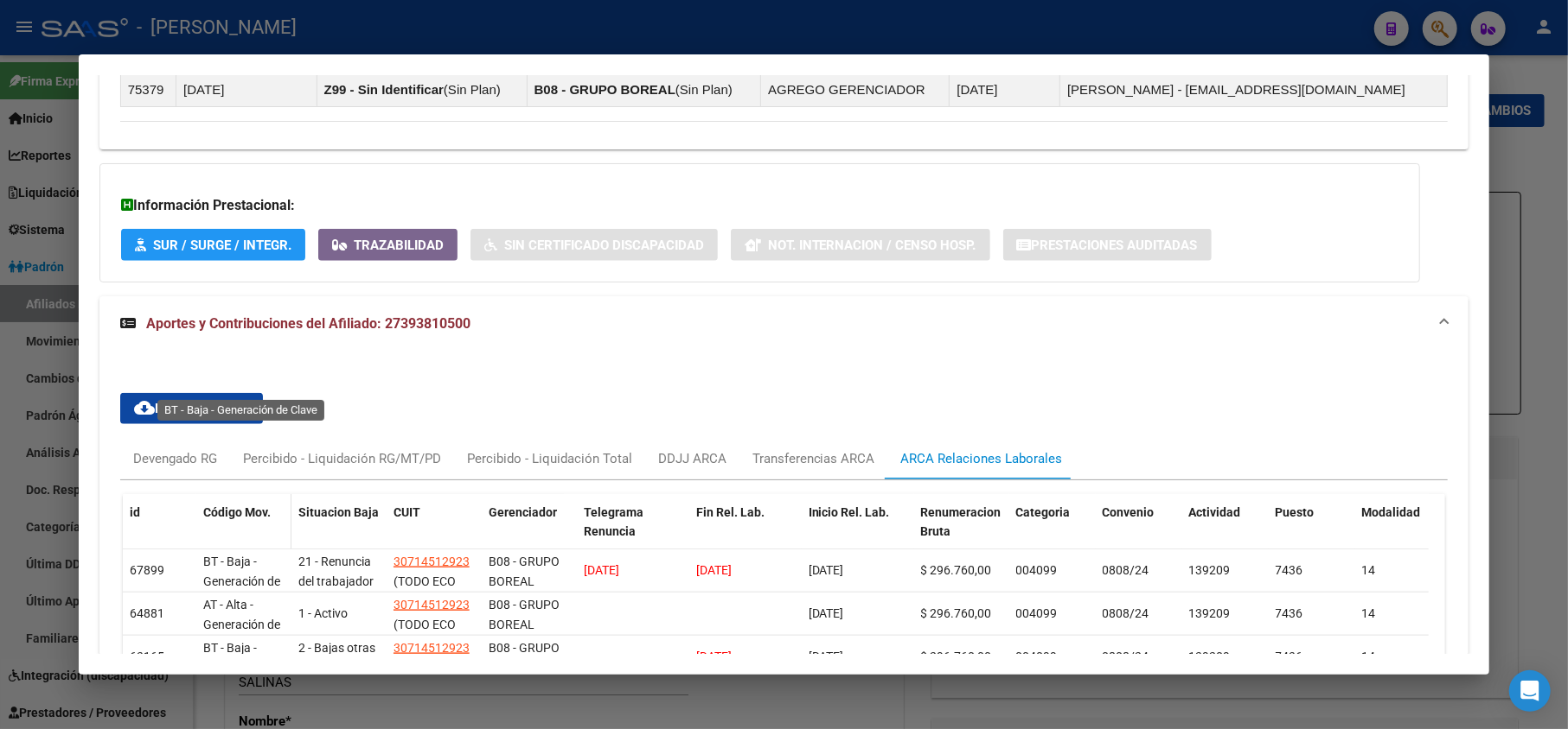
scroll to position [1376, 0]
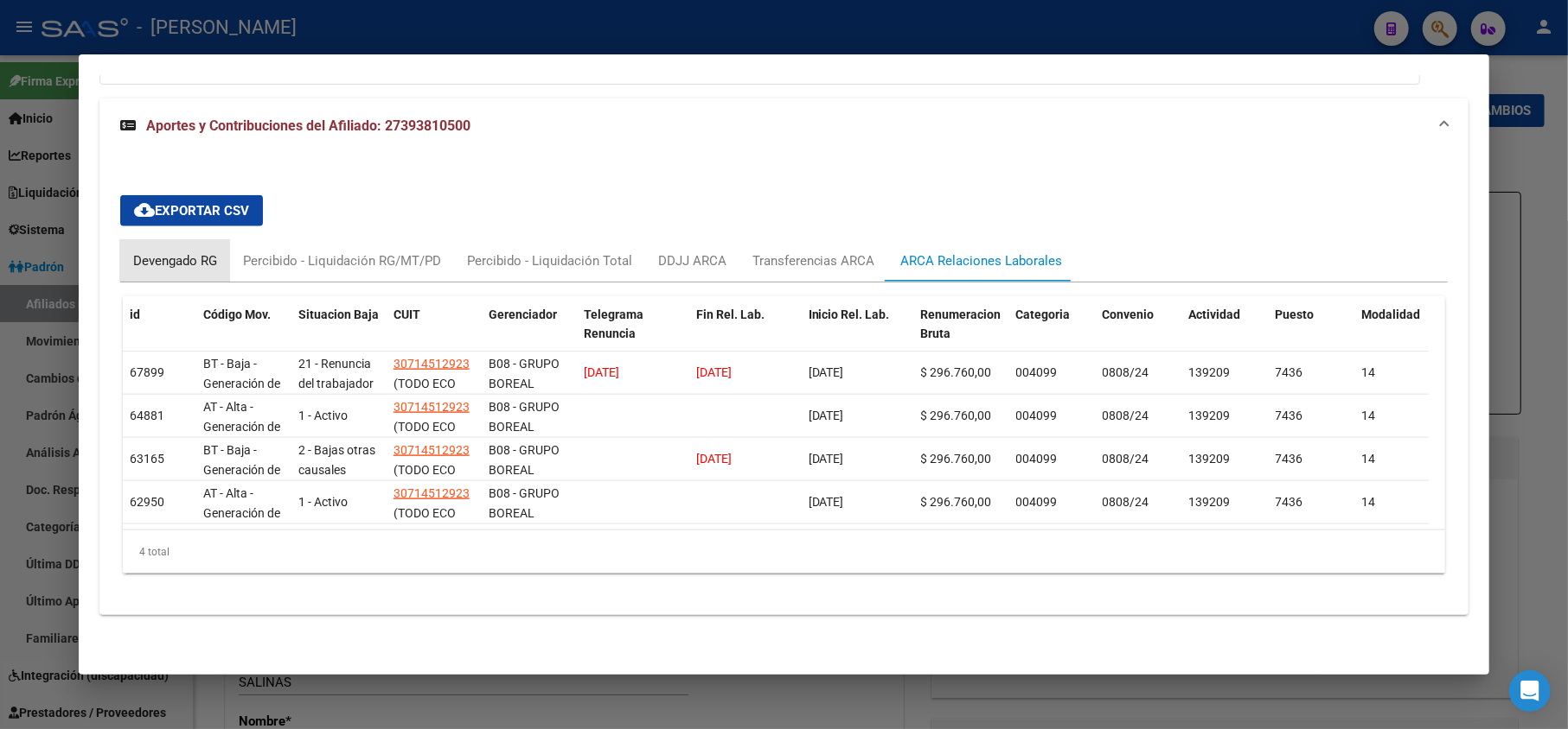
click at [171, 252] on div "Devengado RG" at bounding box center [175, 260] width 84 height 19
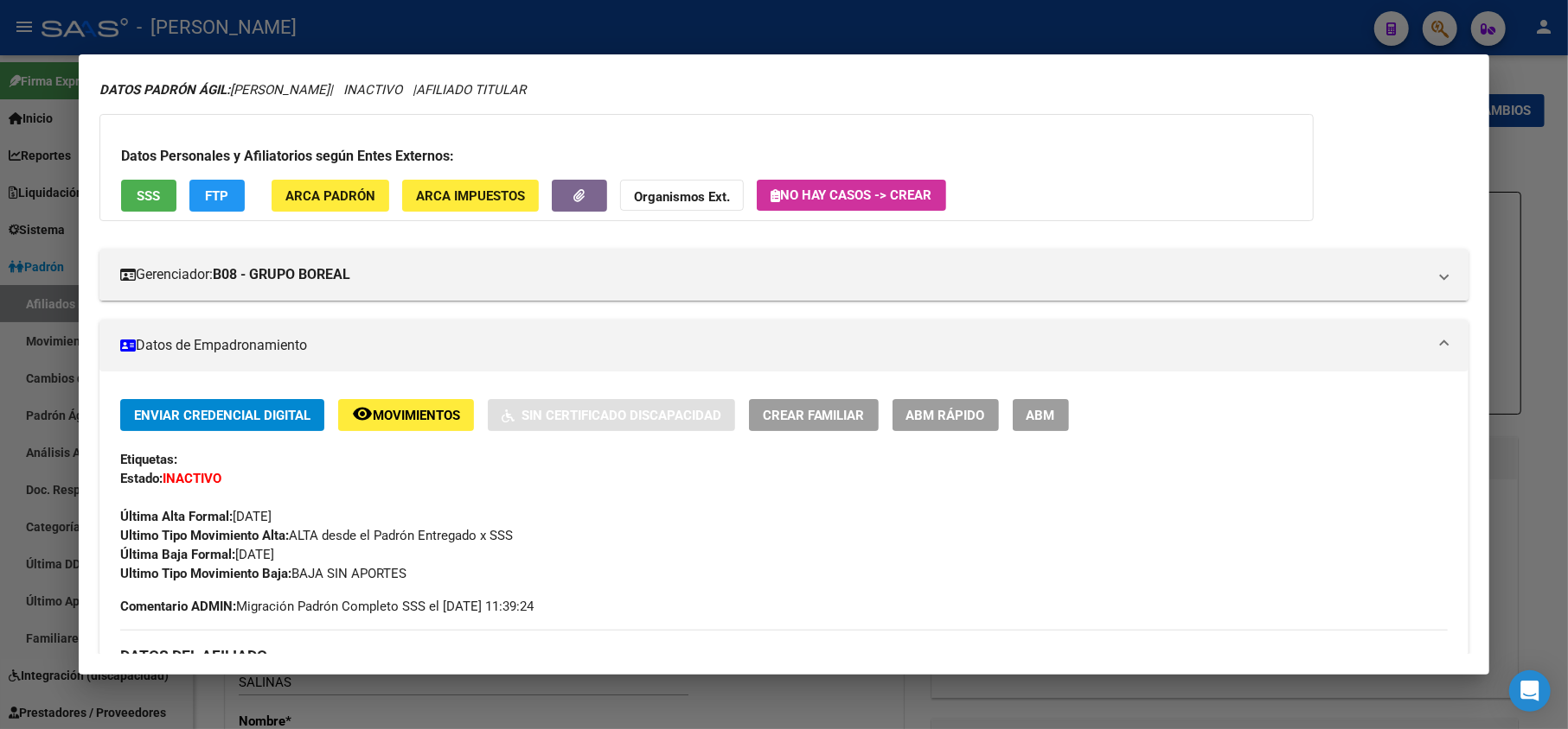
scroll to position [0, 0]
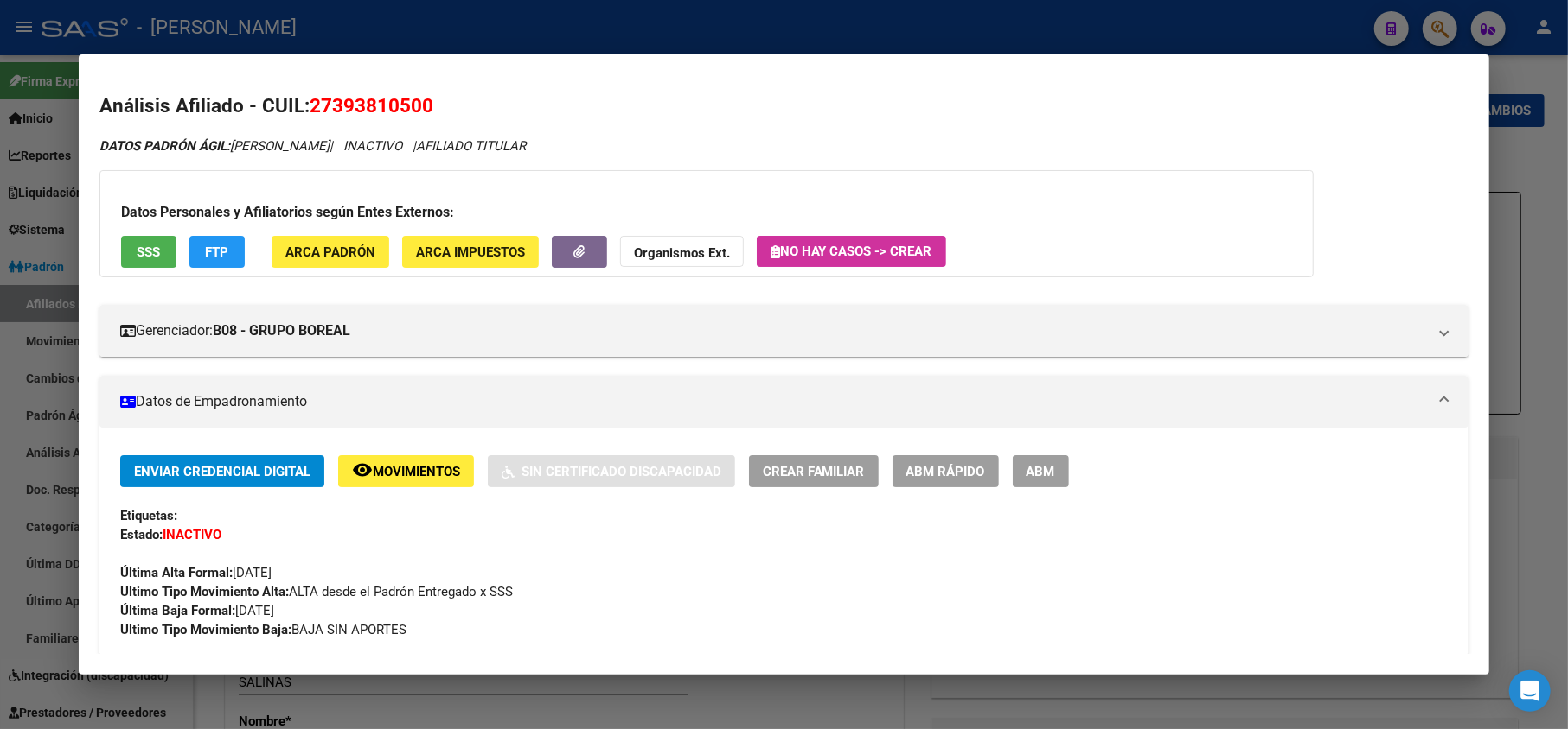
click at [369, 112] on span "27393810500" at bounding box center [371, 105] width 124 height 22
click at [367, 105] on span "27393810500" at bounding box center [371, 105] width 124 height 22
click at [327, 100] on span "27393810500" at bounding box center [371, 105] width 124 height 22
drag, startPoint x: 334, startPoint y: 97, endPoint x: 420, endPoint y: 88, distance: 86.5
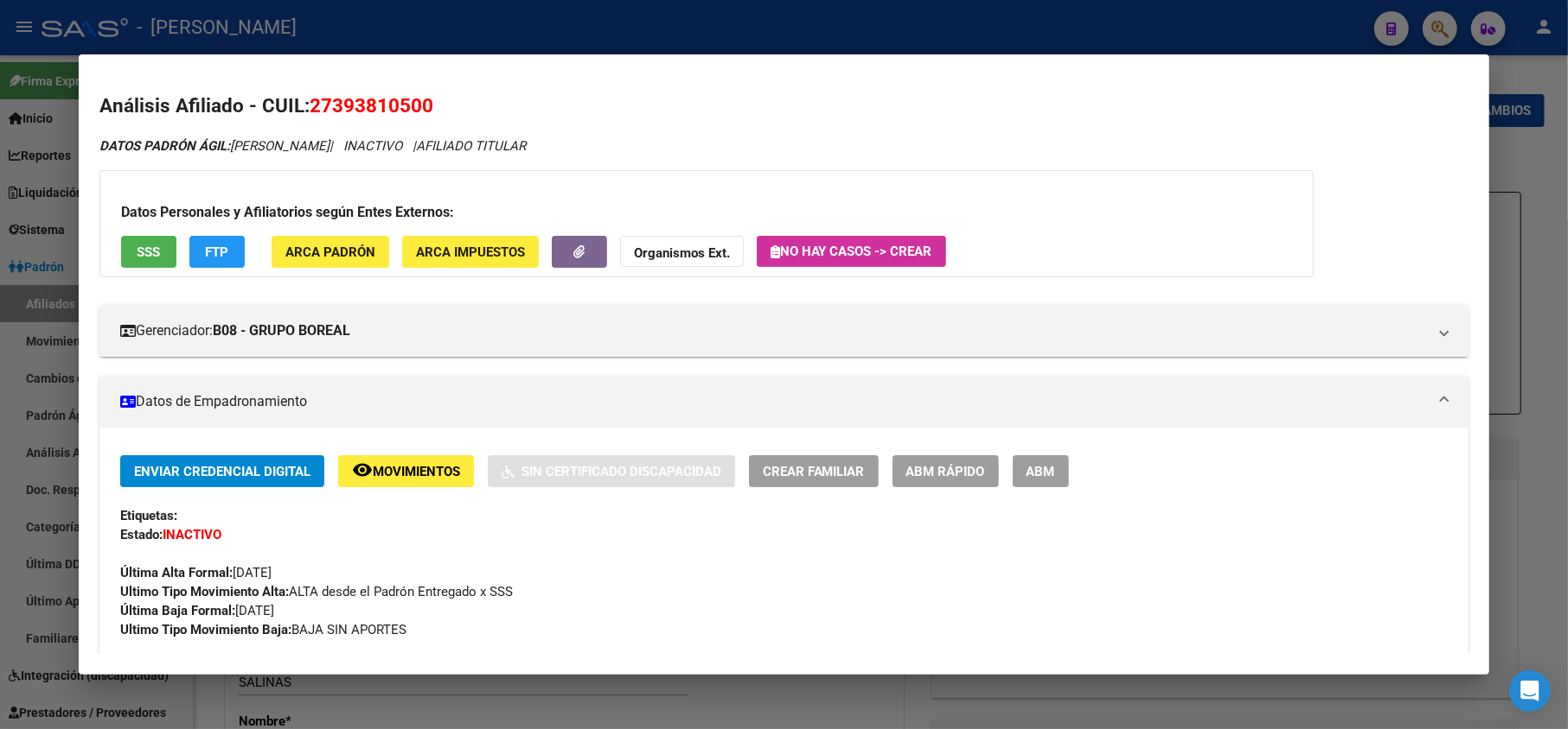
click at [420, 88] on mat-dialog-content "Análisis Afiliado - CUIL: 27393810500 DATOS PADRÓN ÁGIL: [PERSON_NAME] | INACTI…" at bounding box center [784, 364] width 1411 height 578
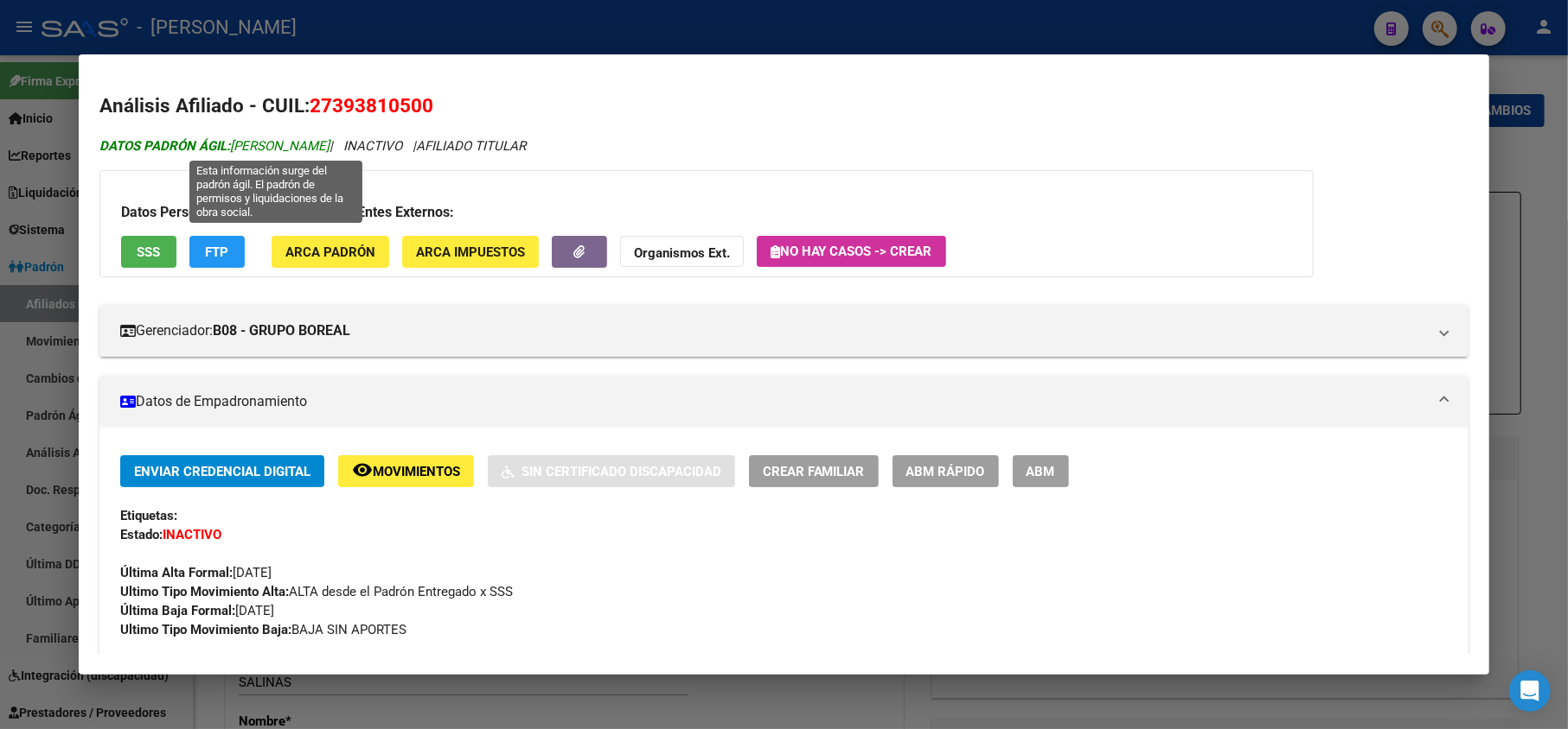
click at [246, 145] on span "DATOS PADRÓN ÁGIL: [PERSON_NAME]" at bounding box center [215, 146] width 230 height 16
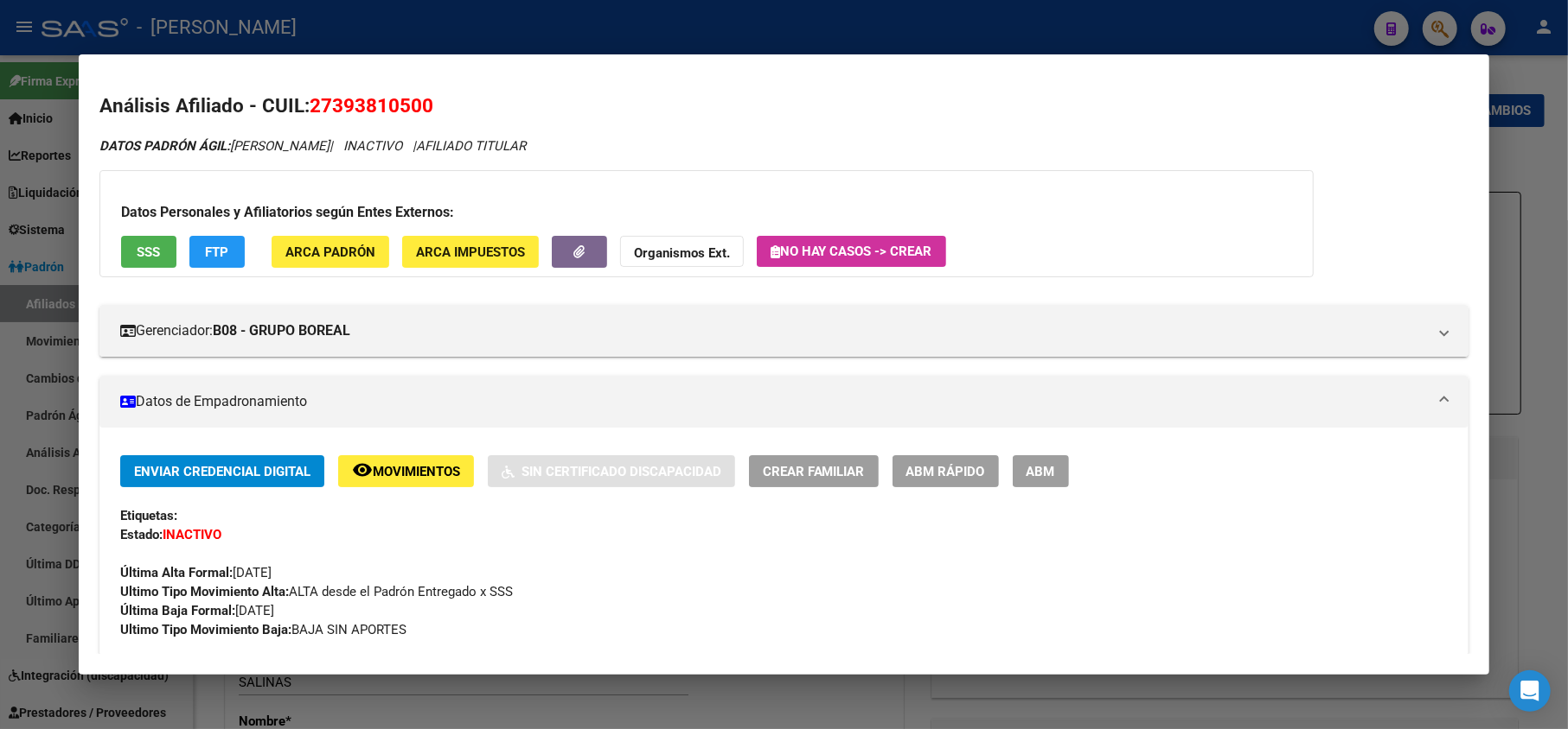
drag, startPoint x: 261, startPoint y: 138, endPoint x: 453, endPoint y: 151, distance: 192.4
click at [453, 151] on icon "DATOS PADRÓN ÁGIL: [PERSON_NAME] | INACTIVO | AFILIADO TITULAR" at bounding box center [312, 146] width 426 height 16
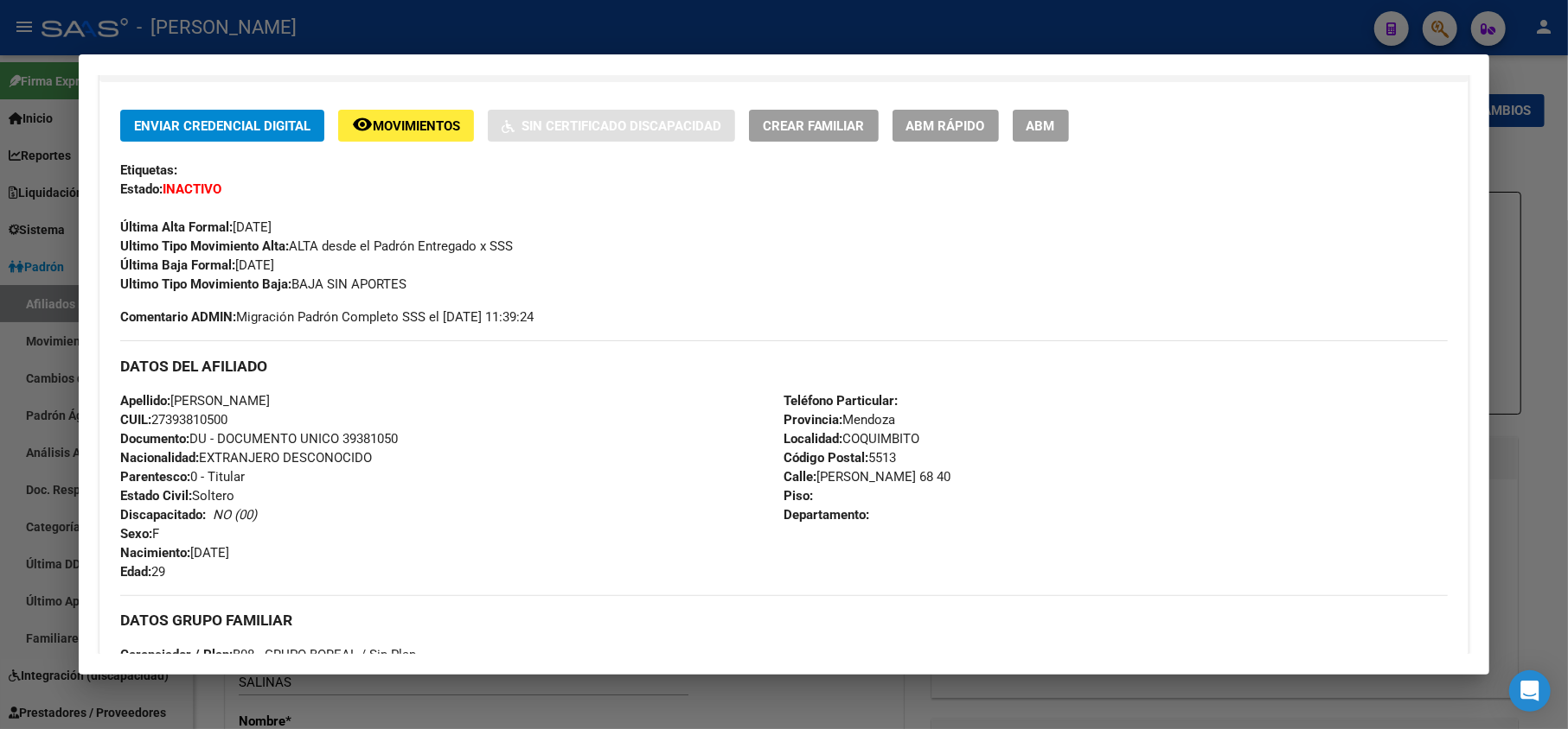
drag, startPoint x: 280, startPoint y: 562, endPoint x: 215, endPoint y: 545, distance: 67.2
click at [215, 545] on div "Apellido: [PERSON_NAME] ESTEFA CUIL: 27393810500 Documento: DU - DOCUMENTO UNIC…" at bounding box center [452, 486] width 664 height 190
click at [196, 551] on span "Nacimiento: [DEMOGRAPHIC_DATA]" at bounding box center [175, 554] width 109 height 16
drag, startPoint x: 200, startPoint y: 551, endPoint x: 267, endPoint y: 547, distance: 67.1
click at [267, 547] on div "Apellido: [PERSON_NAME] ESTEFA CUIL: 27393810500 Documento: DU - DOCUMENTO UNIC…" at bounding box center [452, 486] width 664 height 190
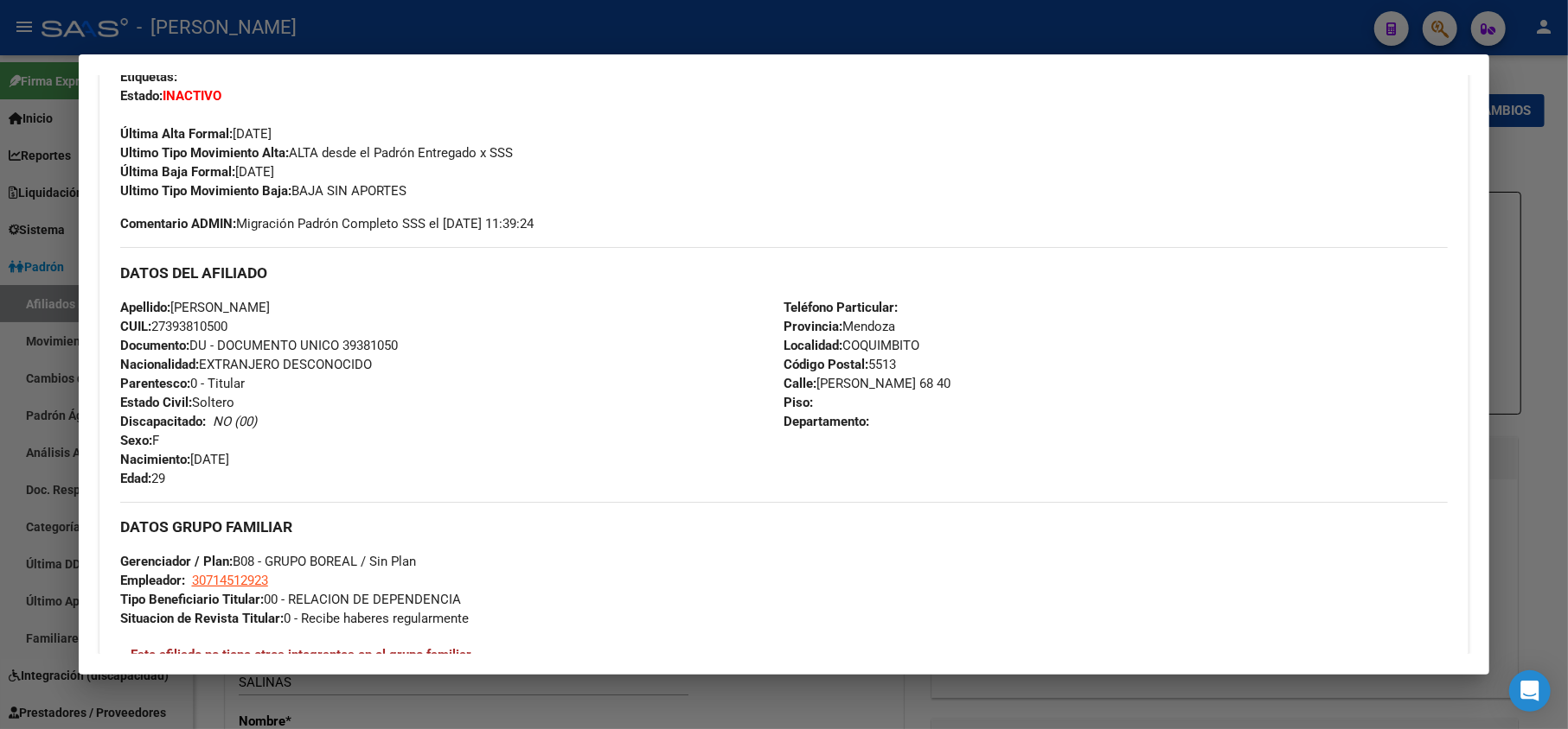
scroll to position [461, 0]
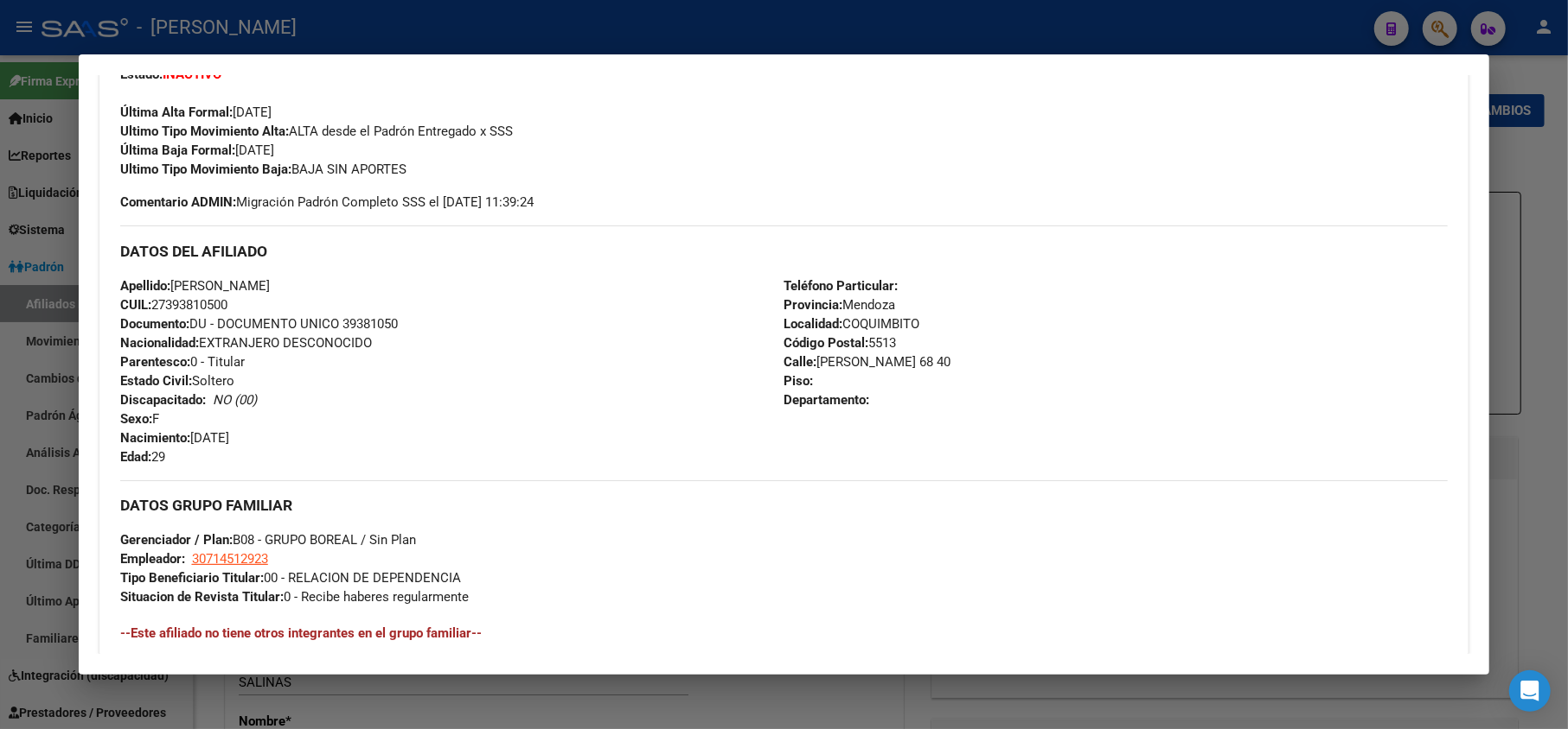
click at [839, 354] on span "[STREET_ADDRESS][PERSON_NAME]" at bounding box center [868, 362] width 167 height 16
drag, startPoint x: 839, startPoint y: 353, endPoint x: 952, endPoint y: 357, distance: 113.1
click at [951, 357] on span "[STREET_ADDRESS][PERSON_NAME]" at bounding box center [868, 362] width 167 height 16
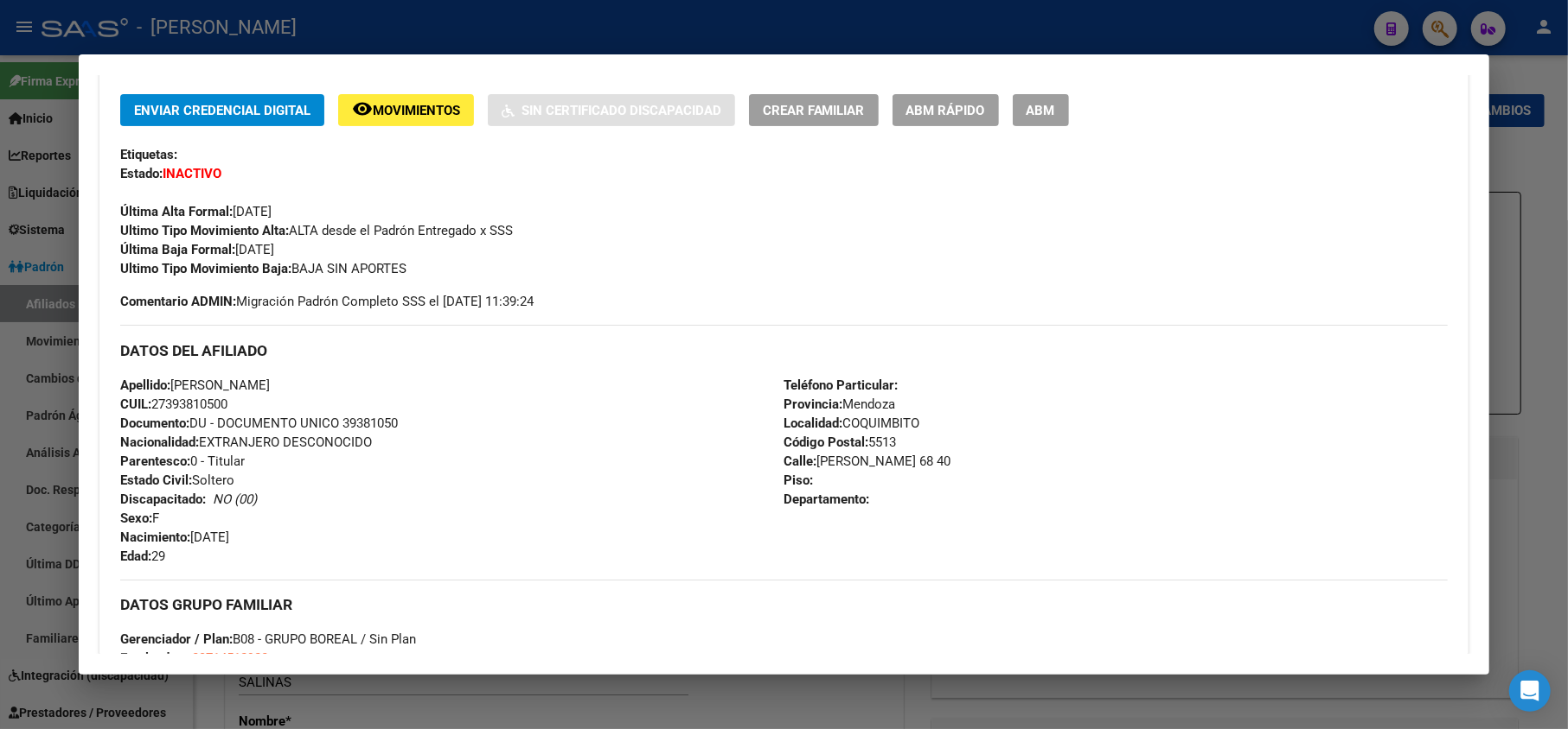
scroll to position [692, 0]
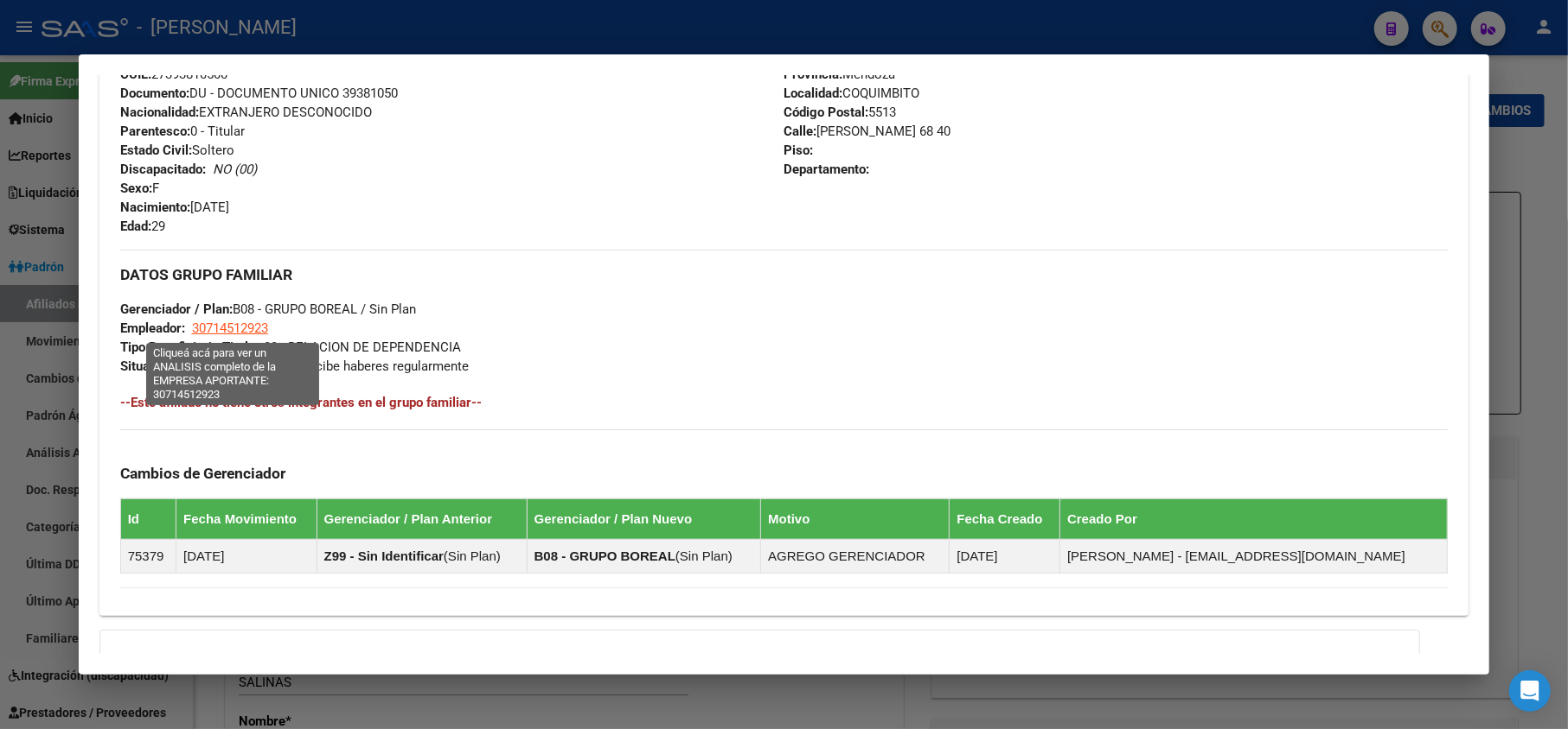
drag, startPoint x: 298, startPoint y: 327, endPoint x: 195, endPoint y: 330, distance: 103.0
click at [195, 330] on div "DATOS GRUPO FAMILIAR Gerenciador / Plan: B08 - GRUPO BOREAL / Sin Plan Empleado…" at bounding box center [784, 313] width 1329 height 126
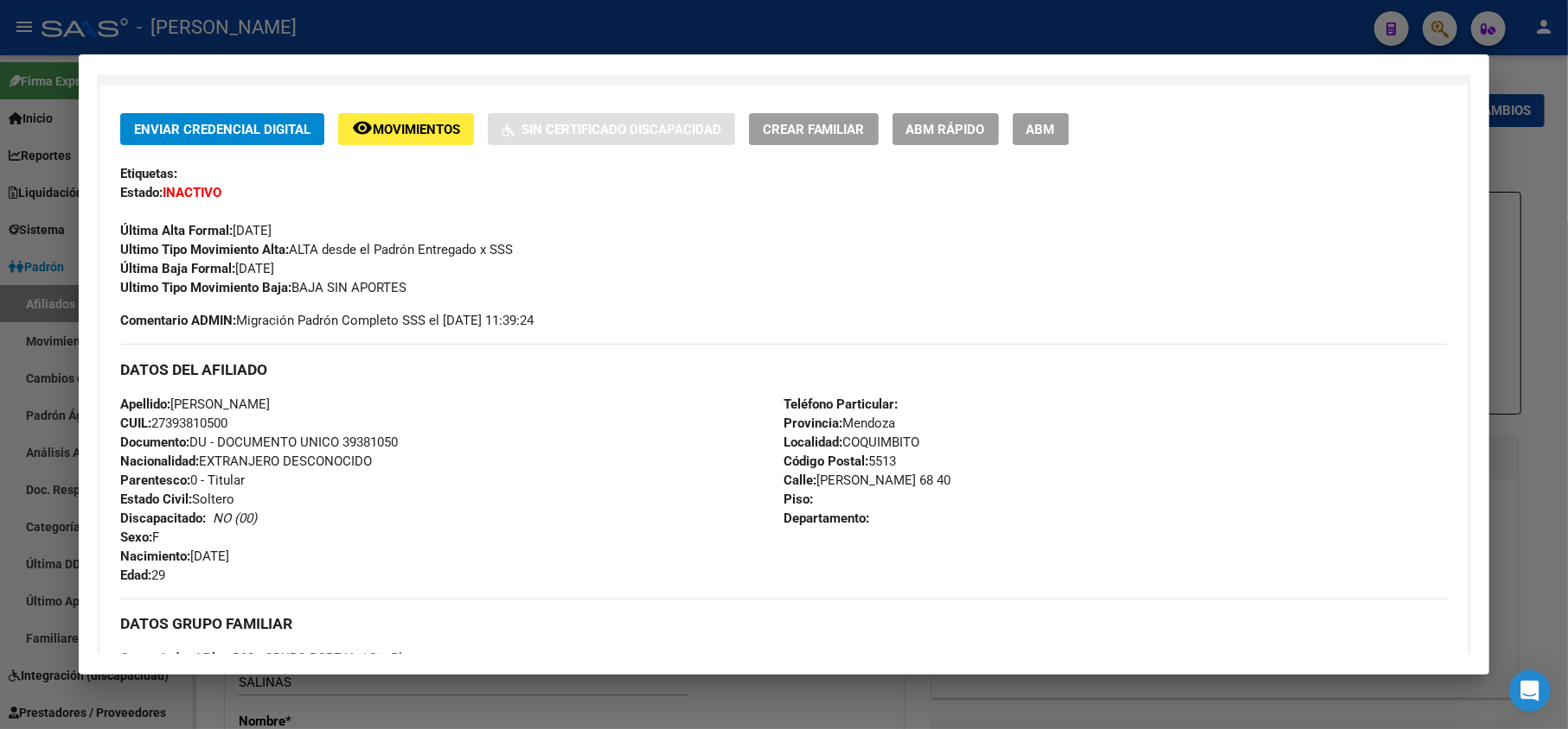
scroll to position [461, 0]
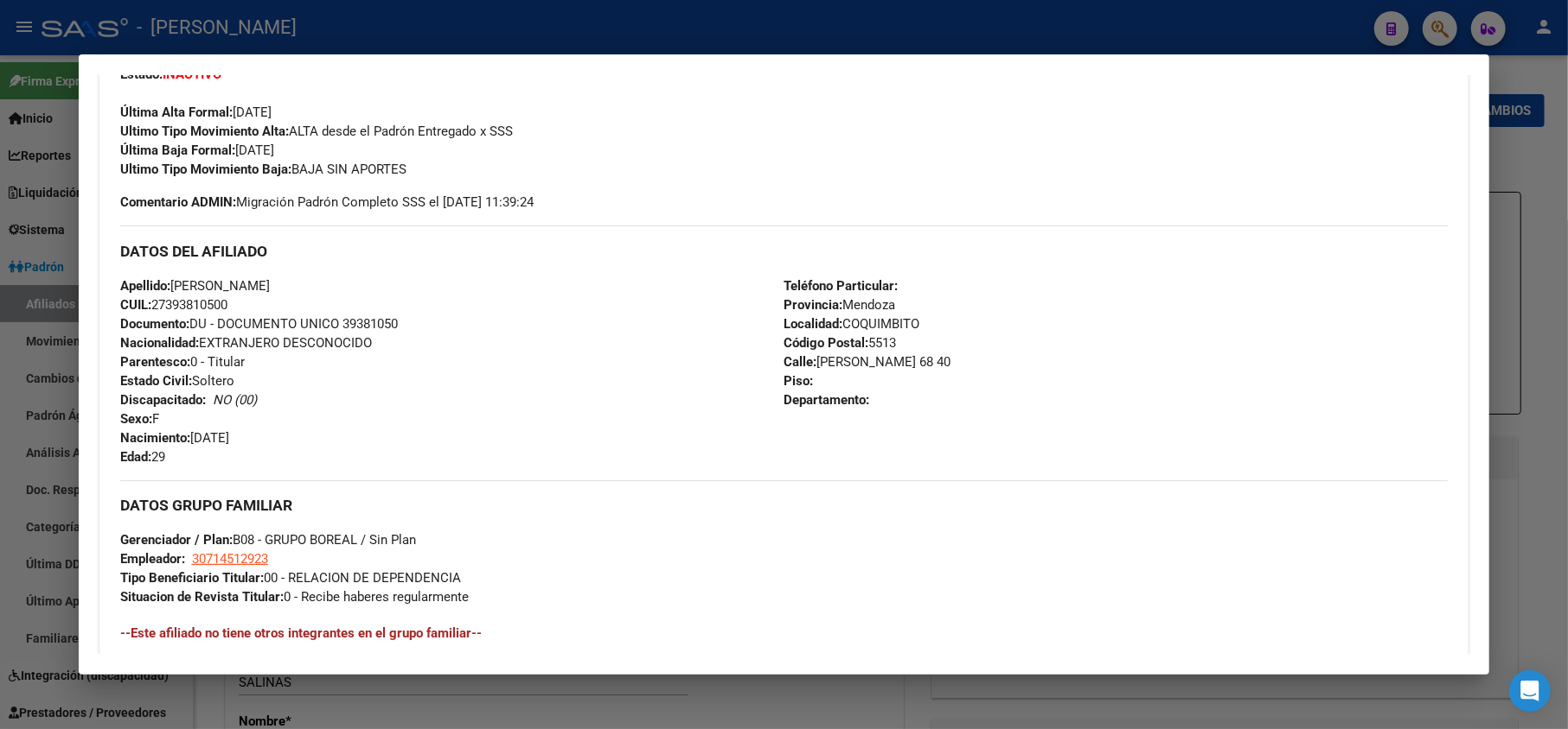
drag, startPoint x: 316, startPoint y: 115, endPoint x: 235, endPoint y: 111, distance: 81.1
click at [235, 111] on div "Última Alta Formal: [DATE]" at bounding box center [784, 103] width 1329 height 38
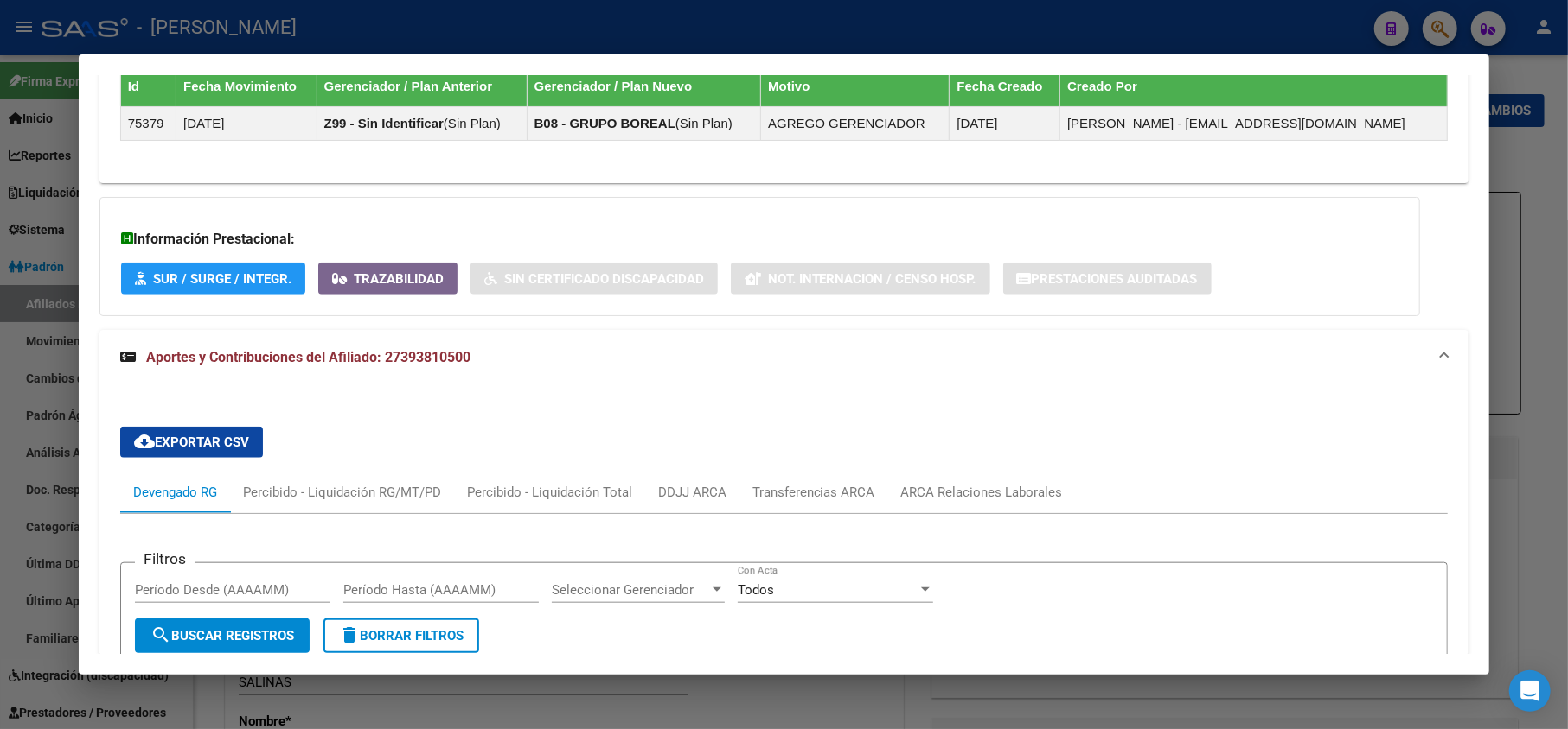
scroll to position [1493, 0]
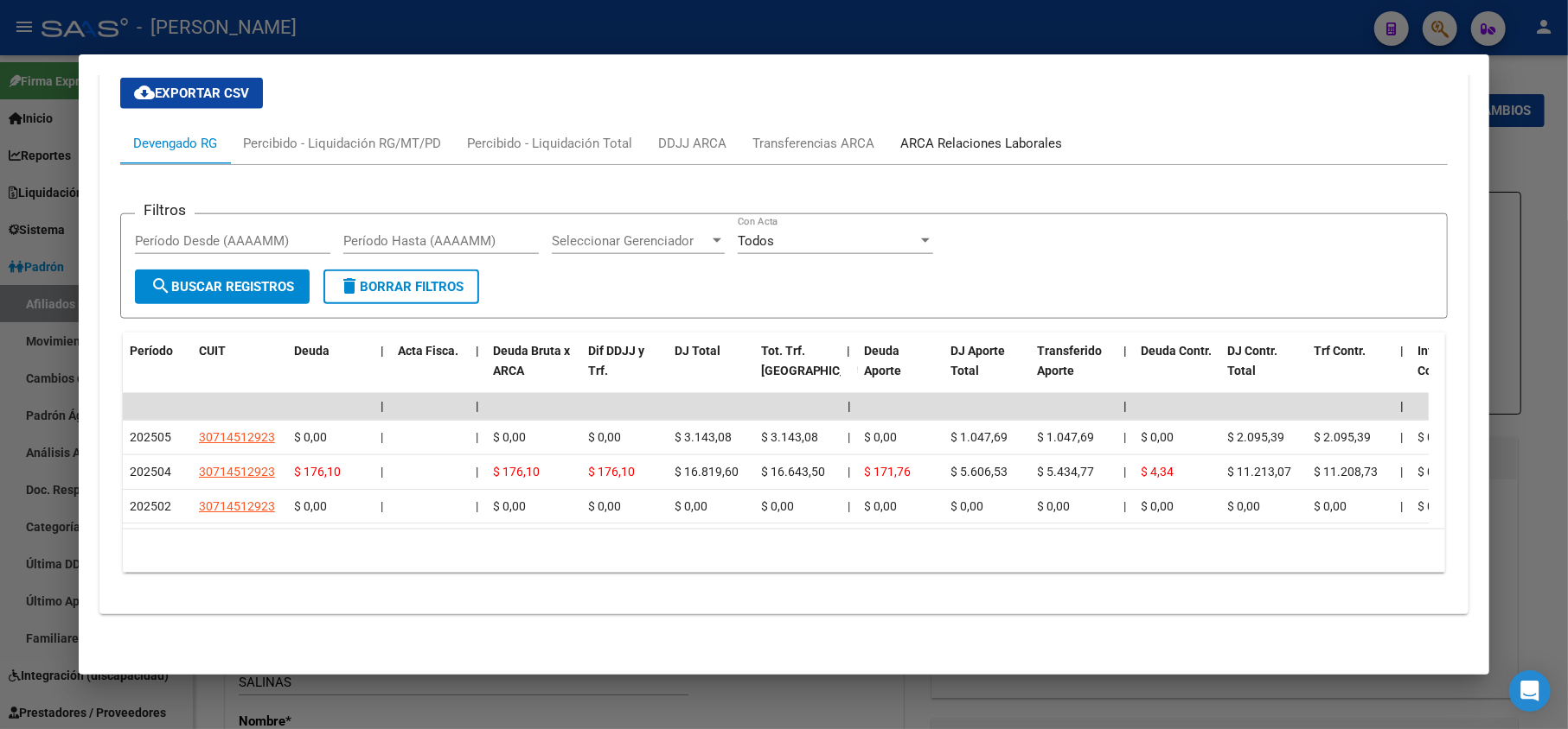
click at [946, 136] on div "ARCA Relaciones Laborales" at bounding box center [982, 143] width 188 height 42
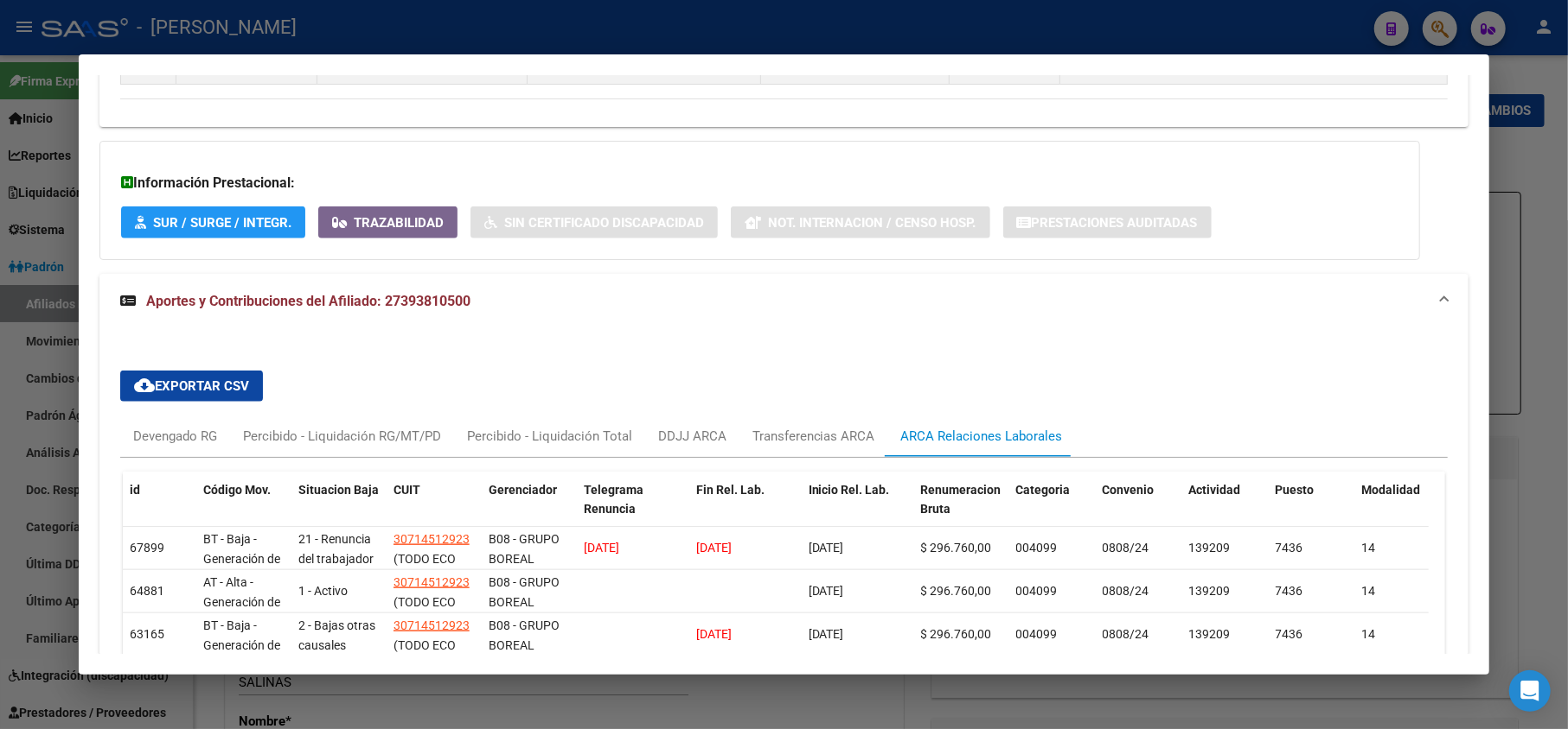
scroll to position [1376, 0]
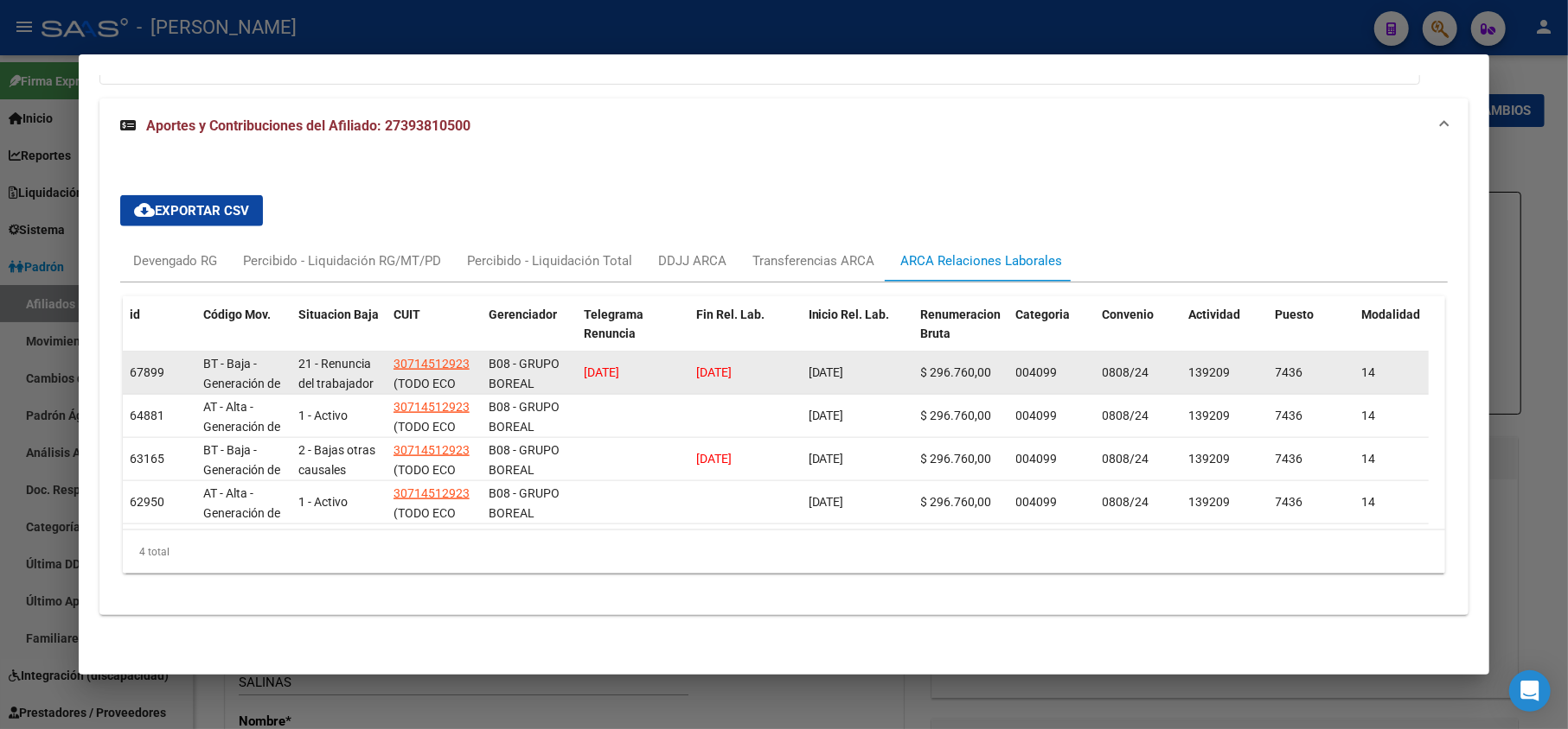
drag, startPoint x: 755, startPoint y: 354, endPoint x: 699, endPoint y: 358, distance: 56.1
click at [699, 366] on span "[DATE]" at bounding box center [714, 373] width 35 height 14
drag, startPoint x: 784, startPoint y: 363, endPoint x: 698, endPoint y: 360, distance: 86.1
click at [698, 363] on div "[DATE]" at bounding box center [745, 373] width 98 height 19
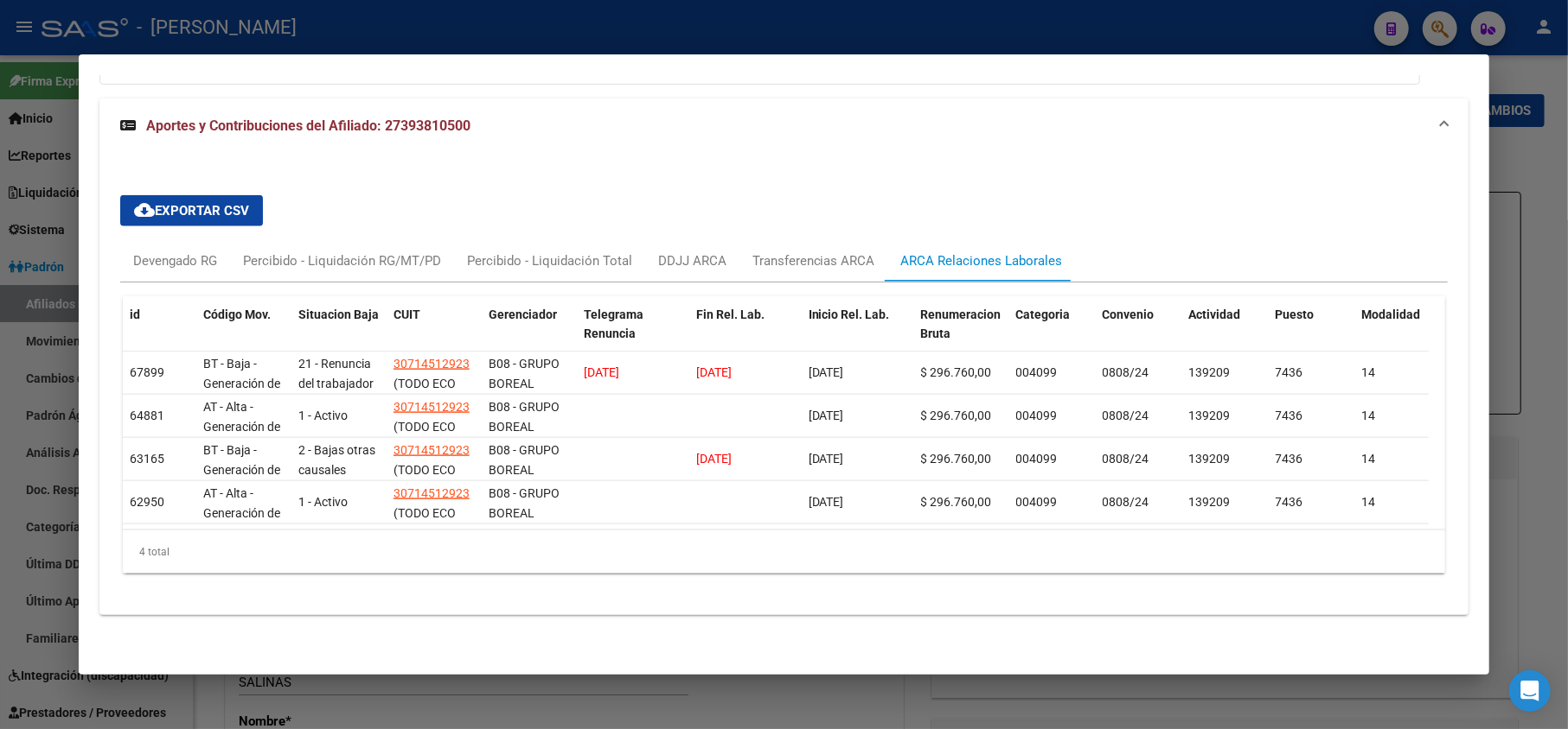
click at [0, 236] on div at bounding box center [784, 364] width 1568 height 729
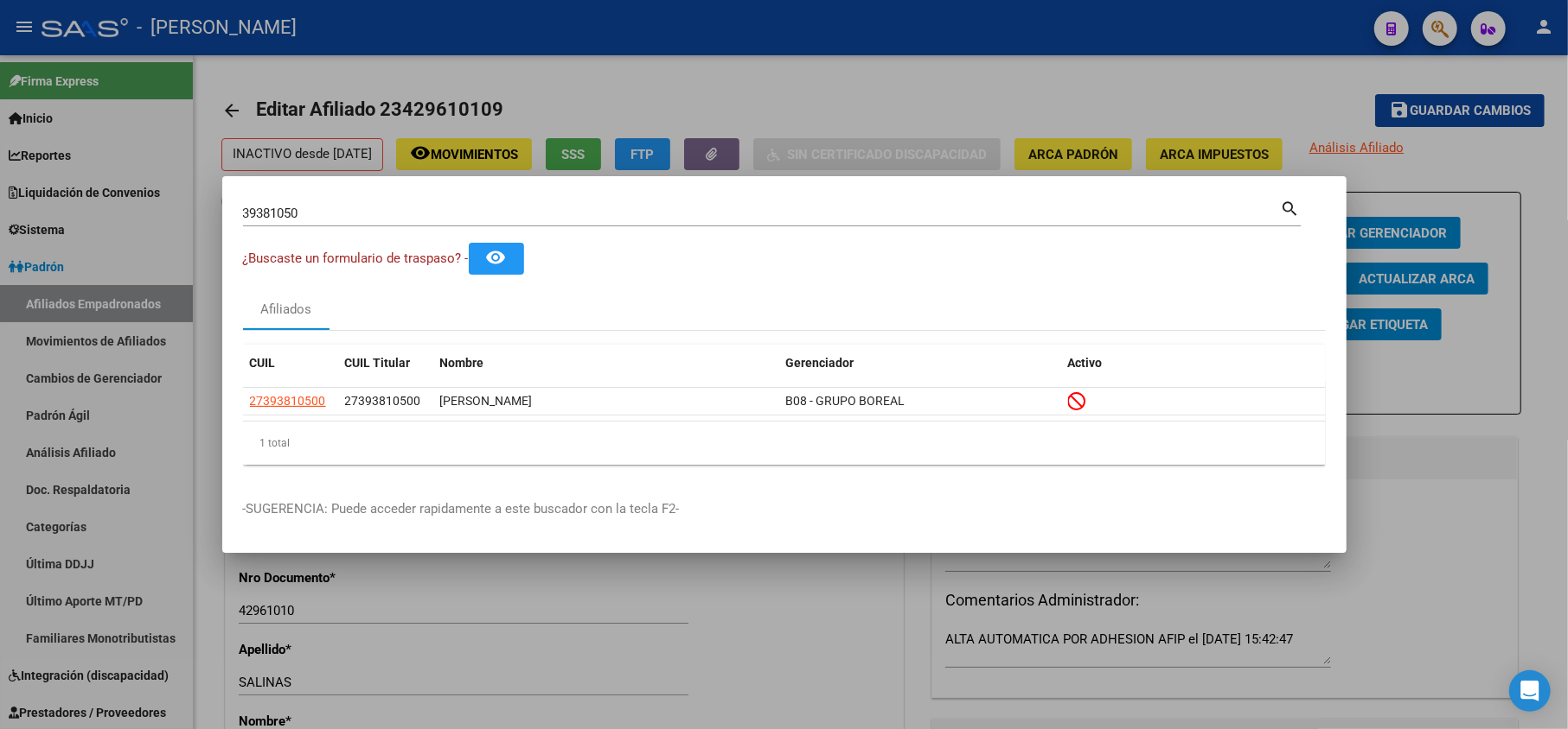
click at [309, 223] on div "39381050 Buscar (apellido, dni, [PERSON_NAME], [PERSON_NAME], cuit, obra social)" at bounding box center [761, 213] width 1038 height 26
click at [316, 215] on input "39381050" at bounding box center [761, 213] width 1038 height 16
paste input "7135557"
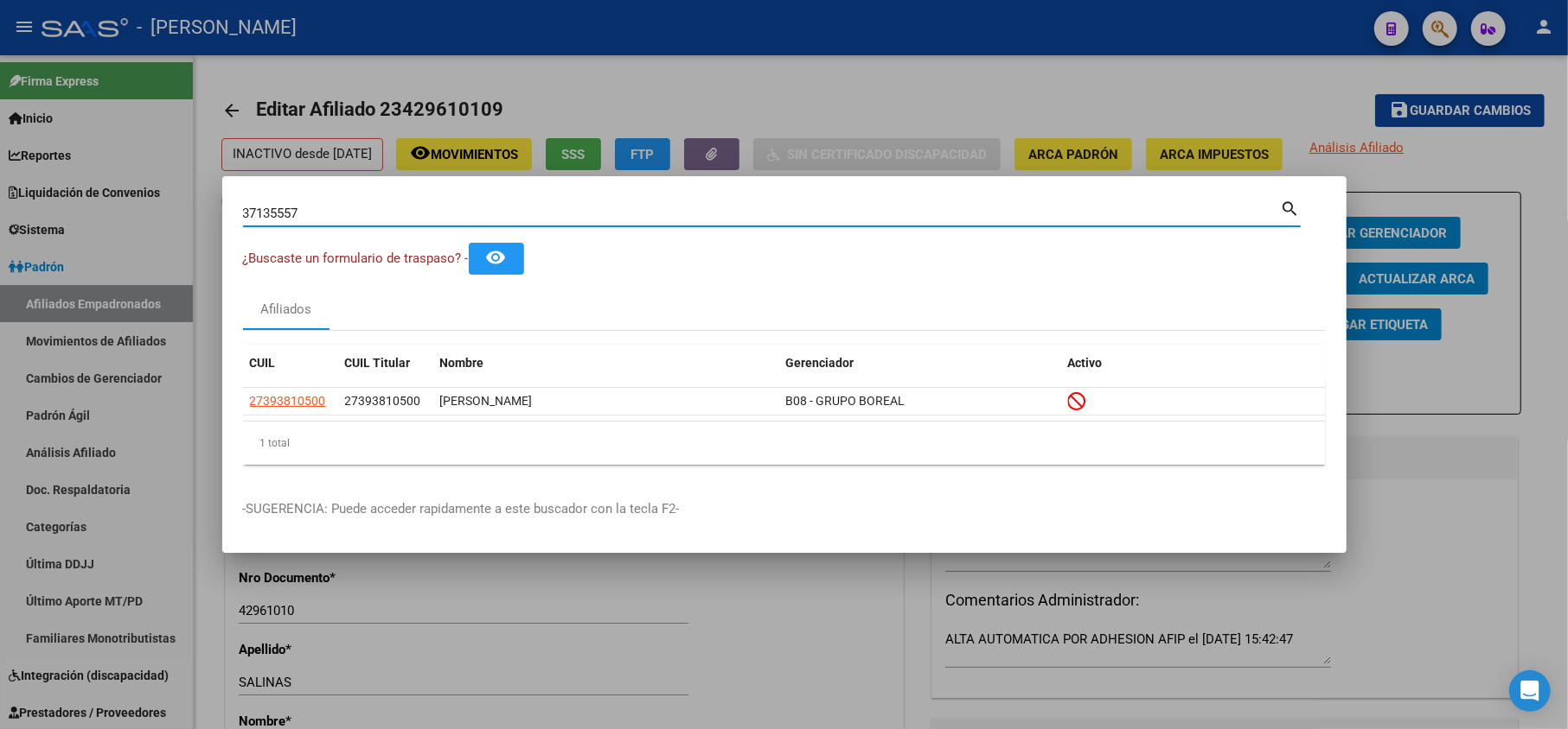
type input "37135557"
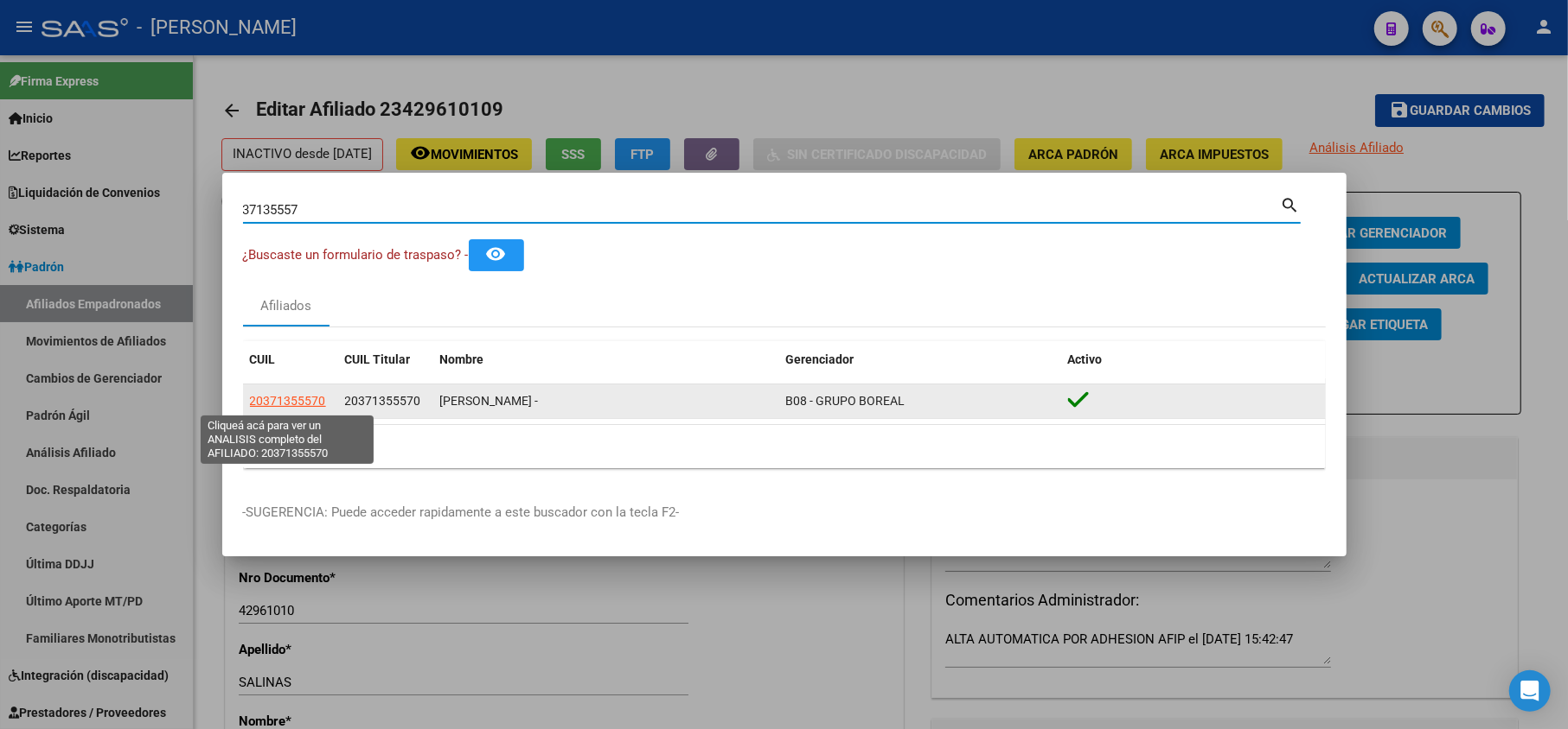
click at [289, 394] on span "20371355570" at bounding box center [288, 401] width 76 height 14
type textarea "20371355570"
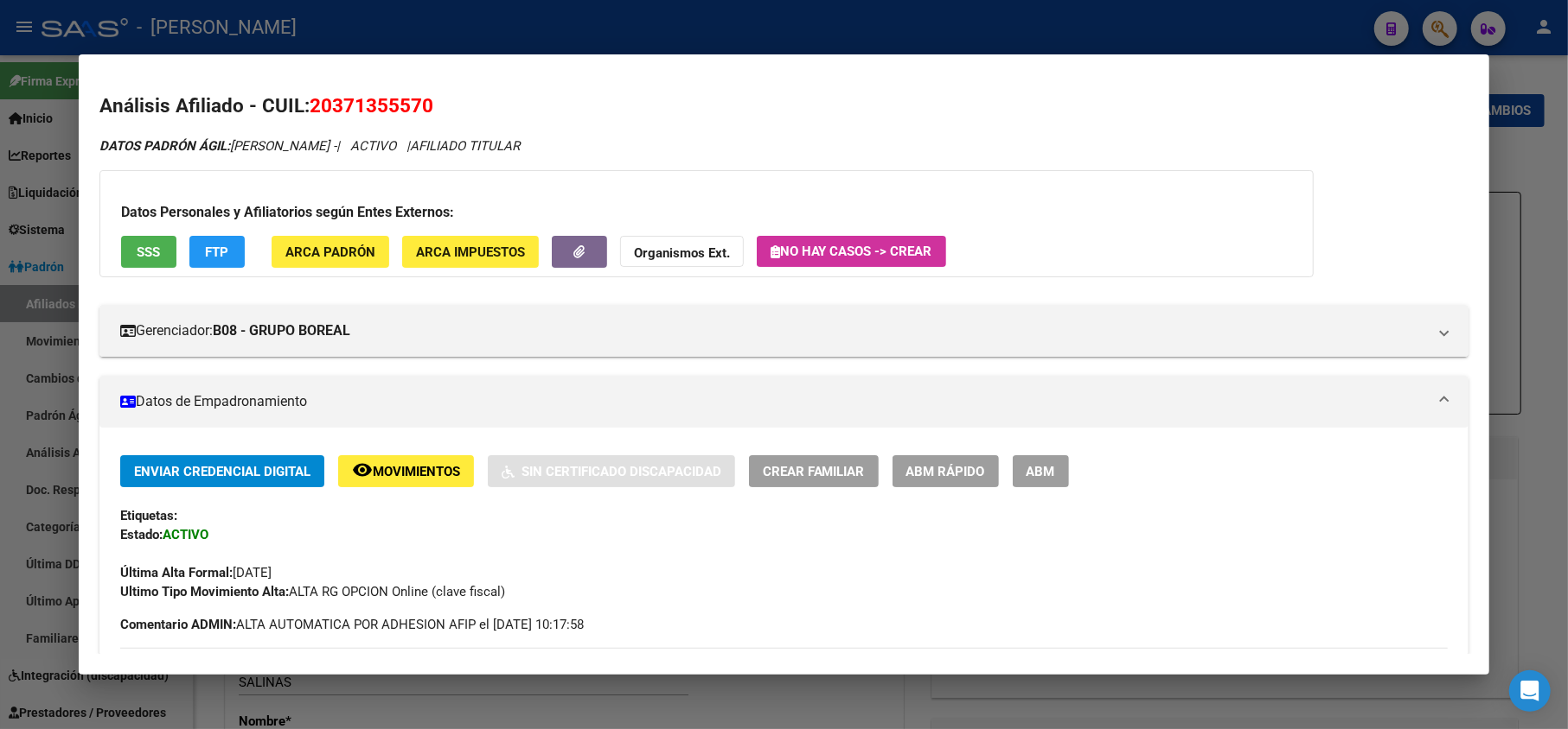
scroll to position [754, 0]
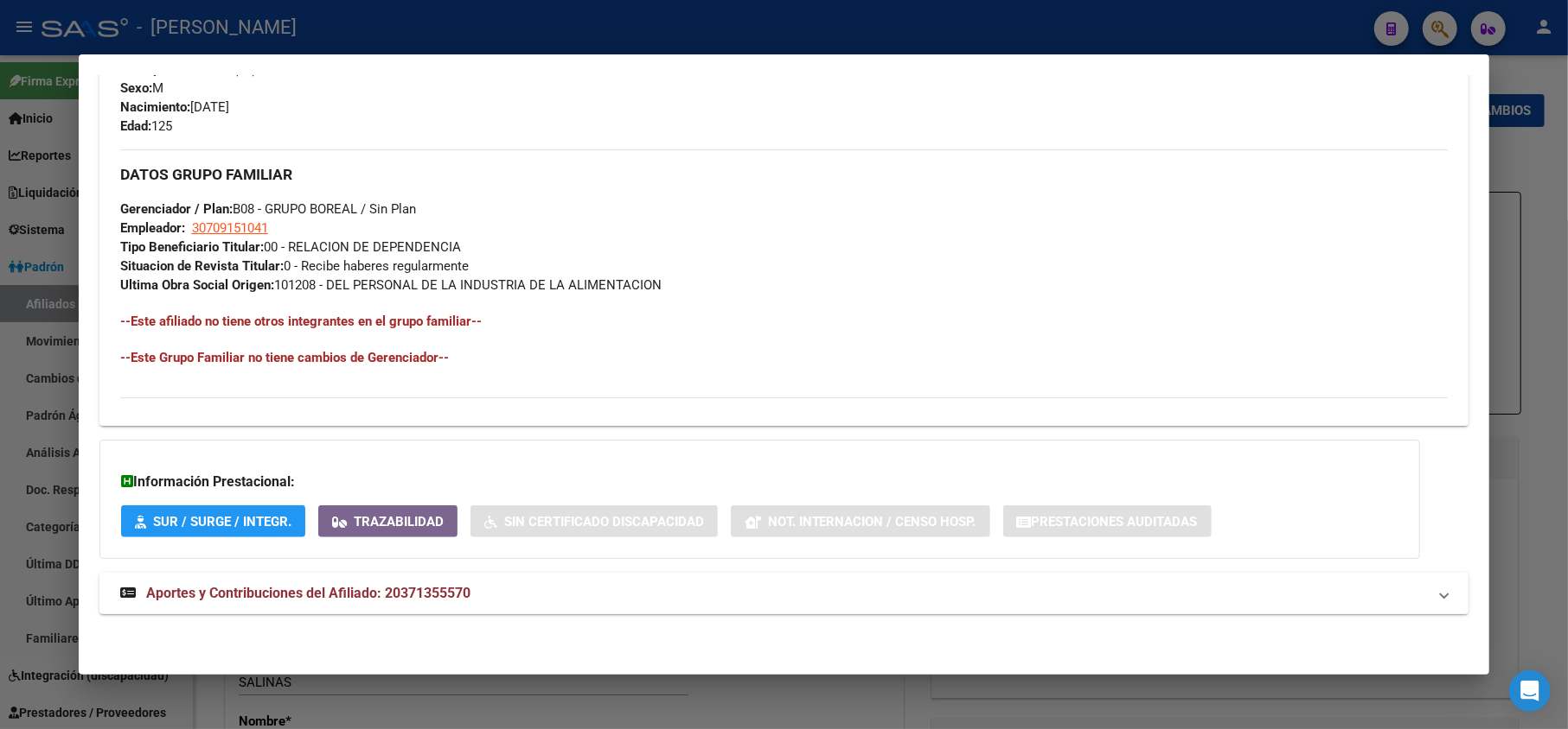
click at [510, 602] on mat-panel-title "Aportes y Contribuciones del Afiliado: 20371355570" at bounding box center [774, 593] width 1307 height 20
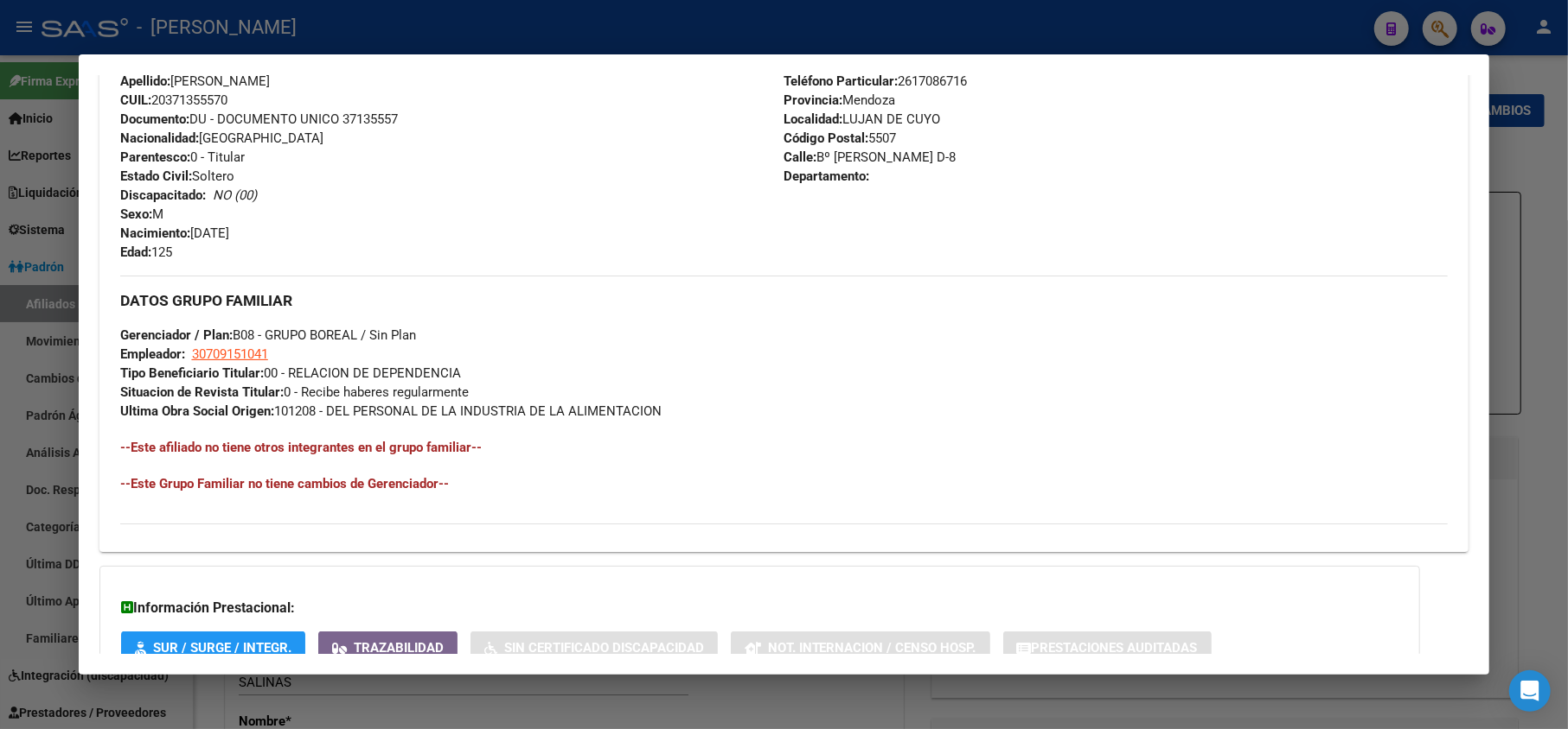
scroll to position [0, 0]
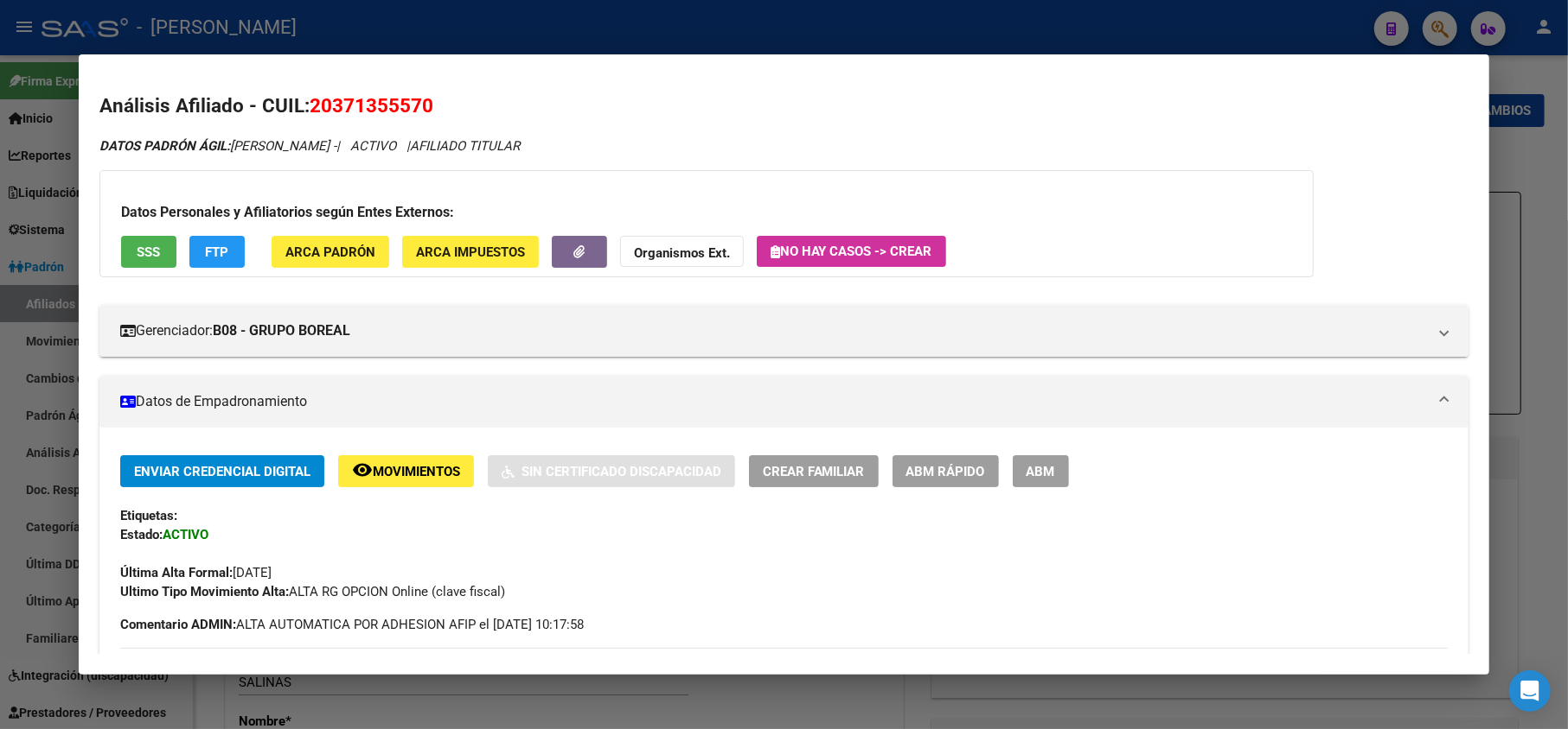
click at [319, 100] on span "20371355570" at bounding box center [371, 105] width 124 height 22
click at [338, 104] on span "20371355570" at bounding box center [371, 105] width 124 height 22
drag, startPoint x: 332, startPoint y: 105, endPoint x: 425, endPoint y: 115, distance: 93.5
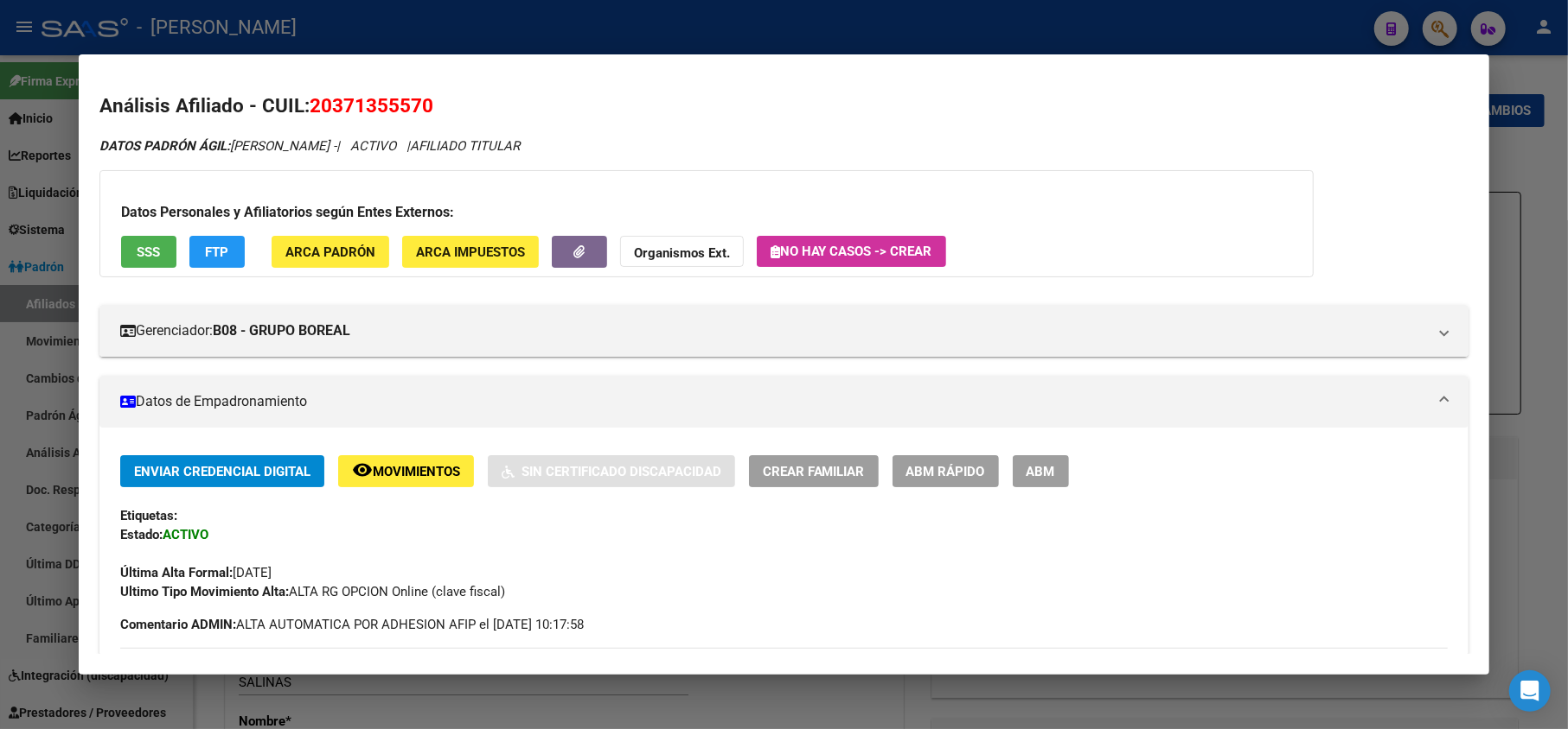
click at [425, 115] on span "20371355570" at bounding box center [371, 105] width 124 height 22
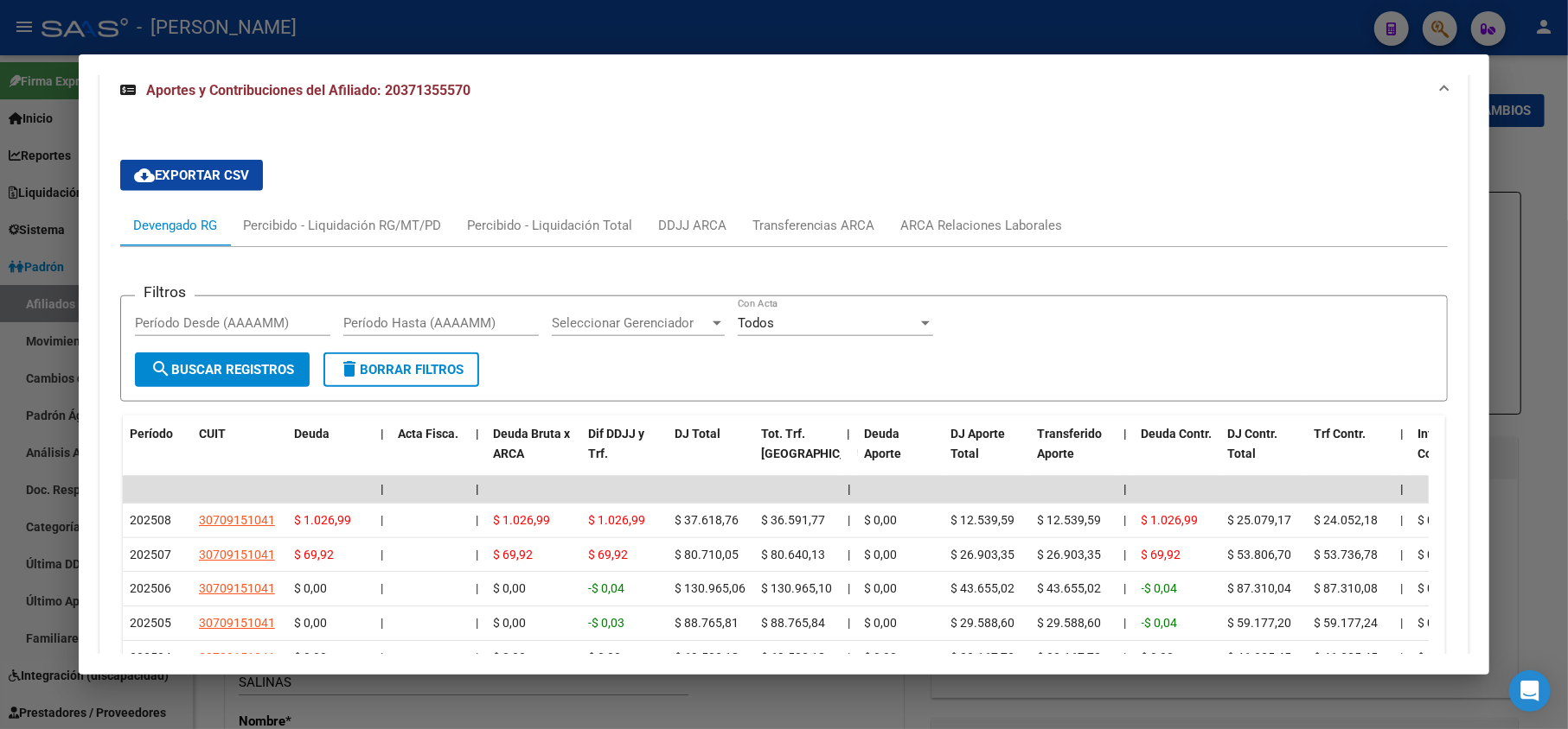
scroll to position [1383, 0]
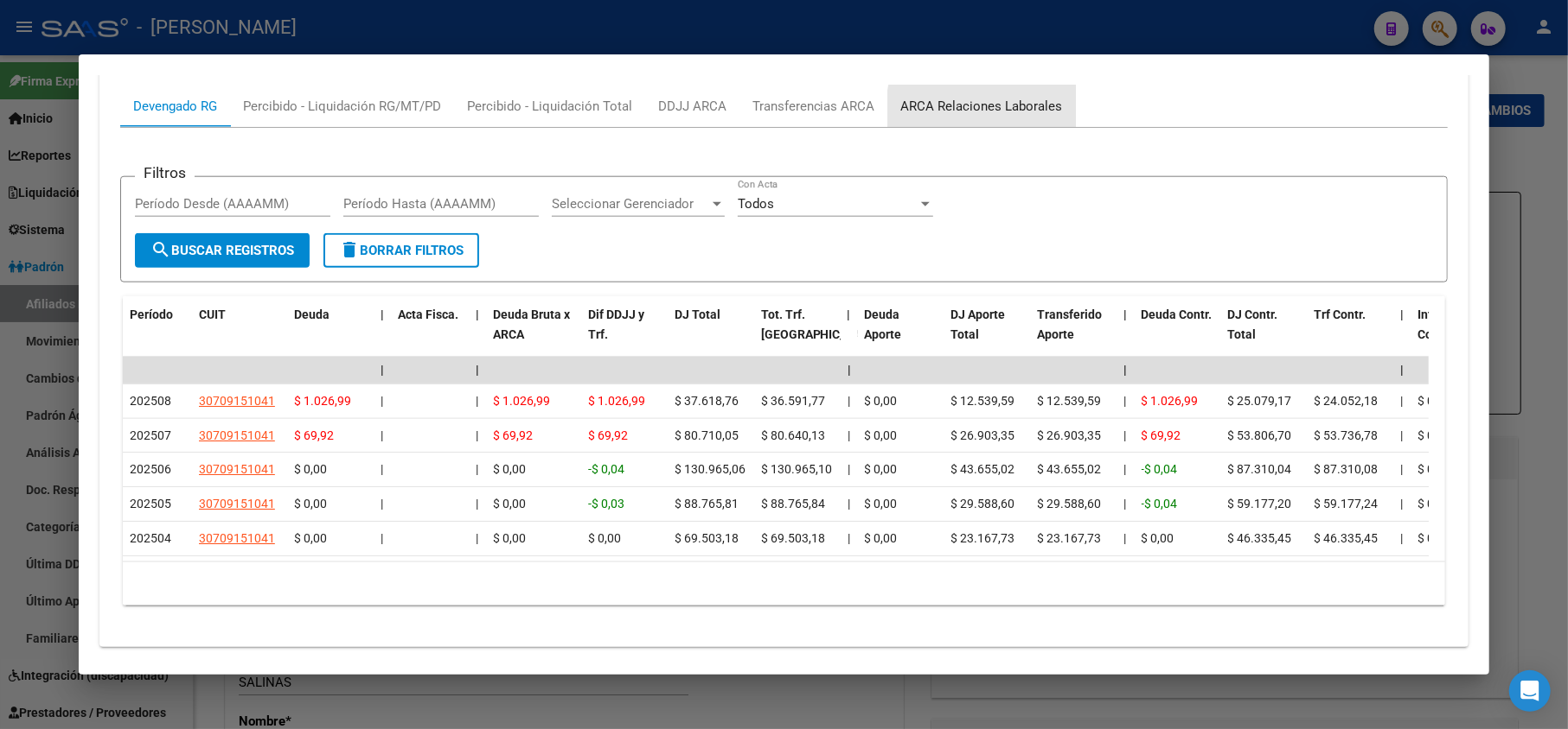
click at [1046, 116] on div "ARCA Relaciones Laborales" at bounding box center [982, 105] width 161 height 19
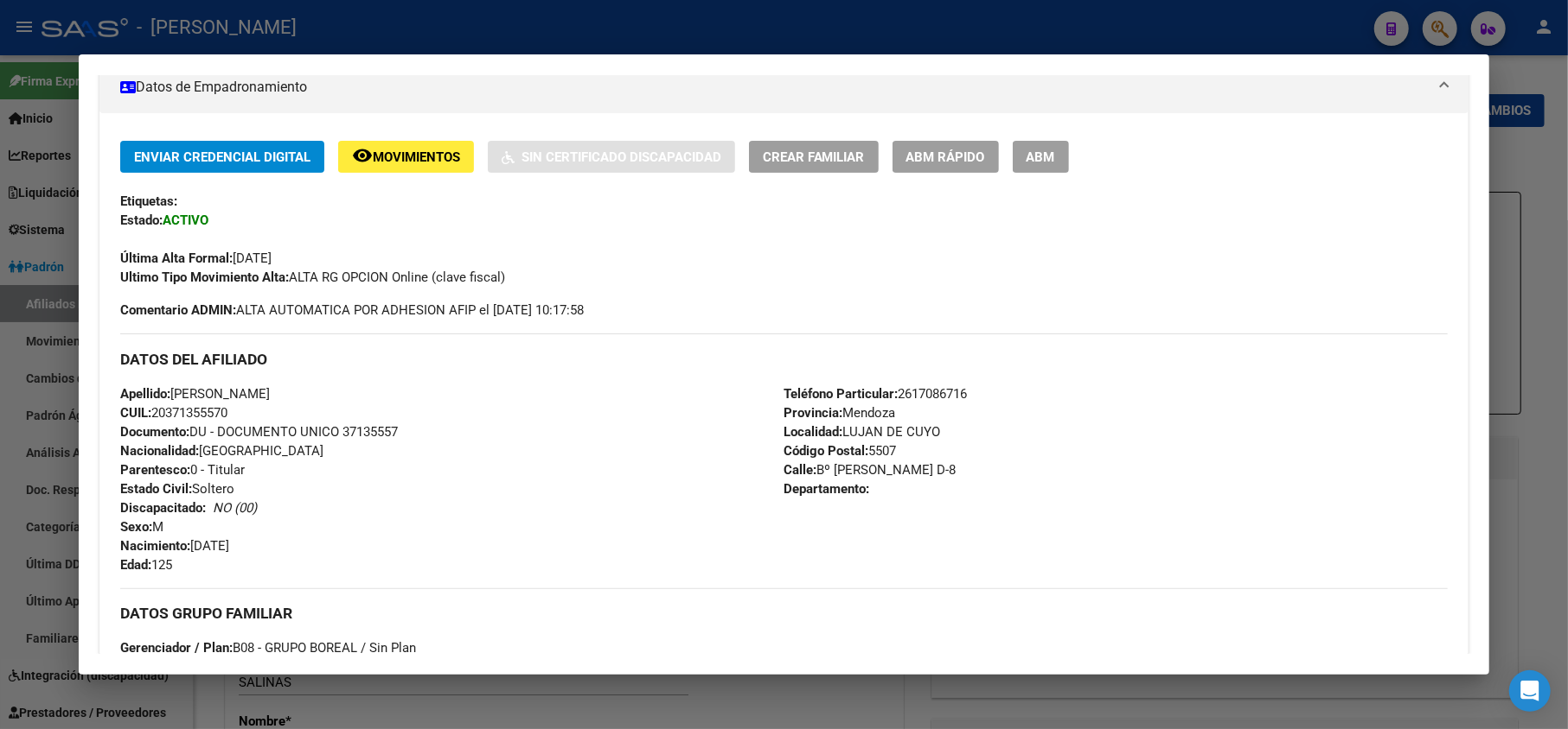
scroll to position [0, 0]
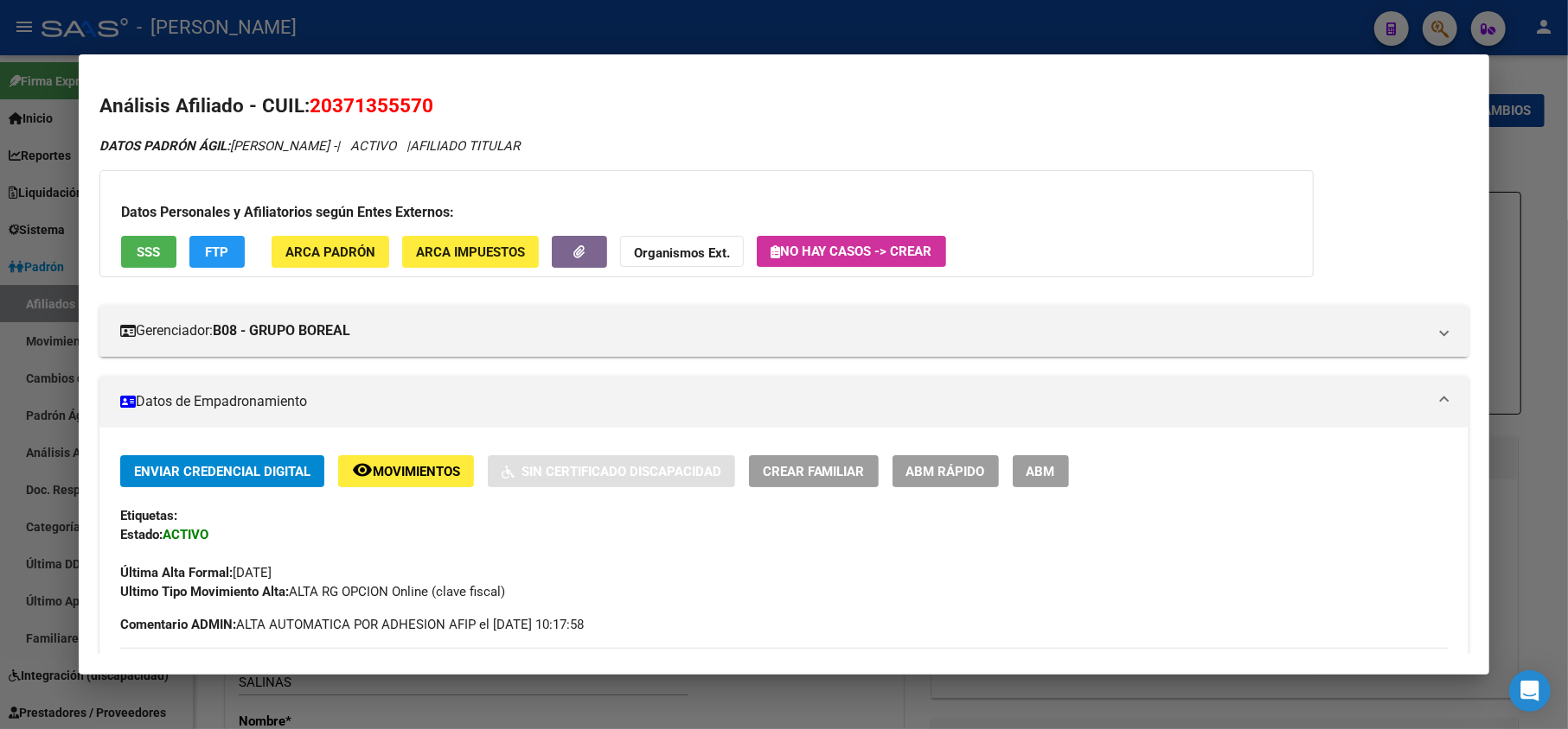
click at [354, 105] on span "20371355570" at bounding box center [371, 105] width 124 height 22
drag, startPoint x: 337, startPoint y: 97, endPoint x: 418, endPoint y: 97, distance: 81.0
click at [418, 97] on span "20371355570" at bounding box center [371, 105] width 124 height 22
drag, startPoint x: 346, startPoint y: 121, endPoint x: 384, endPoint y: 93, distance: 47.2
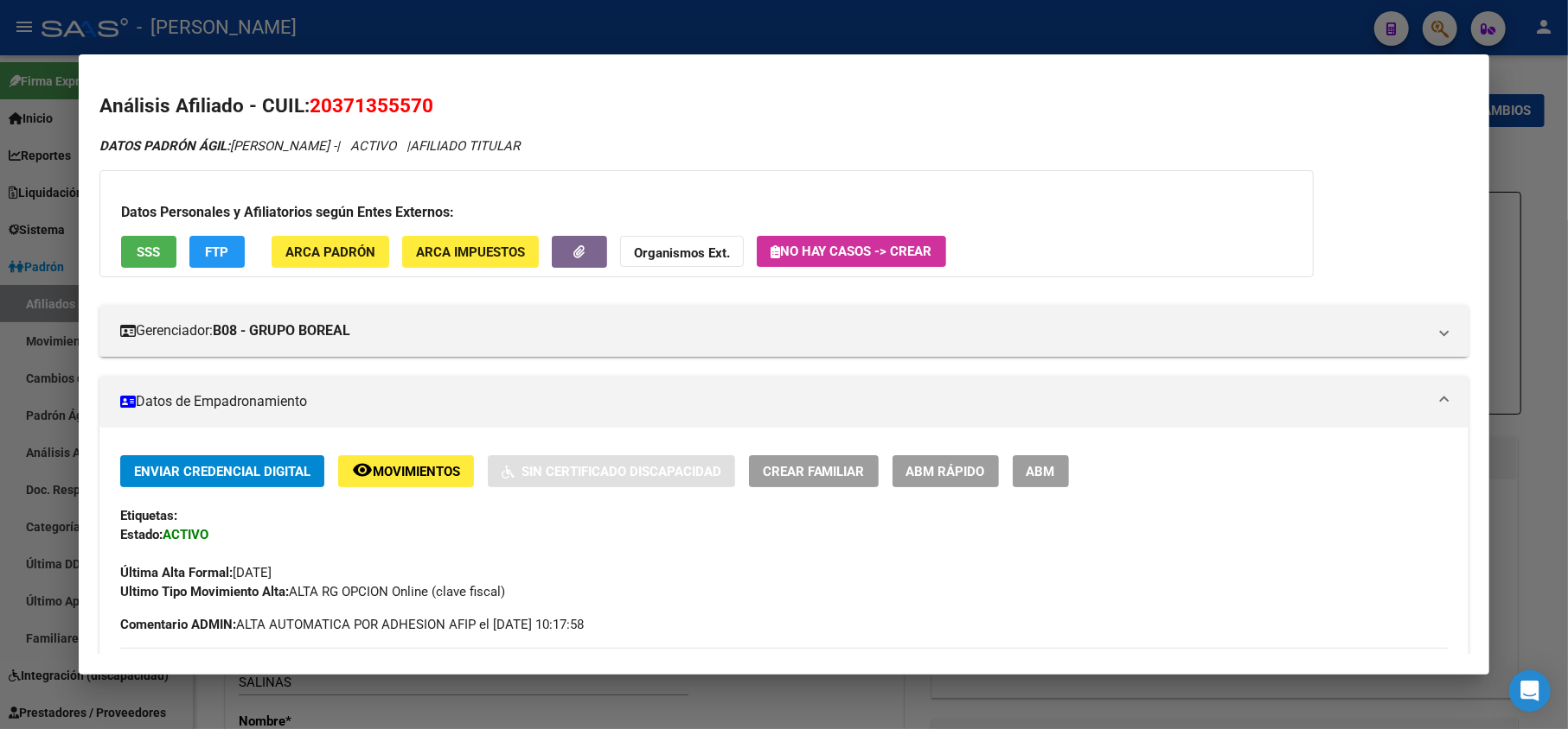
click at [384, 94] on span "20371355570" at bounding box center [371, 105] width 124 height 22
